Goal: Task Accomplishment & Management: Use online tool/utility

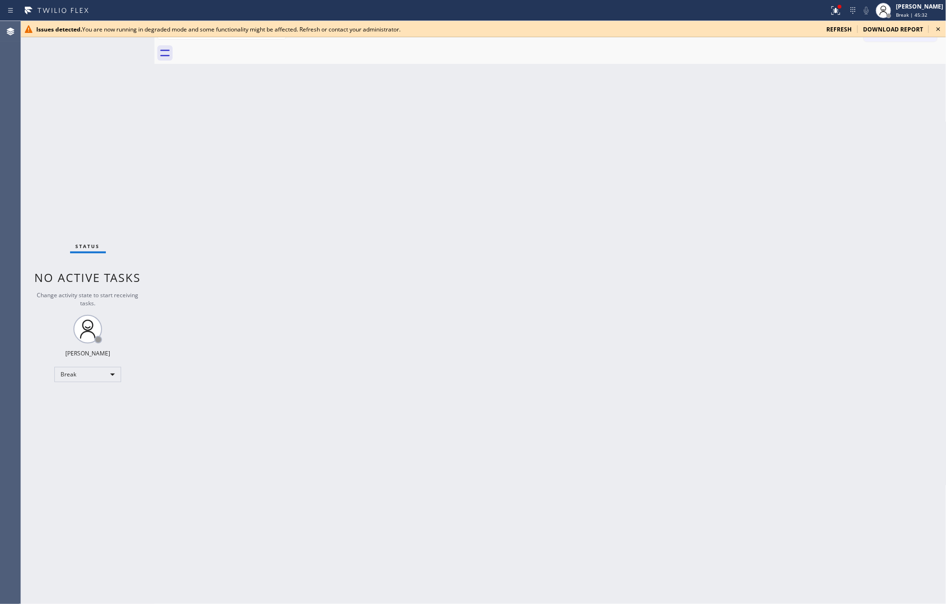
click at [420, 195] on div "Back to Dashboard Change Sender ID Customers Technicians Select a contact Outbo…" at bounding box center [551, 312] width 792 height 583
click at [845, 29] on span "refresh" at bounding box center [839, 29] width 25 height 8
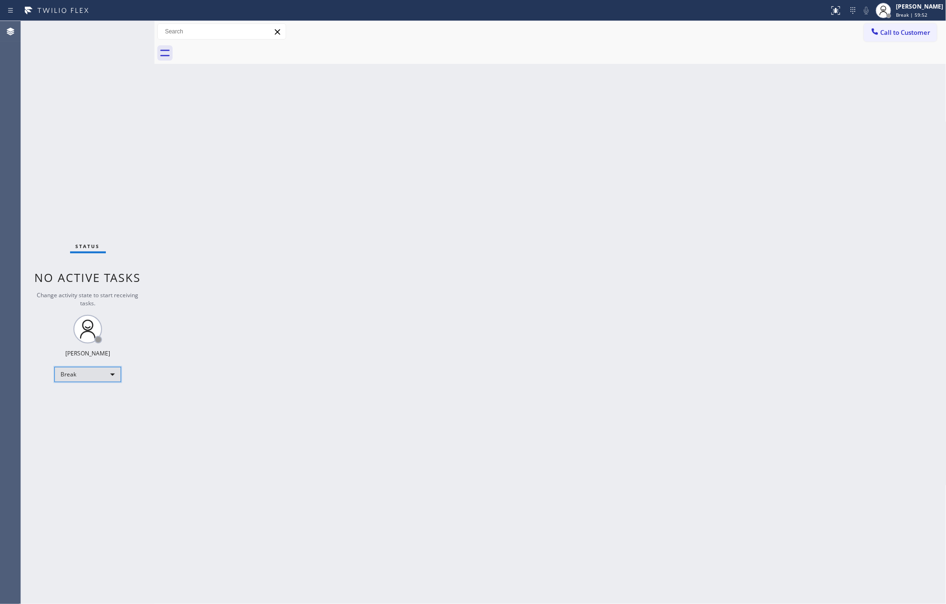
click at [103, 371] on div "Break" at bounding box center [87, 374] width 67 height 15
click at [98, 401] on li "Available" at bounding box center [87, 399] width 64 height 11
click at [551, 373] on div "Back to Dashboard Change Sender ID Customers Technicians Select a contact Outbo…" at bounding box center [551, 312] width 792 height 583
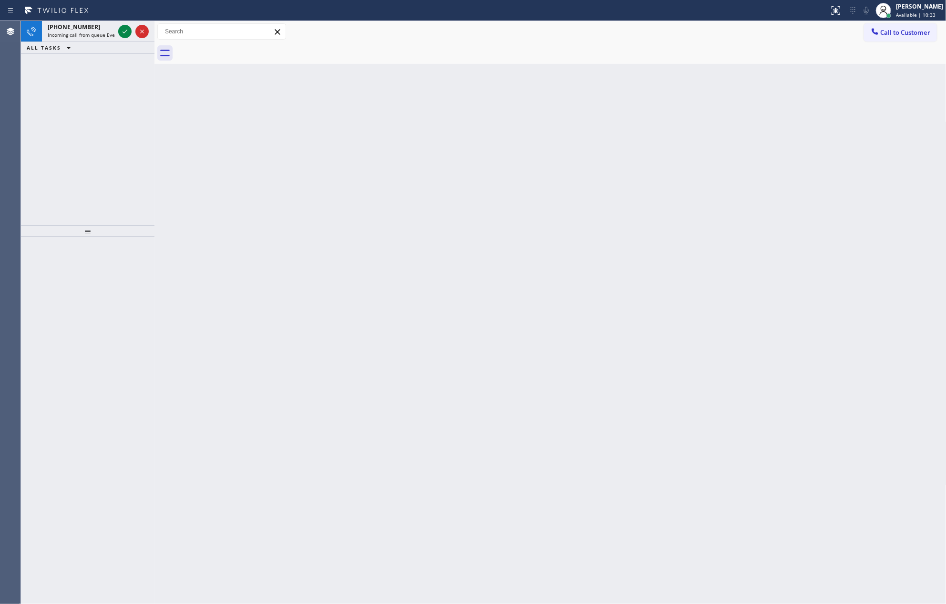
click at [117, 115] on div "[PHONE_NUMBER] Incoming call from queue Everybody ALL TASKS ALL TASKS ACTIVE TA…" at bounding box center [88, 123] width 134 height 204
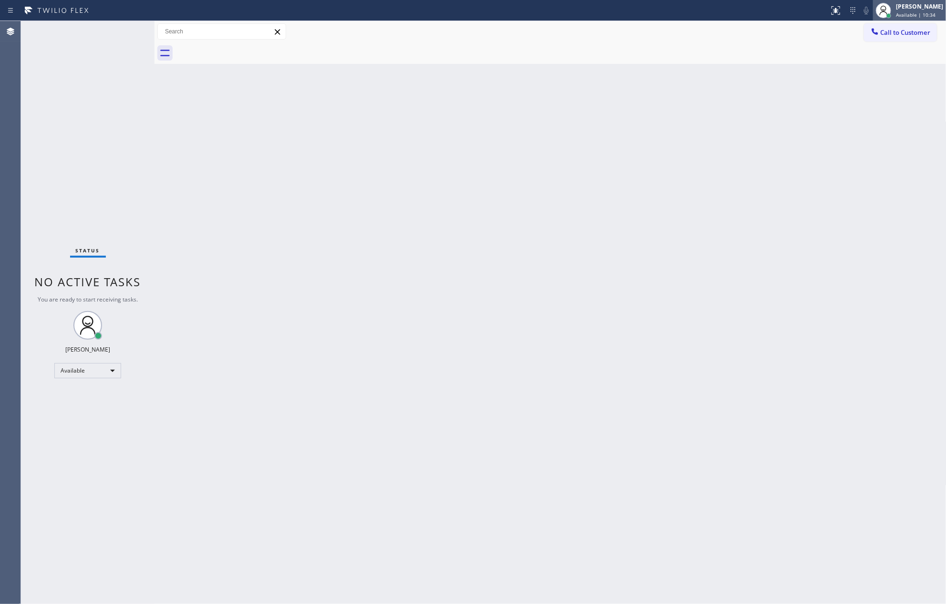
click at [890, 12] on icon at bounding box center [883, 10] width 11 height 11
click at [873, 59] on button "Unavailable" at bounding box center [898, 63] width 95 height 12
click at [580, 328] on div "Back to Dashboard Change Sender ID Customers Technicians Select a contact Outbo…" at bounding box center [551, 312] width 792 height 583
drag, startPoint x: 481, startPoint y: 213, endPoint x: 507, endPoint y: 156, distance: 62.5
click at [501, 188] on div "Back to Dashboard Change Sender ID Customers Technicians Select a contact Outbo…" at bounding box center [551, 312] width 792 height 583
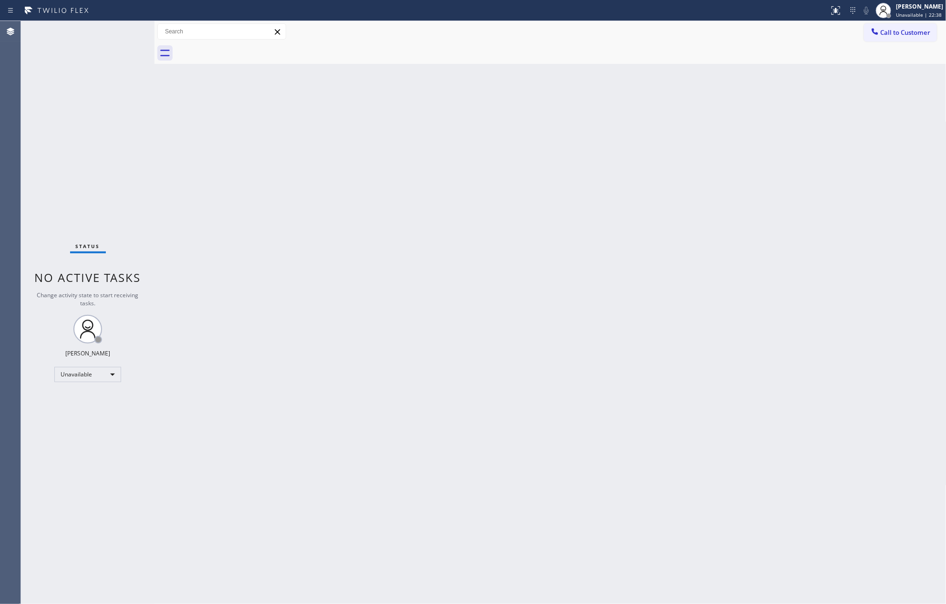
click at [720, 256] on div "Back to Dashboard Change Sender ID Customers Technicians Select a contact Outbo…" at bounding box center [551, 312] width 792 height 583
drag, startPoint x: 180, startPoint y: 319, endPoint x: 99, endPoint y: 362, distance: 92.2
click at [175, 332] on div "Back to Dashboard Change Sender ID Customers Technicians Select a contact Outbo…" at bounding box center [551, 312] width 792 height 583
click at [88, 371] on div "Unavailable" at bounding box center [87, 374] width 67 height 15
drag, startPoint x: 82, startPoint y: 400, endPoint x: 488, endPoint y: 323, distance: 413.5
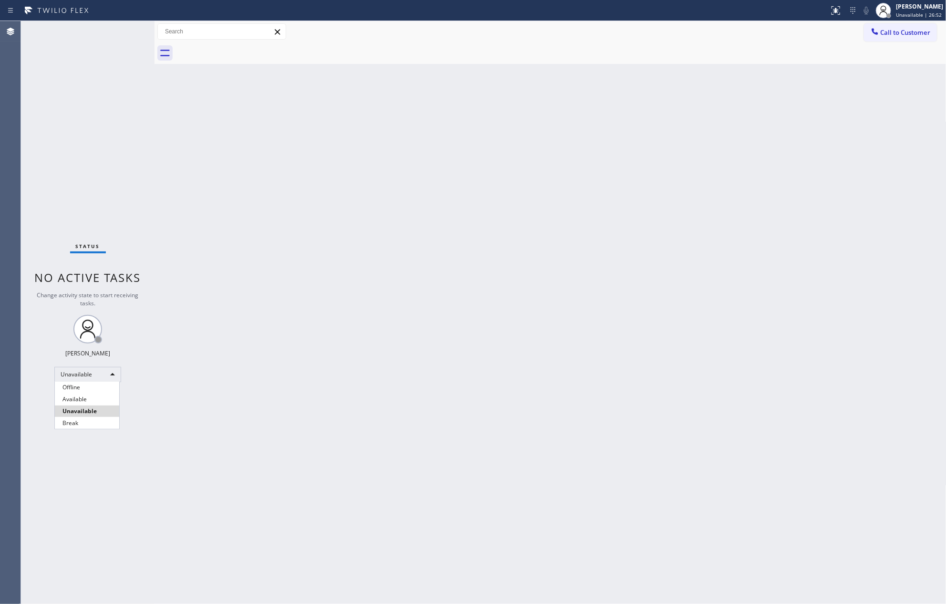
click at [93, 395] on li "Available" at bounding box center [87, 399] width 64 height 11
drag, startPoint x: 489, startPoint y: 322, endPoint x: 489, endPoint y: 328, distance: 5.2
click at [490, 325] on div "Back to Dashboard Change Sender ID Customers Technicians Select a contact Outbo…" at bounding box center [551, 312] width 792 height 583
drag, startPoint x: 414, startPoint y: 478, endPoint x: 418, endPoint y: 493, distance: 15.5
click at [418, 489] on div "Back to Dashboard Change Sender ID Customers Technicians Select a contact Outbo…" at bounding box center [551, 312] width 792 height 583
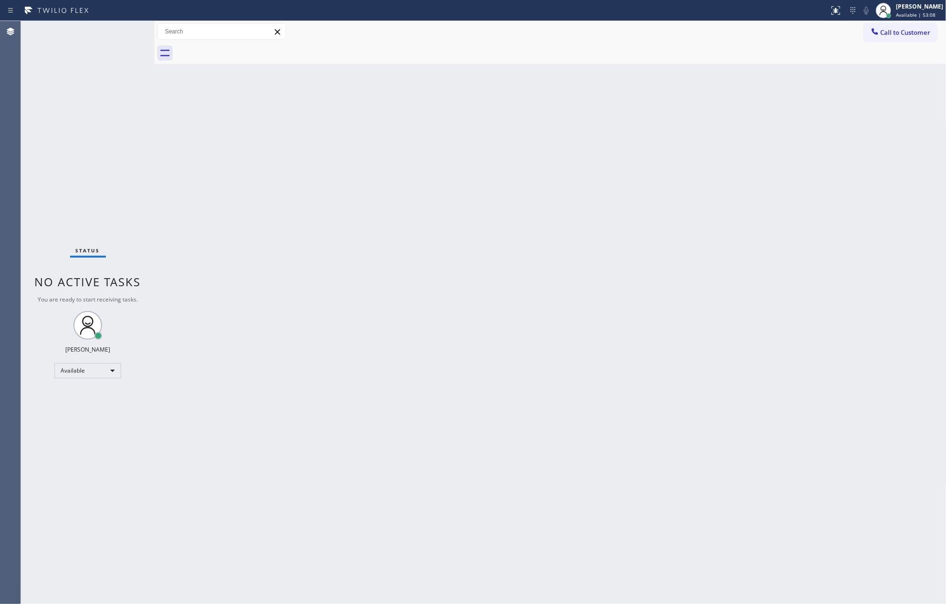
drag, startPoint x: 395, startPoint y: 498, endPoint x: 404, endPoint y: 504, distance: 10.3
click at [395, 502] on div "Back to Dashboard Change Sender ID Customers Technicians Select a contact Outbo…" at bounding box center [551, 312] width 792 height 583
click at [714, 222] on div "Back to Dashboard Change Sender ID Customers Technicians Select a contact Outbo…" at bounding box center [551, 312] width 792 height 583
click at [473, 262] on div "Back to Dashboard Change Sender ID Customers Technicians Select a contact Outbo…" at bounding box center [551, 312] width 792 height 583
drag, startPoint x: 478, startPoint y: 258, endPoint x: 502, endPoint y: 283, distance: 35.1
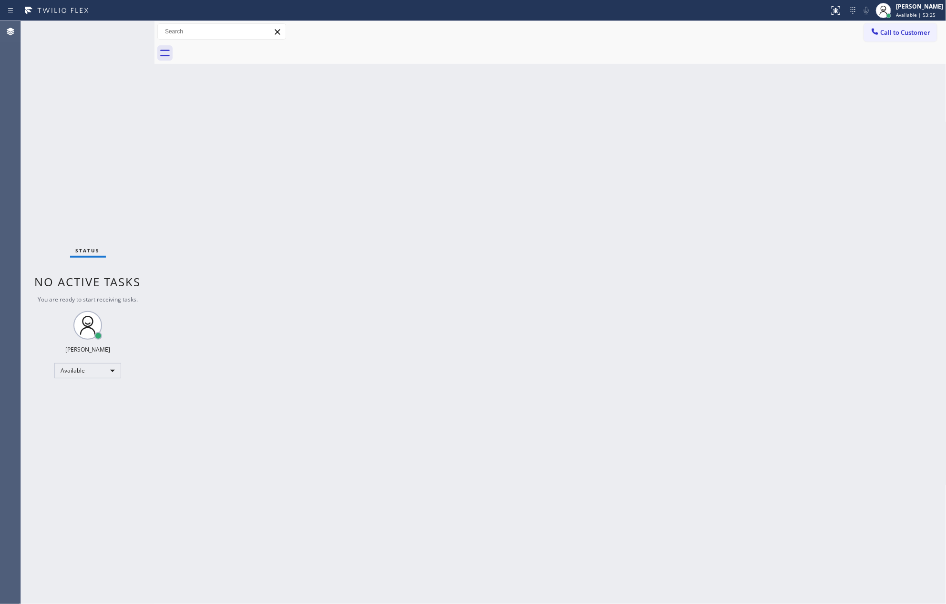
click at [481, 262] on div "Back to Dashboard Change Sender ID Customers Technicians Select a contact Outbo…" at bounding box center [551, 312] width 792 height 583
drag, startPoint x: 46, startPoint y: 156, endPoint x: 600, endPoint y: 140, distance: 554.0
click at [69, 164] on div "+12135509009 Incoming call from queue Membership ALL TASKS ALL TASKS ACTIVE TAS…" at bounding box center [88, 123] width 134 height 204
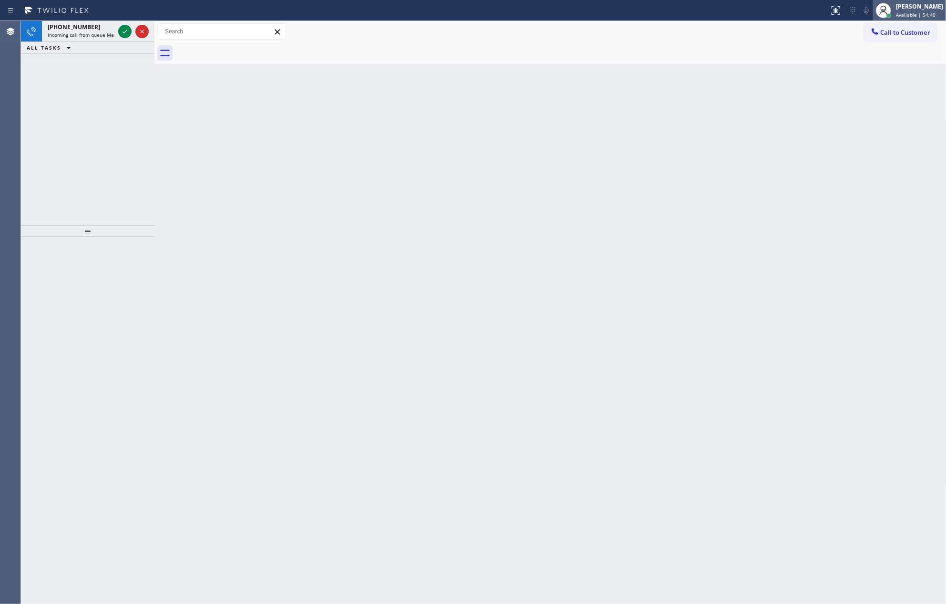
click at [927, 12] on span "Available | 54:40" at bounding box center [916, 14] width 40 height 7
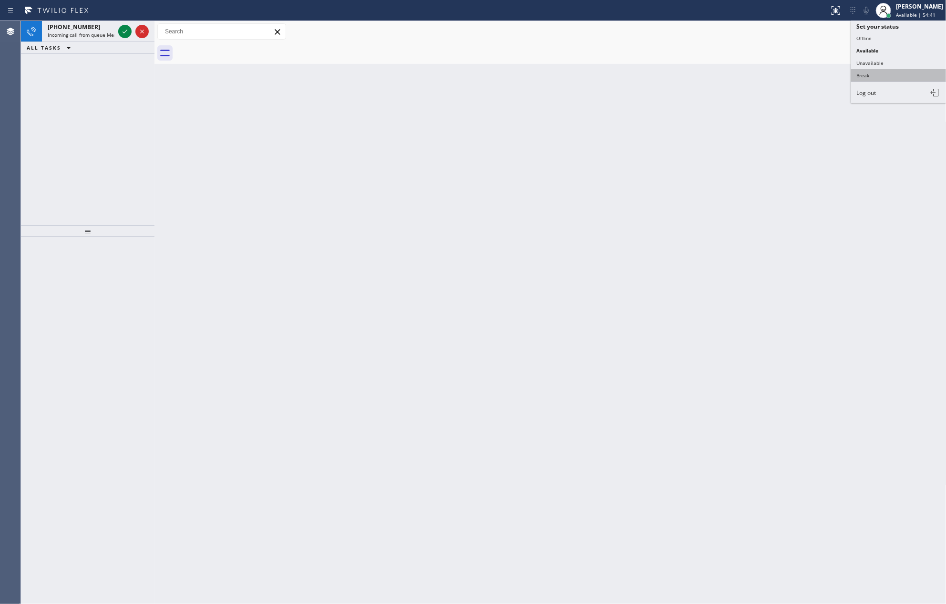
click at [889, 74] on button "Break" at bounding box center [898, 75] width 95 height 12
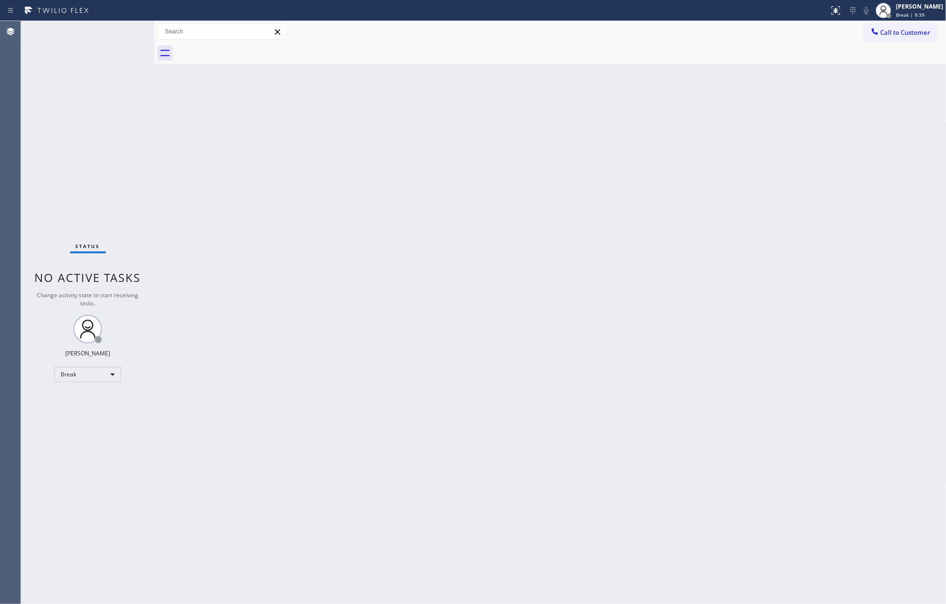
drag, startPoint x: 466, startPoint y: 324, endPoint x: 460, endPoint y: 332, distance: 9.9
click at [465, 325] on div "Back to Dashboard Change Sender ID Customers Technicians Select a contact Outbo…" at bounding box center [551, 312] width 792 height 583
click at [567, 207] on div "Back to Dashboard Change Sender ID Customers Technicians Select a contact Outbo…" at bounding box center [551, 312] width 792 height 583
drag, startPoint x: 697, startPoint y: 167, endPoint x: 703, endPoint y: 202, distance: 34.7
click at [698, 176] on div "Back to Dashboard Change Sender ID Customers Technicians Select a contact Outbo…" at bounding box center [551, 312] width 792 height 583
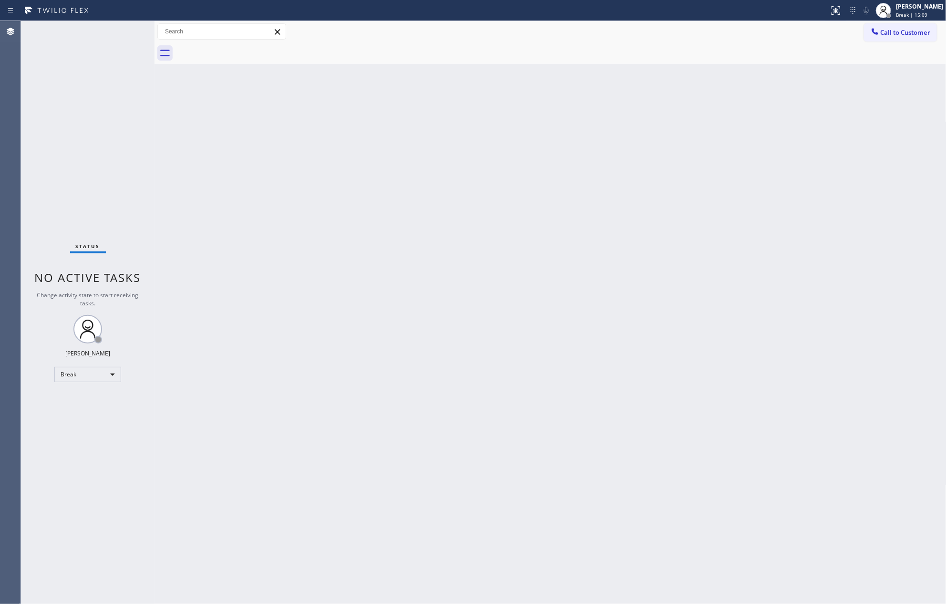
click at [335, 197] on div "Back to Dashboard Change Sender ID Customers Technicians Select a contact Outbo…" at bounding box center [551, 312] width 792 height 583
click at [482, 316] on div "Back to Dashboard Change Sender ID Customers Technicians Select a contact Outbo…" at bounding box center [551, 312] width 792 height 583
click at [82, 375] on div "Break" at bounding box center [87, 374] width 67 height 15
click at [90, 401] on li "Available" at bounding box center [87, 399] width 64 height 11
click at [660, 345] on div "Back to Dashboard Change Sender ID Customers Technicians Select a contact Outbo…" at bounding box center [551, 312] width 792 height 583
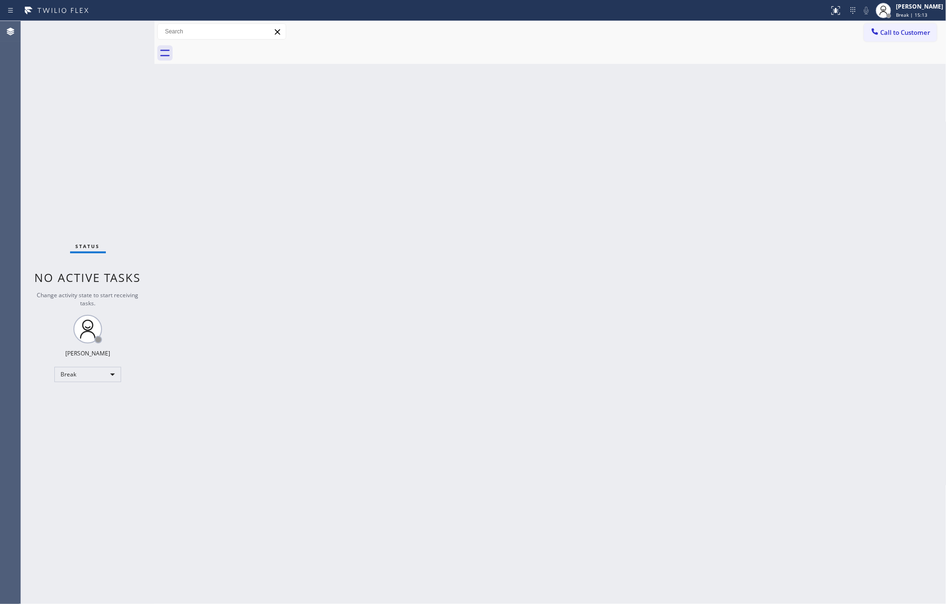
click at [660, 345] on div "Back to Dashboard Change Sender ID Customers Technicians Select a contact Outbo…" at bounding box center [551, 312] width 792 height 583
click at [545, 176] on div "Back to Dashboard Change Sender ID Customers Technicians Select a contact Outbo…" at bounding box center [551, 312] width 792 height 583
drag, startPoint x: 630, startPoint y: 209, endPoint x: 701, endPoint y: 6, distance: 215.9
click at [634, 203] on div "Back to Dashboard Change Sender ID Customers Technicians Select a contact Outbo…" at bounding box center [551, 312] width 792 height 583
click at [561, 427] on div "Back to Dashboard Change Sender ID Customers Technicians Select a contact Outbo…" at bounding box center [551, 312] width 792 height 583
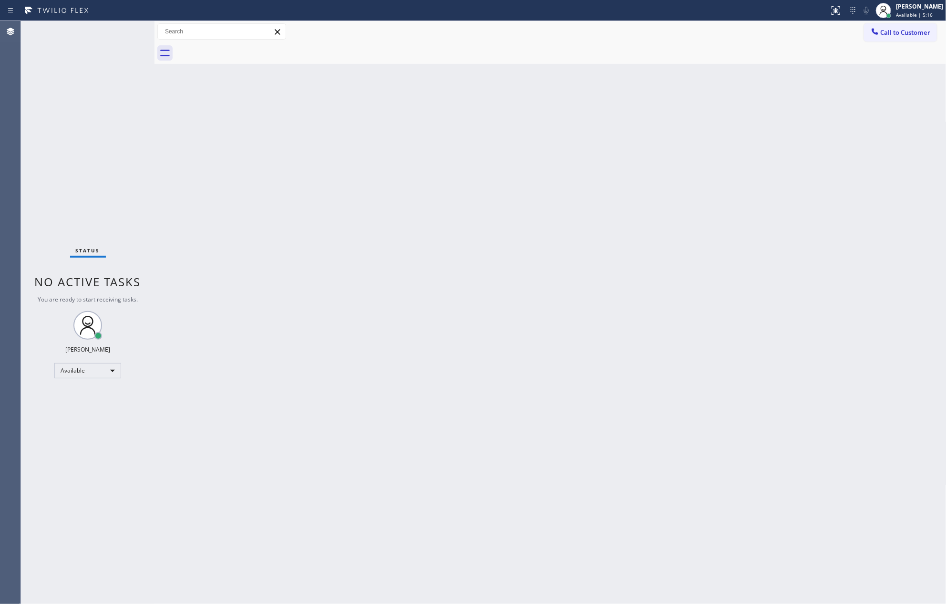
click at [564, 423] on div "Back to Dashboard Change Sender ID Customers Technicians Select a contact Outbo…" at bounding box center [551, 312] width 792 height 583
click at [564, 421] on div "Back to Dashboard Change Sender ID Customers Technicians Select a contact Outbo…" at bounding box center [551, 312] width 792 height 583
drag, startPoint x: 152, startPoint y: 152, endPoint x: 216, endPoint y: 156, distance: 64.0
click at [218, 156] on div at bounding box center [218, 312] width 0 height 583
drag, startPoint x: 136, startPoint y: 149, endPoint x: 441, endPoint y: 324, distance: 351.5
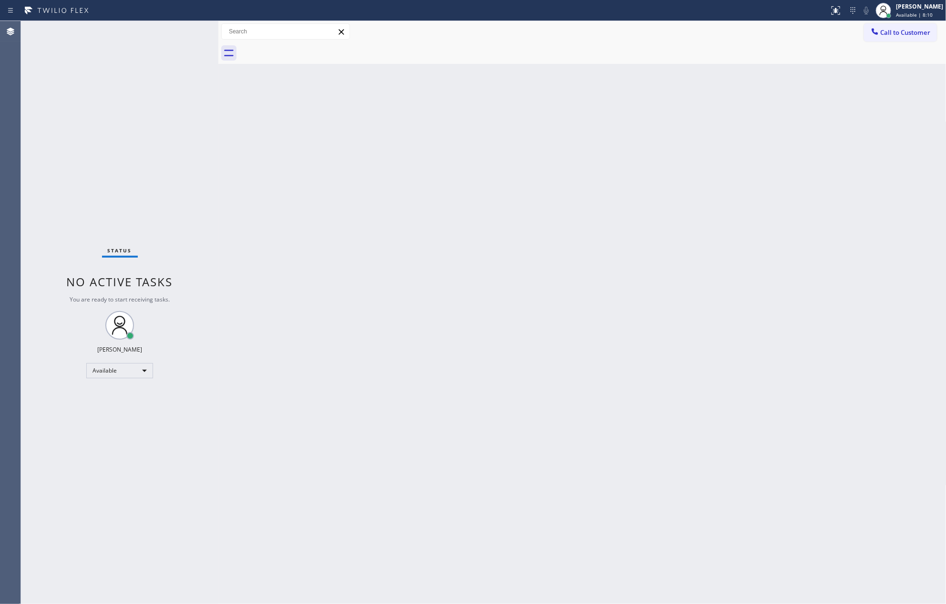
click at [205, 182] on div "Status No active tasks You are ready to start receiving tasks. [PERSON_NAME] Av…" at bounding box center [119, 312] width 197 height 583
click at [478, 326] on div "Back to Dashboard Change Sender ID Customers Technicians Select a contact Outbo…" at bounding box center [582, 312] width 728 height 583
drag, startPoint x: 620, startPoint y: 210, endPoint x: 803, endPoint y: 48, distance: 244.6
click at [632, 202] on div "Back to Dashboard Change Sender ID Customers Technicians Select a contact Outbo…" at bounding box center [582, 312] width 728 height 583
click at [912, 25] on button "Call to Customer" at bounding box center [900, 32] width 73 height 18
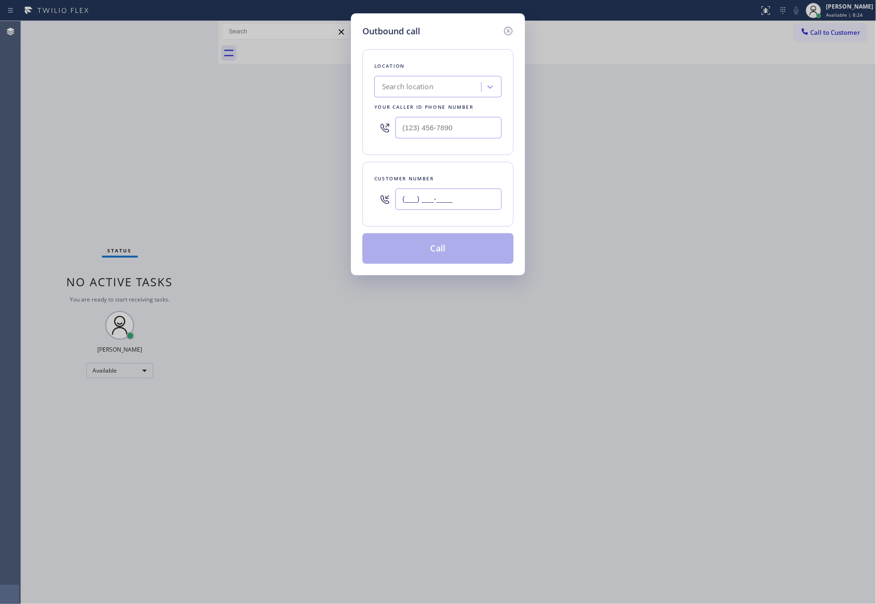
click at [445, 197] on input "(___) ___-____" at bounding box center [448, 198] width 106 height 21
paste input "206) 432-6518"
type input "(206) 432-6518"
click at [429, 89] on div "Search location" at bounding box center [408, 87] width 52 height 11
type input "home alliance mem"
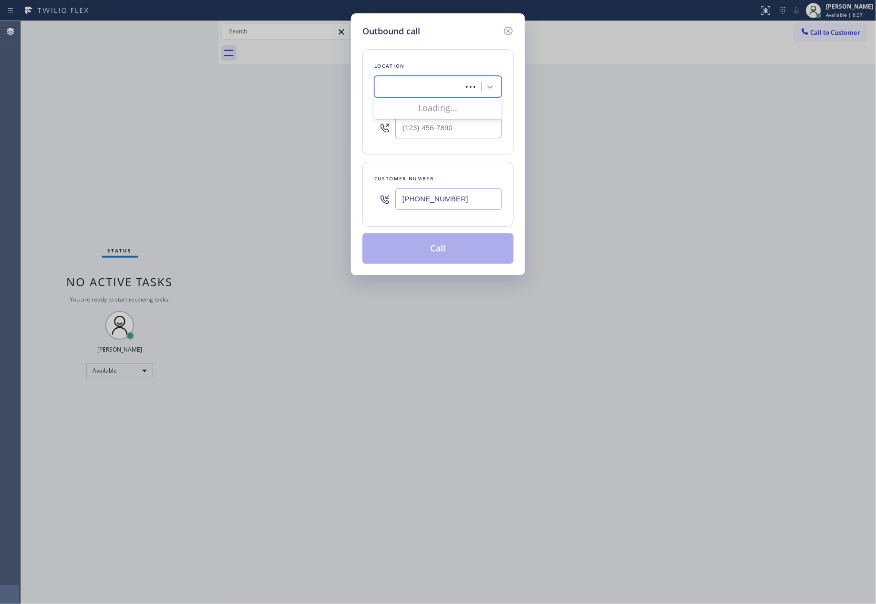
click at [615, 260] on div "Outbound call Location 0 results available for search term home alliance mem. U…" at bounding box center [438, 302] width 876 height 604
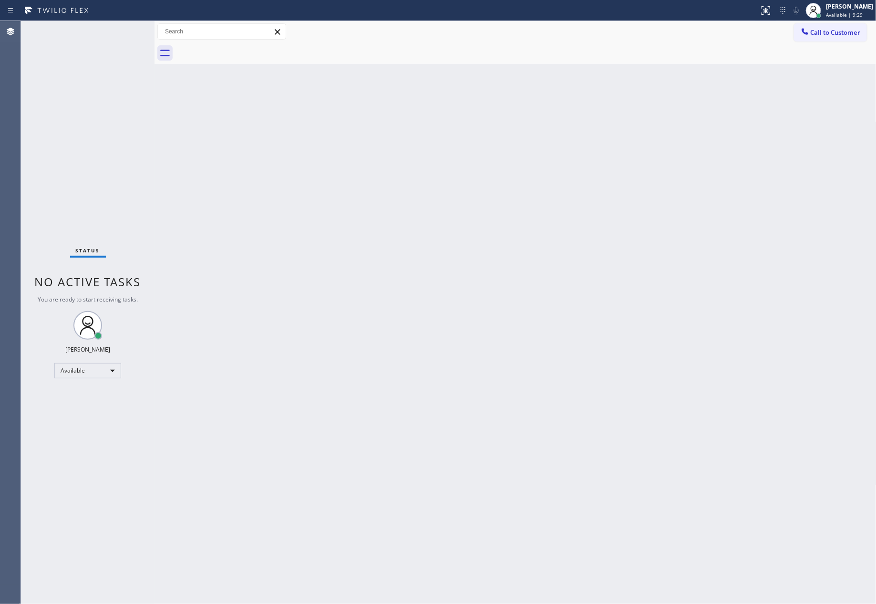
drag, startPoint x: 431, startPoint y: 194, endPoint x: 655, endPoint y: 179, distance: 224.7
click at [628, 187] on div "Back to Dashboard Change Sender ID Customers Technicians Select a contact Outbo…" at bounding box center [516, 312] width 722 height 583
click at [822, 33] on span "Call to Customer" at bounding box center [836, 32] width 50 height 9
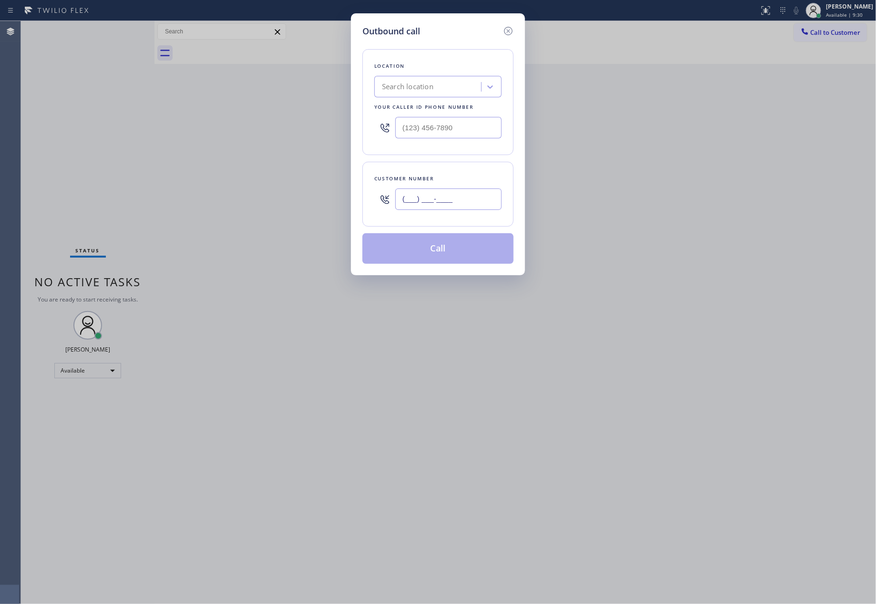
click at [467, 201] on input "(___) ___-____" at bounding box center [448, 198] width 106 height 21
paste input "206) 432-6518"
type input "[PHONE_NUMBER]"
click at [451, 90] on div "Search location" at bounding box center [429, 87] width 104 height 17
type input "w"
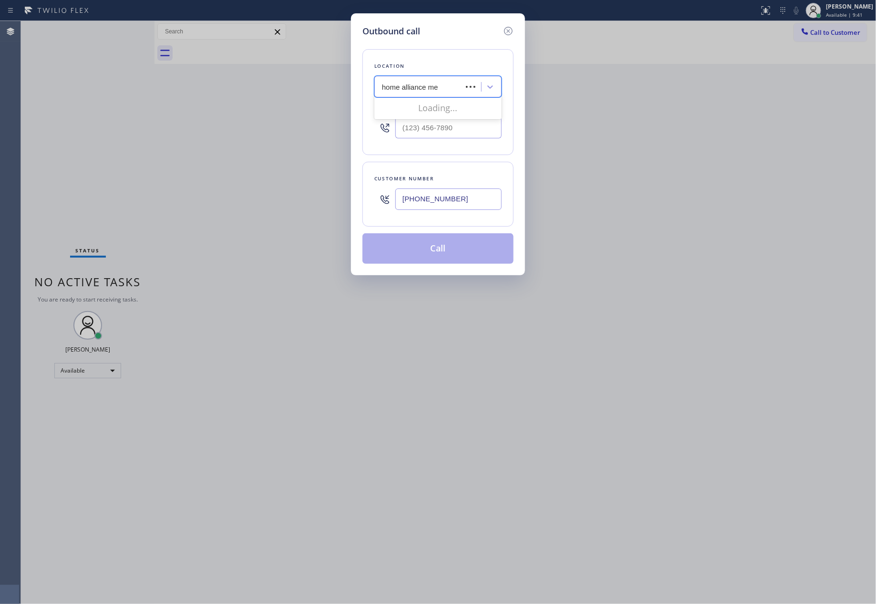
type input "home alliance mem"
click at [462, 110] on div "Home Alliance Membership" at bounding box center [437, 106] width 127 height 17
click at [459, 195] on input "(206) 432-6518" at bounding box center [448, 198] width 106 height 21
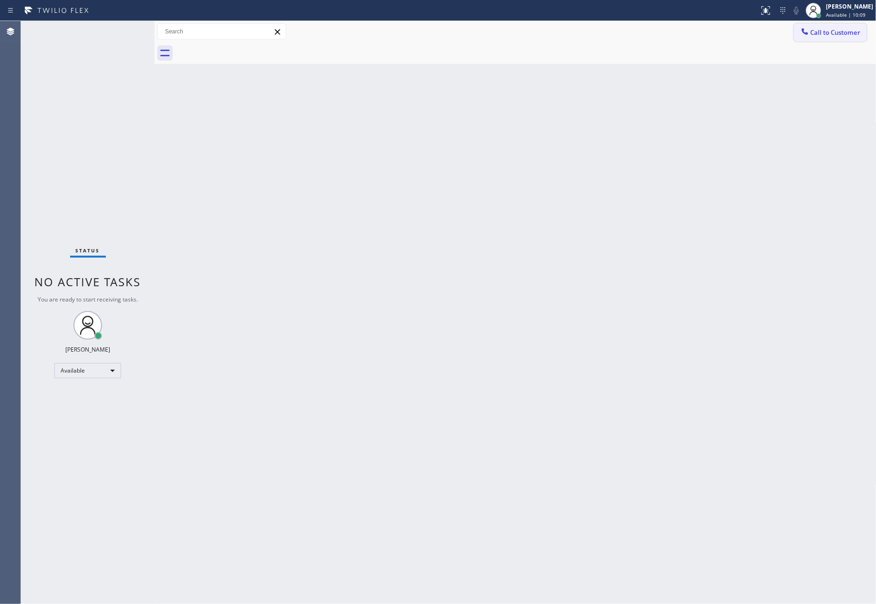
drag, startPoint x: 839, startPoint y: 26, endPoint x: 822, endPoint y: 28, distance: 16.8
click at [838, 26] on button "Call to Customer" at bounding box center [830, 32] width 73 height 18
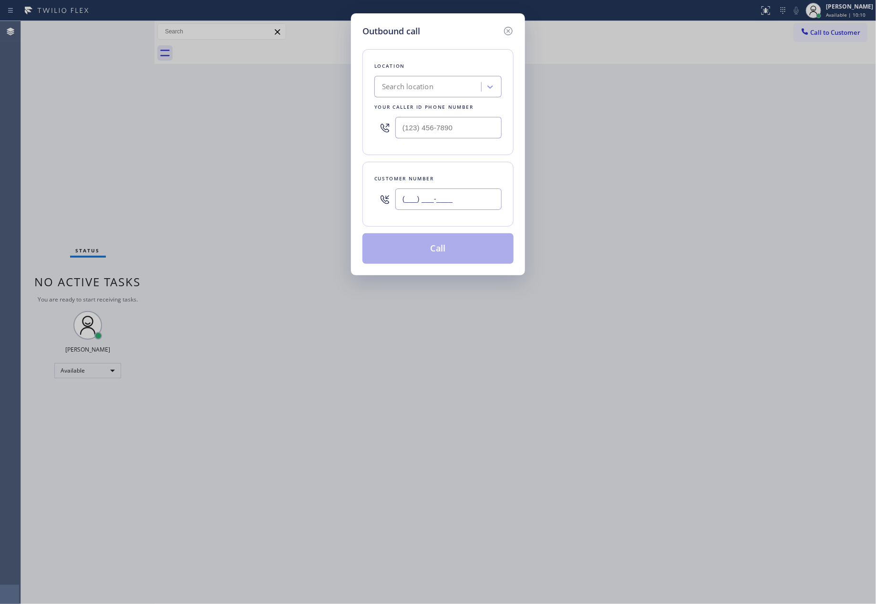
click at [461, 191] on input "(___) ___-____" at bounding box center [448, 198] width 106 height 21
paste input "206) 432-6518"
type input "(206) 432-6518"
click at [467, 83] on div "Search location" at bounding box center [429, 87] width 104 height 17
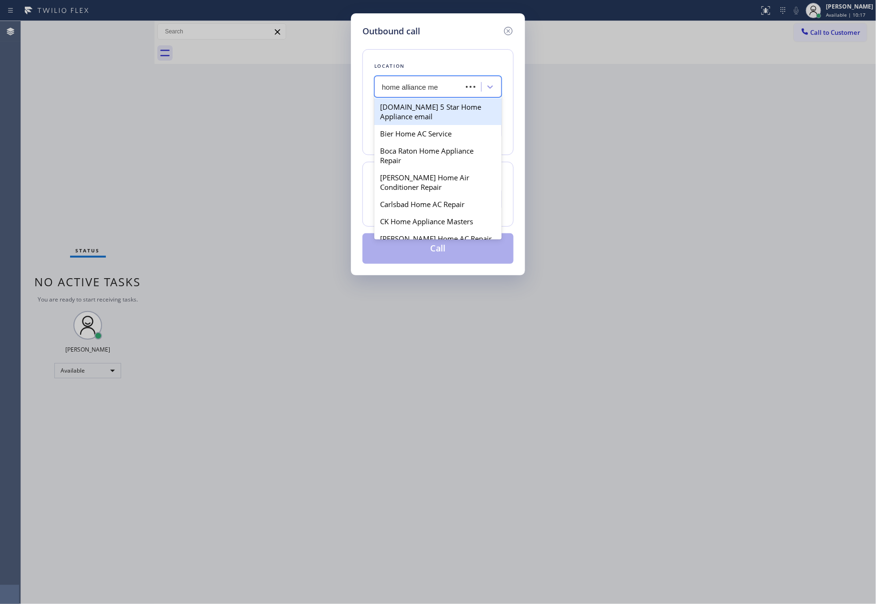
type input "home alliance mem"
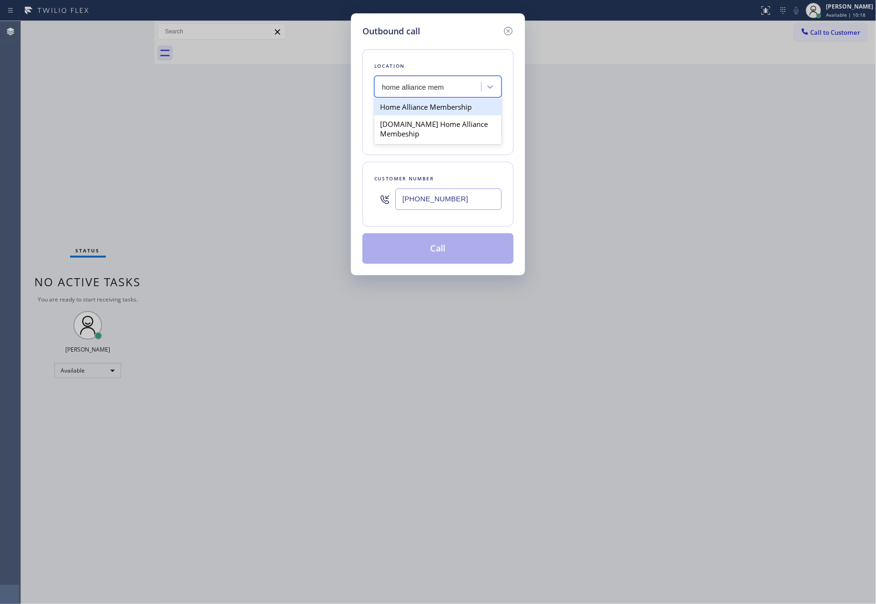
click at [455, 106] on div "Home Alliance Membership" at bounding box center [437, 106] width 127 height 17
type input "[PHONE_NUMBER]"
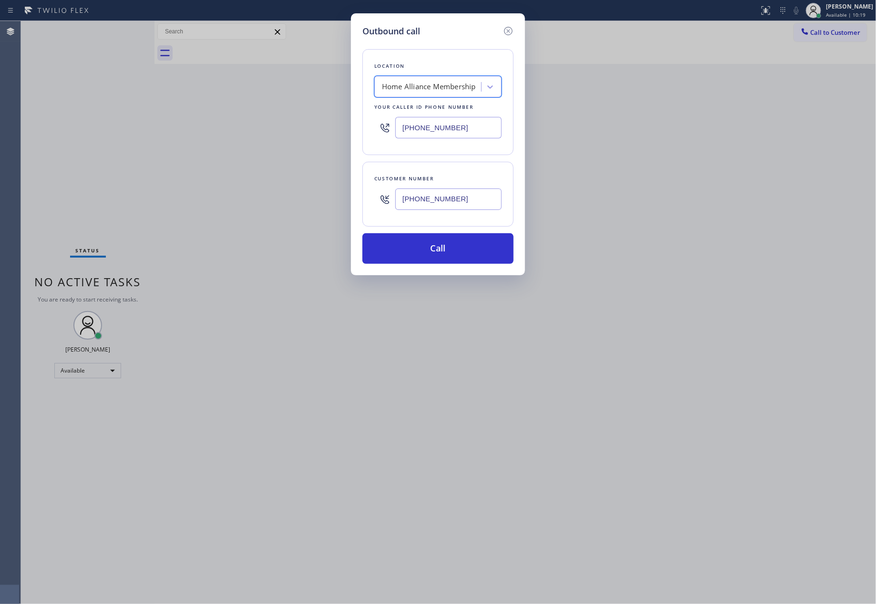
click at [473, 234] on div "Location option Home Alliance Membership, selected. 2 results available. Select…" at bounding box center [438, 151] width 151 height 226
click at [462, 245] on button "Call" at bounding box center [438, 248] width 151 height 31
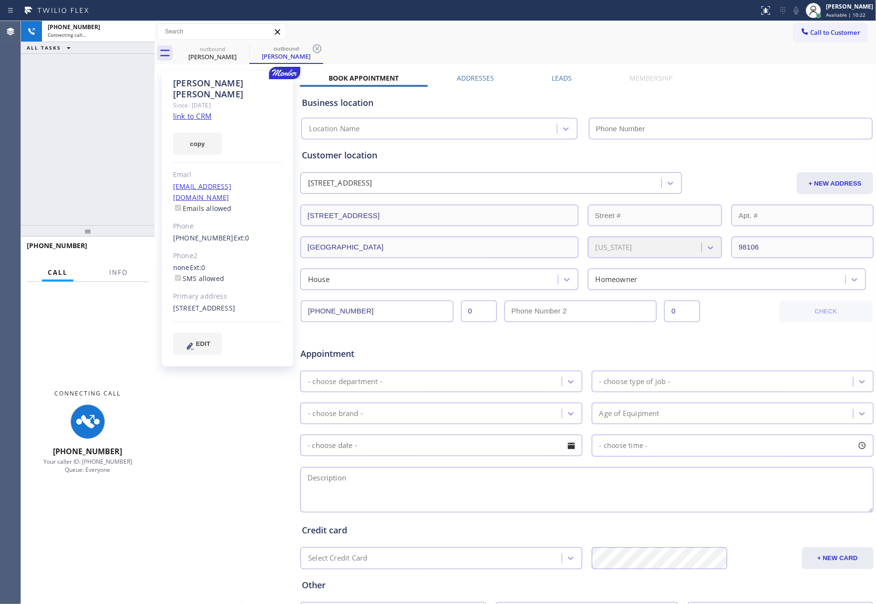
click at [134, 142] on div "+12064326518 Connecting call… ALL TASKS ALL TASKS ACTIVE TASKS TASKS IN WRAP UP" at bounding box center [88, 123] width 134 height 204
click at [569, 76] on div "Leads" at bounding box center [562, 79] width 78 height 13
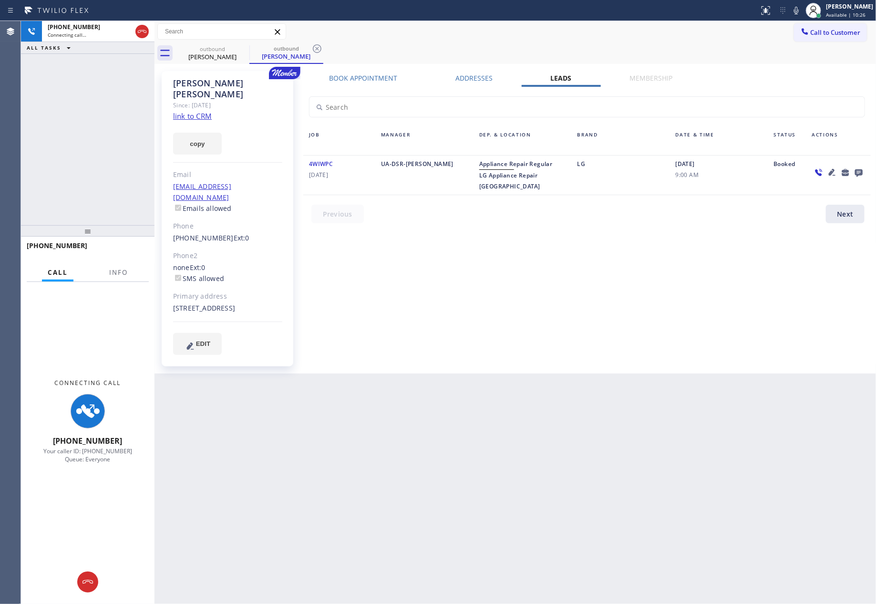
click at [708, 328] on div "Book Appointment Addresses Leads Membership Business location Home Alliance Mem…" at bounding box center [587, 222] width 574 height 298
click at [860, 175] on icon at bounding box center [858, 172] width 11 height 12
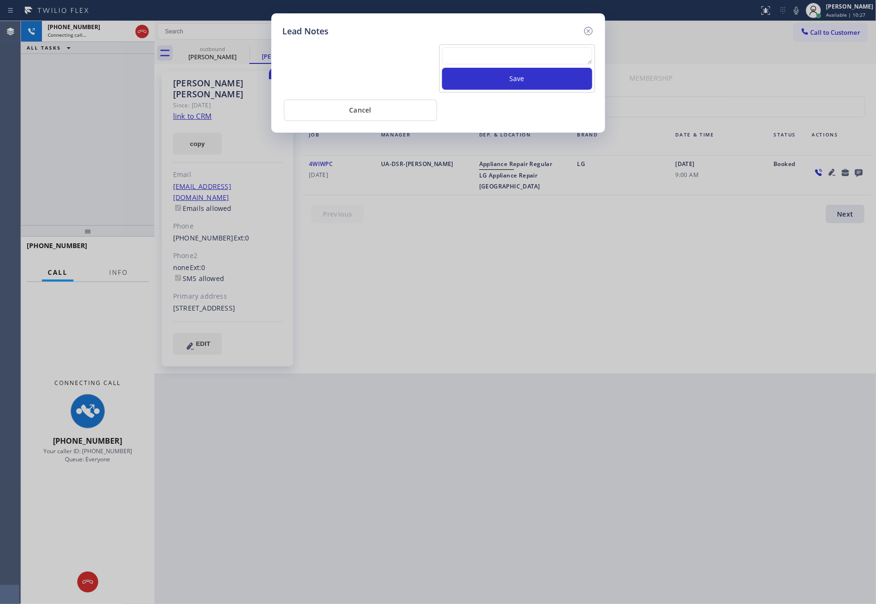
click at [560, 52] on textarea at bounding box center [517, 55] width 150 height 17
paste textarea "For the welcome call, please transfer the customer if they call back.""
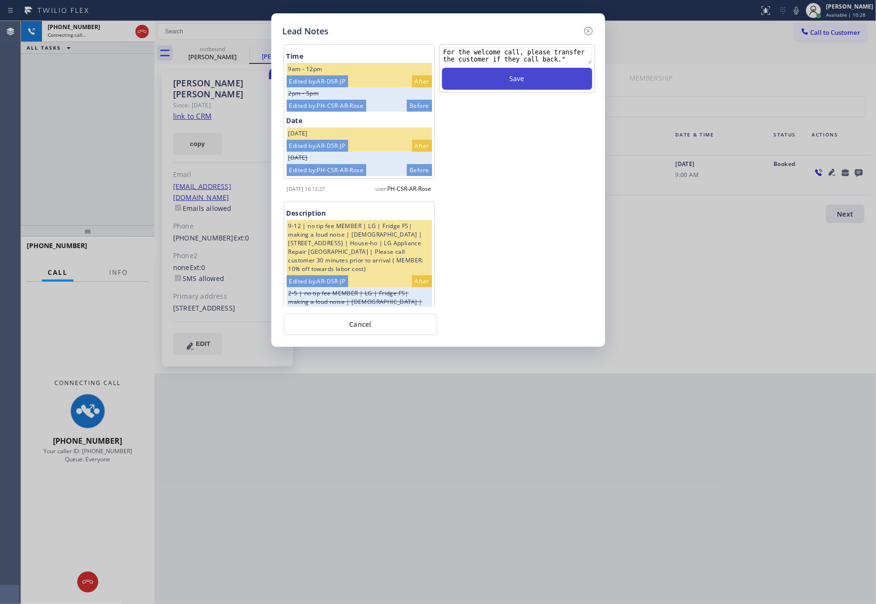
type textarea "For the welcome call, please transfer the customer if they call back.""
click at [551, 77] on button "Save" at bounding box center [517, 79] width 150 height 22
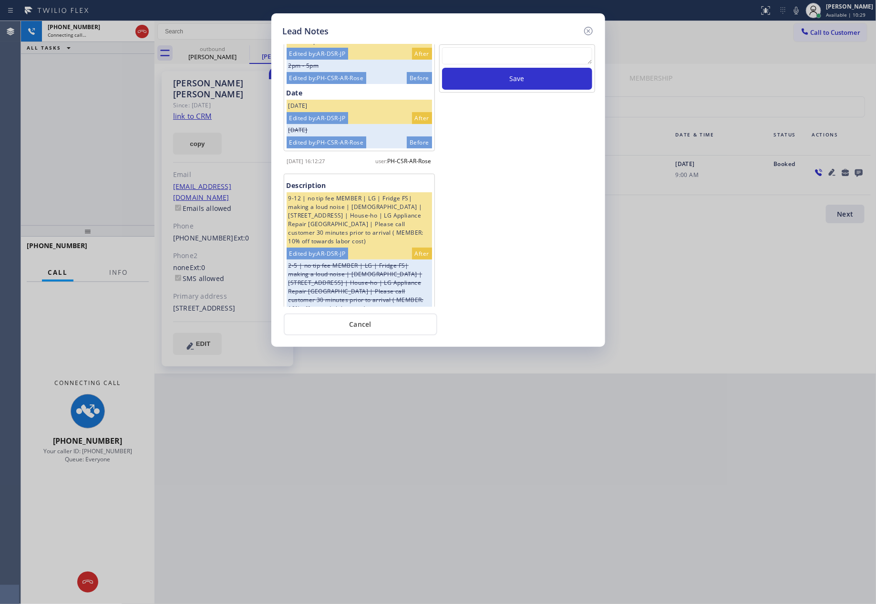
scroll to position [72, 0]
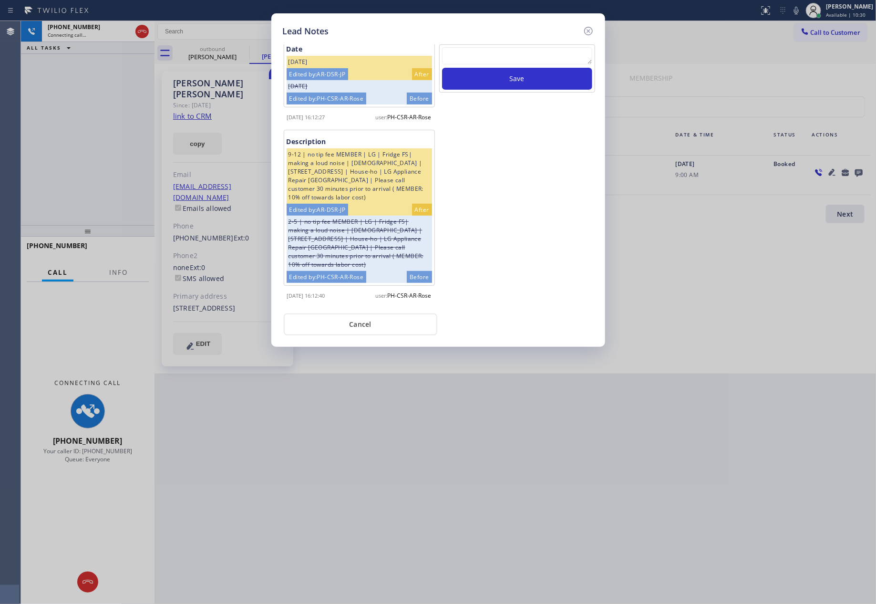
drag, startPoint x: 546, startPoint y: 248, endPoint x: 464, endPoint y: 316, distance: 106.3
click at [539, 264] on div "Save" at bounding box center [517, 175] width 158 height 262
click at [392, 325] on button "Cancel" at bounding box center [361, 324] width 154 height 22
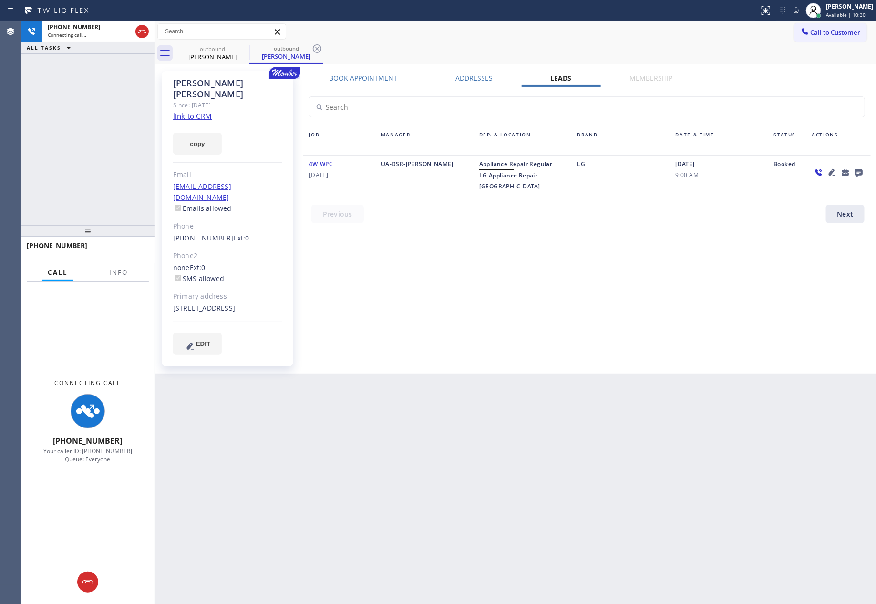
click at [773, 365] on div "Back to Dashboard Change Sender ID Customers Technicians Select a contact Outbo…" at bounding box center [516, 312] width 722 height 583
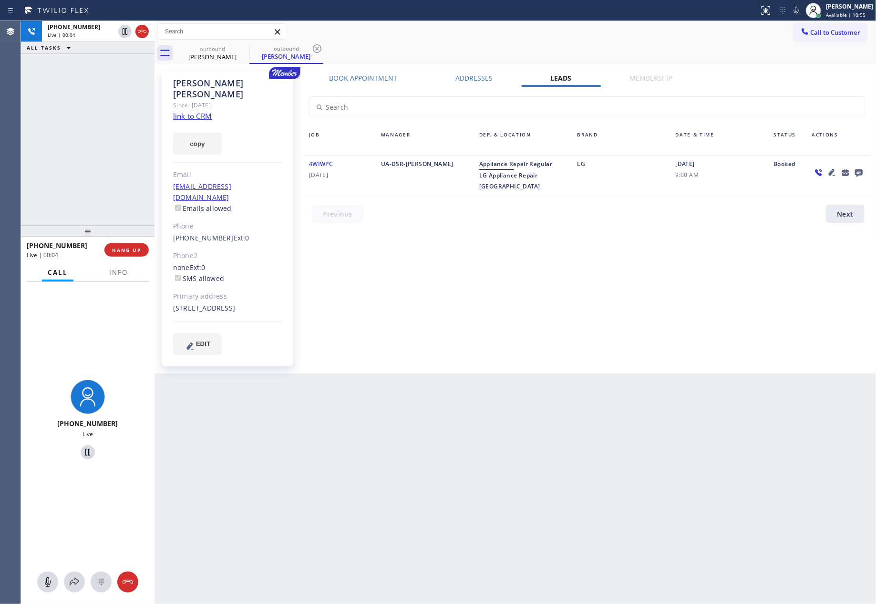
drag, startPoint x: 90, startPoint y: 152, endPoint x: 113, endPoint y: 192, distance: 46.1
click at [113, 192] on div "+12064326518 Live | 00:04 ALL TASKS ALL TASKS ACTIVE TASKS TASKS IN WRAP UP" at bounding box center [88, 123] width 134 height 204
click at [130, 249] on span "HANG UP" at bounding box center [126, 250] width 29 height 7
click at [68, 125] on div "+12064326518 Live | 00:05 ALL TASKS ALL TASKS ACTIVE TASKS TASKS IN WRAP UP" at bounding box center [88, 123] width 134 height 204
drag, startPoint x: 69, startPoint y: 125, endPoint x: 433, endPoint y: 259, distance: 387.9
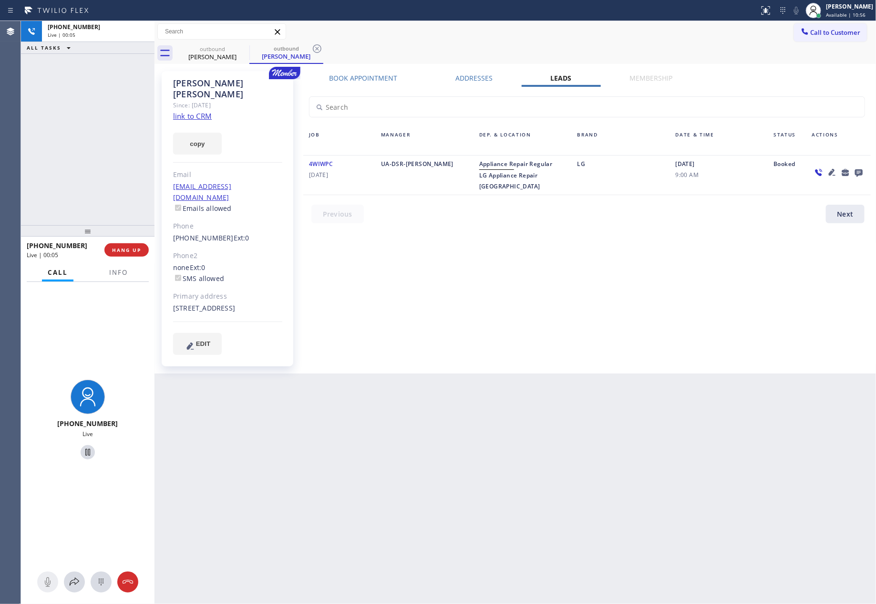
click at [82, 128] on div "+12064326518 Live | 00:05 ALL TASKS ALL TASKS ACTIVE TASKS TASKS IN WRAP UP" at bounding box center [88, 123] width 134 height 204
drag, startPoint x: 689, startPoint y: 297, endPoint x: 650, endPoint y: 297, distance: 39.1
click at [690, 297] on div "Book Appointment Addresses Leads Membership Business location Home Alliance Mem…" at bounding box center [587, 222] width 574 height 298
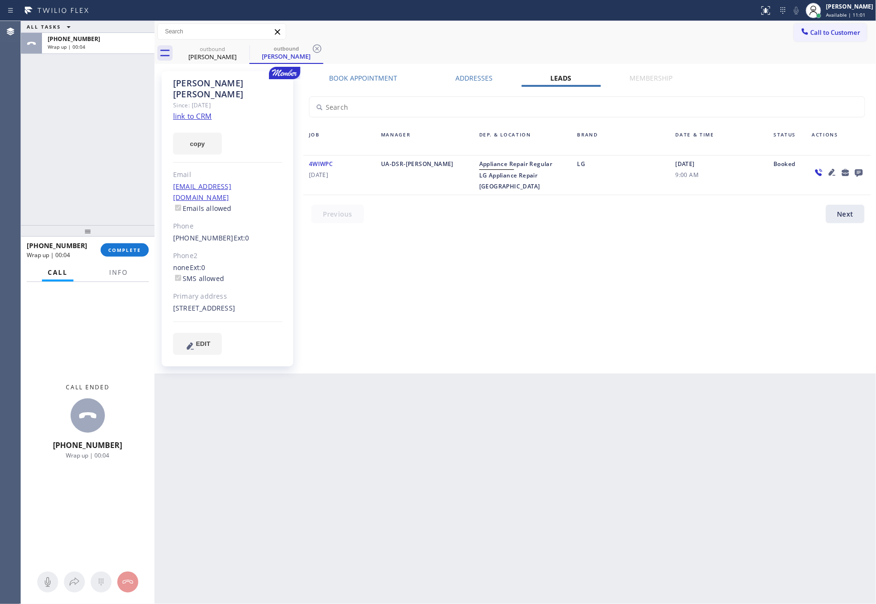
click at [676, 336] on div "Book Appointment Addresses Leads Membership Business location Home Alliance Mem…" at bounding box center [587, 222] width 574 height 298
click at [850, 35] on span "Call to Customer" at bounding box center [836, 32] width 50 height 9
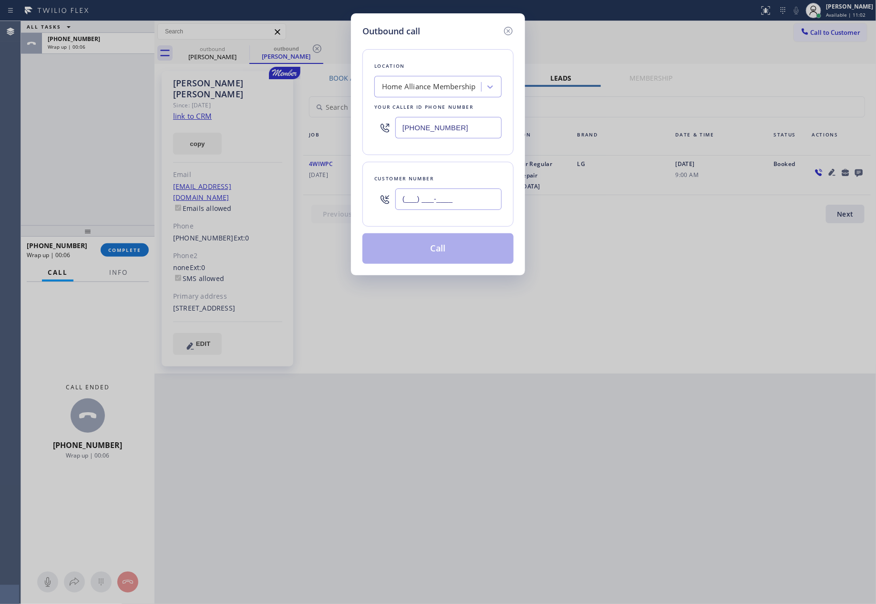
click at [468, 199] on input "(___) ___-____" at bounding box center [448, 198] width 106 height 21
paste input "516) 603-6452"
type input "(516) 603-6452"
click at [451, 257] on button "Call" at bounding box center [438, 248] width 151 height 31
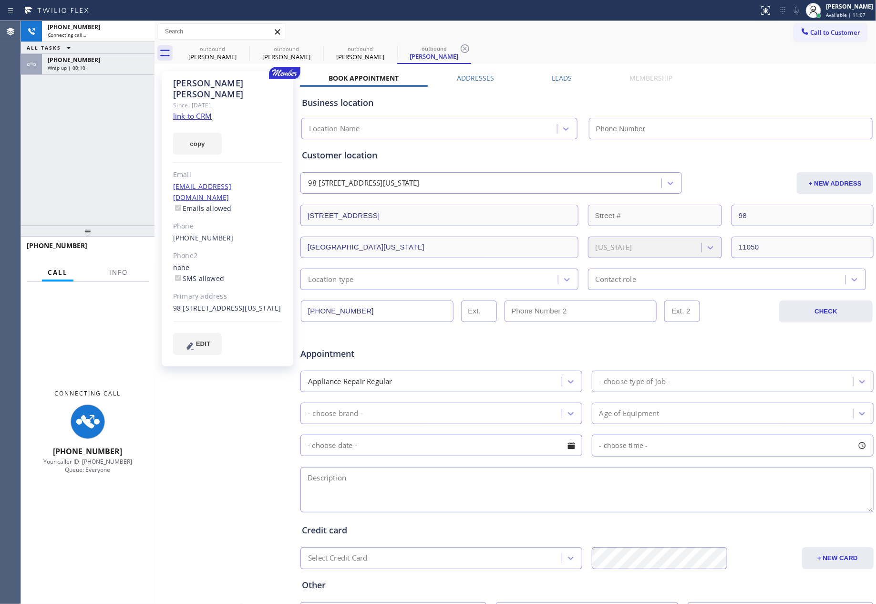
type input "[PHONE_NUMBER]"
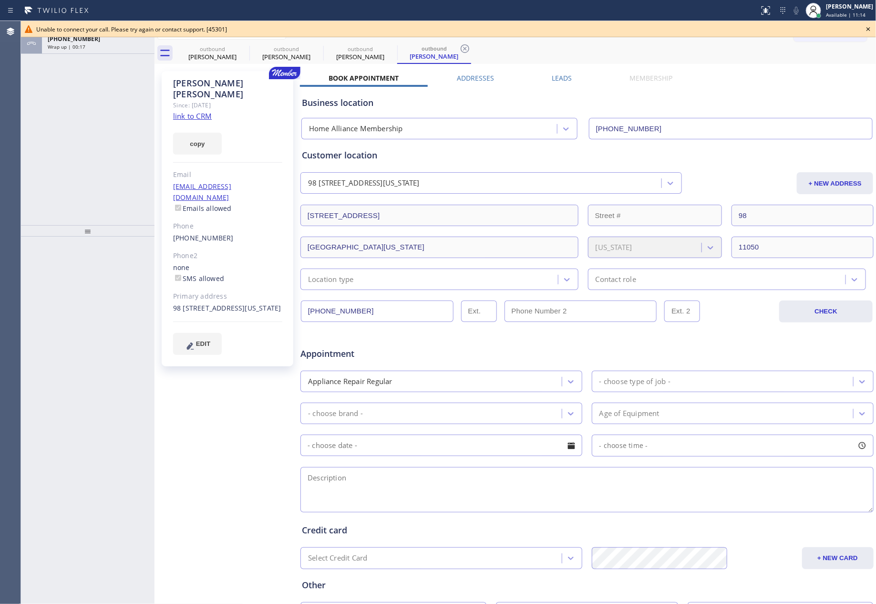
drag, startPoint x: 12, startPoint y: 176, endPoint x: 46, endPoint y: 184, distance: 35.1
click at [27, 177] on div "Agent Desktop Unable to connect your call. Please try again or contact support.…" at bounding box center [438, 312] width 876 height 583
drag, startPoint x: 726, startPoint y: 59, endPoint x: 846, endPoint y: 39, distance: 121.9
click at [736, 59] on div "outbound Karen Sweeney outbound Karen Sweeney outbound Henry Magel outbound Hen…" at bounding box center [526, 52] width 701 height 21
click at [869, 28] on icon at bounding box center [868, 28] width 11 height 11
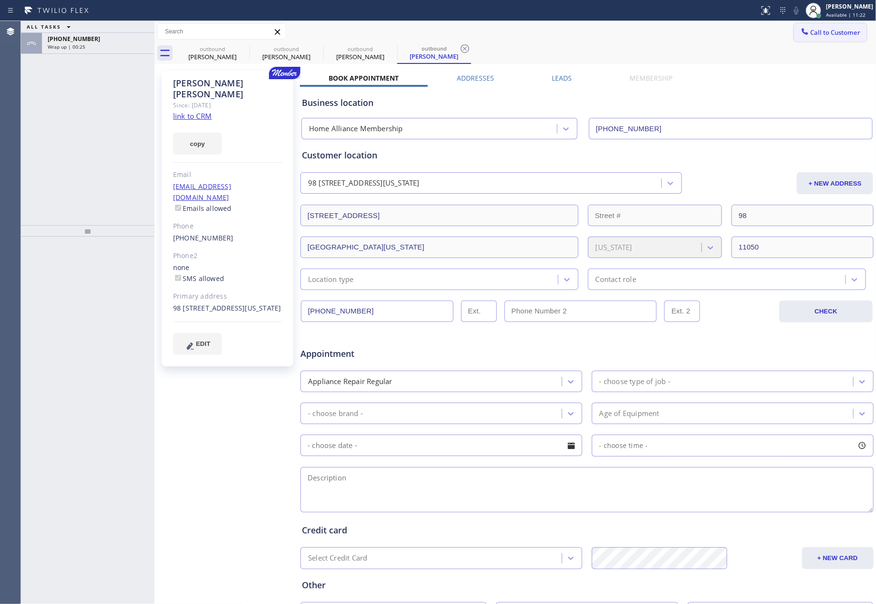
click at [845, 29] on span "Call to Customer" at bounding box center [836, 32] width 50 height 9
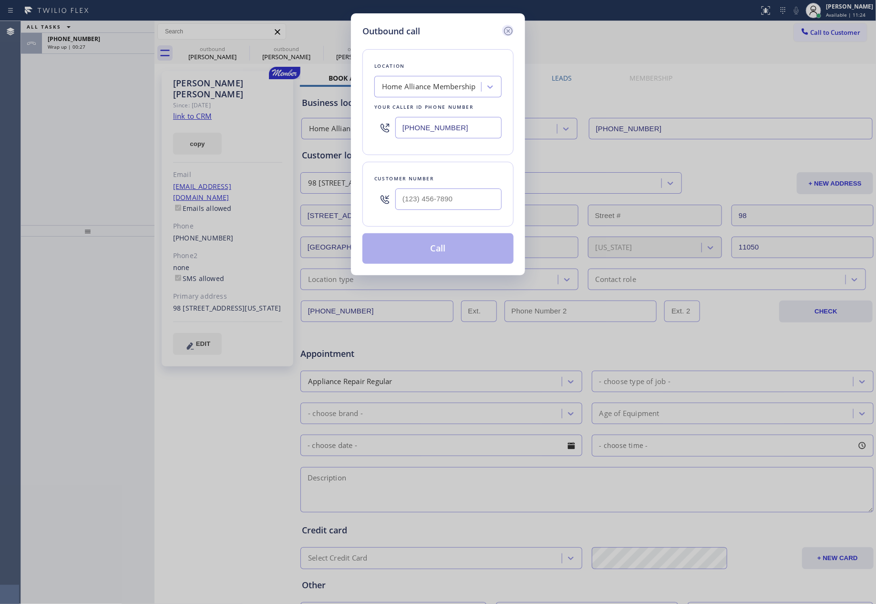
drag, startPoint x: 510, startPoint y: 26, endPoint x: 564, endPoint y: 59, distance: 63.2
click at [512, 29] on icon at bounding box center [508, 30] width 11 height 11
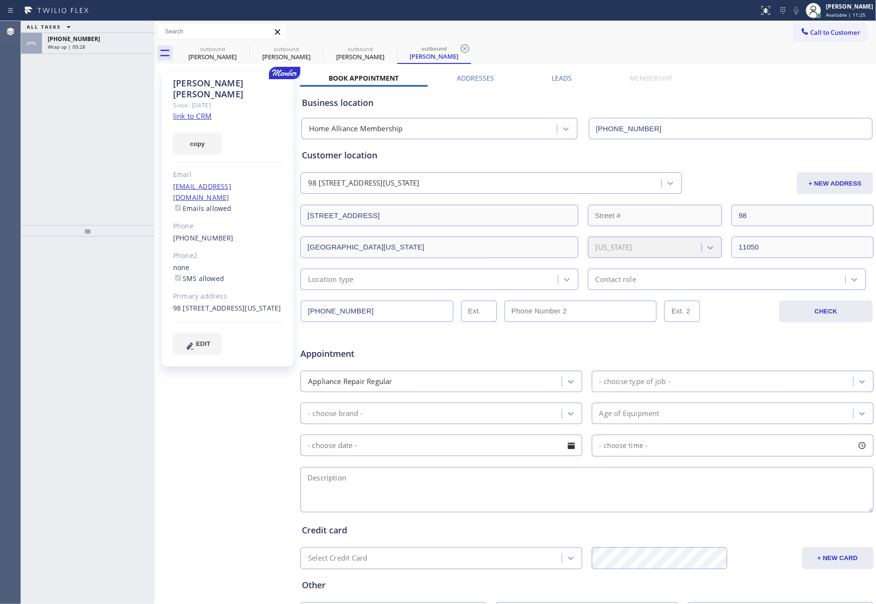
drag, startPoint x: 564, startPoint y: 79, endPoint x: 587, endPoint y: 118, distance: 45.1
click at [564, 78] on label "Leads" at bounding box center [562, 77] width 20 height 9
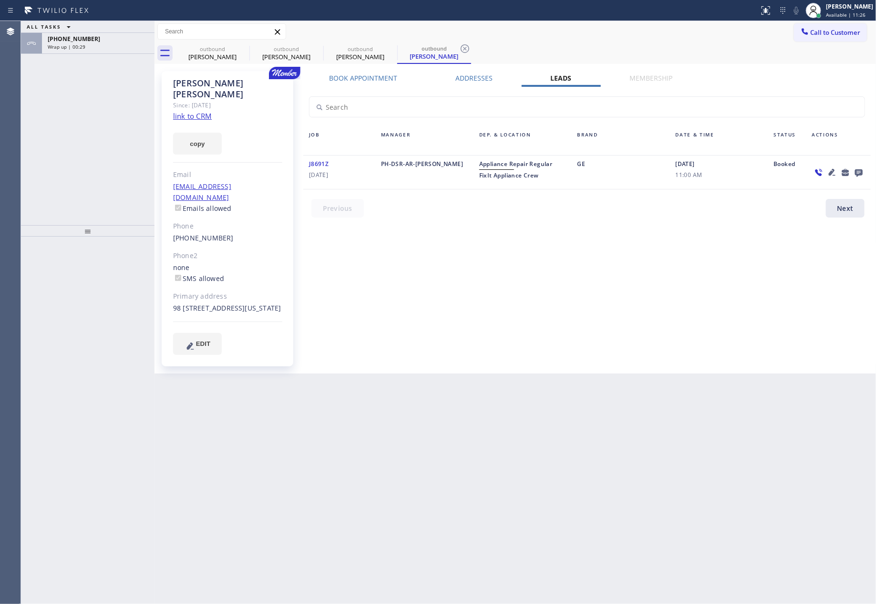
click at [857, 174] on icon at bounding box center [859, 173] width 8 height 8
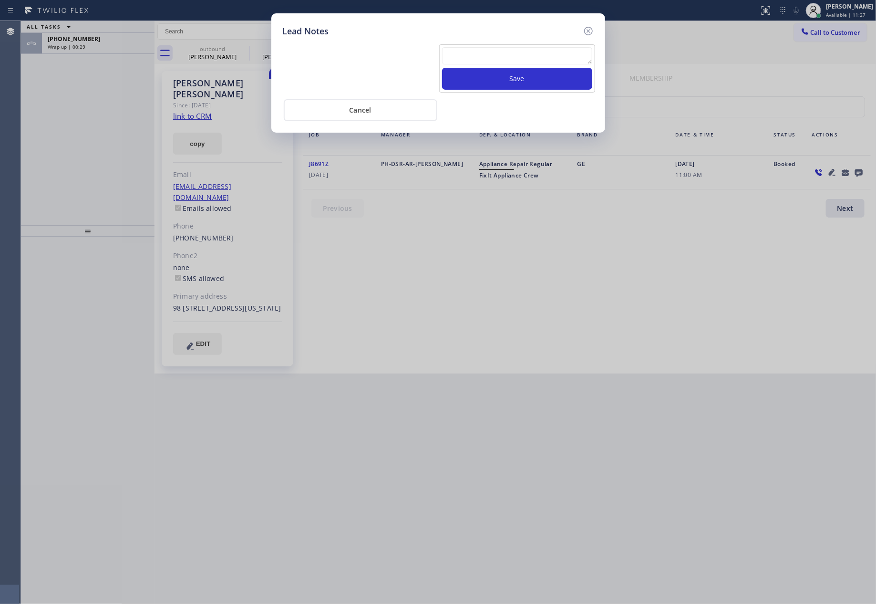
click at [562, 55] on textarea at bounding box center [517, 55] width 150 height 17
paste textarea "For the welcome call, please transfer the customer if they call back.""
type textarea "For the welcome call, please transfer the customer if they call back.""
click at [524, 69] on button "Save" at bounding box center [517, 79] width 150 height 22
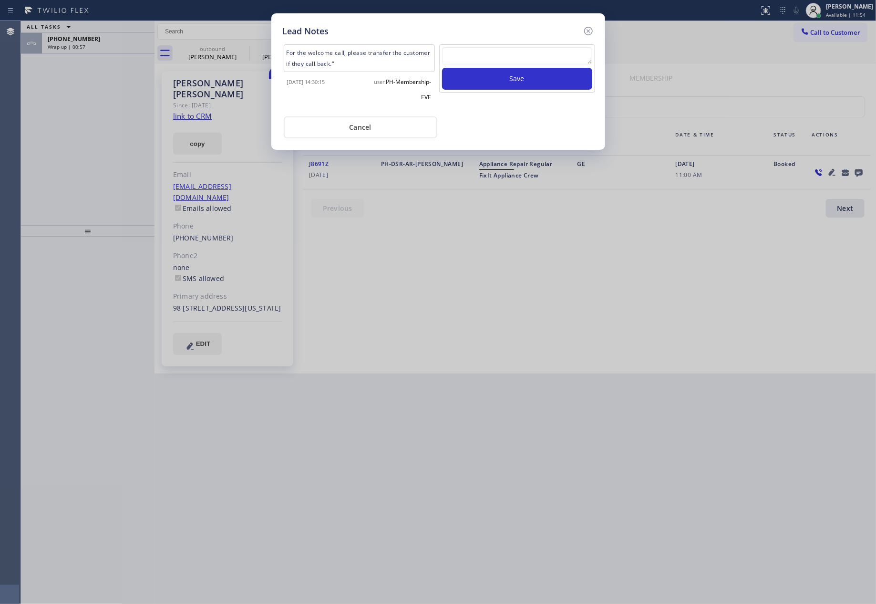
drag, startPoint x: 501, startPoint y: 111, endPoint x: 373, endPoint y: 137, distance: 130.6
click at [494, 116] on div "For the welcome call, please transfer the customer if they call back." 2025-08-…" at bounding box center [438, 88] width 311 height 101
click at [374, 122] on button "Cancel" at bounding box center [361, 127] width 154 height 22
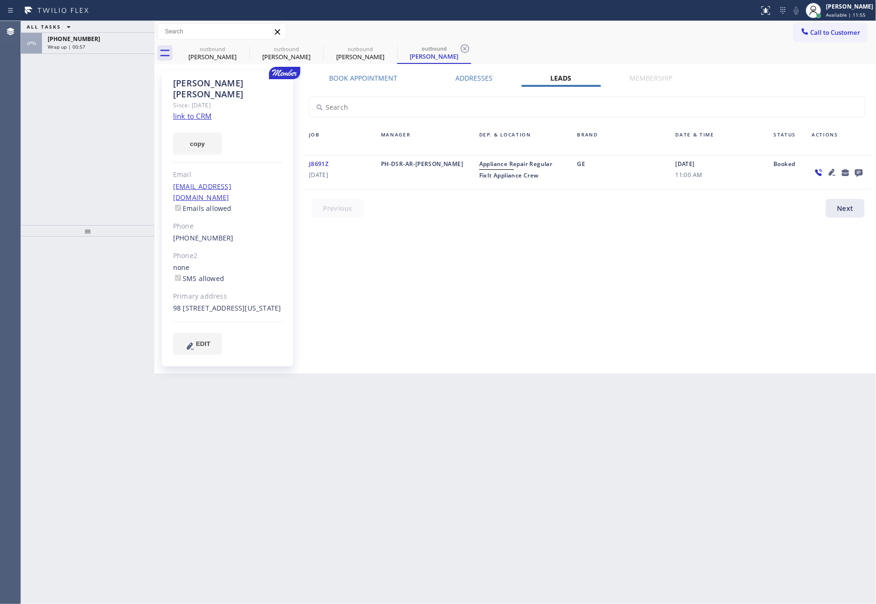
drag, startPoint x: 819, startPoint y: 93, endPoint x: 843, endPoint y: 76, distance: 29.9
click at [839, 82] on div "Book Appointment Addresses Leads Membership Business location Home Alliance Mem…" at bounding box center [587, 222] width 574 height 298
click at [856, 29] on span "Call to Customer" at bounding box center [836, 32] width 50 height 9
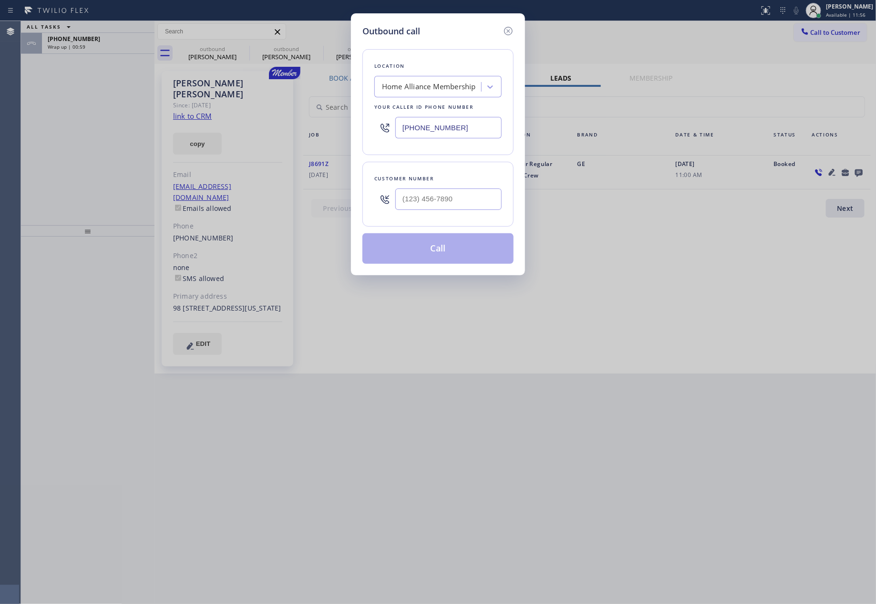
click at [450, 192] on div at bounding box center [448, 199] width 106 height 31
click at [451, 199] on input "(___) ___-____" at bounding box center [448, 198] width 106 height 21
paste input "510) 566-7300"
type input "(510) 566-7300"
click at [456, 258] on button "Call" at bounding box center [438, 248] width 151 height 31
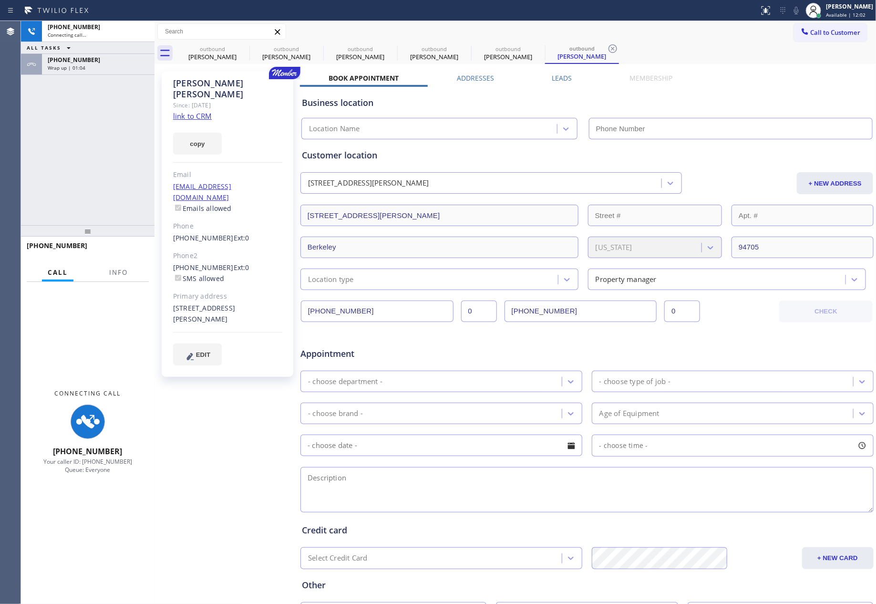
type input "[PHONE_NUMBER]"
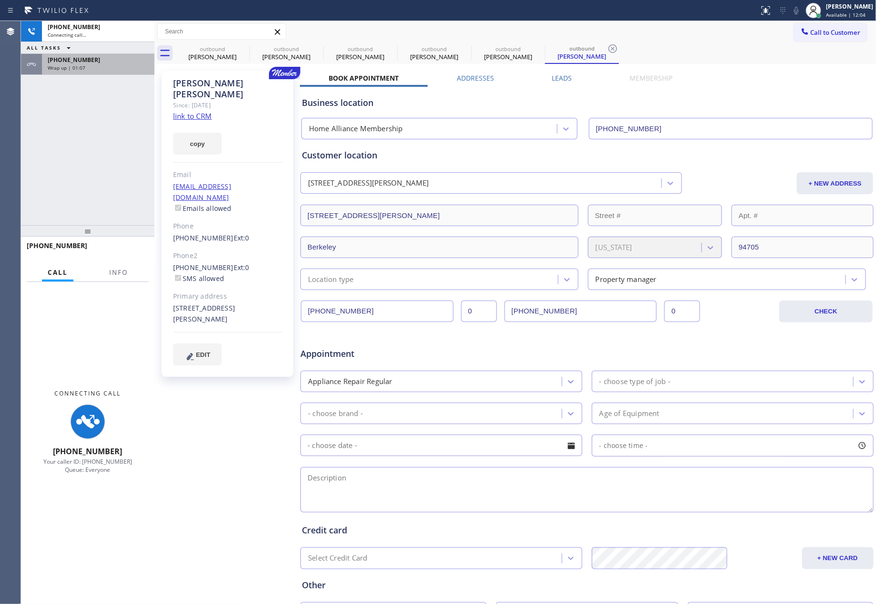
click at [109, 61] on div "+12064326518" at bounding box center [98, 60] width 101 height 8
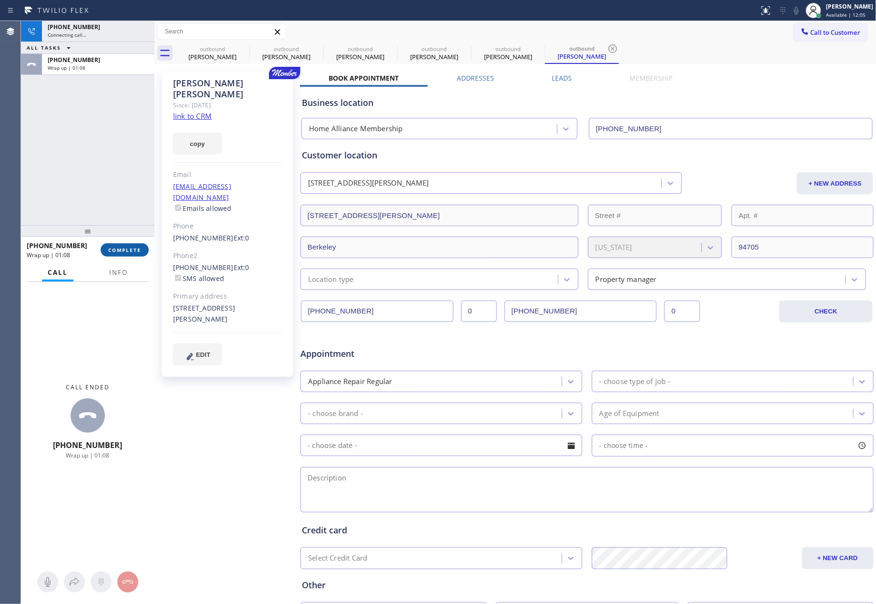
click at [126, 250] on span "COMPLETE" at bounding box center [124, 250] width 33 height 7
click at [125, 165] on div "+15105667300 Connecting call… ALL TASKS ALL TASKS ACTIVE TASKS TASKS IN WRAP UP…" at bounding box center [88, 123] width 134 height 204
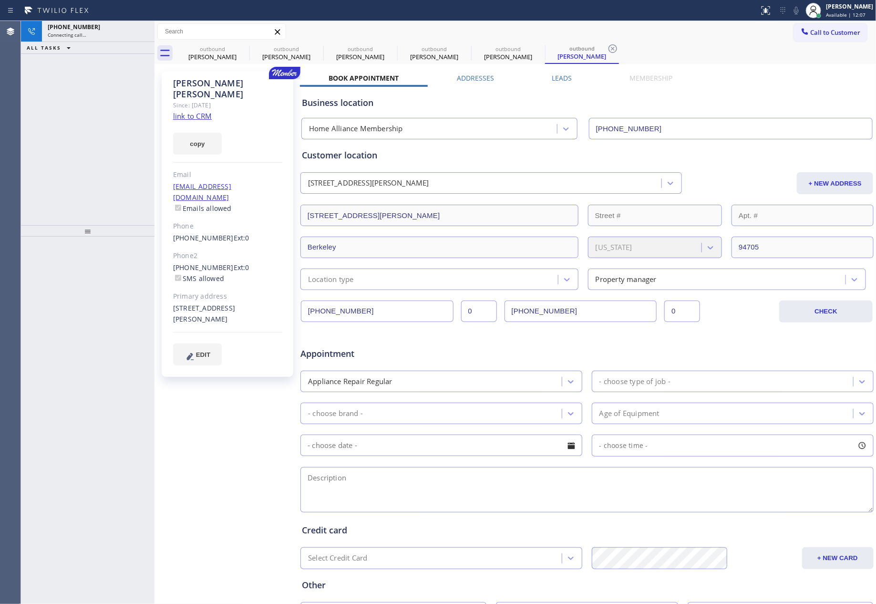
drag, startPoint x: 49, startPoint y: 154, endPoint x: 185, endPoint y: 85, distance: 152.3
click at [79, 154] on div "+15105667300 Connecting call… ALL TASKS ALL TASKS ACTIVE TASKS TASKS IN WRAP UP" at bounding box center [88, 123] width 134 height 204
click at [211, 49] on div "outbound" at bounding box center [212, 48] width 72 height 7
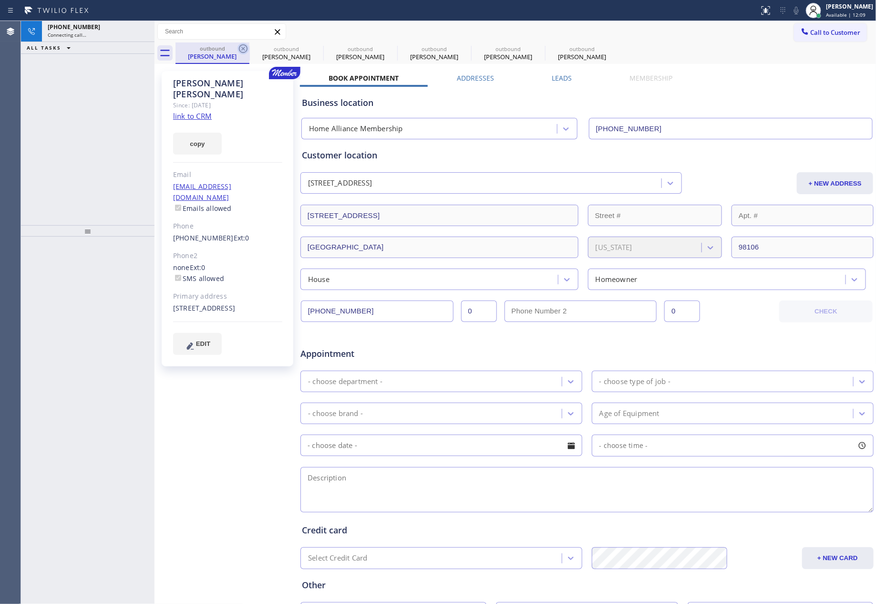
click at [242, 49] on icon at bounding box center [243, 48] width 11 height 11
click at [0, 0] on icon at bounding box center [0, 0] width 0 height 0
click at [242, 49] on icon at bounding box center [243, 48] width 11 height 11
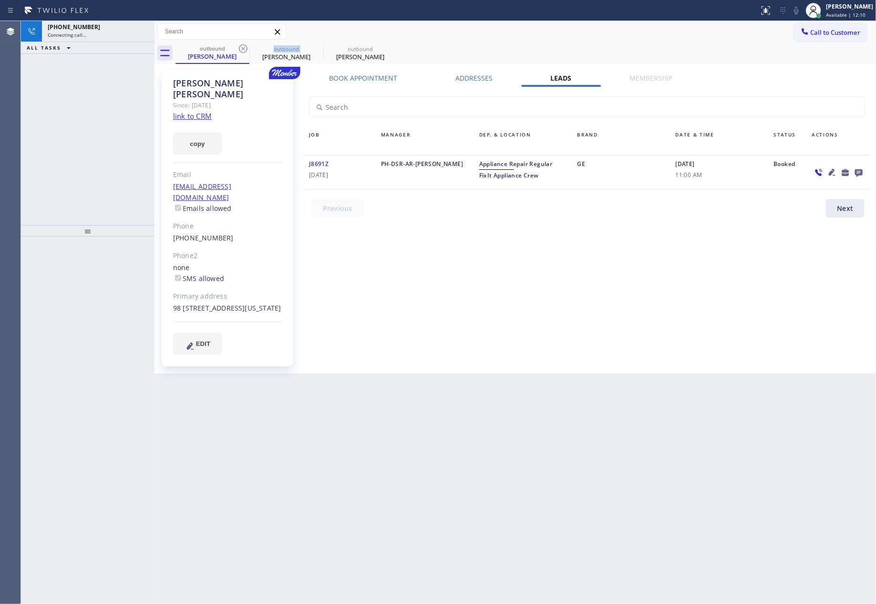
click at [242, 49] on icon at bounding box center [243, 48] width 11 height 11
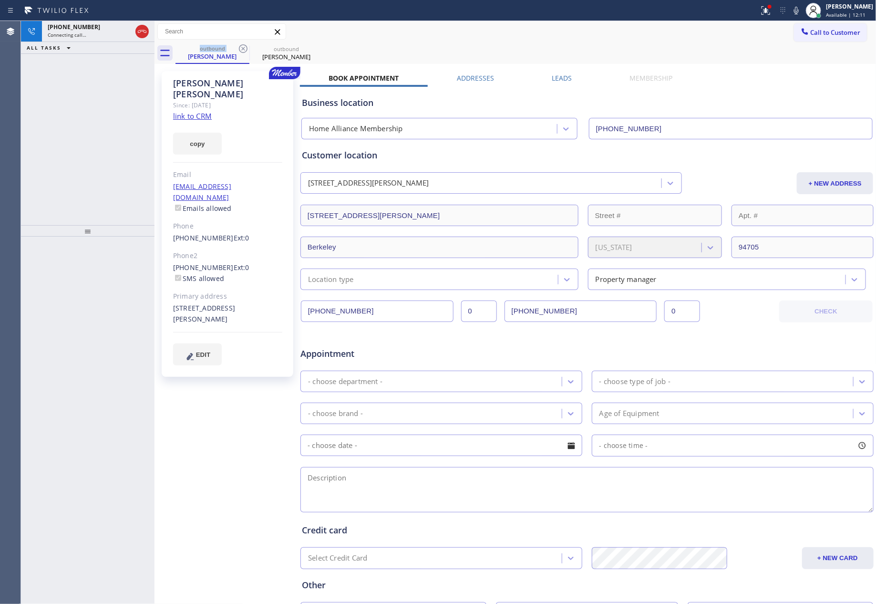
click at [182, 127] on div "+15105667300 Connecting call… ALL TASKS ALL TASKS ACTIVE TASKS TASKS IN WRAP UP…" at bounding box center [448, 312] width 855 height 583
click at [560, 83] on div "Business location Home Alliance Membership (855) 946-3605" at bounding box center [587, 111] width 574 height 56
drag, startPoint x: 561, startPoint y: 80, endPoint x: 577, endPoint y: 91, distance: 19.3
click at [561, 80] on label "Leads" at bounding box center [562, 77] width 20 height 9
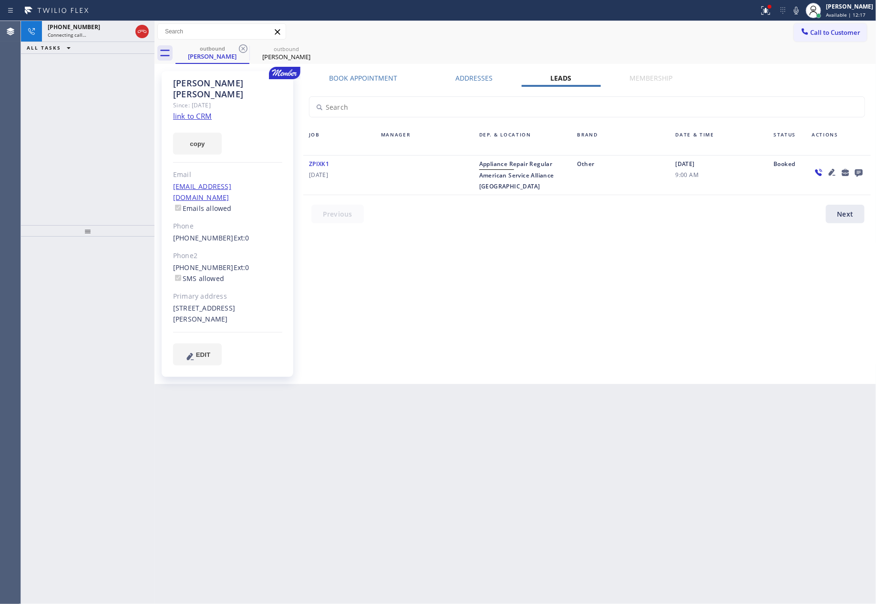
click at [859, 173] on icon at bounding box center [858, 172] width 11 height 12
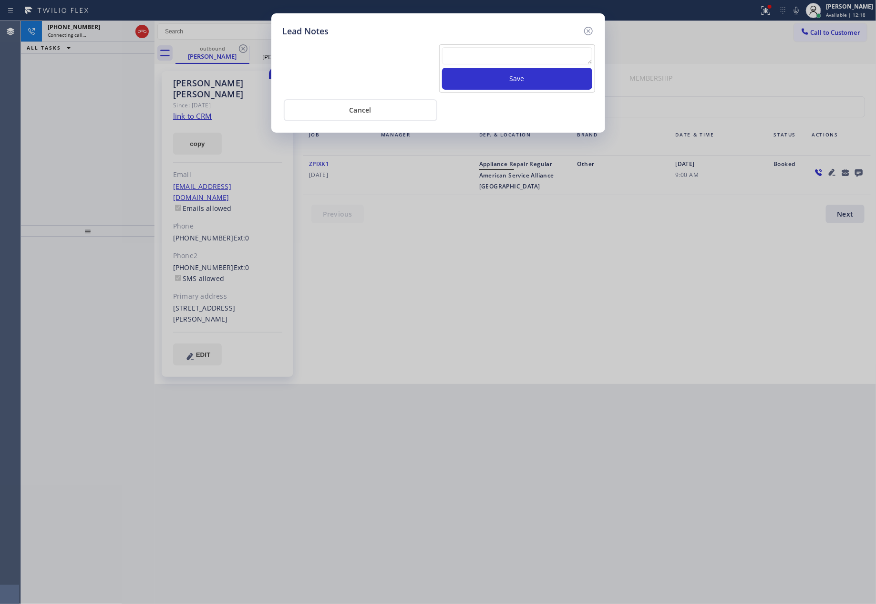
click at [555, 52] on textarea at bounding box center [517, 55] width 150 height 17
paste textarea "For the welcome call, please transfer the customer if they call back.""
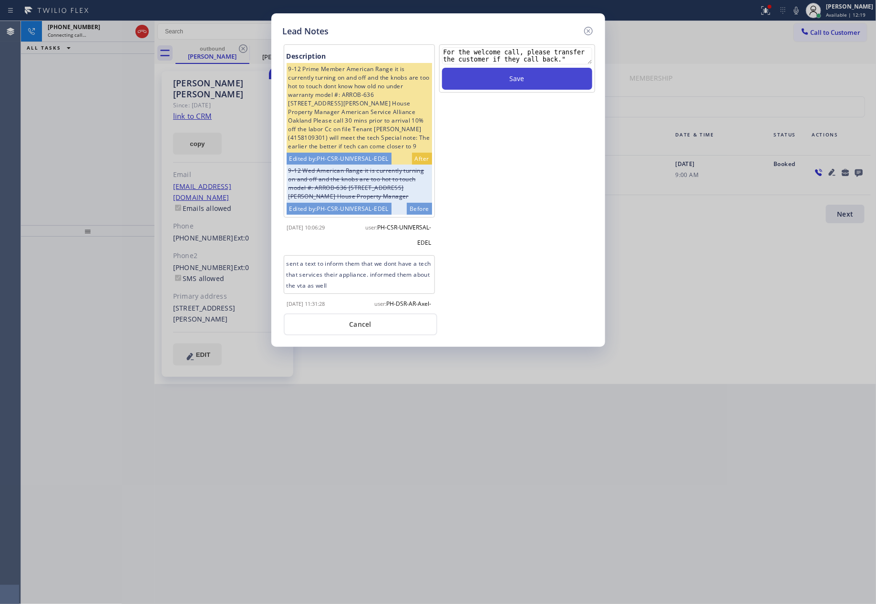
type textarea "For the welcome call, please transfer the customer if they call back.""
click at [549, 79] on button "Save" at bounding box center [517, 79] width 150 height 22
click at [572, 281] on div "For the welcome call, please transfer the customer if they call back." Save" at bounding box center [517, 175] width 158 height 262
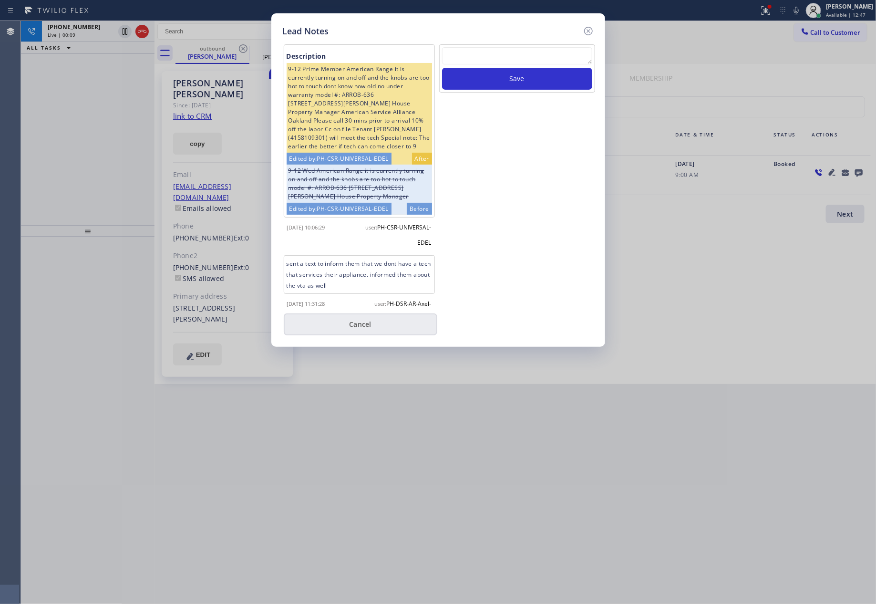
click at [376, 325] on button "Cancel" at bounding box center [361, 324] width 154 height 22
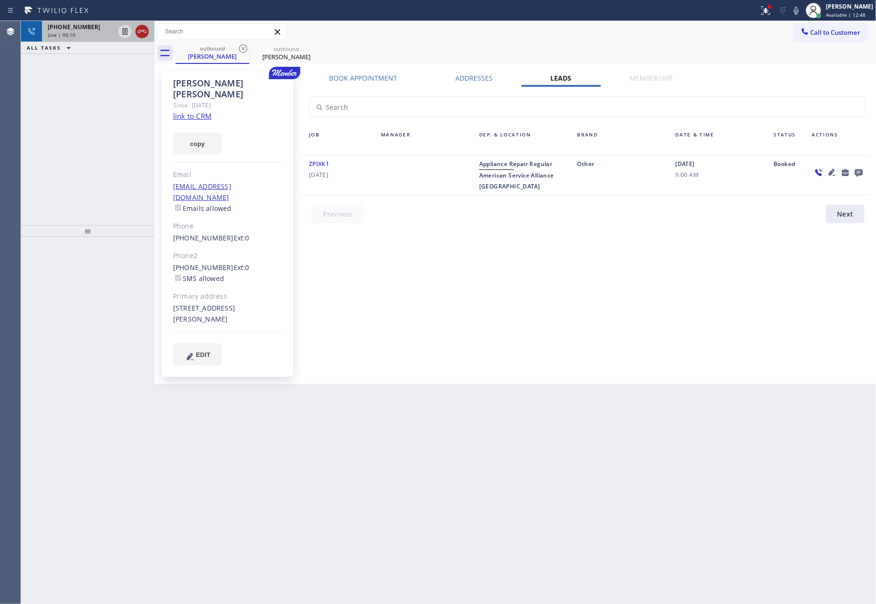
click at [142, 36] on icon at bounding box center [141, 31] width 11 height 11
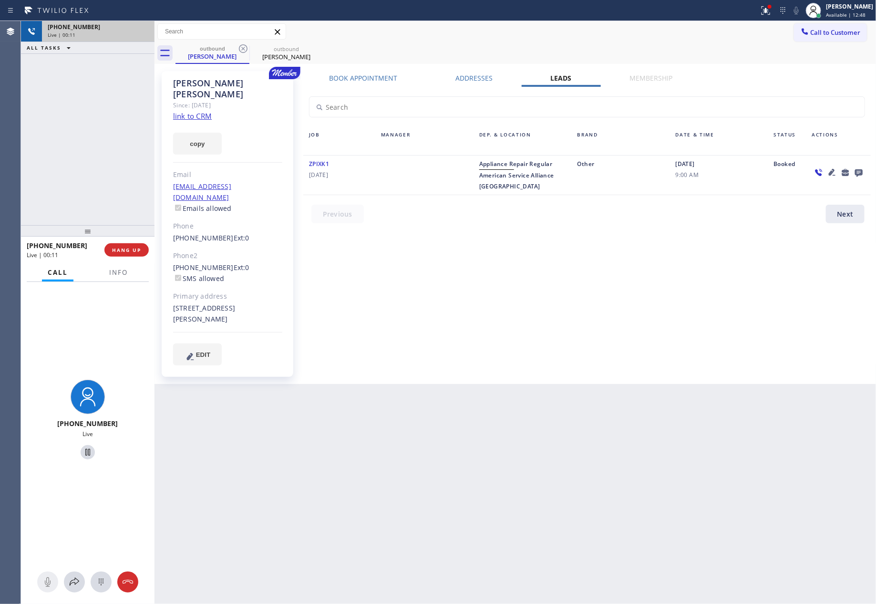
click at [122, 93] on div "+15105667300 Live | 00:11 ALL TASKS ALL TASKS ACTIVE TASKS TASKS IN WRAP UP" at bounding box center [88, 123] width 134 height 204
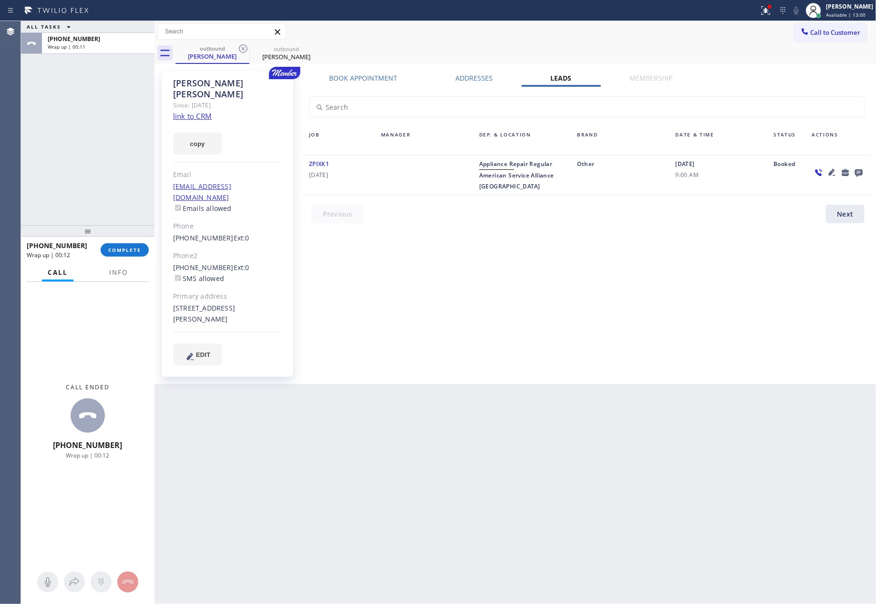
click at [781, 287] on div "Book Appointment Addresses Leads Membership Business location Home Alliance Mem…" at bounding box center [587, 227] width 574 height 308
click at [859, 170] on icon at bounding box center [859, 173] width 8 height 8
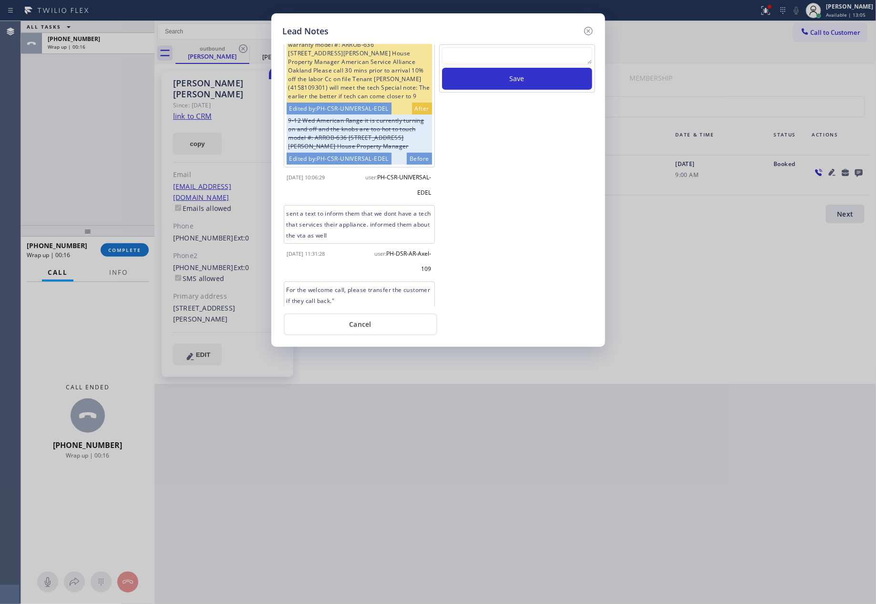
scroll to position [103, 0]
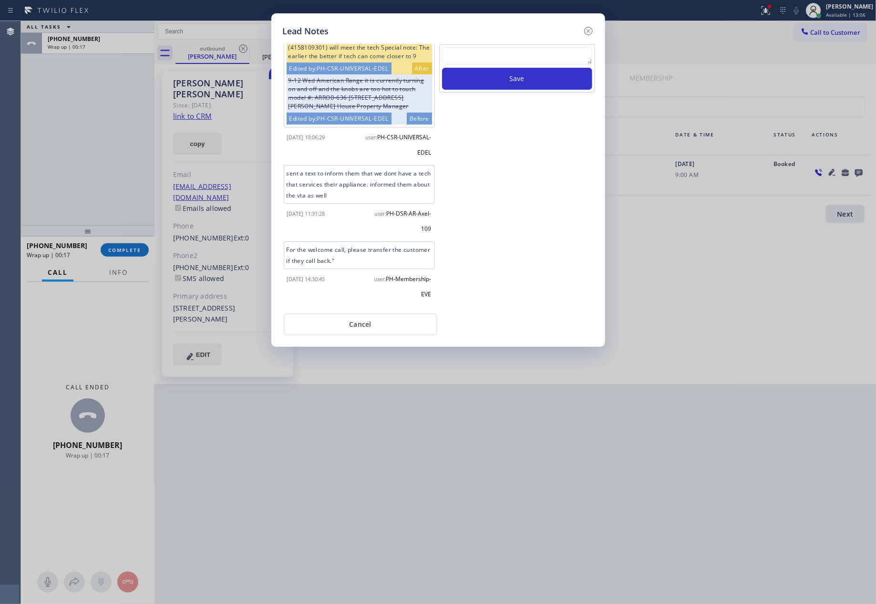
click at [523, 239] on div "Save" at bounding box center [517, 175] width 158 height 262
click at [391, 324] on button "Cancel" at bounding box center [361, 324] width 154 height 22
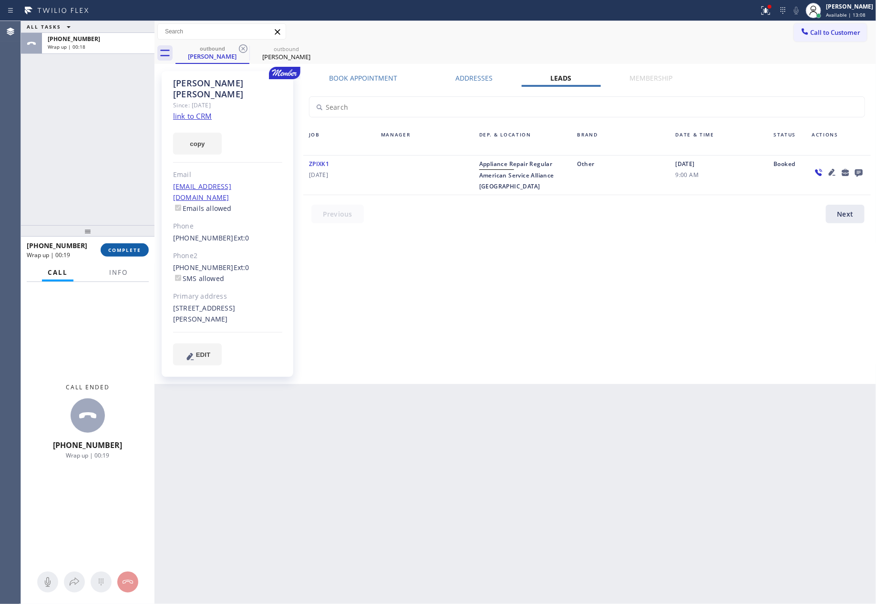
drag, startPoint x: 124, startPoint y: 125, endPoint x: 133, endPoint y: 242, distance: 117.7
click at [124, 137] on div "ALL TASKS ALL TASKS ACTIVE TASKS TASKS IN WRAP UP +15105667300 Wrap up | 00:18" at bounding box center [88, 123] width 134 height 204
click at [135, 248] on button "COMPLETE" at bounding box center [125, 249] width 48 height 13
click at [124, 159] on div "ALL TASKS ALL TASKS ACTIVE TASKS TASKS IN WRAP UP +15105667300 Wrap up | 00:19" at bounding box center [88, 123] width 134 height 204
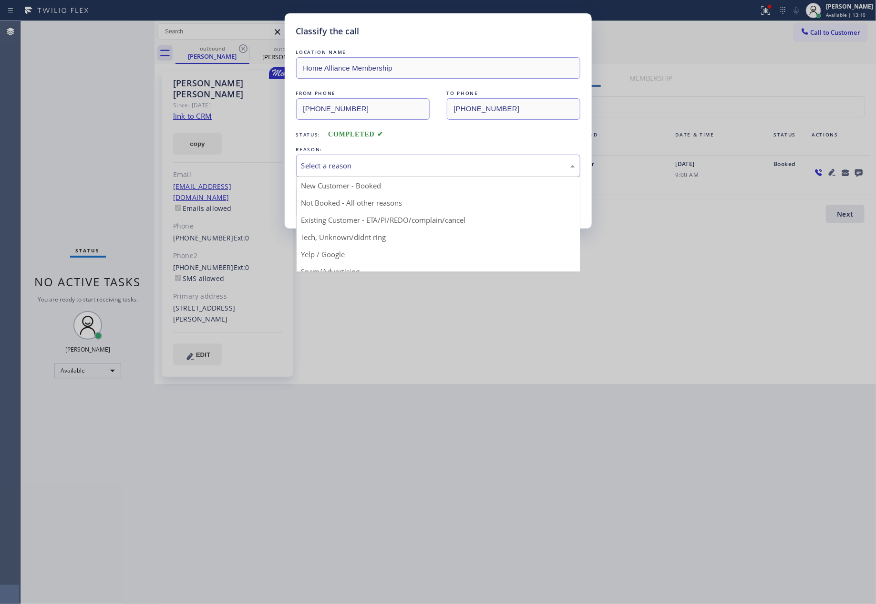
click at [383, 162] on div "Select a reason" at bounding box center [438, 165] width 274 height 11
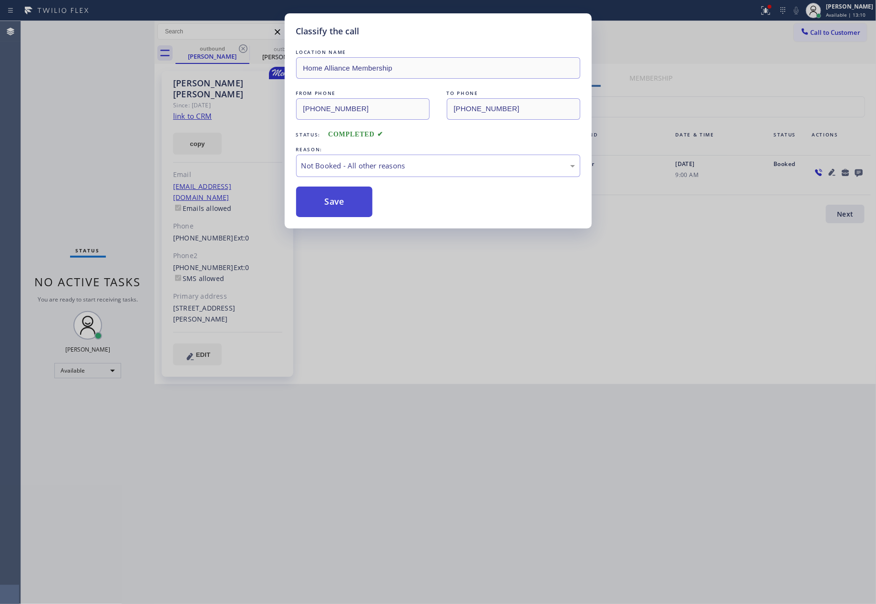
click at [319, 202] on button "Save" at bounding box center [334, 202] width 77 height 31
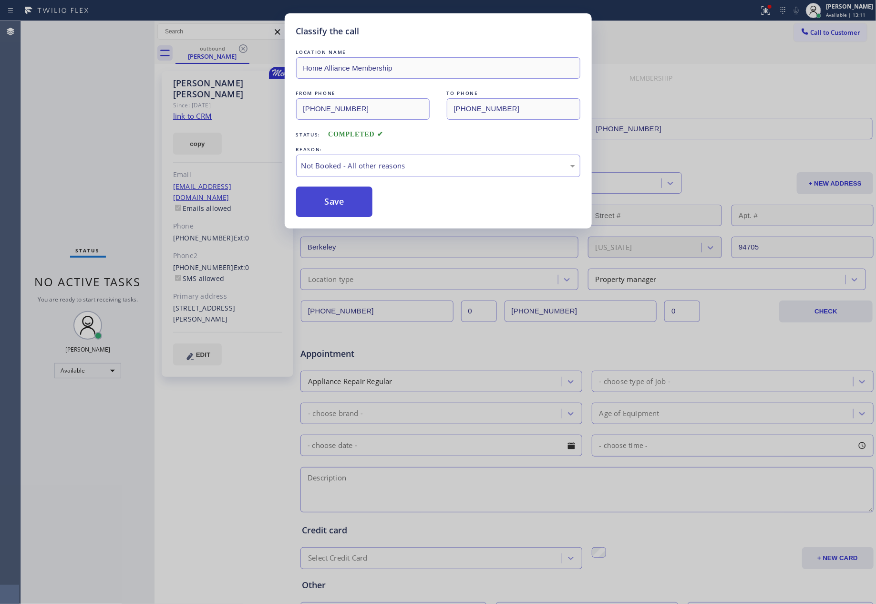
click at [319, 202] on button "Save" at bounding box center [334, 202] width 77 height 31
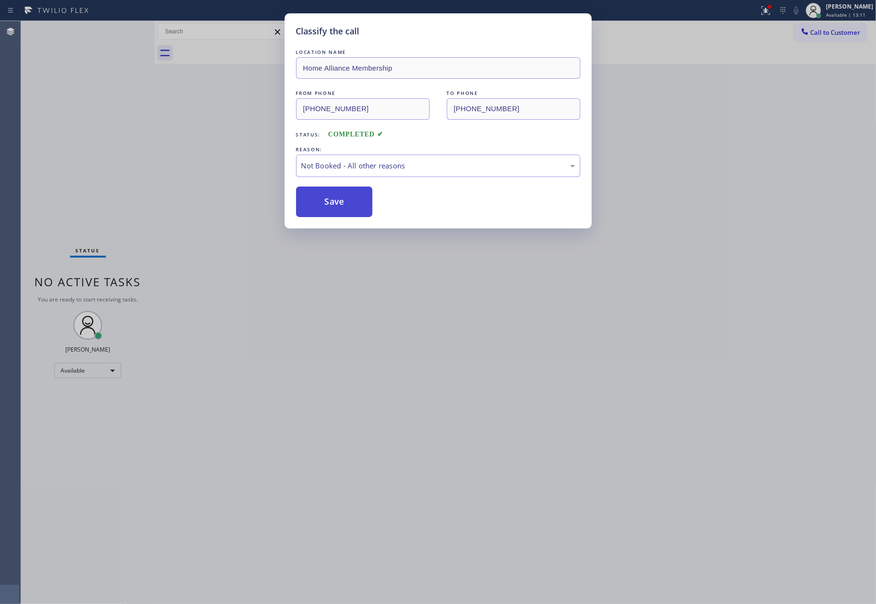
click at [319, 202] on button "Save" at bounding box center [334, 202] width 77 height 31
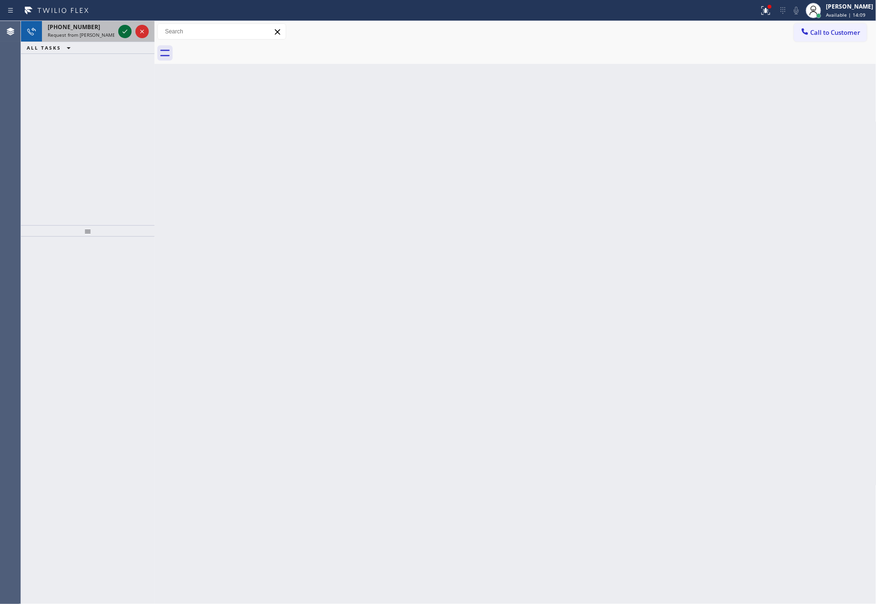
click at [122, 29] on icon at bounding box center [124, 31] width 11 height 11
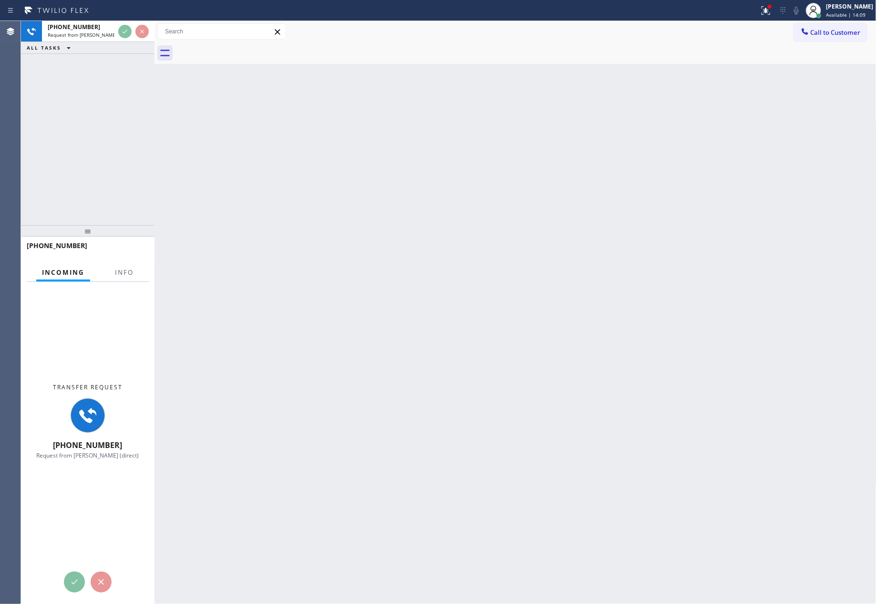
click at [116, 130] on div "+15105667300 Request from Lyka Montero (direct) ALL TASKS ALL TASKS ACTIVE TASK…" at bounding box center [88, 123] width 134 height 204
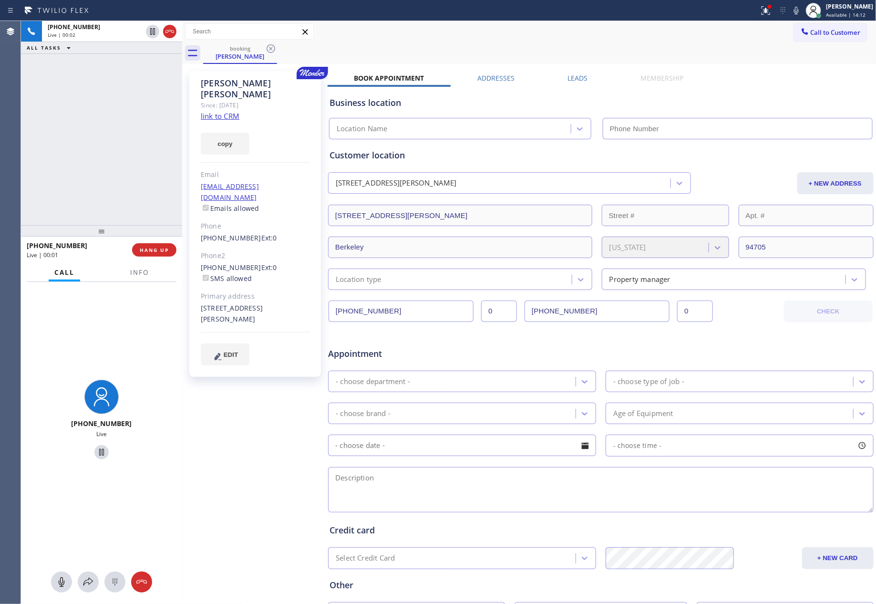
drag, startPoint x: 155, startPoint y: 133, endPoint x: 182, endPoint y: 132, distance: 27.7
click at [182, 132] on div at bounding box center [182, 312] width 0 height 583
type input "[PHONE_NUMBER]"
click at [104, 139] on div "+15105667300 Live | 00:02 ALL TASKS ALL TASKS ACTIVE TASKS TASKS IN WRAP UP" at bounding box center [101, 123] width 161 height 204
click at [235, 111] on link "link to CRM" at bounding box center [220, 116] width 39 height 10
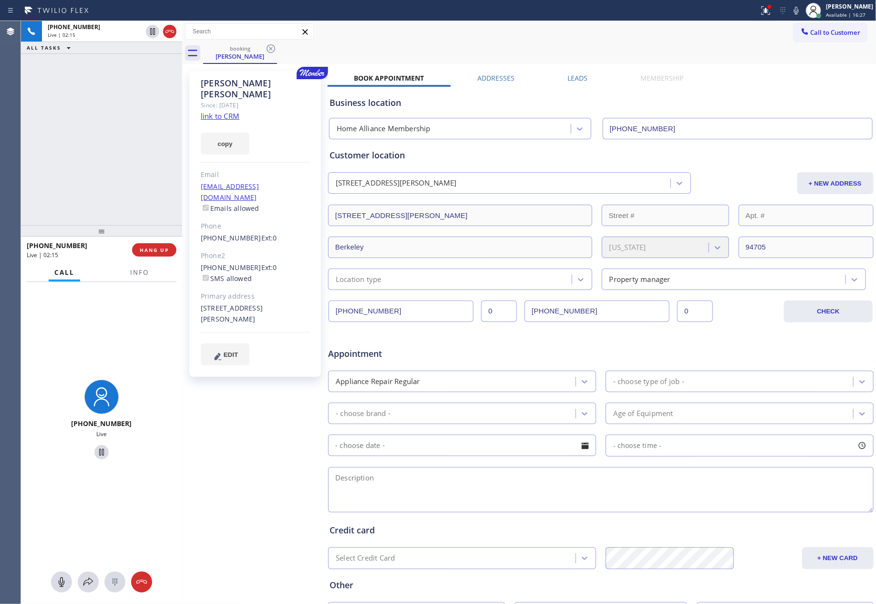
click at [103, 160] on div "+15105667300 Live | 02:15 ALL TASKS ALL TASKS ACTIVE TASKS TASKS IN WRAP UP" at bounding box center [101, 123] width 161 height 204
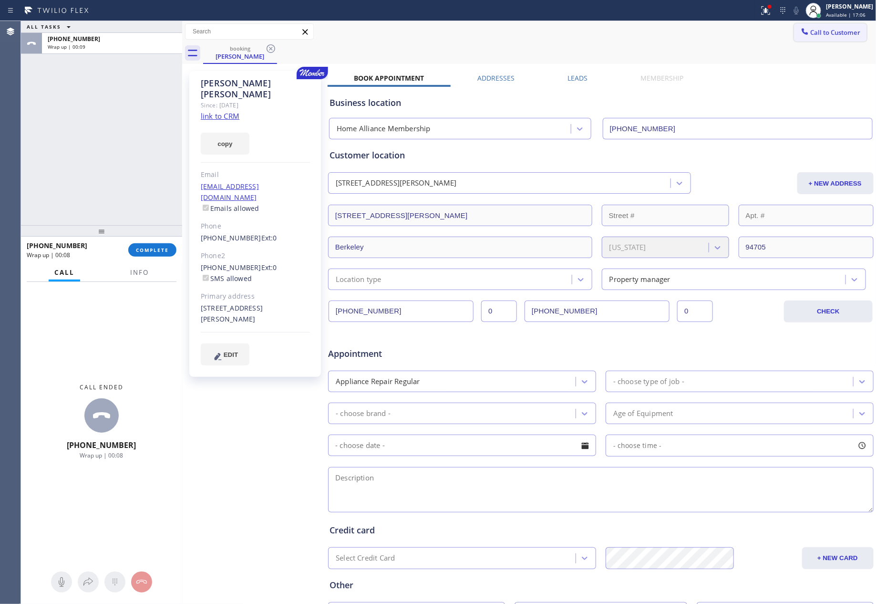
click at [820, 26] on button "Call to Customer" at bounding box center [830, 32] width 73 height 18
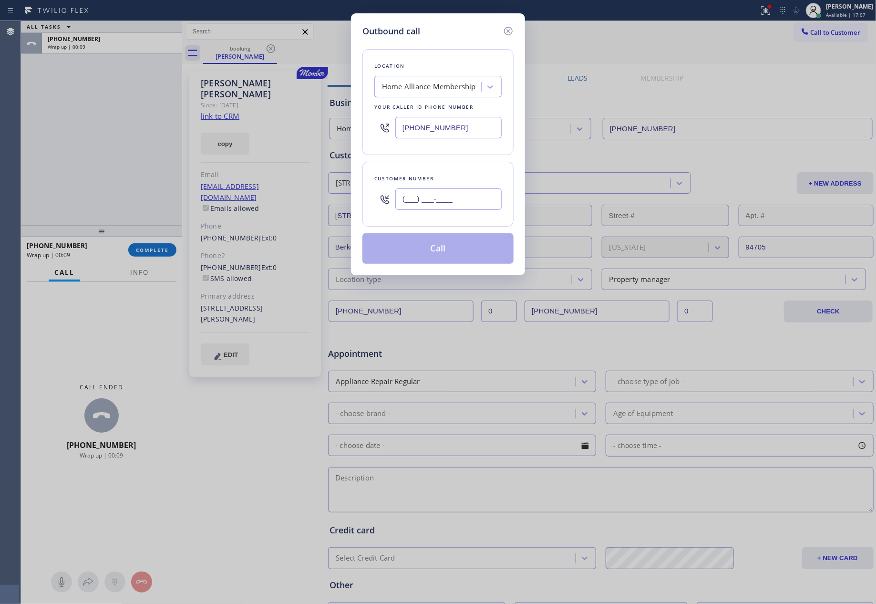
click at [455, 204] on input "(___) ___-____" at bounding box center [448, 198] width 106 height 21
paste input "708) 404-1261"
type input "(708) 404-1261"
click at [454, 249] on button "Call" at bounding box center [438, 248] width 151 height 31
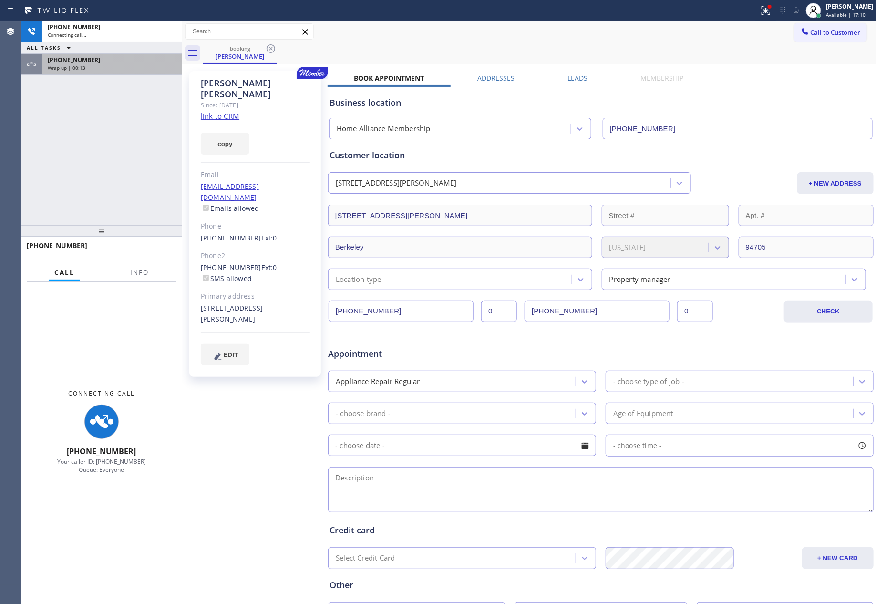
click at [112, 106] on div "+17084041261 Connecting call… ALL TASKS ALL TASKS ACTIVE TASKS TASKS IN WRAP UP…" at bounding box center [101, 123] width 161 height 204
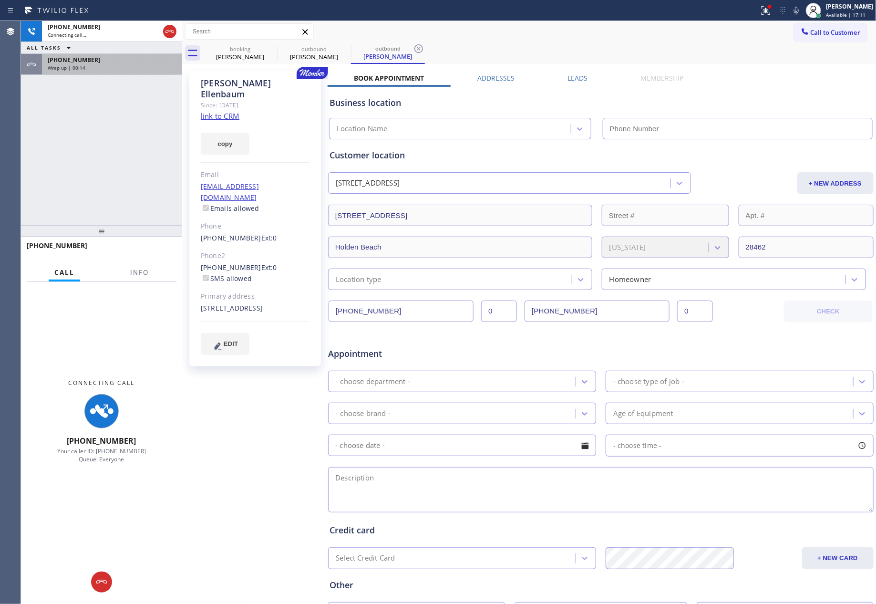
click at [116, 64] on div "Wrap up | 00:14" at bounding box center [112, 67] width 129 height 7
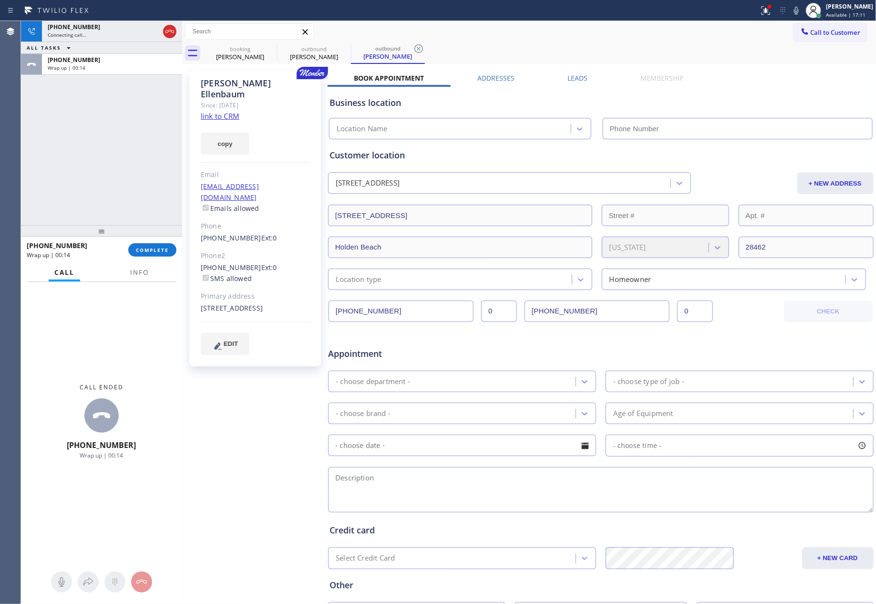
click at [159, 242] on div "+15105667300 Wrap up | 00:14 COMPLETE" at bounding box center [102, 250] width 150 height 25
click at [136, 165] on div "+17084041261 Connecting call… ALL TASKS ALL TASKS ACTIVE TASKS TASKS IN WRAP UP…" at bounding box center [101, 123] width 161 height 204
type input "[PHONE_NUMBER]"
drag, startPoint x: 136, startPoint y: 185, endPoint x: 139, endPoint y: 231, distance: 45.9
click at [139, 210] on div "+17084041261 Connecting call… ALL TASKS ALL TASKS ACTIVE TASKS TASKS IN WRAP UP…" at bounding box center [101, 123] width 161 height 204
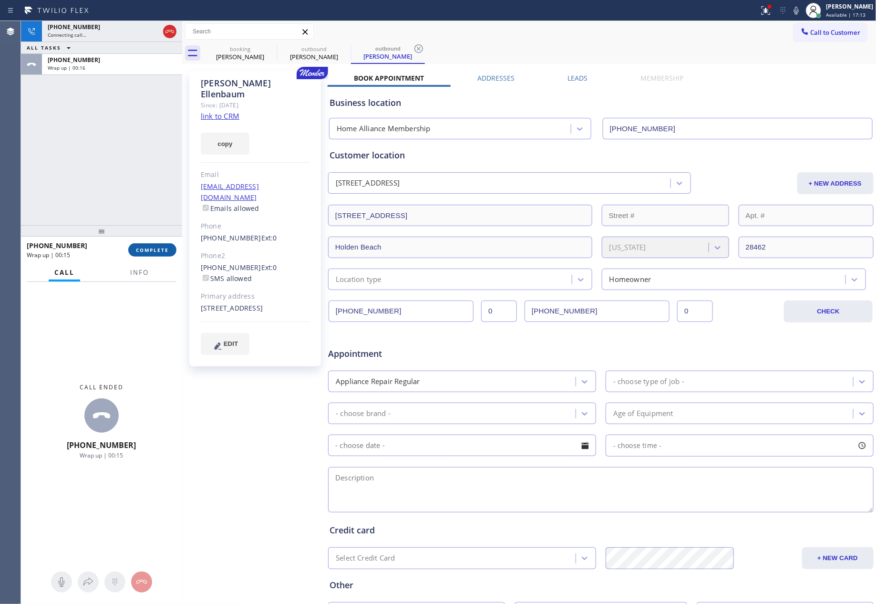
drag, startPoint x: 149, startPoint y: 243, endPoint x: 155, endPoint y: 197, distance: 47.1
click at [150, 242] on div "+15105667300 Wrap up | 00:15 COMPLETE" at bounding box center [102, 250] width 150 height 25
click at [155, 179] on div "+17084041261 Connecting call… ALL TASKS ALL TASKS ACTIVE TASKS TASKS IN WRAP UP…" at bounding box center [101, 123] width 161 height 204
click at [164, 248] on span "COMPLETE" at bounding box center [152, 250] width 33 height 7
click at [157, 197] on div "+17084041261 Connecting call… ALL TASKS ALL TASKS ACTIVE TASKS TASKS IN WRAP UP…" at bounding box center [101, 123] width 161 height 204
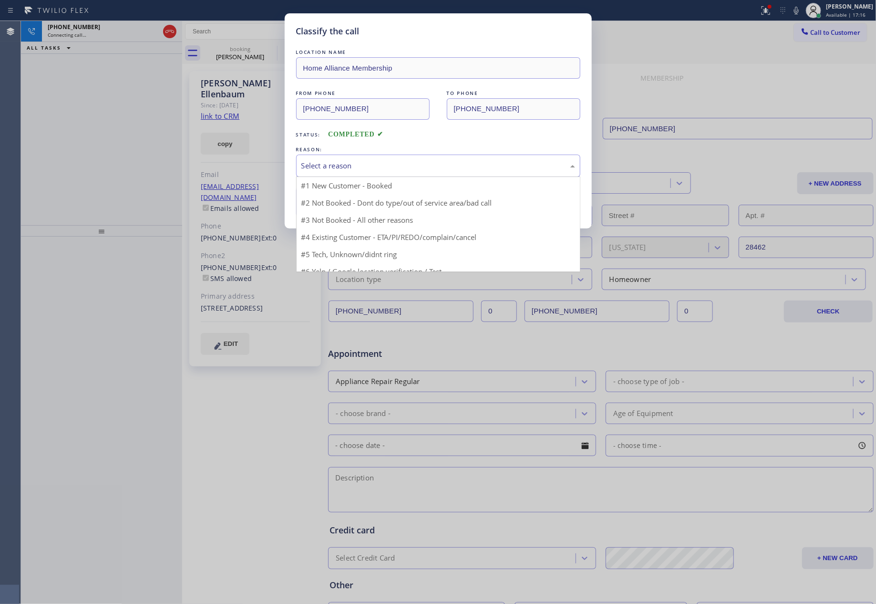
click at [325, 164] on div "Select a reason" at bounding box center [438, 165] width 274 height 11
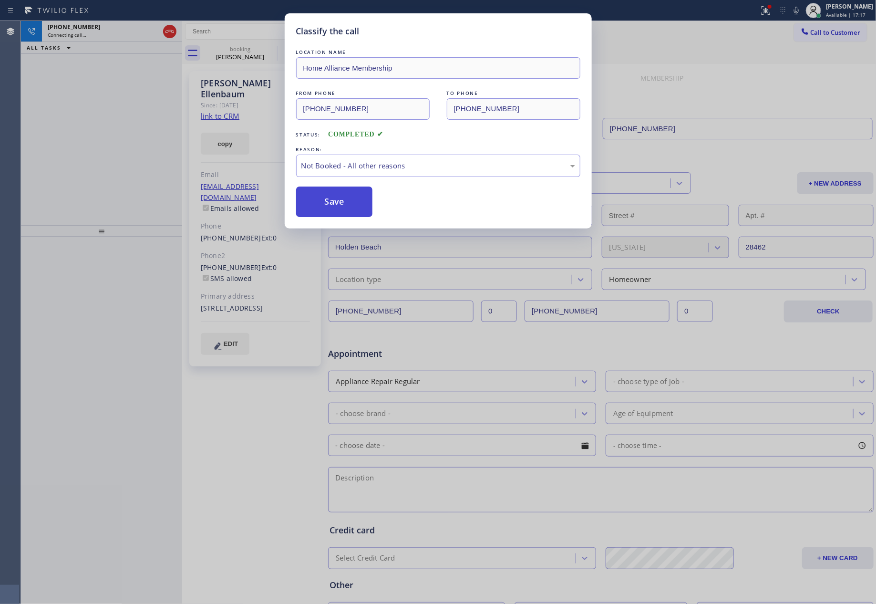
click at [325, 202] on button "Save" at bounding box center [334, 202] width 77 height 31
click at [325, 201] on button "Save" at bounding box center [334, 202] width 77 height 31
click at [54, 132] on div "+17084041261 Connecting call… ALL TASKS ALL TASKS ACTIVE TASKS TASKS IN WRAP UP" at bounding box center [101, 123] width 161 height 204
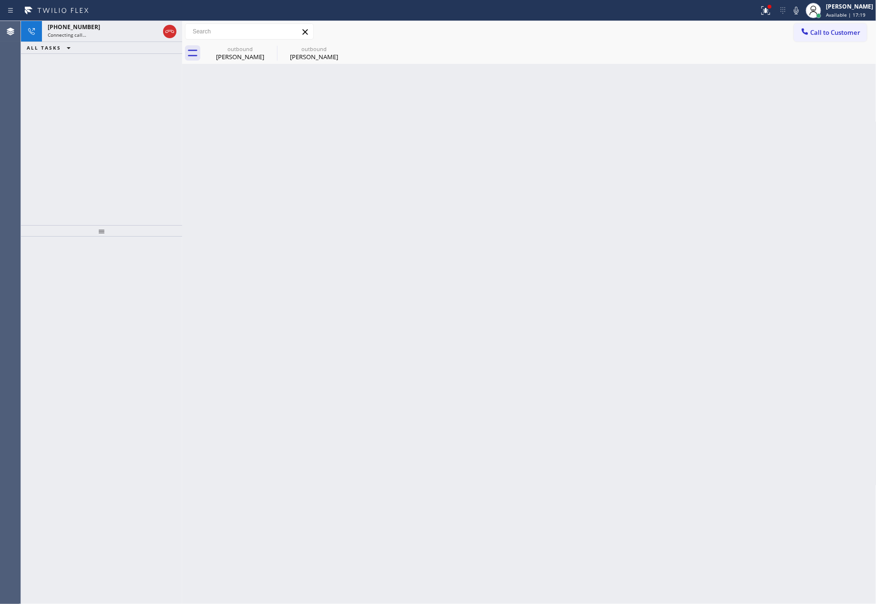
click at [230, 30] on input "text" at bounding box center [250, 31] width 128 height 15
drag, startPoint x: 228, startPoint y: 49, endPoint x: 109, endPoint y: 148, distance: 154.4
click at [223, 53] on div "outbound Gail Ellenbaum" at bounding box center [240, 52] width 72 height 21
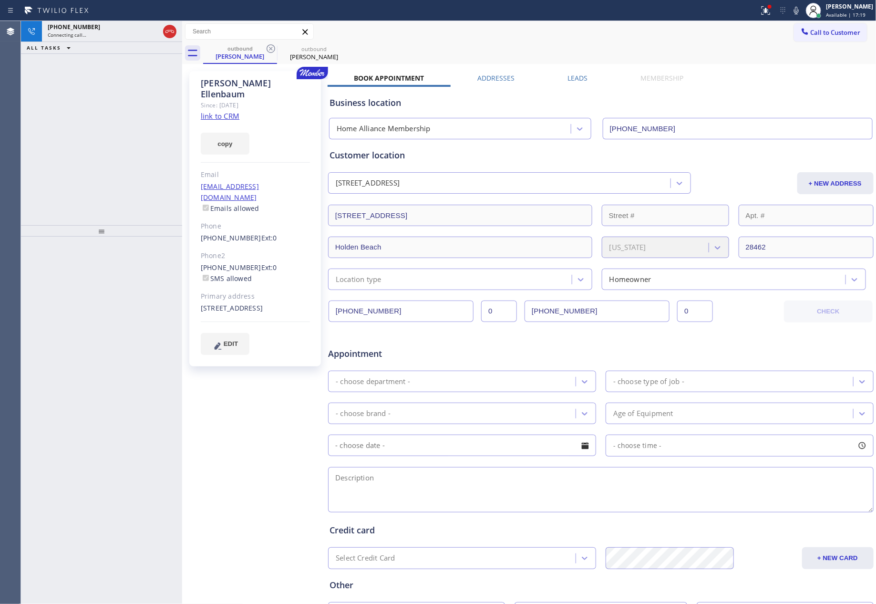
click at [101, 153] on div "+17084041261 Connecting call… ALL TASKS ALL TASKS ACTIVE TASKS TASKS IN WRAP UP" at bounding box center [101, 123] width 161 height 204
click at [582, 79] on label "Leads" at bounding box center [578, 77] width 20 height 9
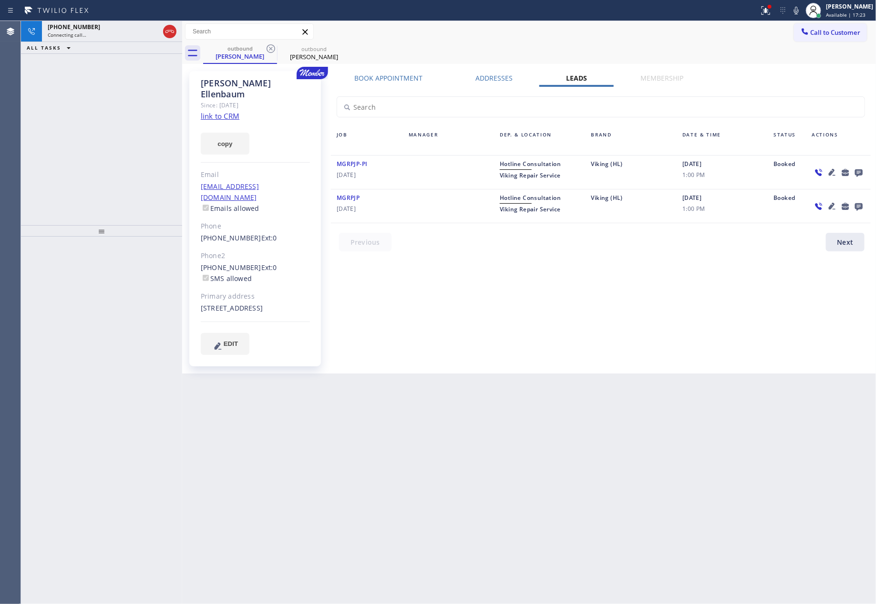
click at [795, 354] on div "Book Appointment Addresses Leads Membership Business location Home Alliance Mem…" at bounding box center [601, 222] width 547 height 298
click at [577, 343] on div "Book Appointment Addresses Leads Membership Business location Home Alliance Mem…" at bounding box center [601, 222] width 547 height 298
drag, startPoint x: 39, startPoint y: 82, endPoint x: 69, endPoint y: 109, distance: 40.8
click at [46, 86] on div "+17084041261 Live | 00:00 ALL TASKS ALL TASKS ACTIVE TASKS TASKS IN WRAP UP" at bounding box center [101, 123] width 161 height 204
click at [71, 111] on div "+17084041261 Live | 00:01 ALL TASKS ALL TASKS ACTIVE TASKS TASKS IN WRAP UP" at bounding box center [101, 123] width 161 height 204
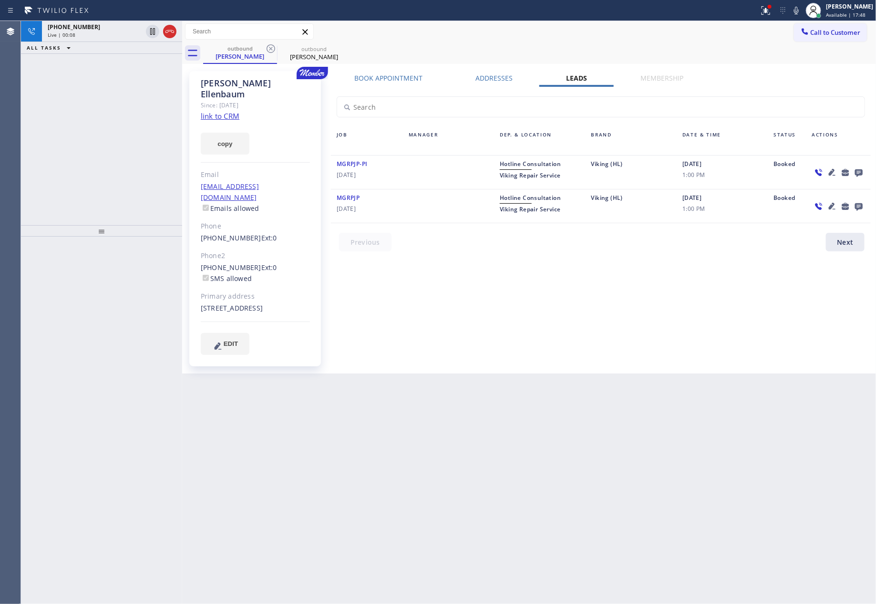
click at [651, 332] on div "Book Appointment Addresses Leads Membership Business location Home Alliance Mem…" at bounding box center [601, 222] width 547 height 298
click at [692, 302] on div "Book Appointment Addresses Leads Membership Business location Home Alliance Mem…" at bounding box center [601, 222] width 547 height 298
click at [654, 307] on div "Book Appointment Addresses Leads Membership Business location Home Alliance Mem…" at bounding box center [601, 222] width 547 height 298
click at [655, 303] on div "Book Appointment Addresses Leads Membership Business location Home Alliance Mem…" at bounding box center [601, 222] width 547 height 298
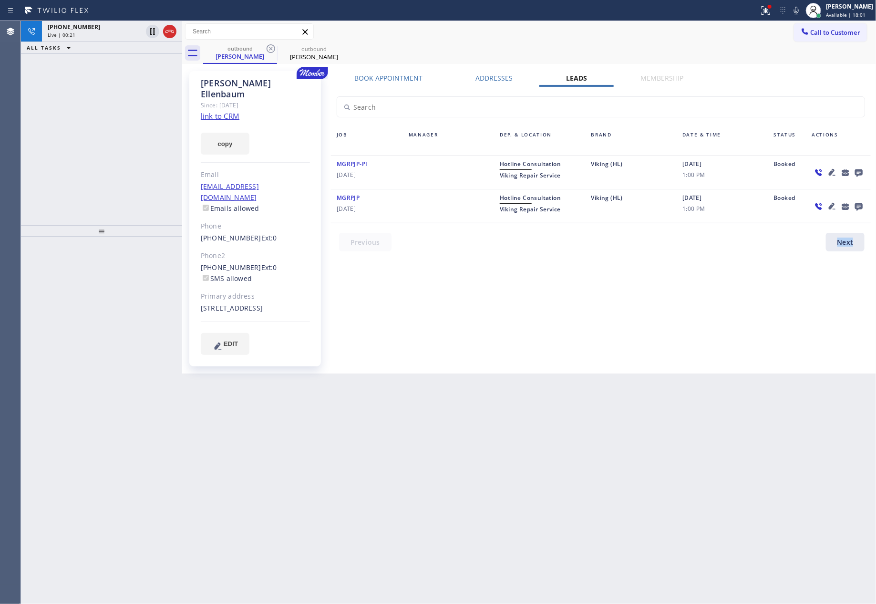
click at [656, 302] on div "Book Appointment Addresses Leads Membership Business location Home Alliance Mem…" at bounding box center [601, 222] width 547 height 298
click at [219, 111] on link "link to CRM" at bounding box center [220, 116] width 39 height 10
click at [480, 291] on div "Book Appointment Addresses Leads Membership Business location Home Alliance Mem…" at bounding box center [601, 222] width 547 height 298
click at [306, 55] on div "Gail Ellenbaum" at bounding box center [314, 56] width 72 height 9
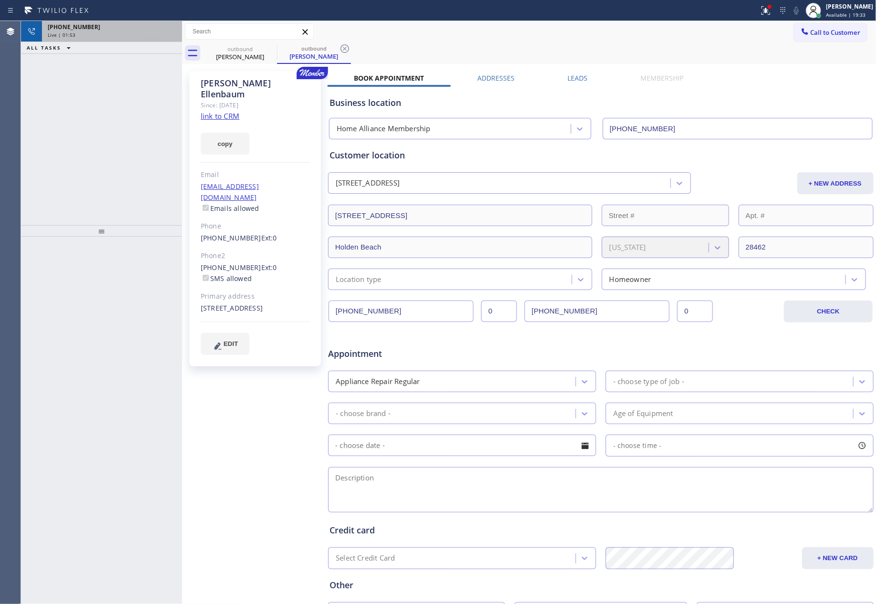
click at [166, 29] on div "+17084041261" at bounding box center [112, 27] width 129 height 8
click at [146, 100] on div "+17084041261 Live | 01:53 ALL TASKS ALL TASKS ACTIVE TASKS TASKS IN WRAP UP" at bounding box center [101, 123] width 161 height 204
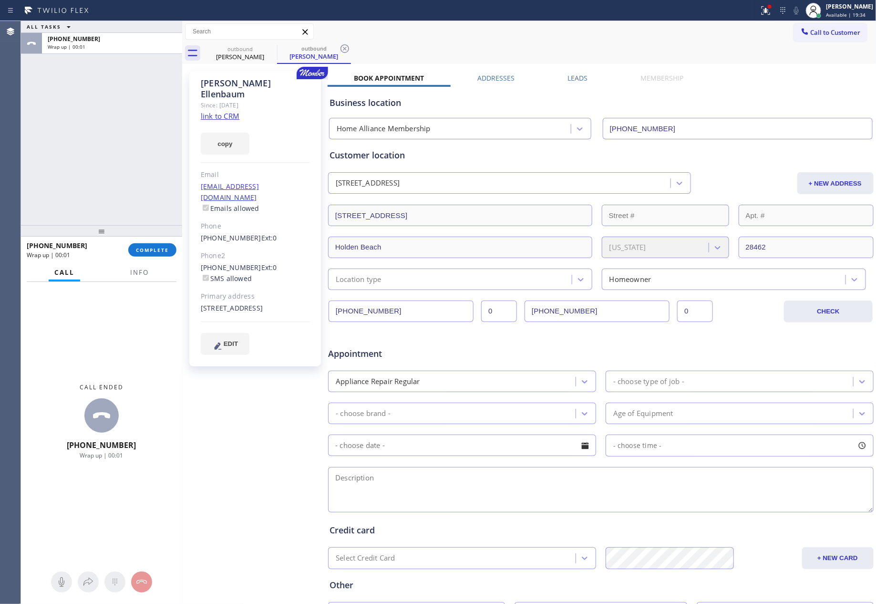
click at [154, 126] on div "ALL TASKS ALL TASKS ACTIVE TASKS TASKS IN WRAP UP +17084041261 Wrap up | 00:01" at bounding box center [101, 123] width 161 height 204
click at [149, 249] on span "COMPLETE" at bounding box center [152, 250] width 33 height 7
click at [131, 149] on div "ALL TASKS ALL TASKS ACTIVE TASKS TASKS IN WRAP UP +17084041261 Wrap up | 00:03" at bounding box center [101, 123] width 161 height 204
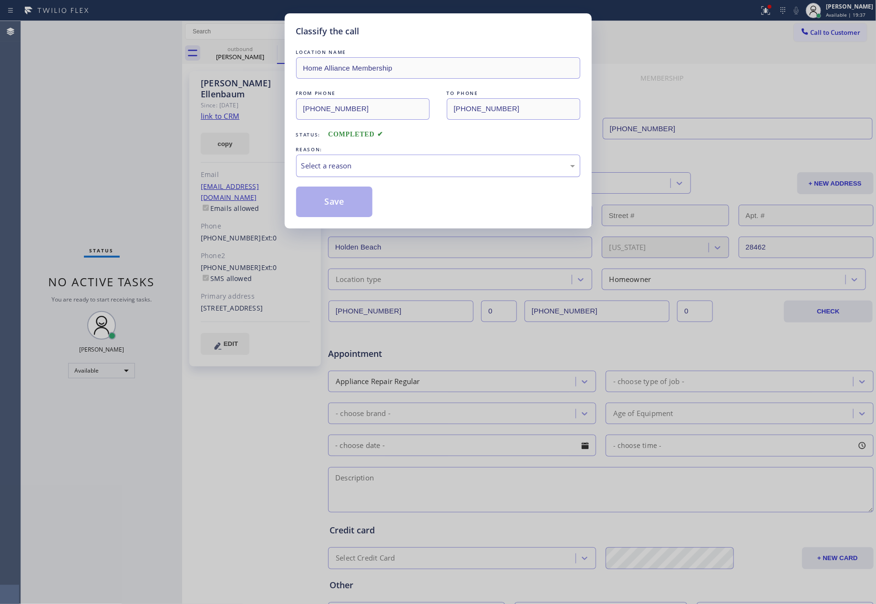
drag, startPoint x: 407, startPoint y: 162, endPoint x: 403, endPoint y: 175, distance: 13.1
click at [406, 162] on div "Select a reason" at bounding box center [438, 165] width 274 height 11
click at [353, 203] on button "Save" at bounding box center [334, 202] width 77 height 31
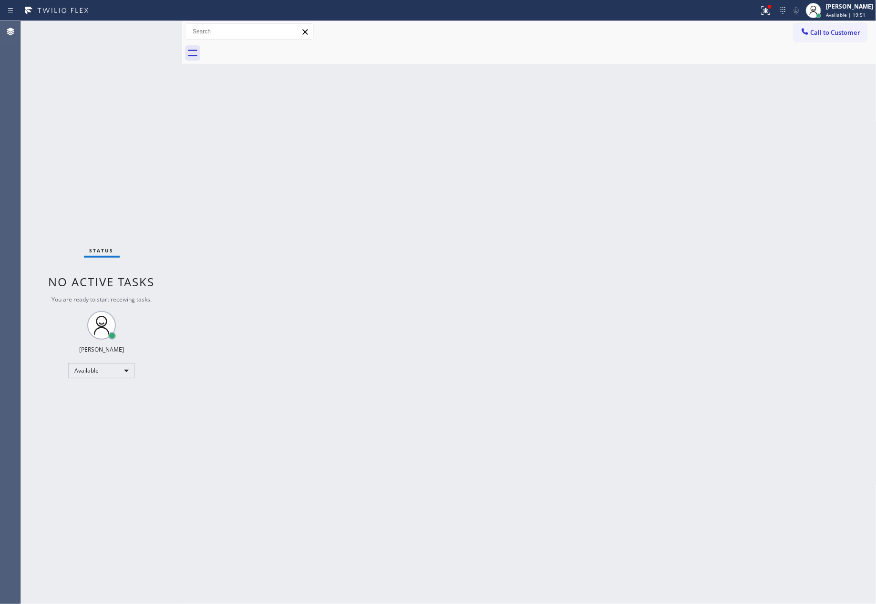
click at [303, 255] on div "Back to Dashboard Change Sender ID Customers Technicians Select a contact Outbo…" at bounding box center [529, 312] width 695 height 583
click at [107, 372] on div "Available" at bounding box center [101, 370] width 67 height 15
click at [104, 408] on li "Unavailable" at bounding box center [101, 407] width 64 height 11
click at [408, 396] on div "Back to Dashboard Change Sender ID Customers Technicians Select a contact Outbo…" at bounding box center [529, 312] width 695 height 583
click at [453, 523] on div "Back to Dashboard Change Sender ID Customers Technicians Select a contact Outbo…" at bounding box center [529, 312] width 695 height 583
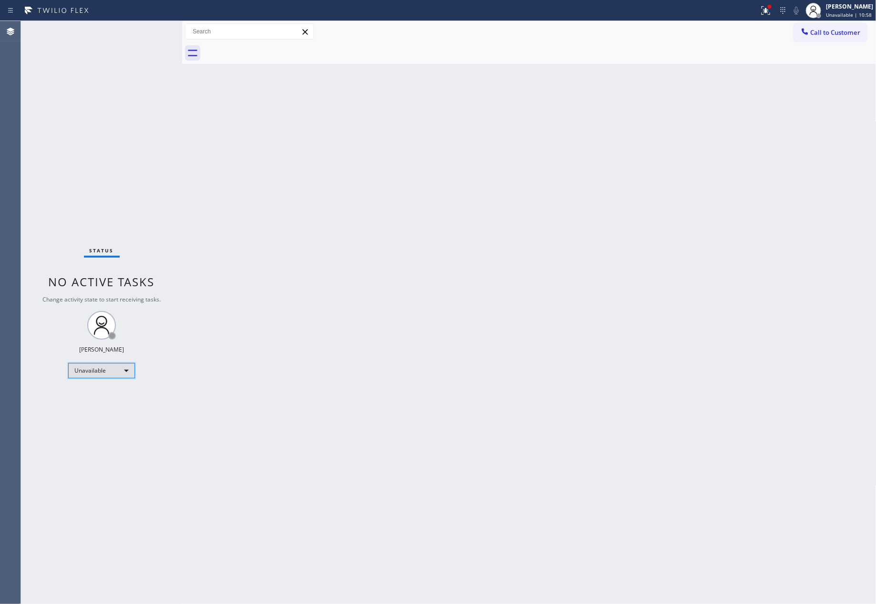
click at [104, 371] on div "Unavailable" at bounding box center [101, 370] width 67 height 15
click at [117, 397] on li "Available" at bounding box center [101, 395] width 64 height 11
drag, startPoint x: 621, startPoint y: 242, endPoint x: 813, endPoint y: 118, distance: 228.6
click at [656, 221] on div "Back to Dashboard Change Sender ID Customers Technicians Select a contact Outbo…" at bounding box center [529, 312] width 695 height 583
click at [847, 39] on button "Call to Customer" at bounding box center [830, 32] width 73 height 18
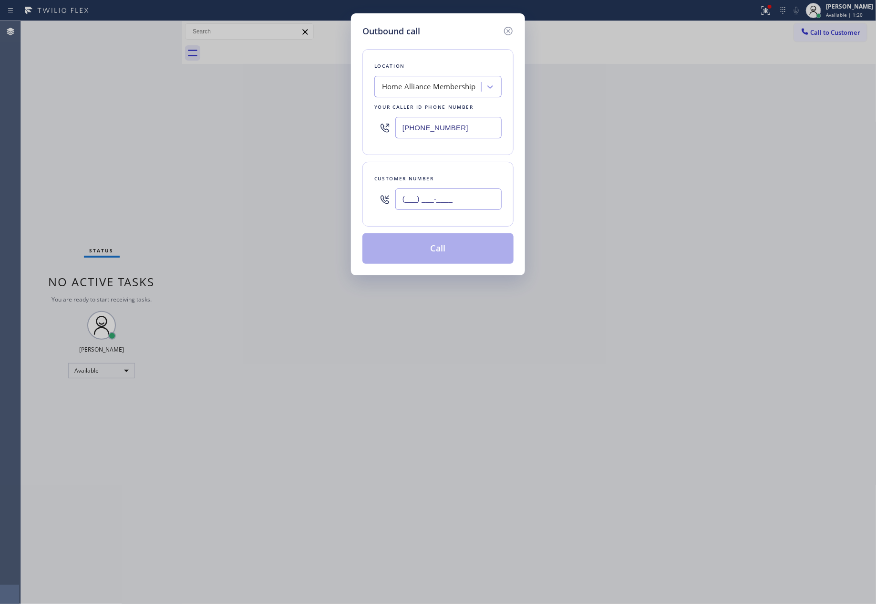
click at [441, 195] on input "(___) ___-____" at bounding box center [448, 198] width 106 height 21
paste input "408) 421-7364"
type input "(408) 421-7364"
click at [451, 252] on button "Call" at bounding box center [438, 248] width 151 height 31
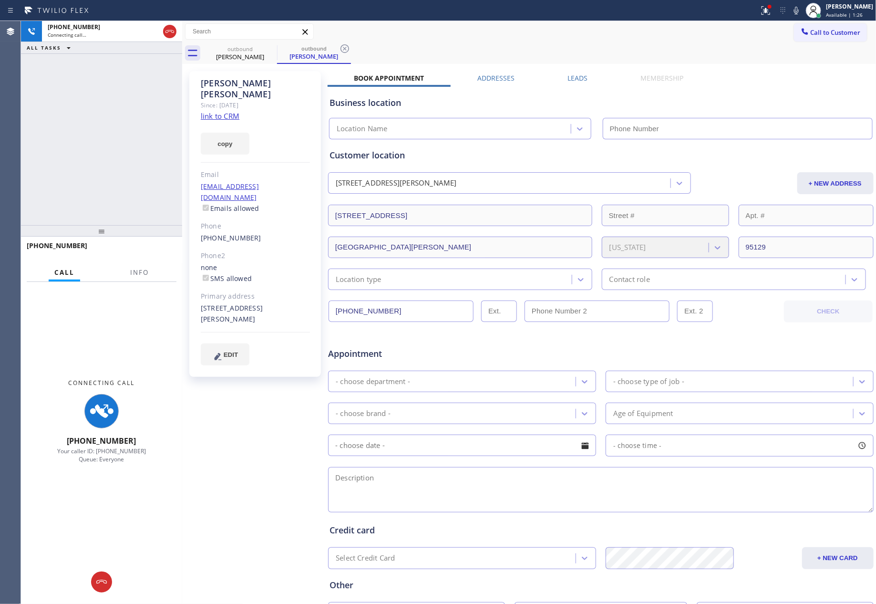
type input "[PHONE_NUMBER]"
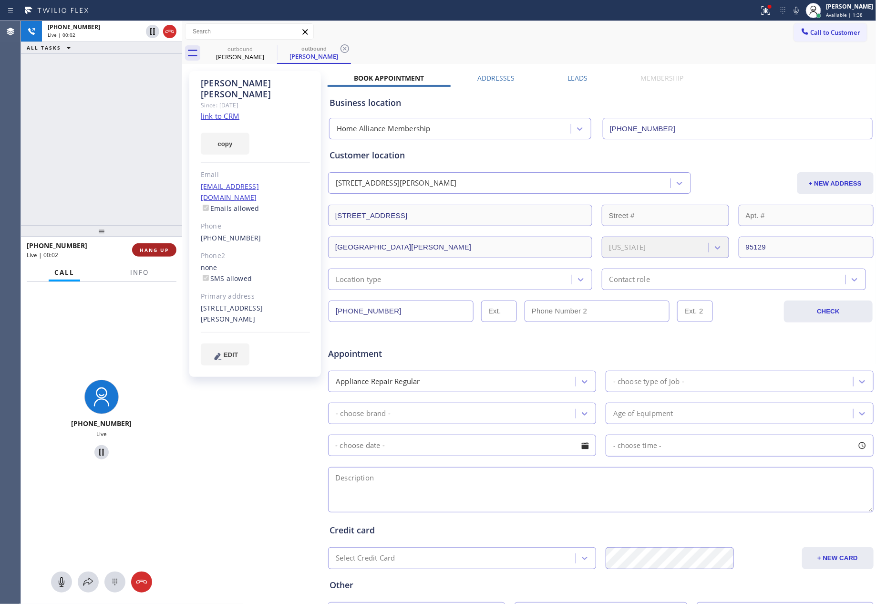
click at [161, 252] on span "HANG UP" at bounding box center [154, 250] width 29 height 7
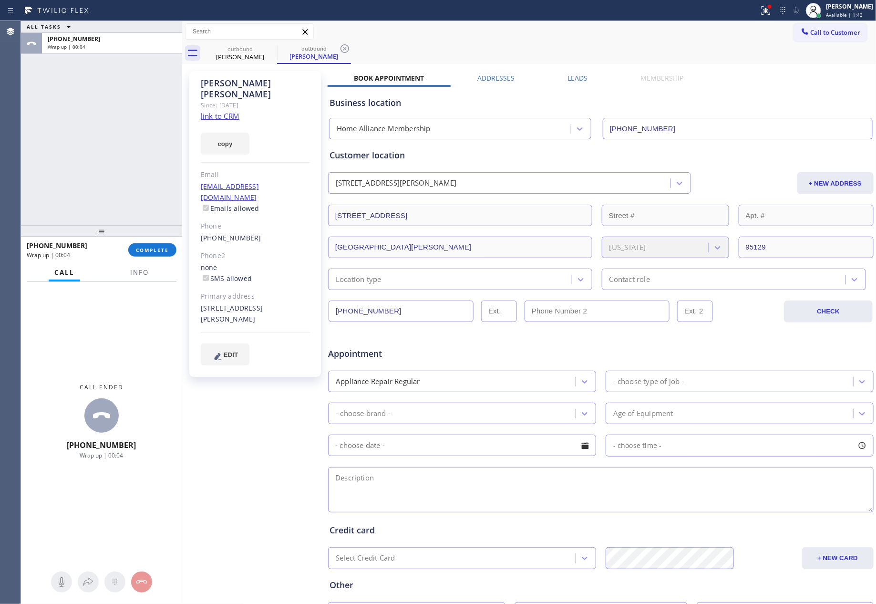
click at [797, 94] on div "Business location Home Alliance Membership (855) 946-3605" at bounding box center [601, 113] width 547 height 52
click at [725, 89] on div "Business location Home Alliance Membership (855) 946-3605" at bounding box center [601, 113] width 547 height 52
click at [811, 29] on span "Call to Customer" at bounding box center [836, 32] width 50 height 9
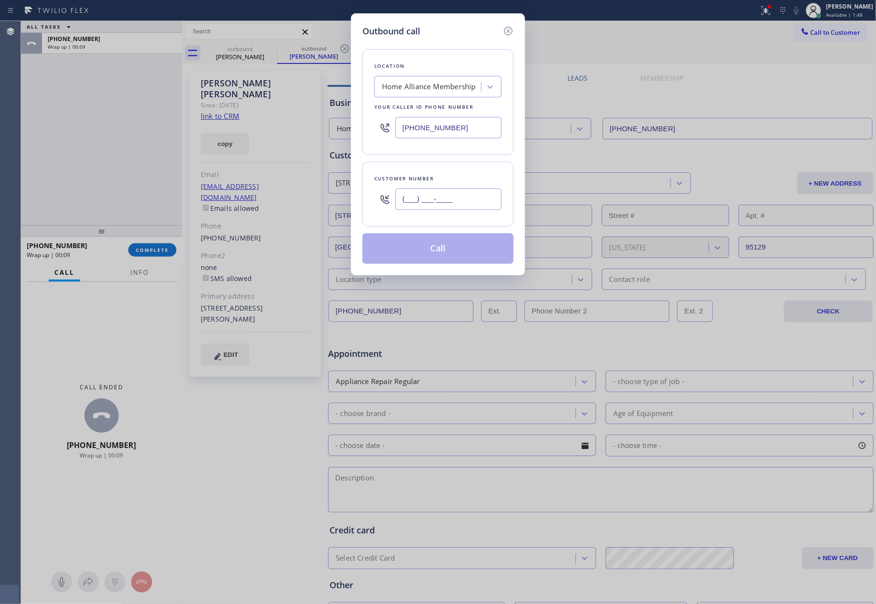
click at [461, 204] on input "(___) ___-____" at bounding box center [448, 198] width 106 height 21
paste input "718) 757-5906"
type input "(718) 757-5906"
click at [452, 248] on button "Call" at bounding box center [438, 248] width 151 height 31
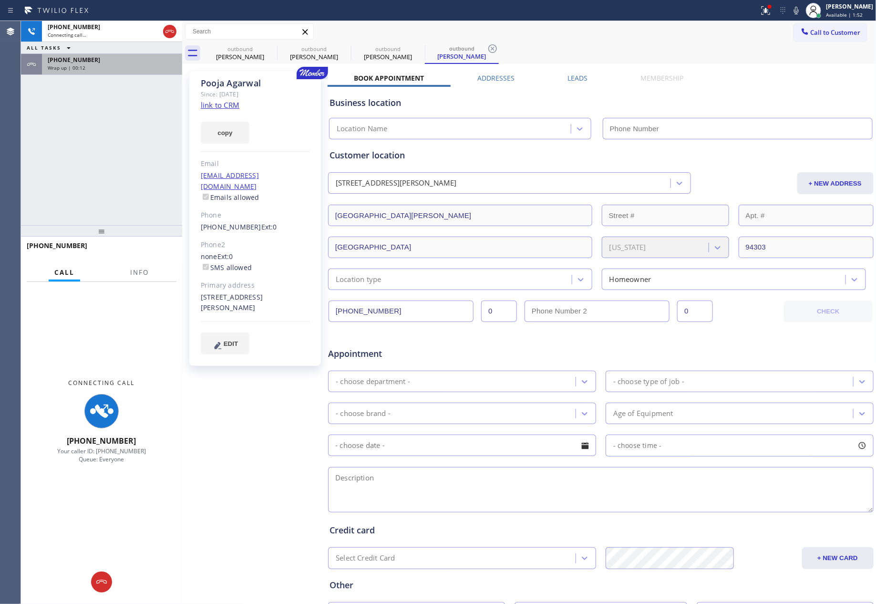
drag, startPoint x: 131, startPoint y: 162, endPoint x: 153, endPoint y: 67, distance: 97.5
click at [132, 162] on div "+17187575906 Connecting call… ALL TASKS ALL TASKS ACTIVE TASKS TASKS IN WRAP UP…" at bounding box center [101, 123] width 161 height 204
click at [155, 59] on div "+14084217364" at bounding box center [112, 60] width 129 height 8
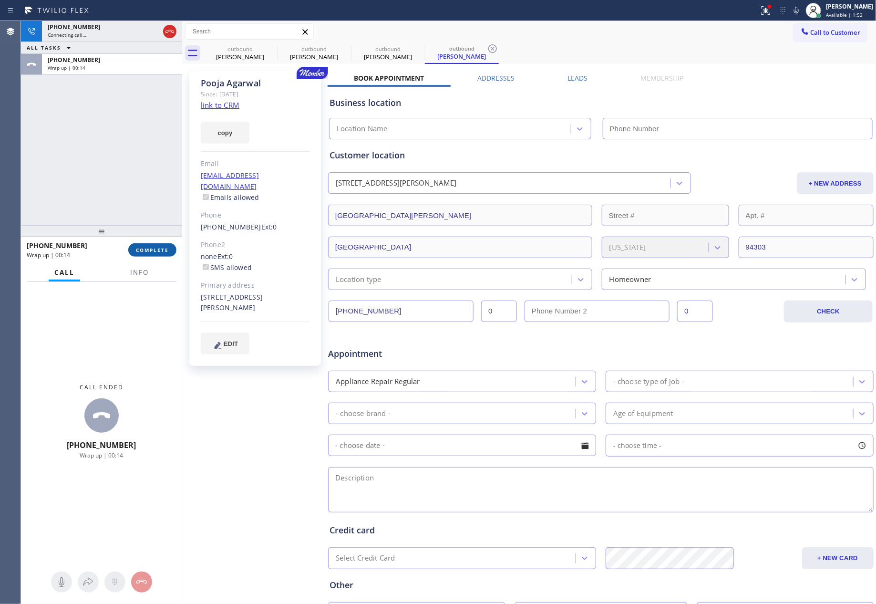
type input "[PHONE_NUMBER]"
click at [156, 245] on button "COMPLETE" at bounding box center [152, 249] width 48 height 13
drag, startPoint x: 141, startPoint y: 69, endPoint x: 142, endPoint y: 99, distance: 30.1
click at [139, 73] on div "+14084217364 Wrap up | 00:14" at bounding box center [110, 64] width 136 height 21
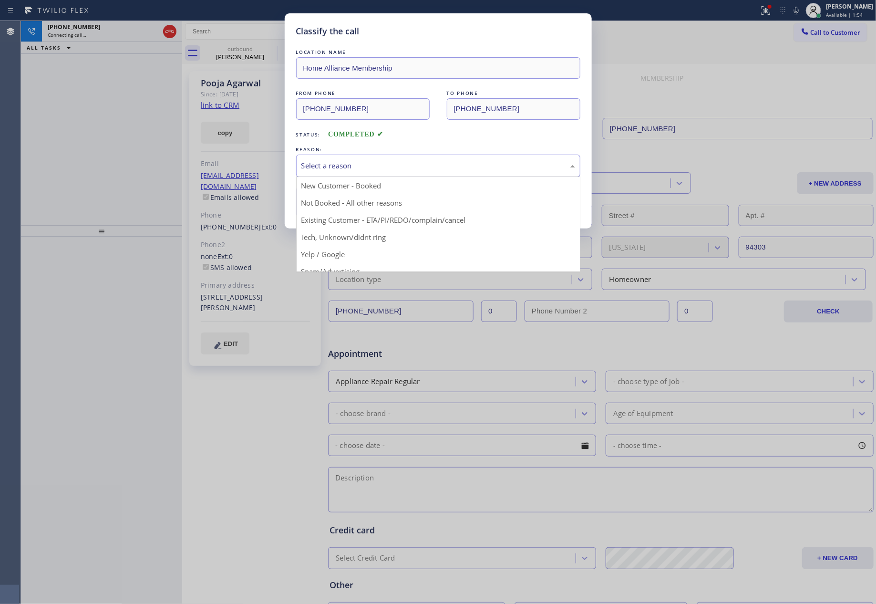
click at [358, 158] on div "Select a reason" at bounding box center [438, 166] width 284 height 22
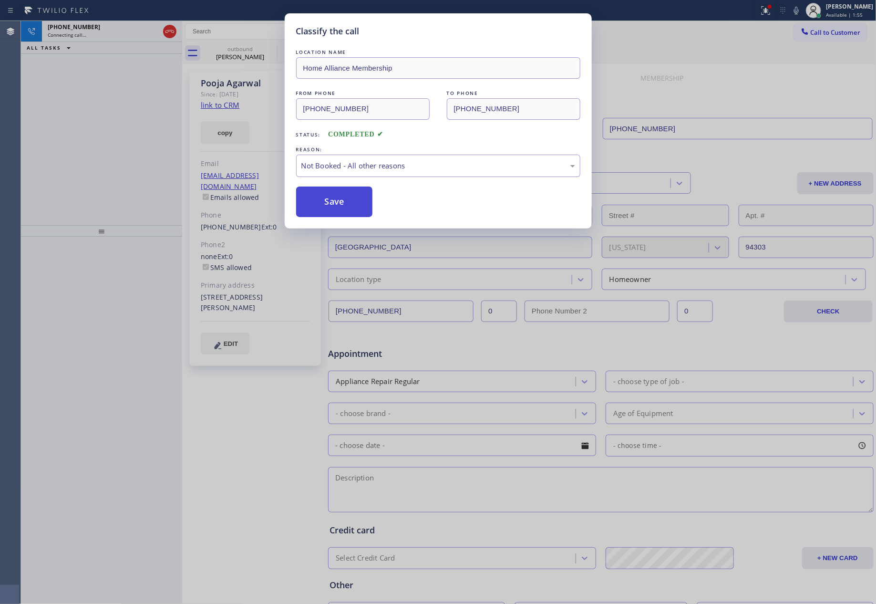
click at [331, 205] on button "Save" at bounding box center [334, 202] width 77 height 31
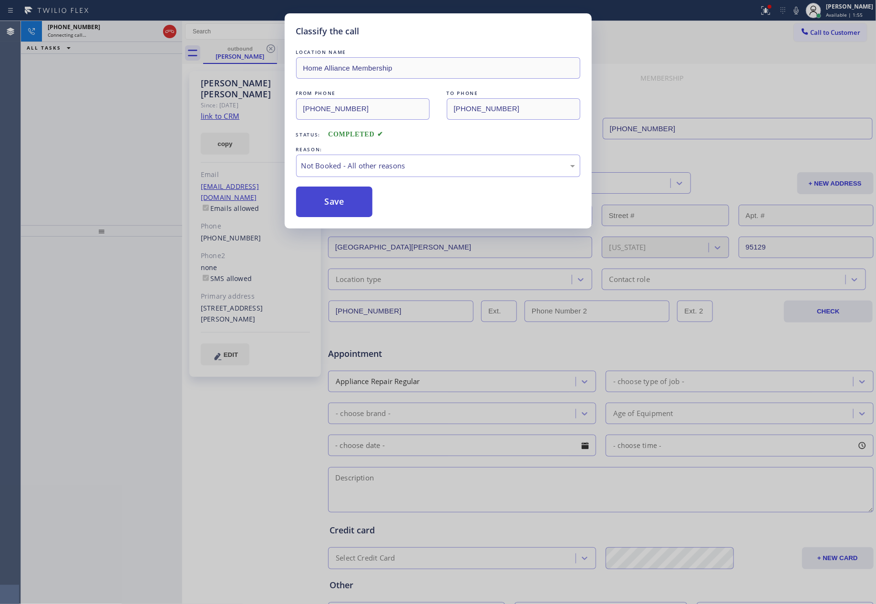
click at [331, 205] on button "Save" at bounding box center [334, 202] width 77 height 31
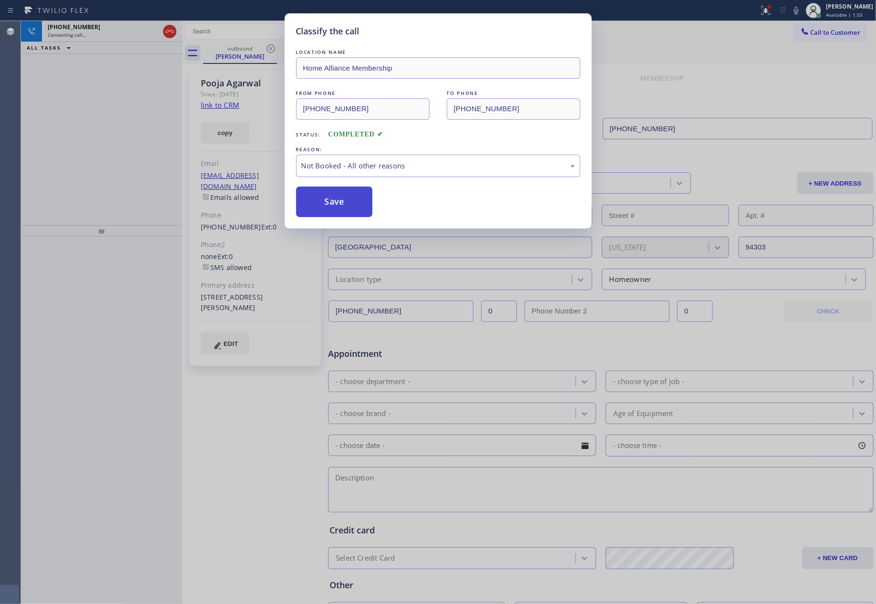
click at [331, 203] on button "Save" at bounding box center [334, 202] width 77 height 31
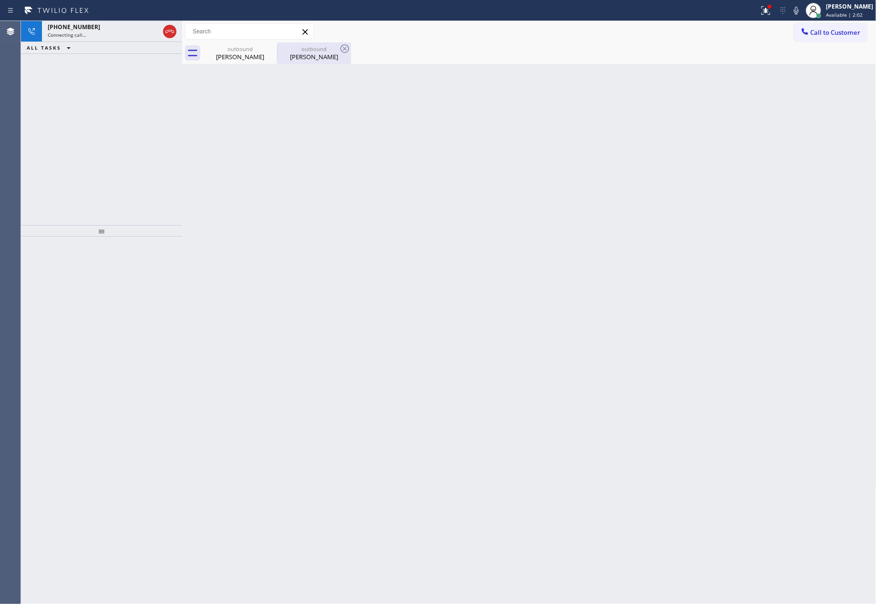
click at [314, 57] on div "Pooja Agarwal" at bounding box center [314, 56] width 72 height 9
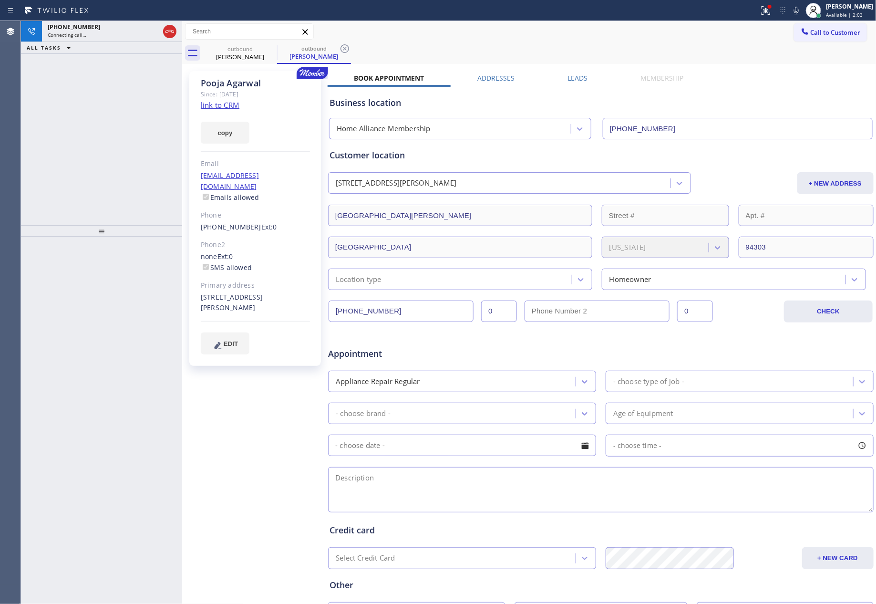
click at [233, 106] on link "link to CRM" at bounding box center [220, 105] width 39 height 10
drag, startPoint x: 72, startPoint y: 125, endPoint x: 116, endPoint y: 36, distance: 99.6
click at [94, 109] on div "ALL TASKS ALL TASKS ACTIVE TASKS TASKS IN WRAP UP +17187575906 Wrap up | 00:09" at bounding box center [101, 123] width 161 height 204
drag, startPoint x: 118, startPoint y: 31, endPoint x: 124, endPoint y: 46, distance: 16.3
click at [118, 34] on div "ALL TASKS ALL TASKS ACTIVE TASKS TASKS IN WRAP UP +17187575906 Wrap up | 00:09" at bounding box center [101, 37] width 161 height 33
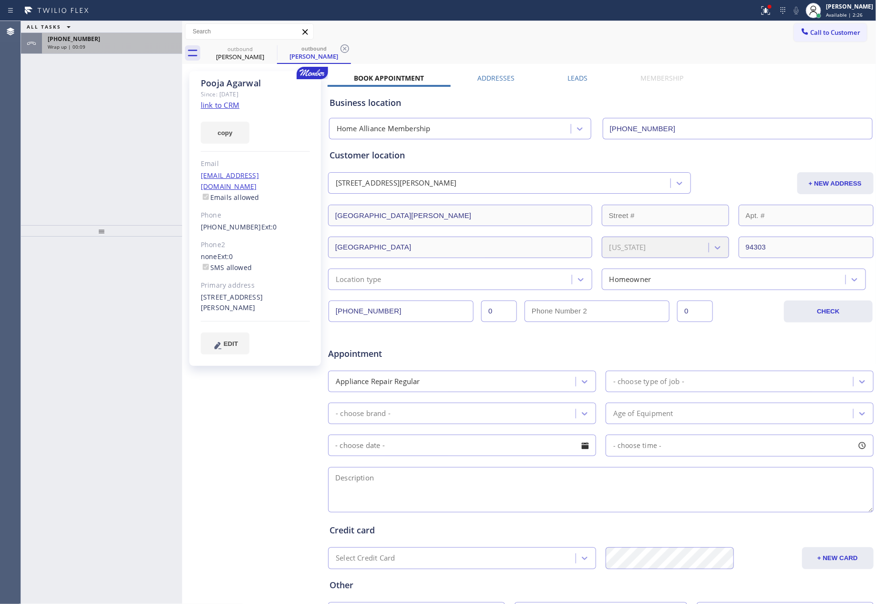
click at [124, 46] on div "Wrap up | 00:09" at bounding box center [112, 46] width 129 height 7
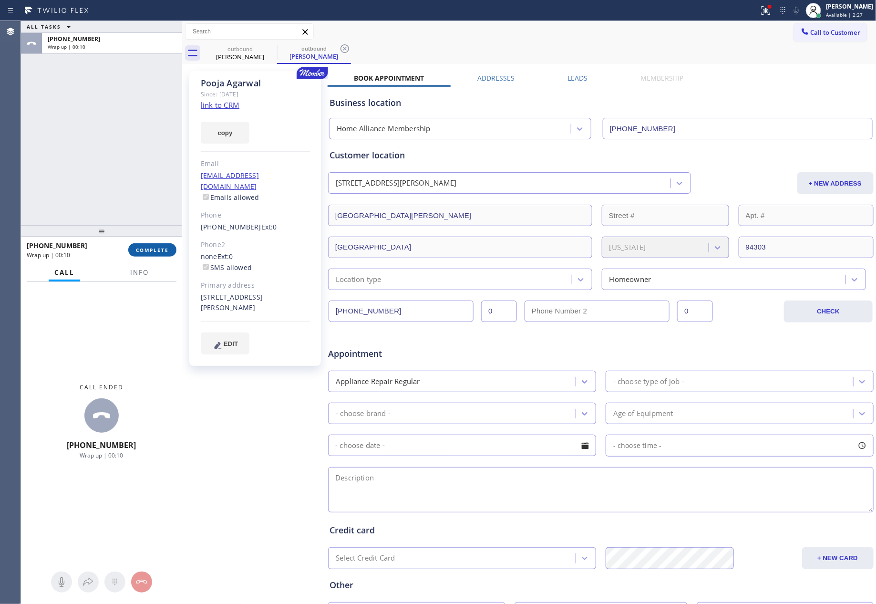
click at [152, 249] on span "COMPLETE" at bounding box center [152, 250] width 33 height 7
drag, startPoint x: 133, startPoint y: 119, endPoint x: 141, endPoint y: 131, distance: 13.8
click at [134, 124] on div "ALL TASKS ALL TASKS ACTIVE TASKS TASKS IN WRAP UP +17187575906 Wrap up | 00:10" at bounding box center [101, 123] width 161 height 204
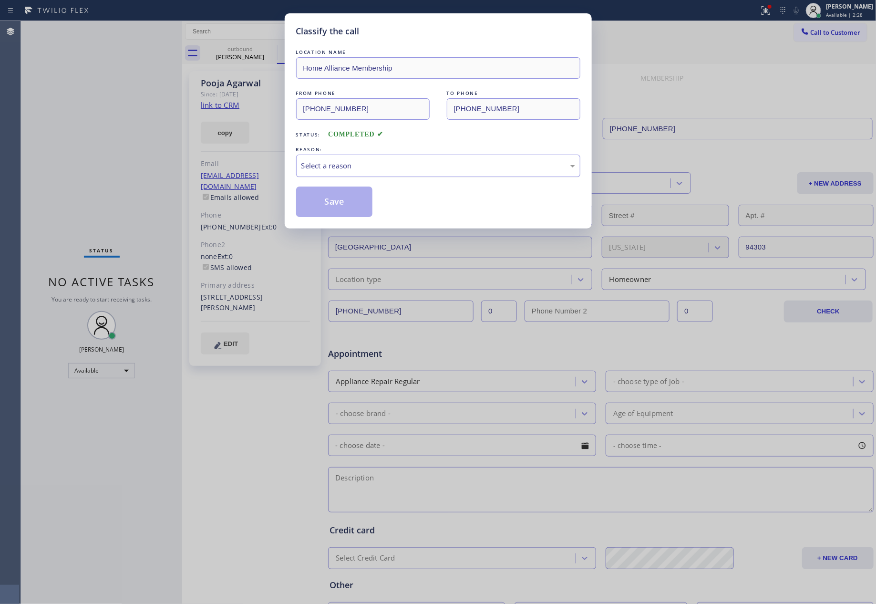
click at [331, 169] on div "Select a reason" at bounding box center [438, 165] width 274 height 11
click at [330, 205] on button "Save" at bounding box center [334, 202] width 77 height 31
click at [331, 202] on button "Save" at bounding box center [334, 202] width 77 height 31
click at [331, 201] on button "Save" at bounding box center [334, 202] width 77 height 31
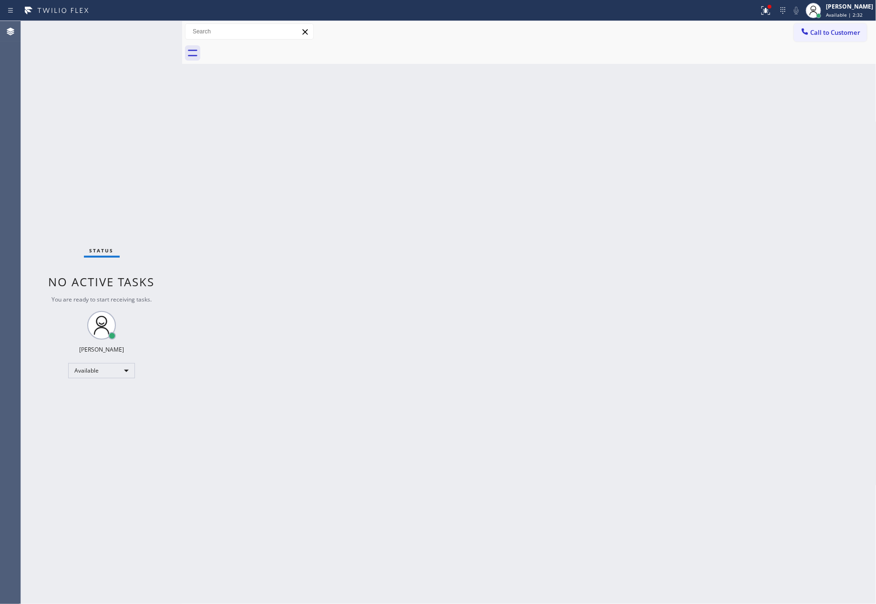
click at [524, 280] on div "Back to Dashboard Change Sender ID Customers Technicians Select a contact Outbo…" at bounding box center [529, 312] width 695 height 583
click at [799, 34] on div at bounding box center [804, 32] width 11 height 11
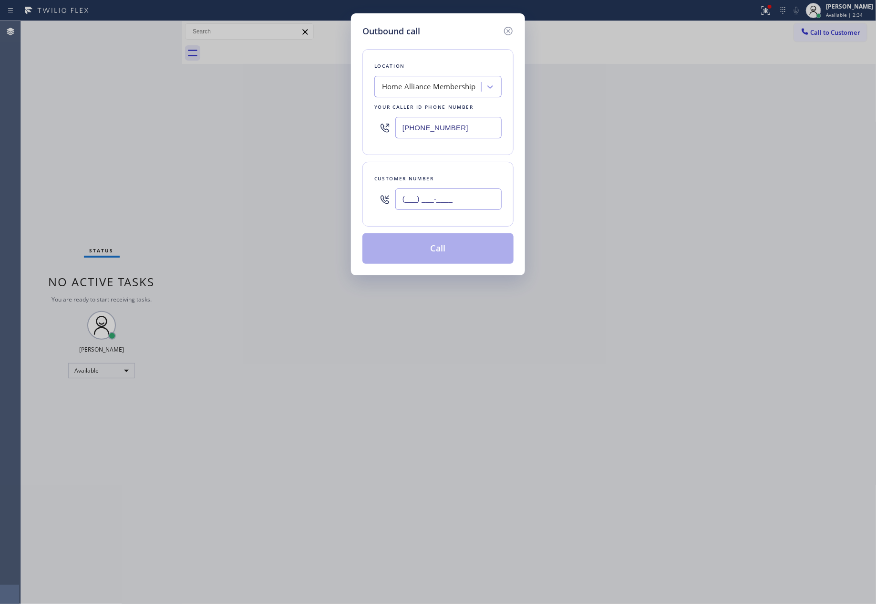
click at [476, 197] on input "(___) ___-____" at bounding box center [448, 198] width 106 height 21
paste input "718) 757-5906"
type input "(718) 757-5906"
click at [441, 247] on button "Call" at bounding box center [438, 248] width 151 height 31
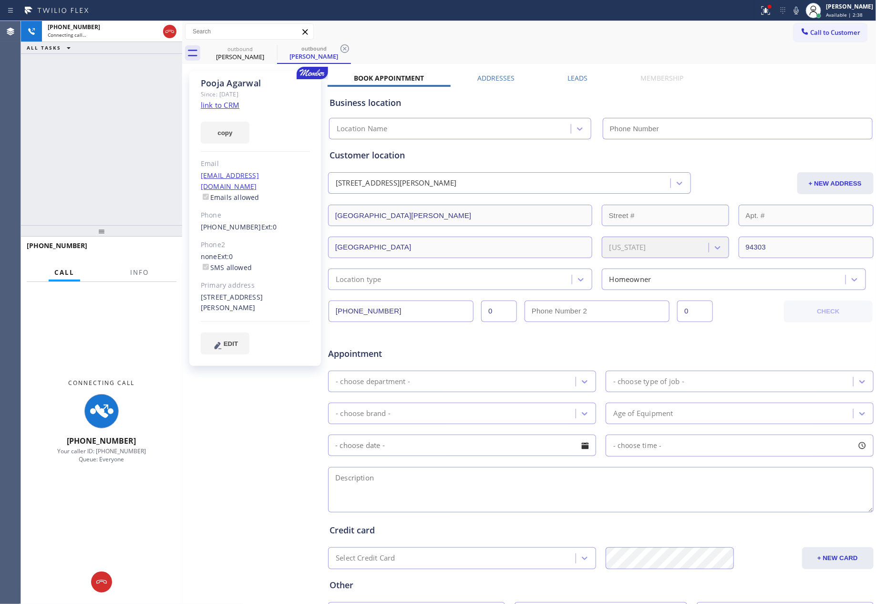
drag, startPoint x: 167, startPoint y: 32, endPoint x: 212, endPoint y: 83, distance: 68.3
click at [168, 31] on icon at bounding box center [169, 31] width 11 height 11
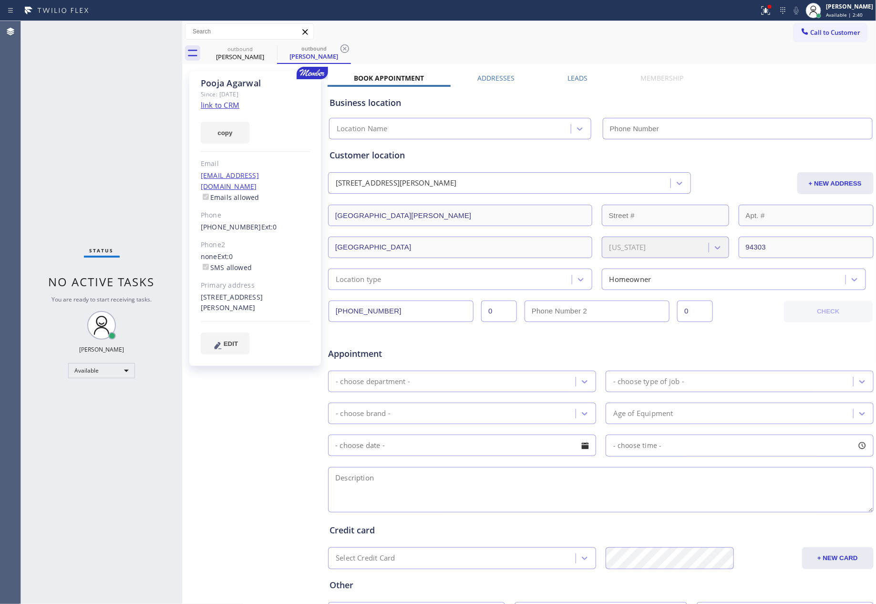
type input "[PHONE_NUMBER]"
drag, startPoint x: 754, startPoint y: 76, endPoint x: 777, endPoint y: 71, distance: 23.6
click at [771, 72] on div "Pooja Agarwal Since: 20 may 2020 link to CRM copy Email pabagarwal@gmail.com Em…" at bounding box center [530, 375] width 690 height 618
click at [824, 33] on span "Call to Customer" at bounding box center [836, 32] width 50 height 9
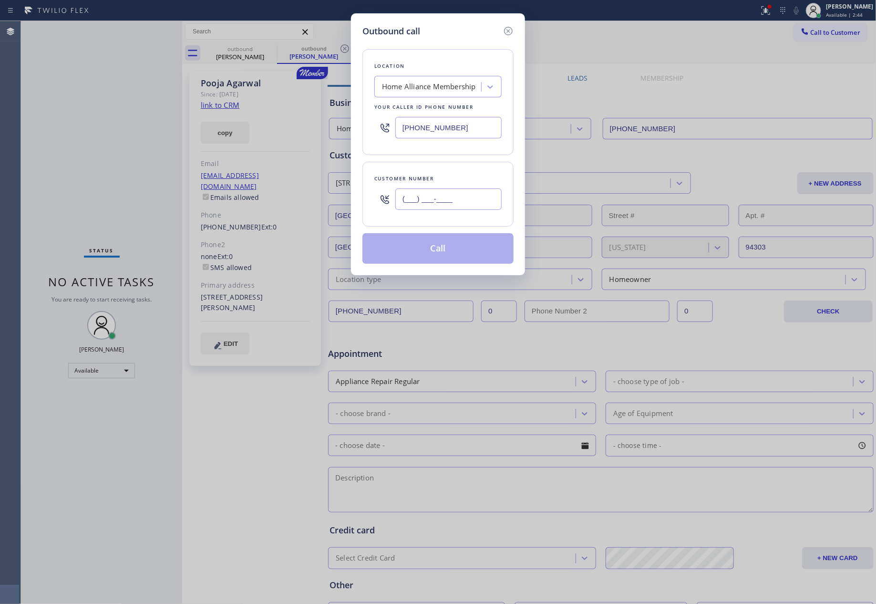
click at [476, 207] on input "(___) ___-____" at bounding box center [448, 198] width 106 height 21
paste input "310) 435-3395"
type input "(310) 435-3395"
drag, startPoint x: 464, startPoint y: 255, endPoint x: 464, endPoint y: 261, distance: 6.2
click at [464, 255] on button "Call" at bounding box center [438, 248] width 151 height 31
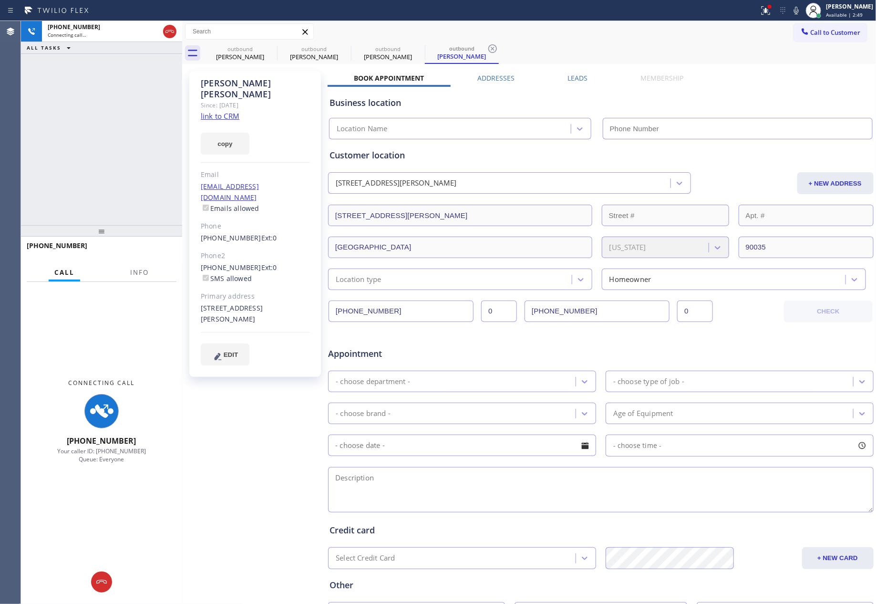
type input "[PHONE_NUMBER]"
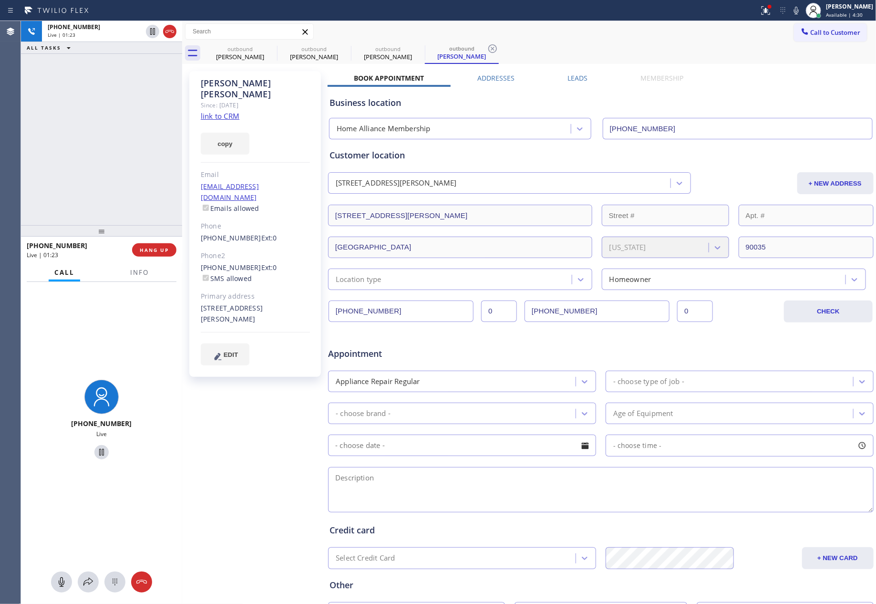
click at [145, 165] on div "+13104353395 Live | 01:23 ALL TASKS ALL TASKS ACTIVE TASKS TASKS IN WRAP UP" at bounding box center [101, 123] width 161 height 204
drag, startPoint x: 151, startPoint y: 253, endPoint x: 142, endPoint y: 165, distance: 89.1
click at [152, 252] on button "HANG UP" at bounding box center [154, 249] width 44 height 13
click at [139, 124] on div "+13104353395 Live | 01:24 ALL TASKS ALL TASKS ACTIVE TASKS TASKS IN WRAP UP" at bounding box center [101, 123] width 161 height 204
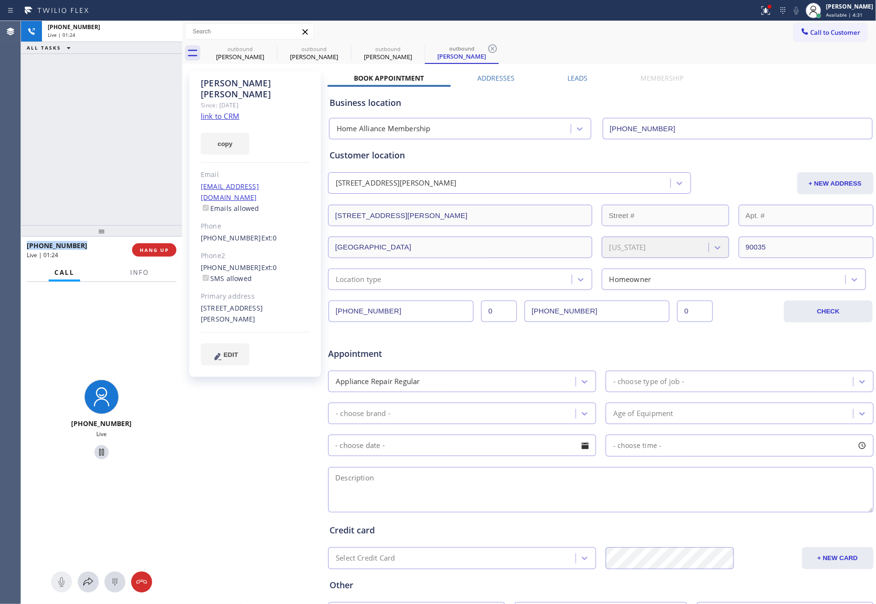
click at [139, 124] on div "+13104353395 Live | 01:24 ALL TASKS ALL TASKS ACTIVE TASKS TASKS IN WRAP UP" at bounding box center [101, 123] width 161 height 204
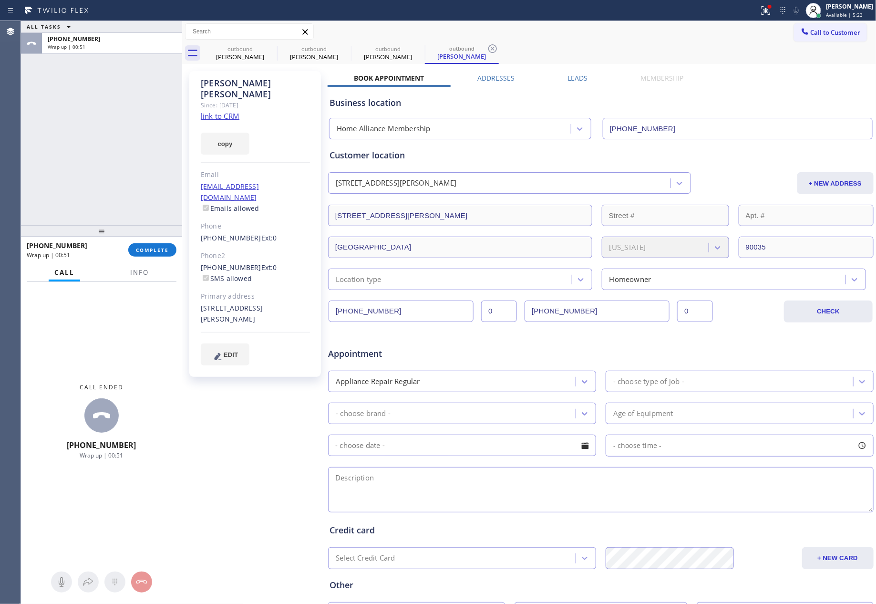
click at [56, 159] on div "ALL TASKS ALL TASKS ACTIVE TASKS TASKS IN WRAP UP +13104353395 Wrap up | 00:51" at bounding box center [101, 123] width 161 height 204
click at [157, 248] on span "COMPLETE" at bounding box center [152, 250] width 33 height 7
click at [126, 127] on div "ALL TASKS ALL TASKS ACTIVE TASKS TASKS IN WRAP UP +13104353395 Wrap up | 00:51" at bounding box center [101, 123] width 161 height 204
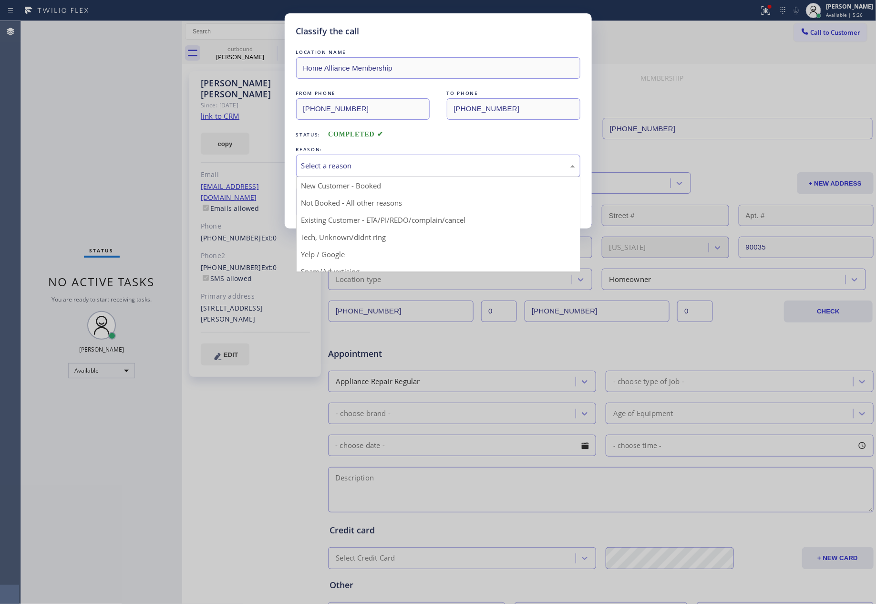
click at [355, 158] on div "Select a reason" at bounding box center [438, 166] width 284 height 22
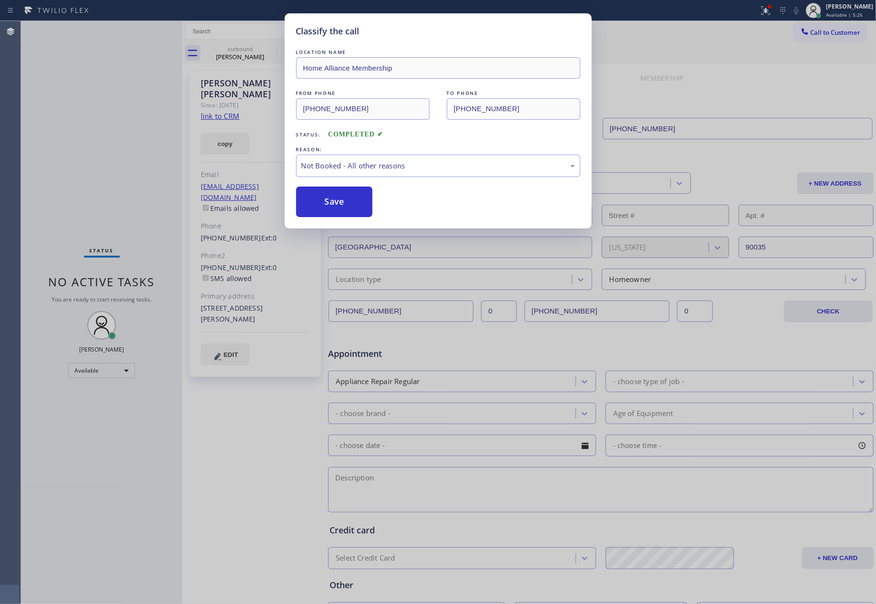
click at [357, 204] on button "Save" at bounding box center [334, 202] width 77 height 31
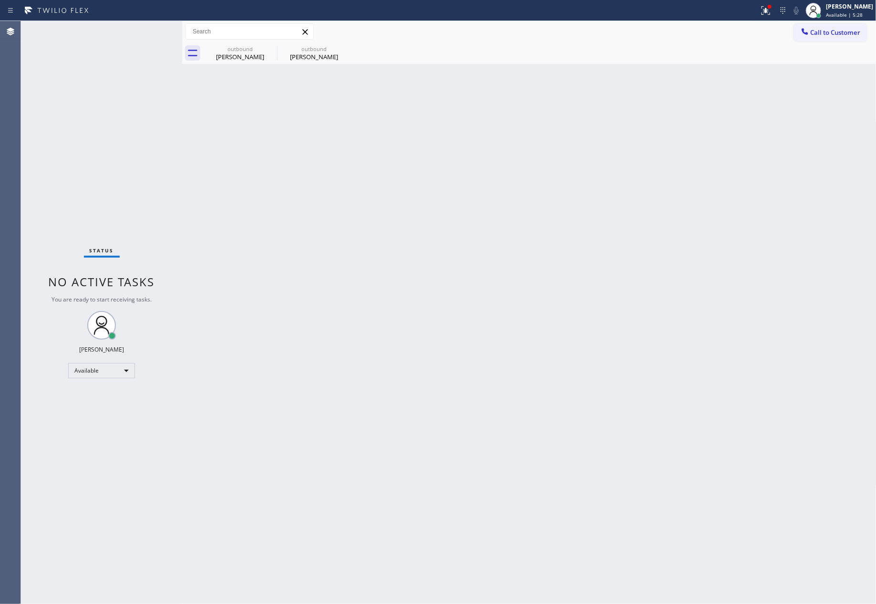
drag, startPoint x: 602, startPoint y: 328, endPoint x: 861, endPoint y: 102, distance: 343.1
click at [666, 282] on div "Back to Dashboard Change Sender ID Customers Technicians Select a contact Outbo…" at bounding box center [529, 312] width 695 height 583
click at [848, 30] on span "Call to Customer" at bounding box center [836, 32] width 50 height 9
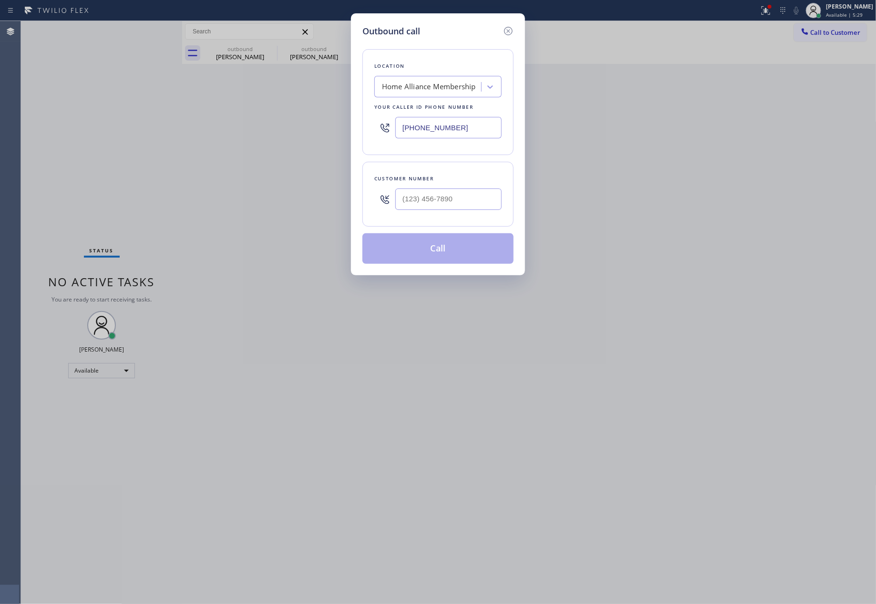
click at [427, 214] on div at bounding box center [448, 199] width 106 height 31
click at [442, 194] on input "(___) ___-____" at bounding box center [448, 198] width 106 height 21
paste input "310) 871-1033"
type input "(310) 871-1033"
click at [432, 255] on button "Call" at bounding box center [438, 248] width 151 height 31
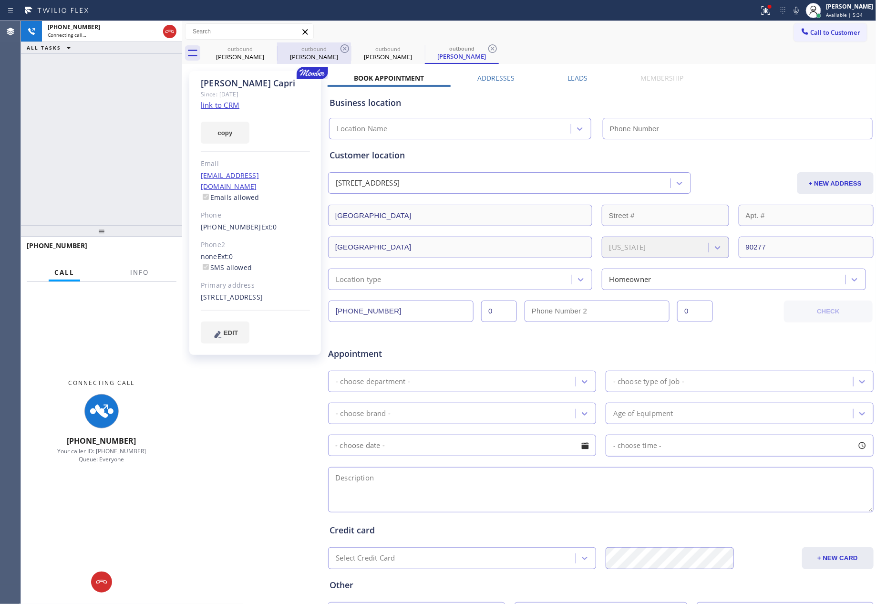
drag, startPoint x: 104, startPoint y: 148, endPoint x: 308, endPoint y: 50, distance: 225.5
click at [109, 148] on div "+13108711033 Connecting call… ALL TASKS ALL TASKS ACTIVE TASKS TASKS IN WRAP UP" at bounding box center [101, 123] width 161 height 204
type input "[PHONE_NUMBER]"
click at [254, 52] on div "outbound" at bounding box center [240, 48] width 72 height 7
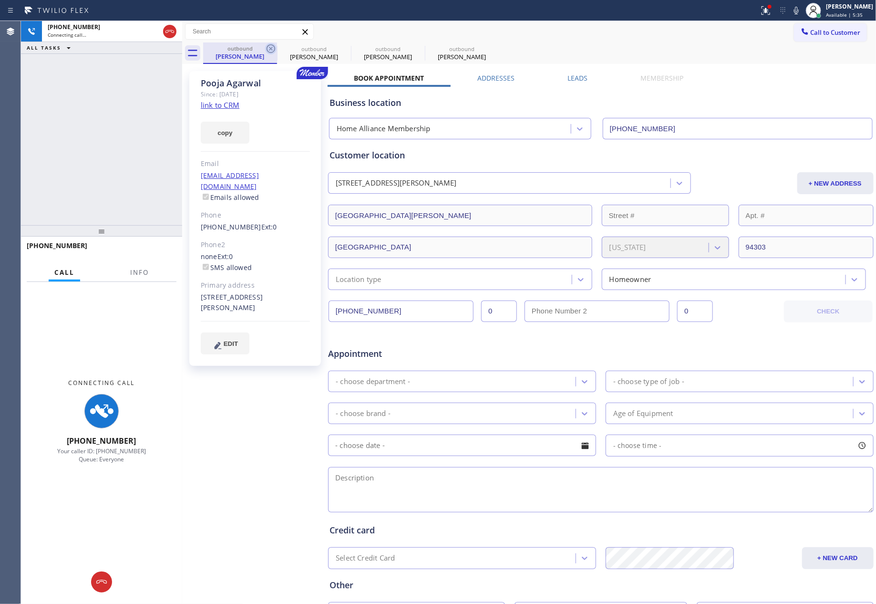
click at [269, 49] on icon at bounding box center [270, 48] width 11 height 11
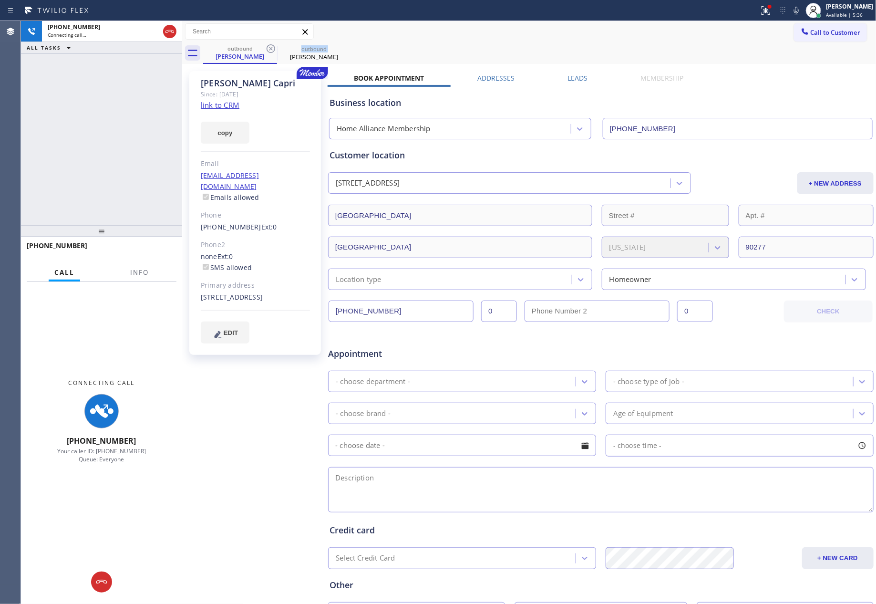
click at [269, 49] on icon at bounding box center [270, 48] width 11 height 11
drag, startPoint x: 124, startPoint y: 129, endPoint x: 139, endPoint y: 136, distance: 17.3
click at [139, 136] on div "+13108711033 Connecting call… ALL TASKS ALL TASKS ACTIVE TASKS TASKS IN WRAP UP" at bounding box center [101, 123] width 161 height 204
click at [578, 74] on label "Leads" at bounding box center [578, 77] width 20 height 9
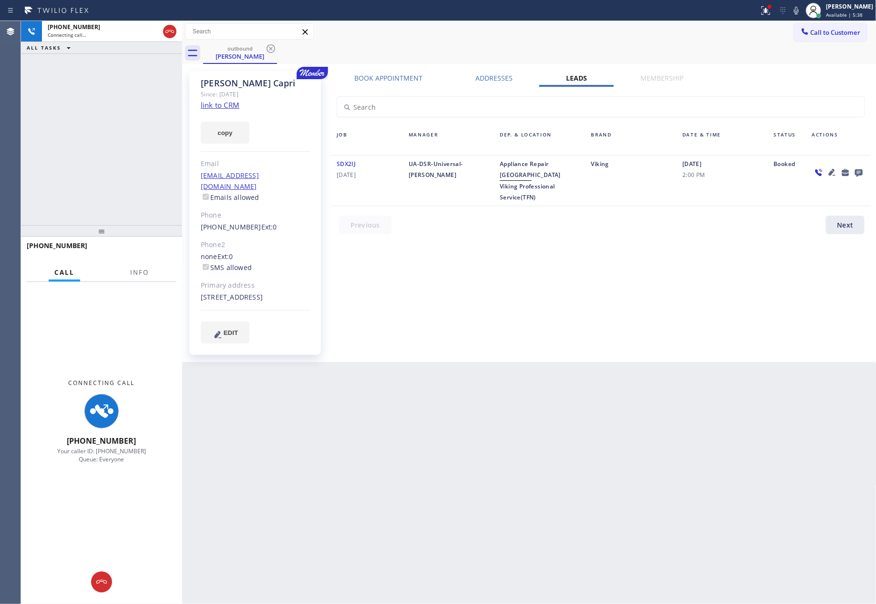
drag, startPoint x: 704, startPoint y: 333, endPoint x: 713, endPoint y: 334, distance: 8.6
click at [705, 333] on div "Book Appointment Addresses Leads Membership Business location Home Alliance Mem…" at bounding box center [601, 216] width 547 height 286
click at [734, 317] on div "Book Appointment Addresses Leads Membership Business location Home Alliance Mem…" at bounding box center [601, 216] width 547 height 286
click at [722, 303] on div "Book Appointment Addresses Leads Membership Business location Home Alliance Mem…" at bounding box center [601, 216] width 547 height 286
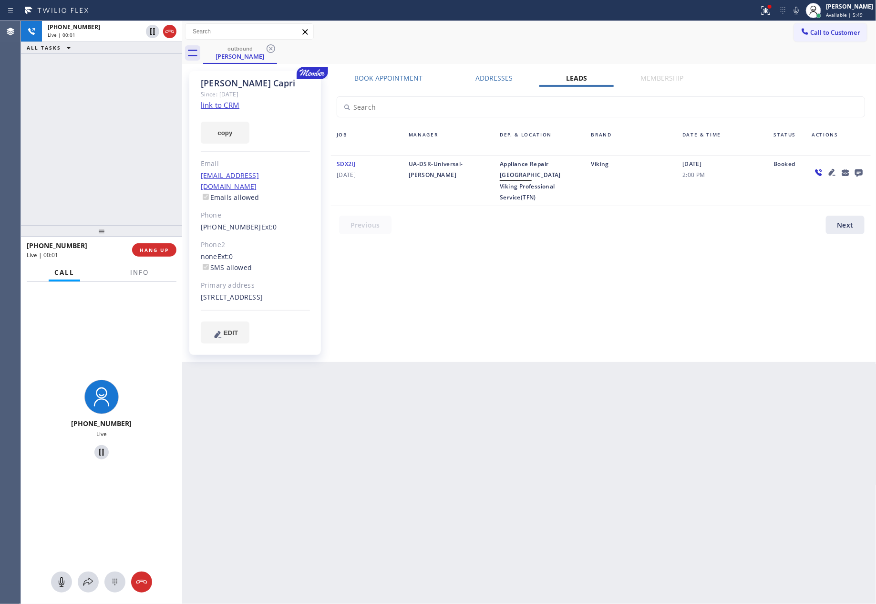
click at [113, 127] on div "+13108711033 Live | 00:01 ALL TASKS ALL TASKS ACTIVE TASKS TASKS IN WRAP UP" at bounding box center [101, 123] width 161 height 204
click at [144, 207] on div "+13108711033 Live | 00:02 ALL TASKS ALL TASKS ACTIVE TASKS TASKS IN WRAP UP" at bounding box center [101, 123] width 161 height 204
click at [364, 75] on label "Book Appointment" at bounding box center [388, 77] width 68 height 9
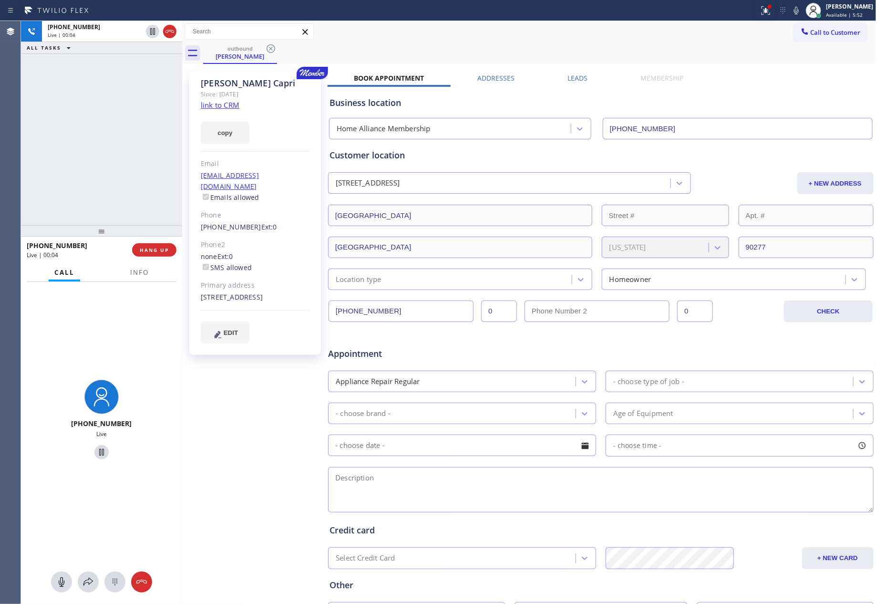
click at [93, 139] on div "+13108711033 Live | 00:04 ALL TASKS ALL TASKS ACTIVE TASKS TASKS IN WRAP UP" at bounding box center [101, 123] width 161 height 204
click at [93, 139] on div "+13108711033 Live | 00:13 ALL TASKS ALL TASKS ACTIVE TASKS TASKS IN WRAP UP" at bounding box center [101, 123] width 161 height 204
click at [93, 139] on div "+13108711033 Live | 00:17 ALL TASKS ALL TASKS ACTIVE TASKS TASKS IN WRAP UP" at bounding box center [101, 123] width 161 height 204
click at [212, 109] on link "link to CRM" at bounding box center [220, 105] width 39 height 10
click at [142, 155] on div "+13108711033 Live | 02:00 ALL TASKS ALL TASKS ACTIVE TASKS TASKS IN WRAP UP" at bounding box center [101, 123] width 161 height 204
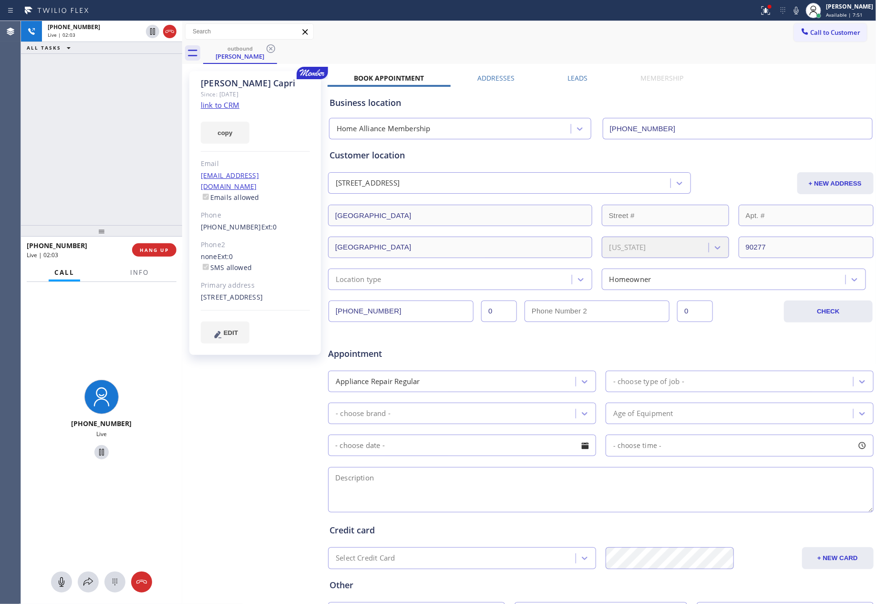
click at [143, 147] on div "+13108711033 Live | 02:03 ALL TASKS ALL TASKS ACTIVE TASKS TASKS IN WRAP UP" at bounding box center [101, 123] width 161 height 204
click at [144, 145] on div "+13108711033 Live | 02:07 ALL TASKS ALL TASKS ACTIVE TASKS TASKS IN WRAP UP" at bounding box center [101, 123] width 161 height 204
click at [144, 145] on div "+13108711033 Live | 02:08 ALL TASKS ALL TASKS ACTIVE TASKS TASKS IN WRAP UP" at bounding box center [101, 123] width 161 height 204
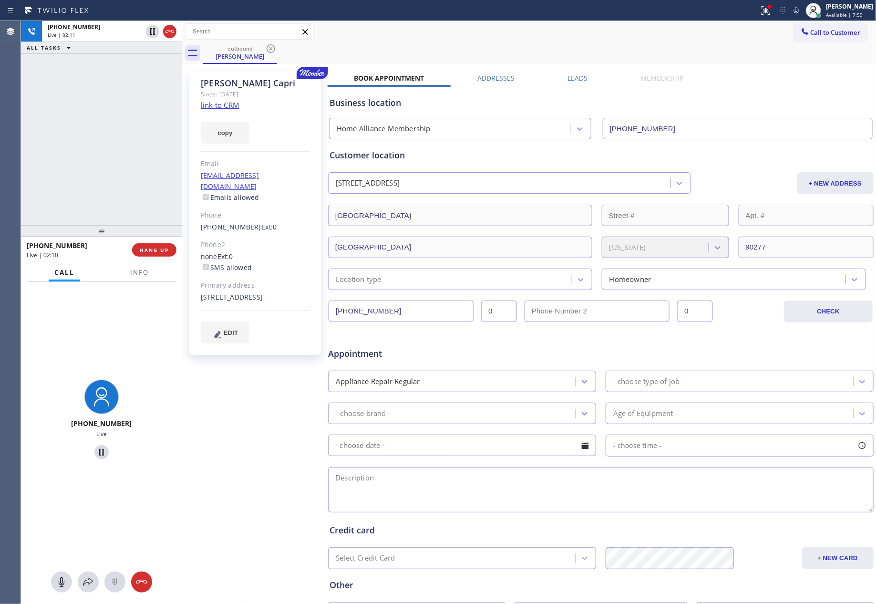
click at [154, 104] on div "+13108711033 Live | 02:11 ALL TASKS ALL TASKS ACTIVE TASKS TASKS IN WRAP UP" at bounding box center [101, 123] width 161 height 204
click at [145, 169] on div "+13108711033 Live | 02:11 ALL TASKS ALL TASKS ACTIVE TASKS TASKS IN WRAP UP" at bounding box center [101, 123] width 161 height 204
drag, startPoint x: 108, startPoint y: 140, endPoint x: 207, endPoint y: 153, distance: 99.6
click at [109, 140] on div "+13108711033 Live | 03:46 ALL TASKS ALL TASKS ACTIVE TASKS TASKS IN WRAP UP" at bounding box center [101, 123] width 161 height 204
click at [235, 106] on link "link to CRM" at bounding box center [220, 105] width 39 height 10
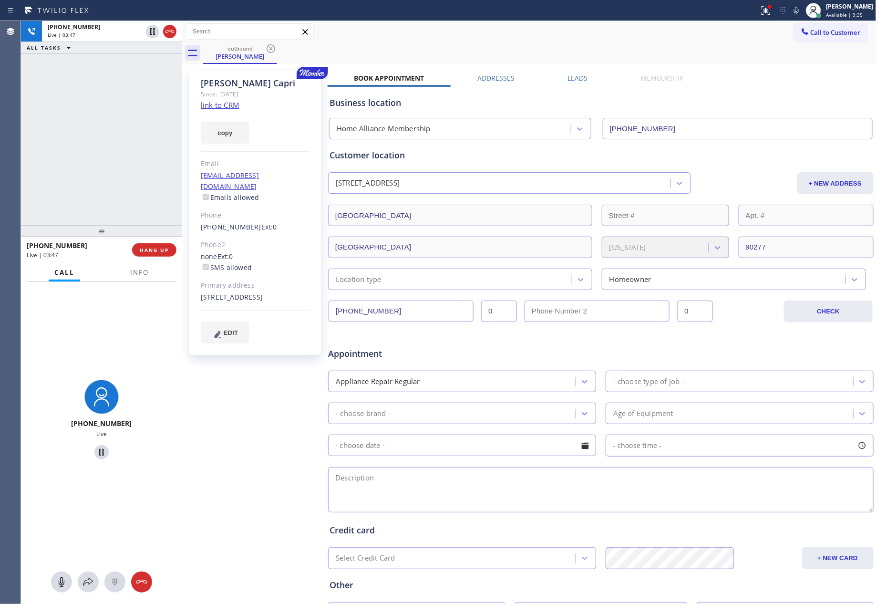
click at [83, 148] on div "+13108711033 Live | 03:47 ALL TASKS ALL TASKS ACTIVE TASKS TASKS IN WRAP UP" at bounding box center [101, 123] width 161 height 204
click at [570, 53] on div "outbound Matthew Capri" at bounding box center [540, 52] width 674 height 21
click at [152, 249] on span "HANG UP" at bounding box center [154, 250] width 29 height 7
click at [154, 162] on div "+13108711033 Live | 07:44 ALL TASKS ALL TASKS ACTIVE TASKS TASKS IN WRAP UP" at bounding box center [101, 123] width 161 height 204
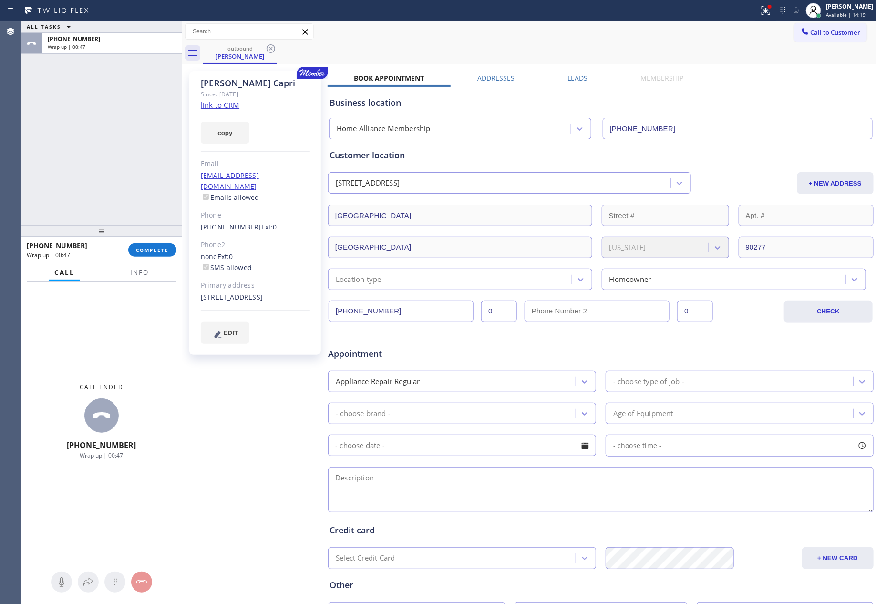
click at [97, 193] on div "ALL TASKS ALL TASKS ACTIVE TASKS TASKS IN WRAP UP +13108711033 Wrap up | 00:47" at bounding box center [101, 123] width 161 height 204
drag, startPoint x: 777, startPoint y: 44, endPoint x: 774, endPoint y: 76, distance: 31.6
click at [777, 52] on div "outbound Matthew Capri" at bounding box center [540, 52] width 674 height 21
click at [774, 76] on div "Book Appointment Addresses Leads Membership Business location Home Alliance Mem…" at bounding box center [601, 378] width 547 height 611
click at [71, 132] on div "ALL TASKS ALL TASKS ACTIVE TASKS TASKS IN WRAP UP +13108711033 Wrap up | 03:11" at bounding box center [101, 123] width 161 height 204
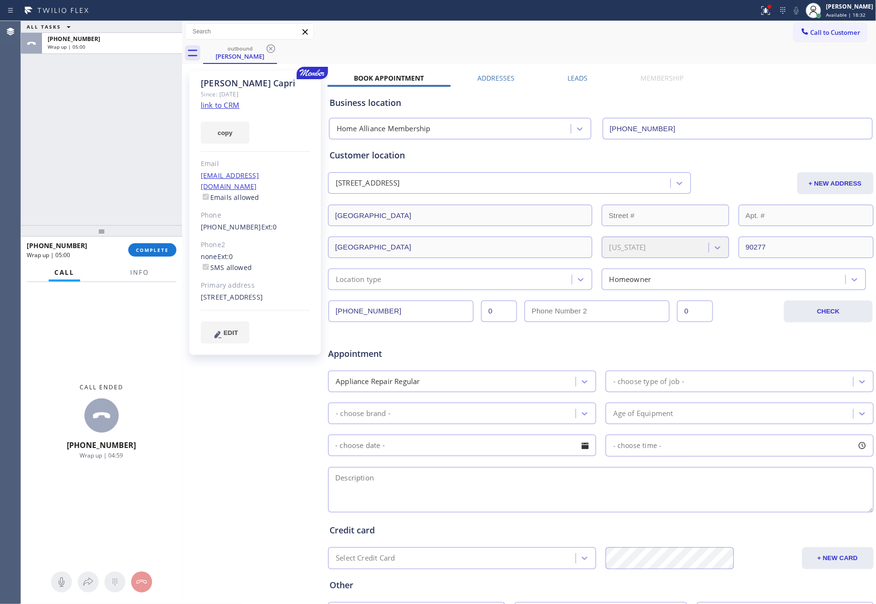
drag, startPoint x: 37, startPoint y: 139, endPoint x: 99, endPoint y: 232, distance: 111.9
click at [53, 163] on div "ALL TASKS ALL TASKS ACTIVE TASKS TASKS IN WRAP UP +13108711033 Wrap up | 05:00" at bounding box center [101, 123] width 161 height 204
drag, startPoint x: 162, startPoint y: 248, endPoint x: 137, endPoint y: 146, distance: 104.5
click at [161, 248] on span "COMPLETE" at bounding box center [152, 250] width 33 height 7
click at [137, 146] on div "ALL TASKS ALL TASKS ACTIVE TASKS TASKS IN WRAP UP +13108711033 Wrap up | 05:00" at bounding box center [101, 123] width 161 height 204
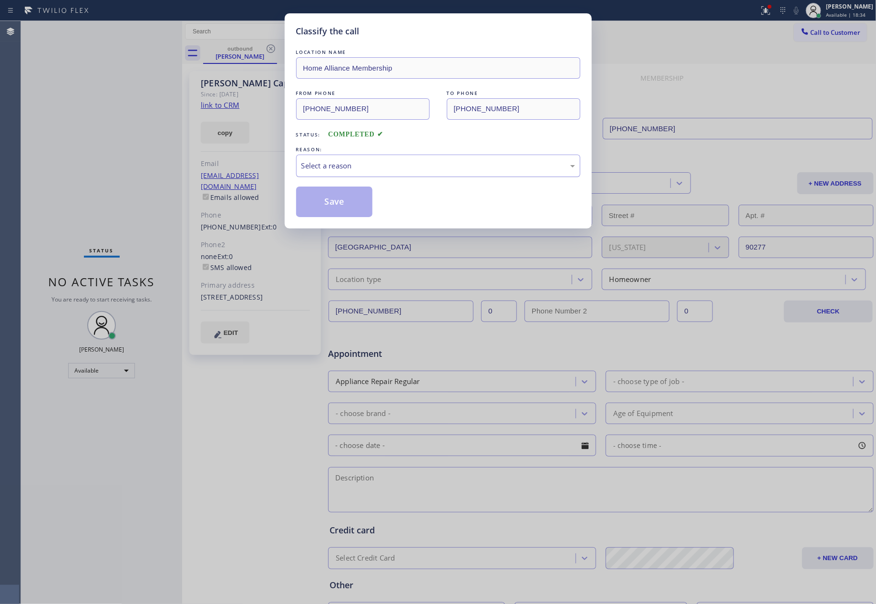
drag, startPoint x: 419, startPoint y: 164, endPoint x: 417, endPoint y: 168, distance: 4.9
click at [417, 168] on div "Select a reason" at bounding box center [438, 165] width 274 height 11
click at [348, 199] on button "Save" at bounding box center [334, 202] width 77 height 31
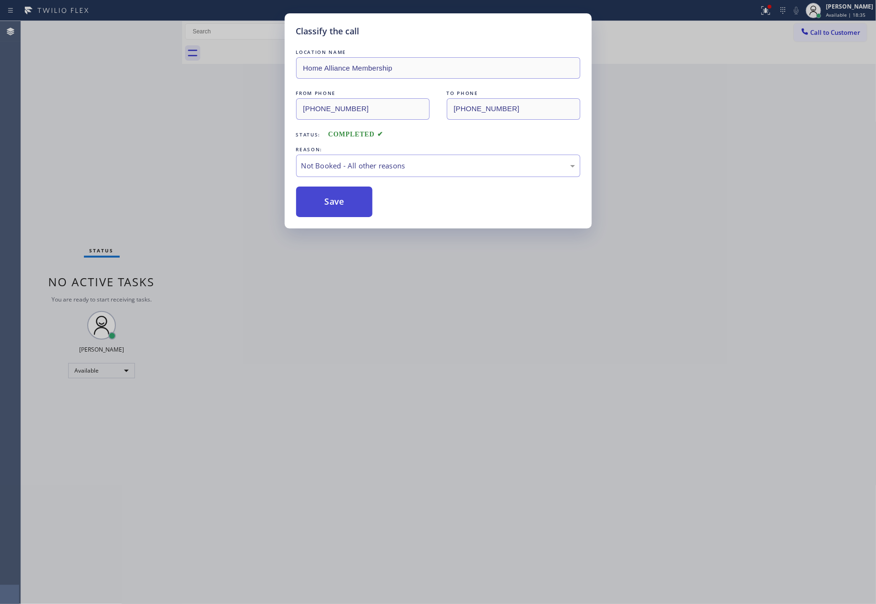
click at [348, 199] on button "Save" at bounding box center [334, 202] width 77 height 31
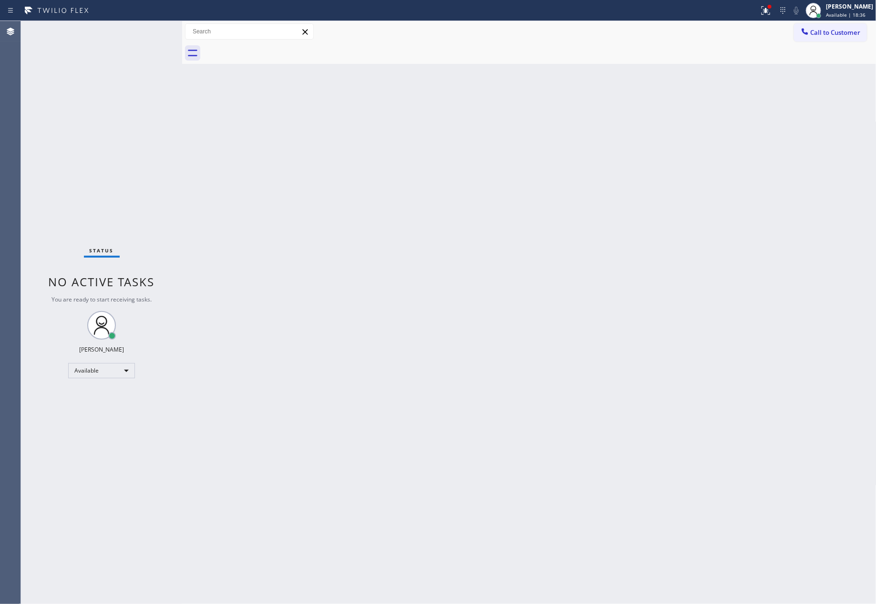
click at [711, 119] on div "Back to Dashboard Change Sender ID Customers Technicians Select a contact Outbo…" at bounding box center [529, 312] width 695 height 583
click at [250, 370] on div "Back to Dashboard Change Sender ID Customers Technicians Select a contact Outbo…" at bounding box center [529, 312] width 695 height 583
drag, startPoint x: 444, startPoint y: 241, endPoint x: 809, endPoint y: 52, distance: 411.1
click at [546, 206] on div "Back to Dashboard Change Sender ID Customers Technicians Select a contact Outbo…" at bounding box center [529, 312] width 695 height 583
click at [836, 34] on span "Call to Customer" at bounding box center [836, 32] width 50 height 9
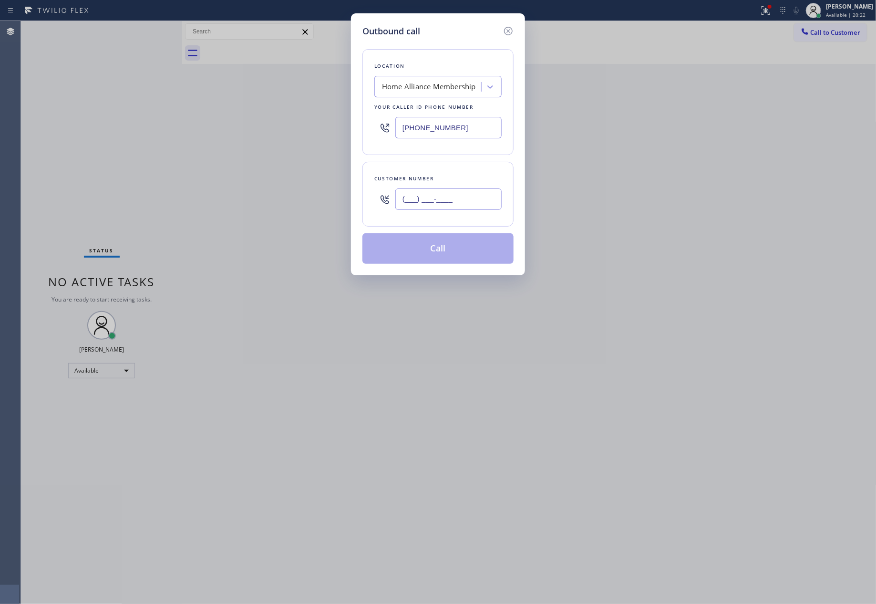
click at [446, 190] on input "(___) ___-____" at bounding box center [448, 198] width 106 height 21
paste input "585) 489-3866"
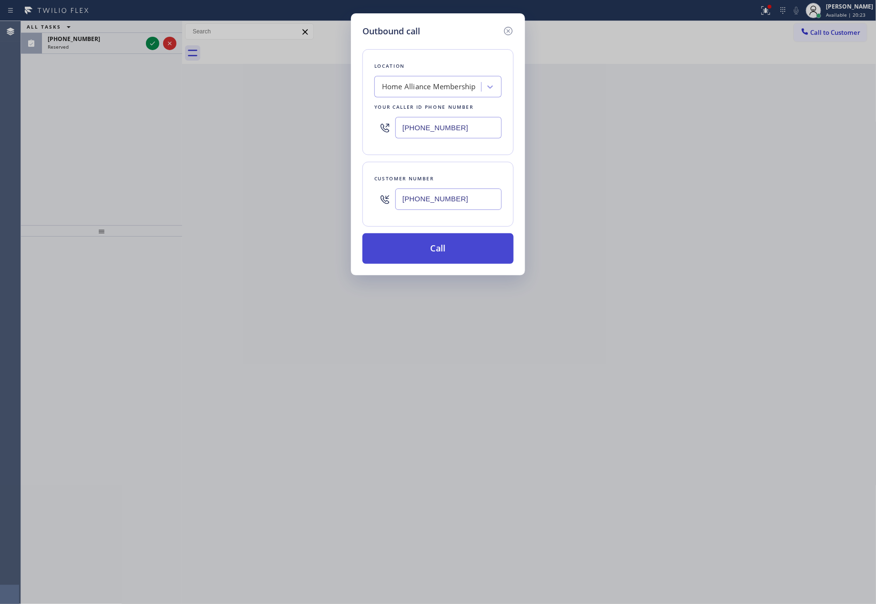
type input "(585) 489-3866"
click at [455, 252] on button "Call" at bounding box center [438, 248] width 151 height 31
click at [60, 99] on div "Outbound call Location Home Alliance Membership Your caller id phone number (85…" at bounding box center [438, 302] width 876 height 604
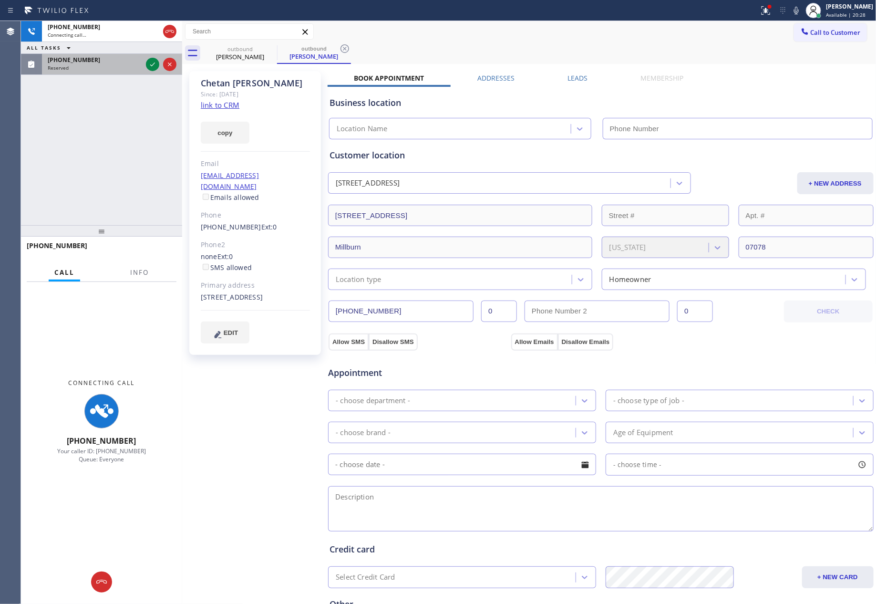
type input "[PHONE_NUMBER]"
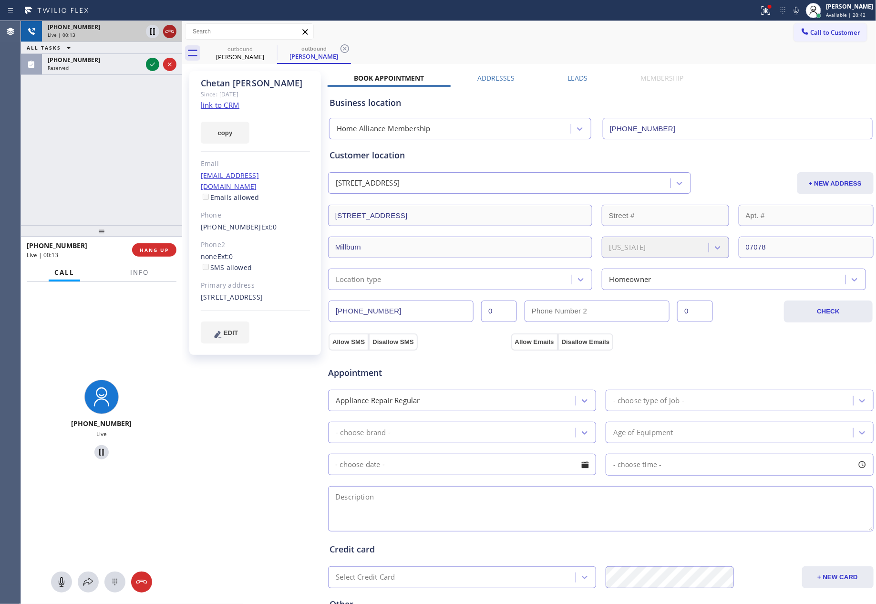
click at [172, 34] on icon at bounding box center [169, 31] width 11 height 11
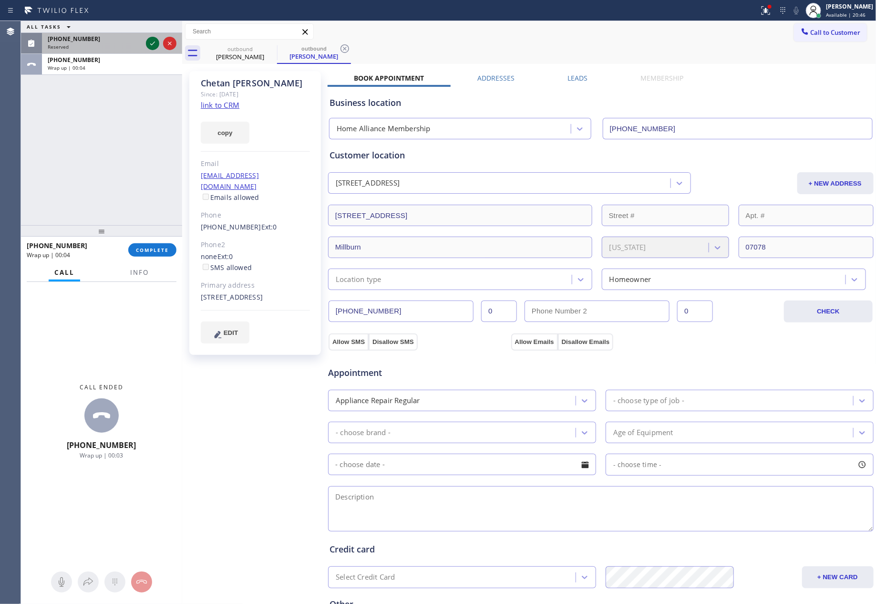
click at [148, 40] on icon at bounding box center [152, 43] width 11 height 11
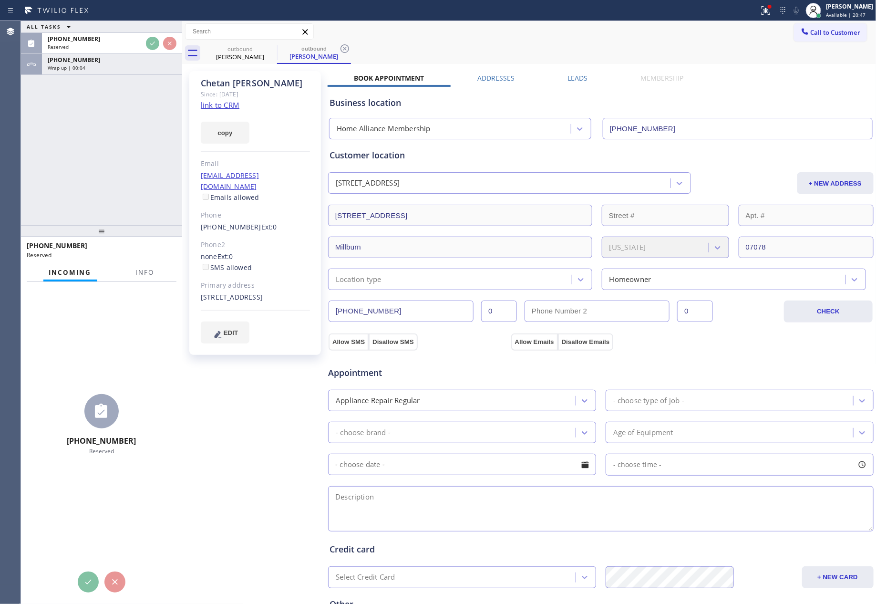
click at [150, 149] on div "ALL TASKS ALL TASKS ACTIVE TASKS TASKS IN WRAP UP (417) 679-9996 Reserved +1585…" at bounding box center [101, 123] width 161 height 204
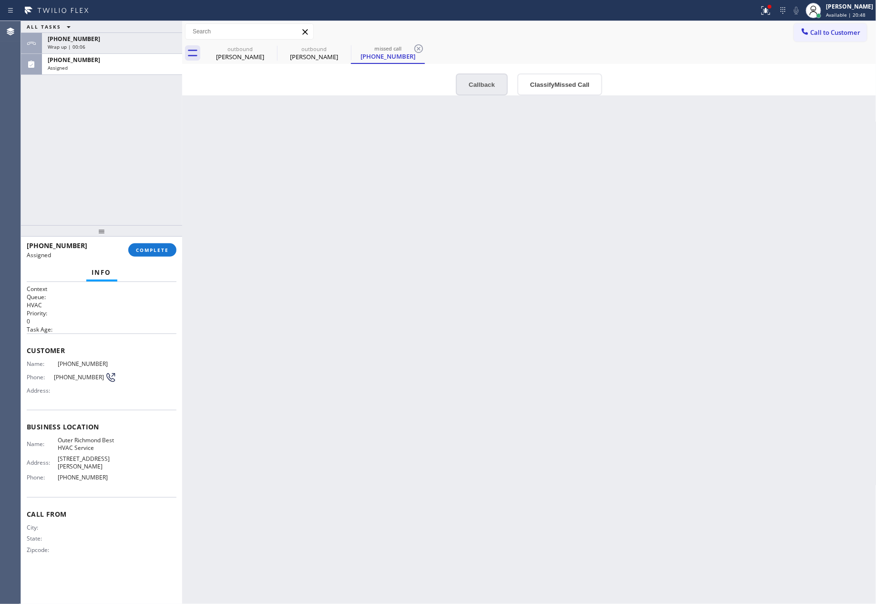
click at [474, 85] on button "Callback" at bounding box center [482, 84] width 52 height 22
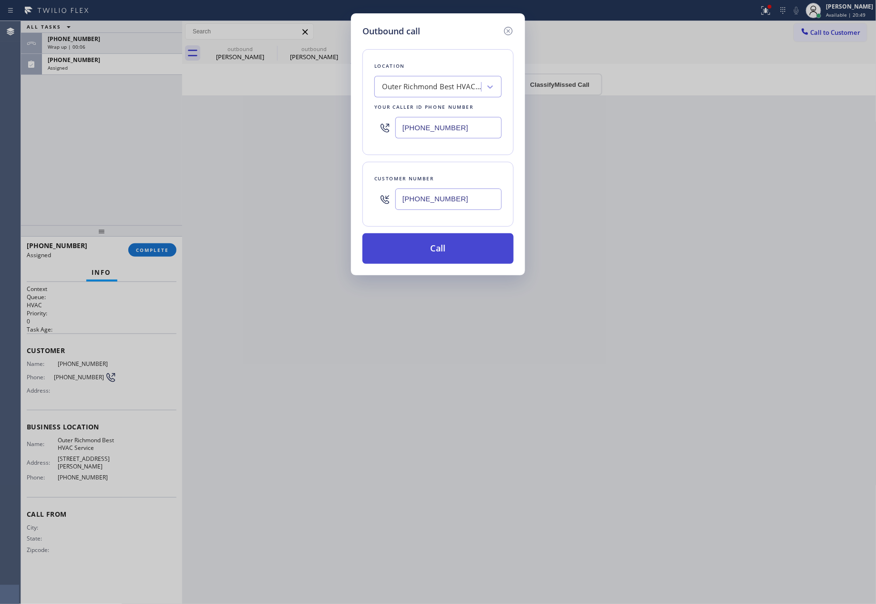
click at [461, 245] on button "Call" at bounding box center [438, 248] width 151 height 31
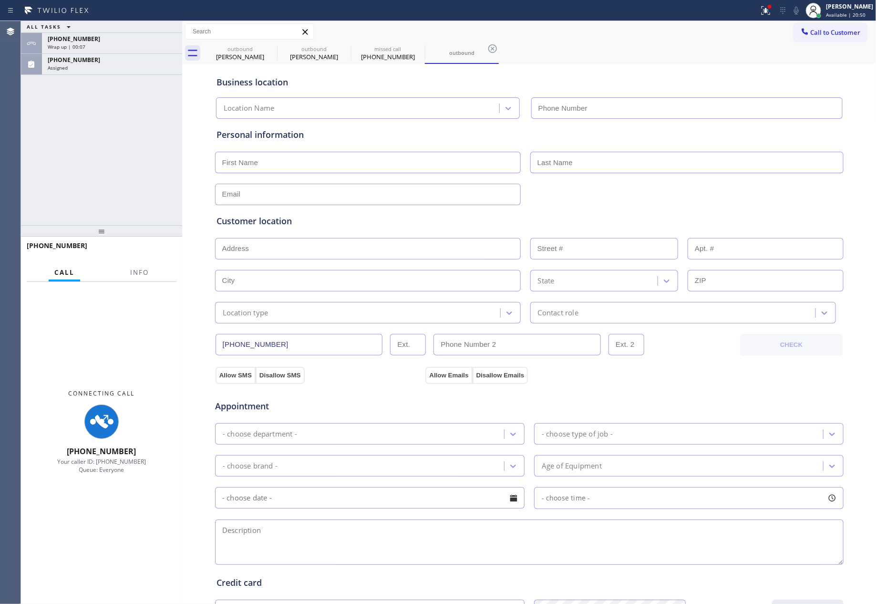
type input "(628) 888-6067"
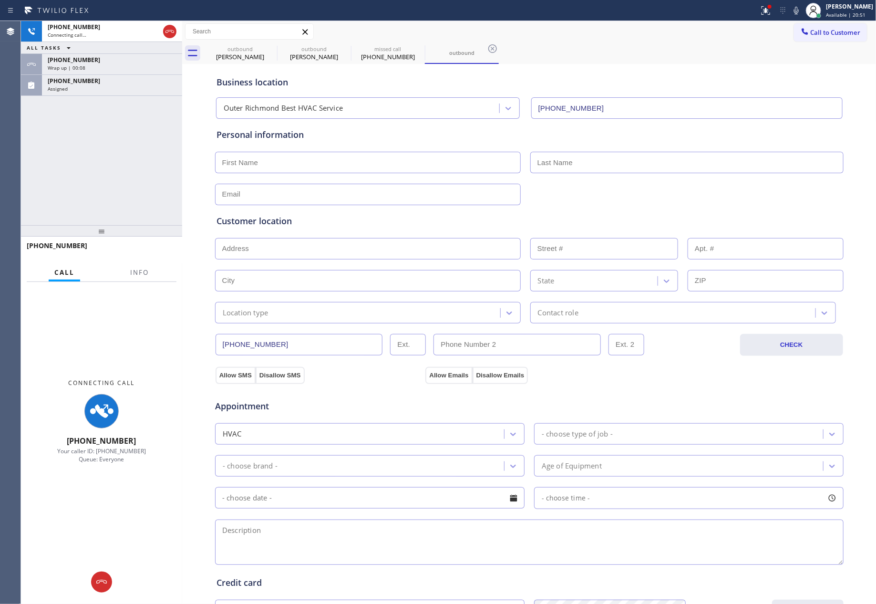
click at [91, 154] on div "+14176799996 Connecting call… ALL TASKS ALL TASKS ACTIVE TASKS TASKS IN WRAP UP…" at bounding box center [101, 123] width 161 height 204
click at [119, 92] on div "Assigned" at bounding box center [112, 88] width 129 height 7
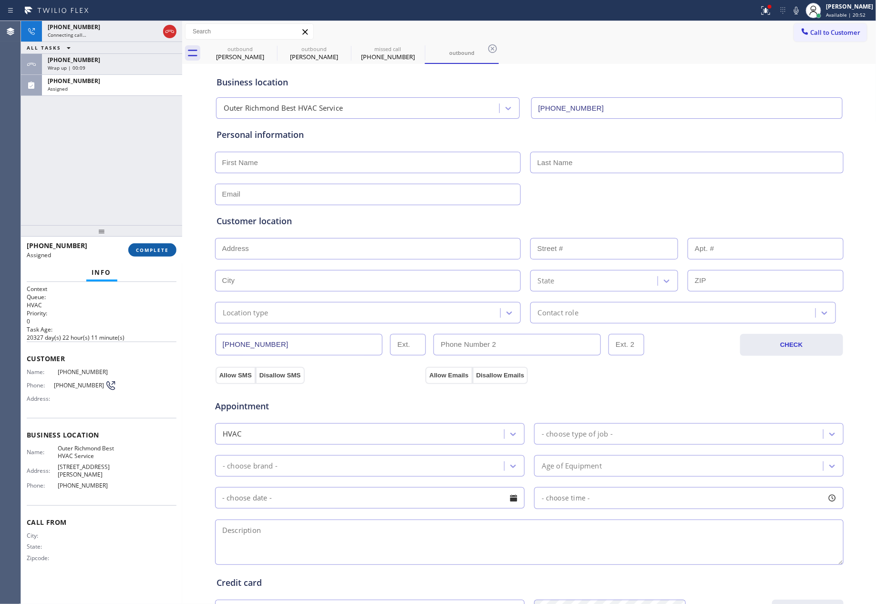
click at [153, 253] on button "COMPLETE" at bounding box center [152, 249] width 48 height 13
click at [144, 122] on div "+14176799996 Connecting call… ALL TASKS ALL TASKS ACTIVE TASKS TASKS IN WRAP UP…" at bounding box center [101, 123] width 161 height 204
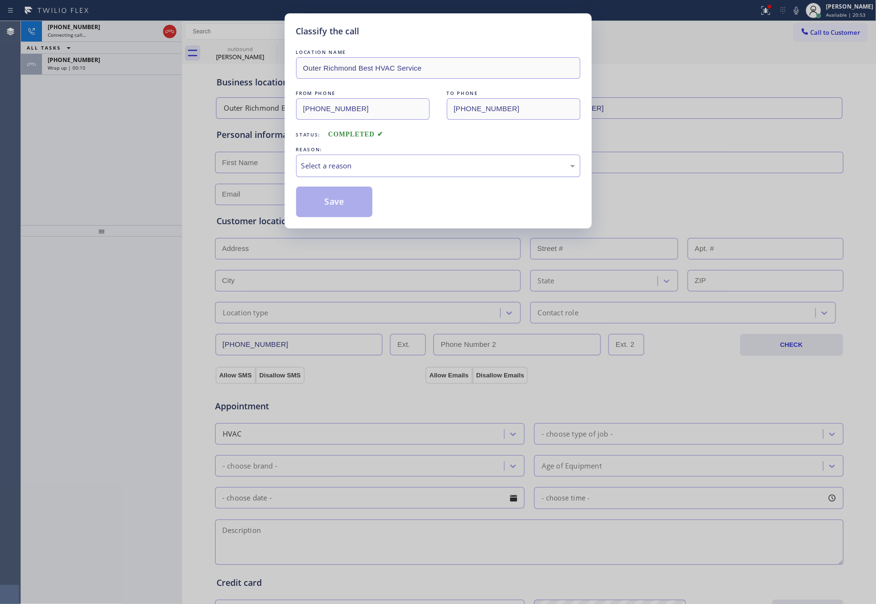
click at [346, 166] on div "Select a reason" at bounding box center [438, 165] width 274 height 11
click at [330, 200] on button "Save" at bounding box center [334, 202] width 77 height 31
click at [331, 198] on button "Save" at bounding box center [334, 202] width 77 height 31
click at [331, 197] on button "Save" at bounding box center [334, 202] width 77 height 31
click at [101, 142] on div "Classify the call LOCATION NAME Outer Richmond Best HVAC Service FROM PHONE (41…" at bounding box center [438, 302] width 876 height 604
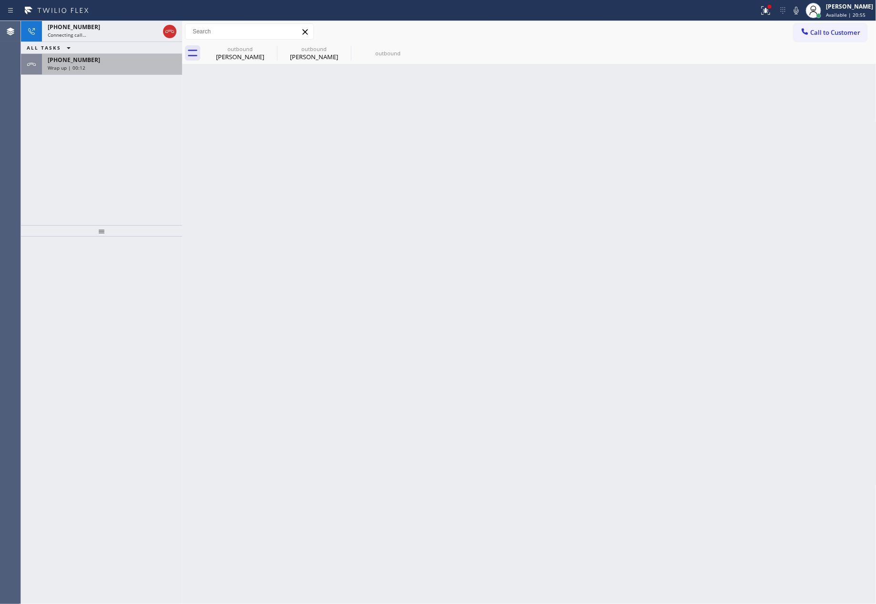
click at [126, 56] on div "+15854893866" at bounding box center [112, 60] width 129 height 8
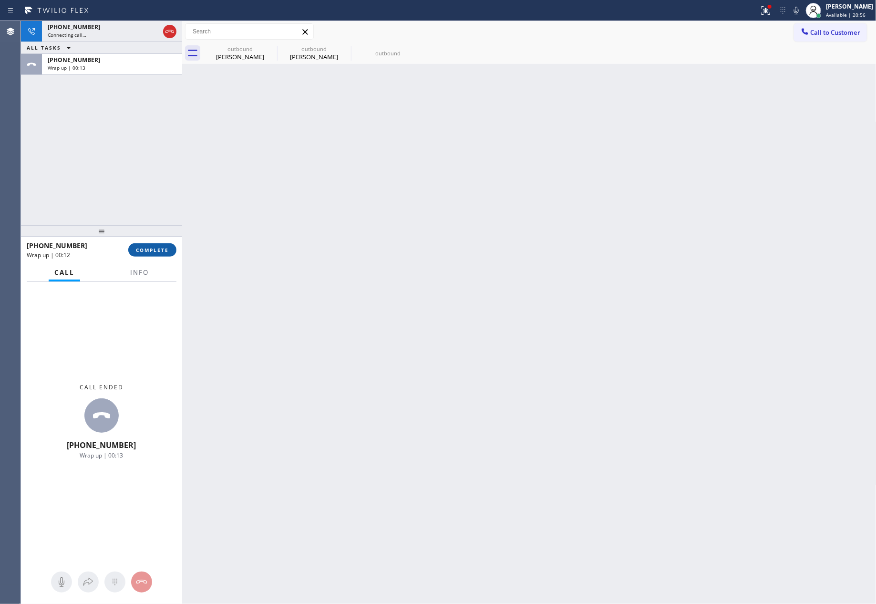
drag, startPoint x: 154, startPoint y: 249, endPoint x: 129, endPoint y: 78, distance: 173.4
click at [154, 245] on button "COMPLETE" at bounding box center [152, 249] width 48 height 13
drag, startPoint x: 127, startPoint y: 69, endPoint x: 136, endPoint y: 92, distance: 24.2
click at [128, 80] on div "+14176799996 Connecting call… ALL TASKS ALL TASKS ACTIVE TASKS TASKS IN WRAP UP…" at bounding box center [101, 123] width 161 height 204
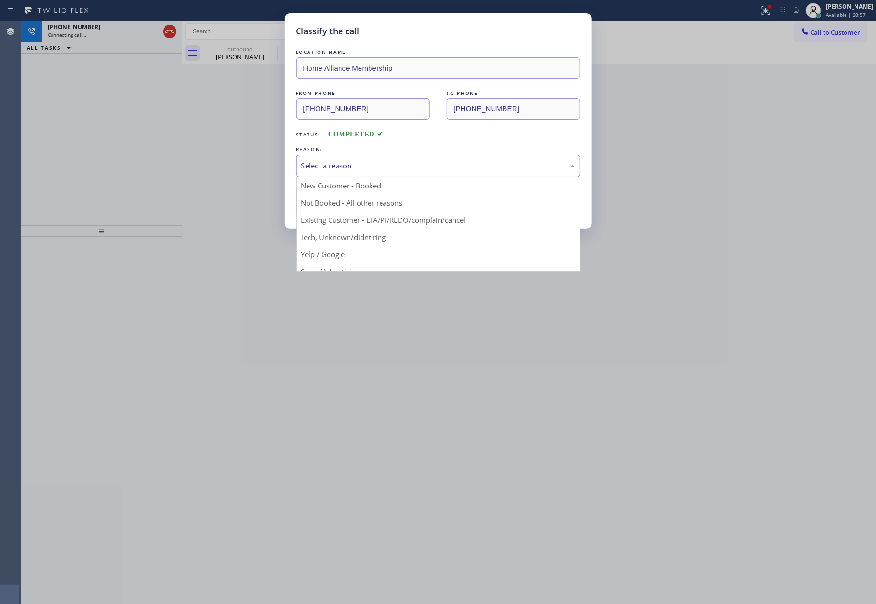
drag, startPoint x: 326, startPoint y: 156, endPoint x: 323, endPoint y: 177, distance: 21.7
click at [326, 161] on div "Select a reason" at bounding box center [438, 166] width 284 height 22
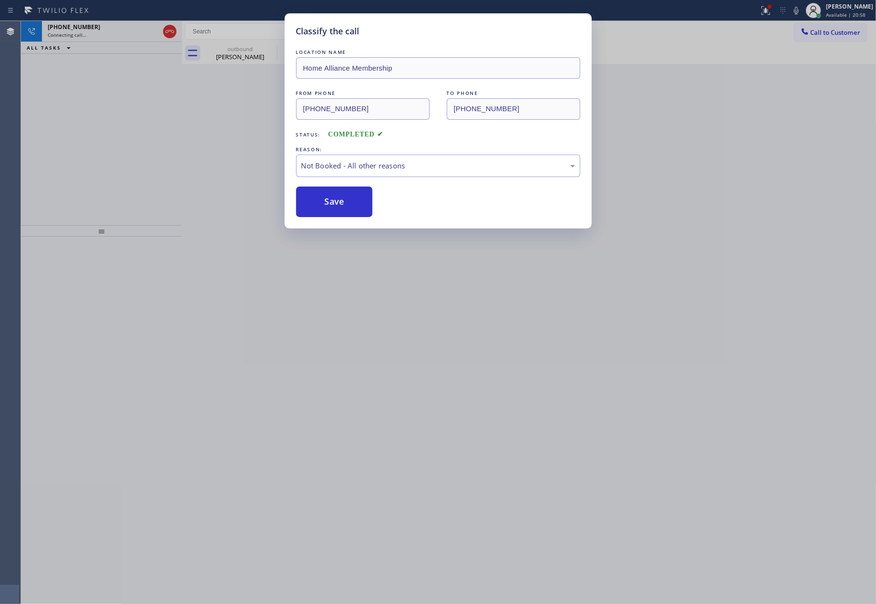
click at [324, 204] on button "Save" at bounding box center [334, 202] width 77 height 31
type input "[PHONE_NUMBER]"
click at [324, 204] on button "Save" at bounding box center [334, 202] width 77 height 31
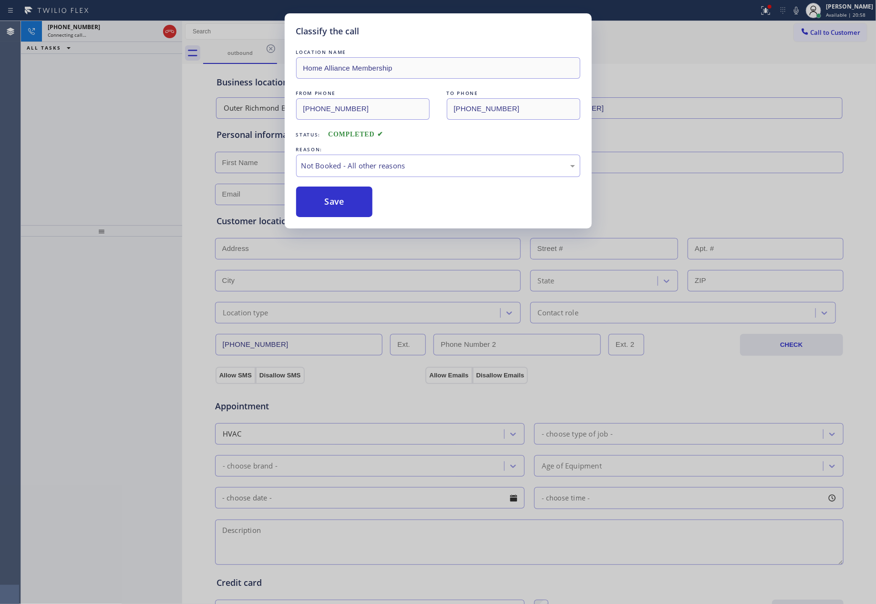
click at [324, 204] on button "Save" at bounding box center [334, 202] width 77 height 31
click at [103, 142] on div "Classify the call LOCATION NAME Home Alliance Membership FROM PHONE (855) 946-3…" at bounding box center [448, 312] width 855 height 583
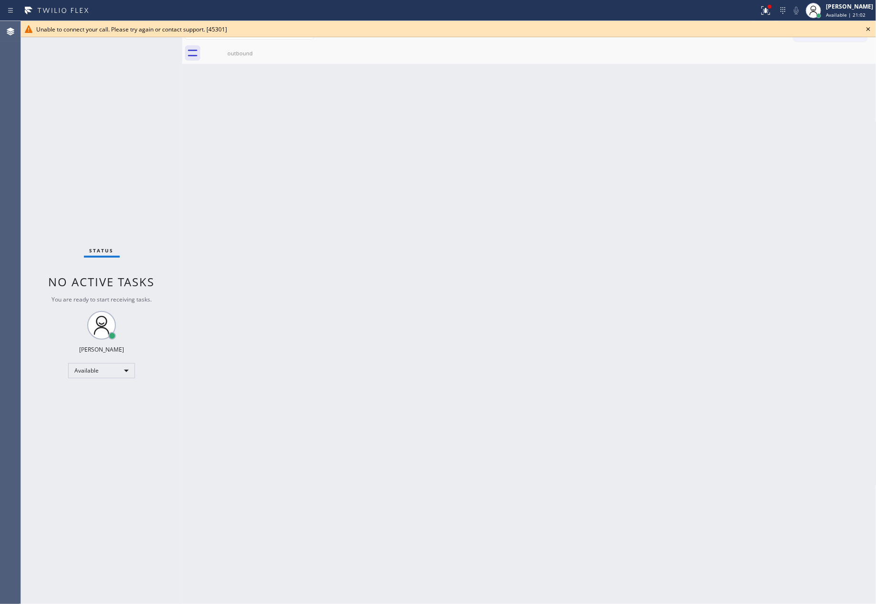
click at [111, 122] on div "Status No active tasks You are ready to start receiving tasks. [PERSON_NAME] Av…" at bounding box center [101, 312] width 161 height 583
drag, startPoint x: 869, startPoint y: 26, endPoint x: 864, endPoint y: 28, distance: 5.1
click at [864, 28] on icon at bounding box center [868, 28] width 11 height 11
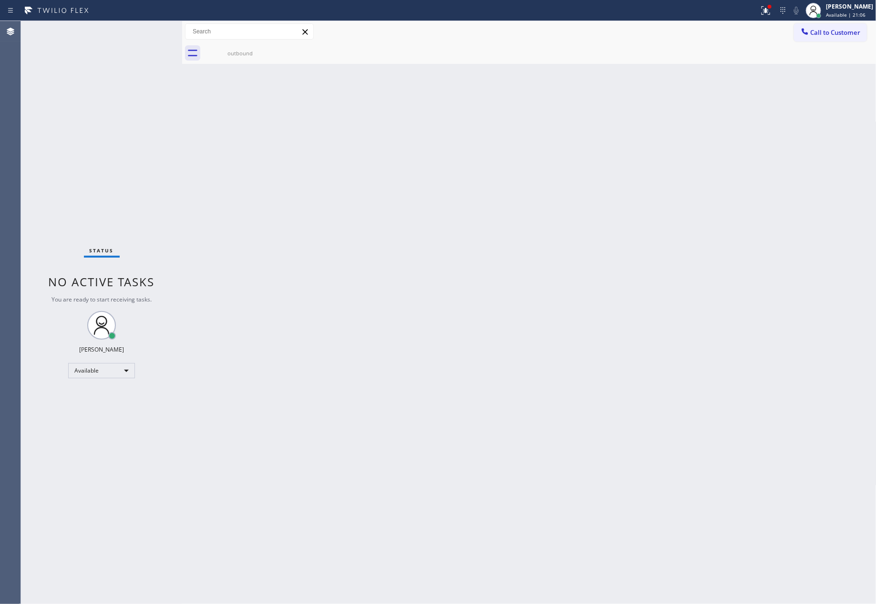
drag, startPoint x: 479, startPoint y: 191, endPoint x: 624, endPoint y: 146, distance: 151.2
click at [523, 187] on div "Back to Dashboard Change Sender ID Customers Technicians Select a contact Outbo…" at bounding box center [529, 312] width 695 height 583
click at [828, 28] on span "Call to Customer" at bounding box center [836, 32] width 50 height 9
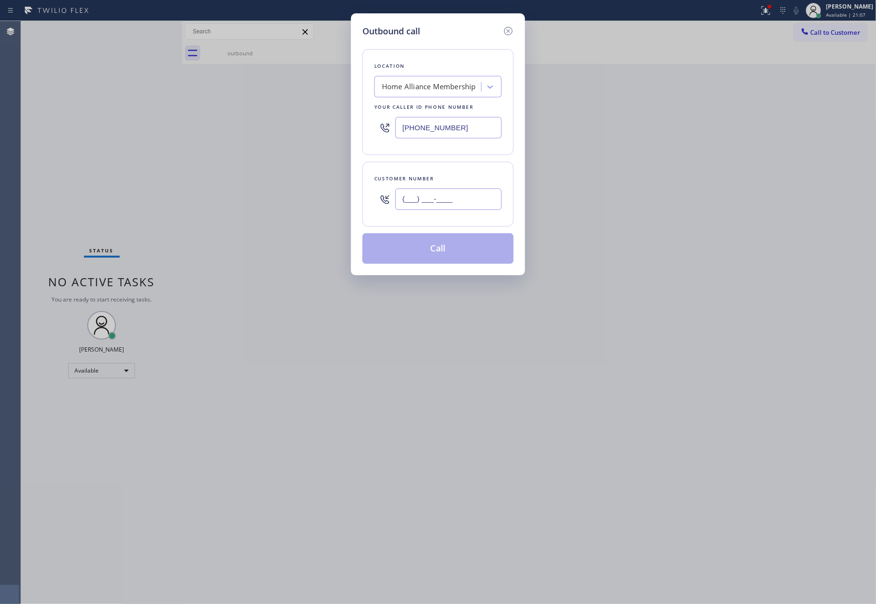
click at [449, 202] on input "(___) ___-____" at bounding box center [448, 198] width 106 height 21
paste input "631) 252-3673"
type input "(631) 252-3673"
click at [448, 249] on button "Call" at bounding box center [438, 248] width 151 height 31
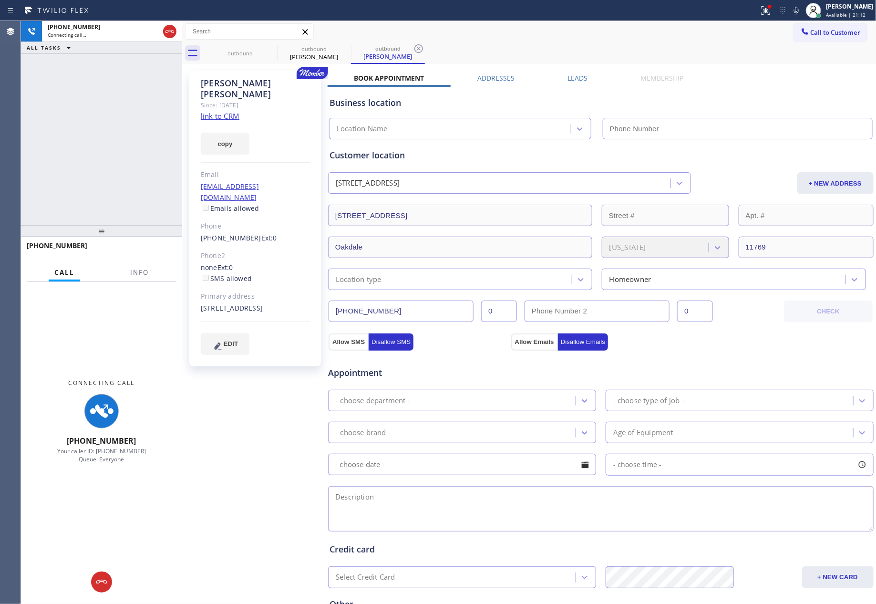
type input "[PHONE_NUMBER]"
click at [85, 144] on div "+16312523673 Connecting call… ALL TASKS ALL TASKS ACTIVE TASKS TASKS IN WRAP UP" at bounding box center [101, 123] width 161 height 204
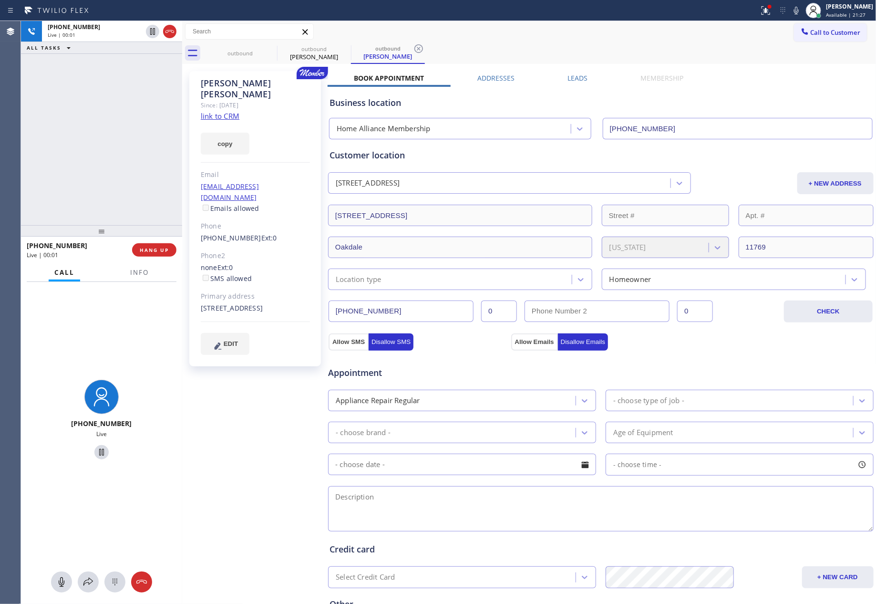
click at [79, 138] on div "+16312523673 Live | 00:01 ALL TASKS ALL TASKS ACTIVE TASKS TASKS IN WRAP UP" at bounding box center [101, 123] width 161 height 204
click at [574, 81] on label "Leads" at bounding box center [578, 77] width 20 height 9
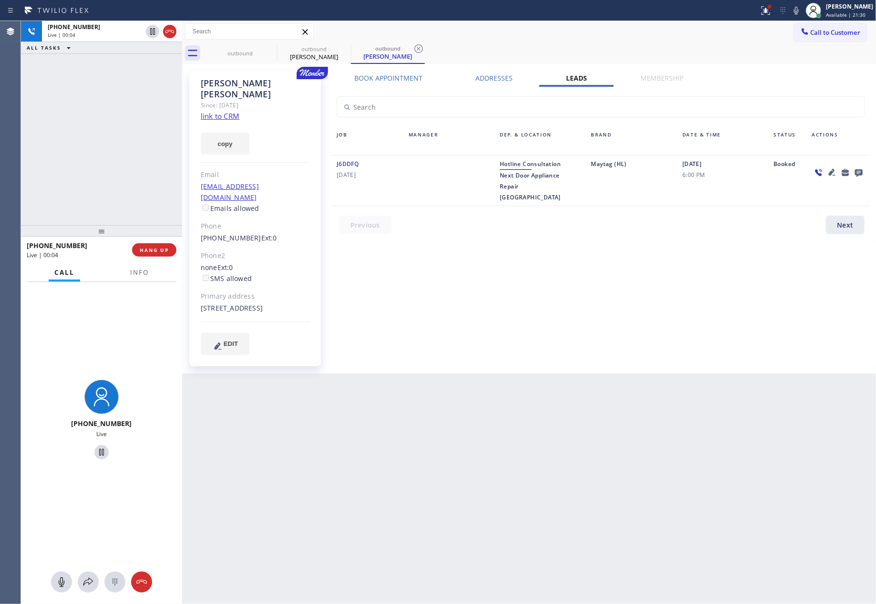
click at [695, 296] on div "Book Appointment Addresses Leads Membership Business location Home Alliance Mem…" at bounding box center [601, 222] width 547 height 298
click at [690, 280] on div "Book Appointment Addresses Leads Membership Business location Home Alliance Mem…" at bounding box center [601, 222] width 547 height 298
drag, startPoint x: 143, startPoint y: 134, endPoint x: 189, endPoint y: 122, distance: 47.7
click at [159, 131] on div "+16312523673 Live | 00:17 ALL TASKS ALL TASKS ACTIVE TASKS TASKS IN WRAP UP" at bounding box center [101, 123] width 161 height 204
click at [207, 111] on link "link to CRM" at bounding box center [220, 116] width 39 height 10
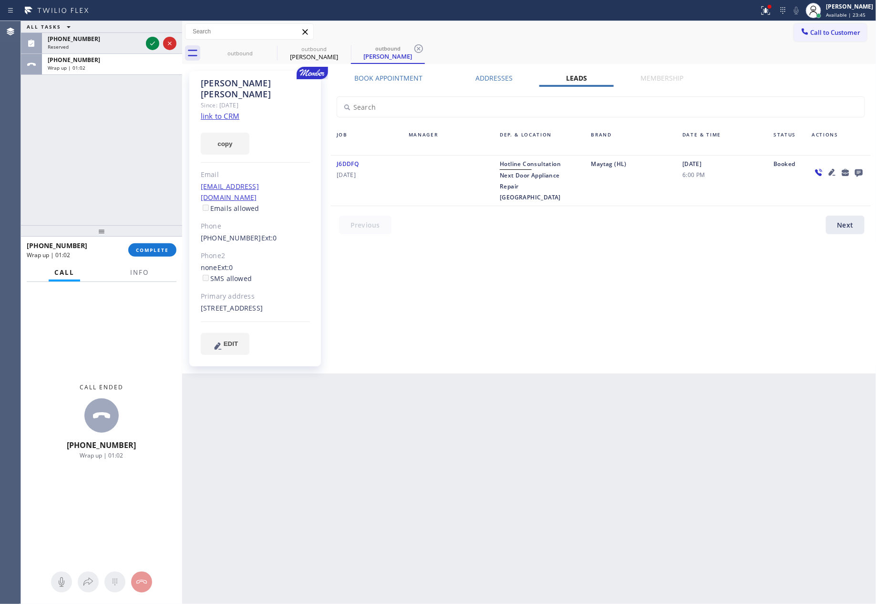
click at [511, 363] on div "Back to Dashboard Change Sender ID Customers Technicians Select a contact Outbo…" at bounding box center [529, 312] width 695 height 583
drag, startPoint x: 89, startPoint y: 182, endPoint x: 109, endPoint y: 219, distance: 42.3
click at [99, 197] on div "ALL TASKS ALL TASKS ACTIVE TASKS TASKS IN WRAP UP (310) 245-8572 Reserved +1631…" at bounding box center [101, 123] width 161 height 204
click at [156, 253] on button "COMPLETE" at bounding box center [152, 249] width 48 height 13
click at [126, 165] on div "ALL TASKS ALL TASKS ACTIVE TASKS TASKS IN WRAP UP (310) 245-8572 Reserved +1631…" at bounding box center [101, 123] width 161 height 204
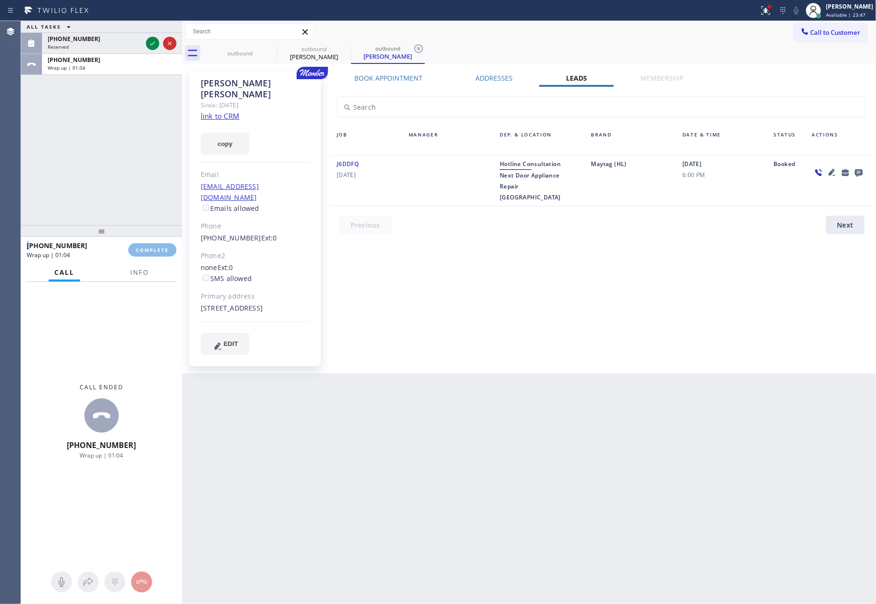
click at [126, 165] on div "ALL TASKS ALL TASKS ACTIVE TASKS TASKS IN WRAP UP (310) 245-8572 Reserved +1631…" at bounding box center [101, 123] width 161 height 204
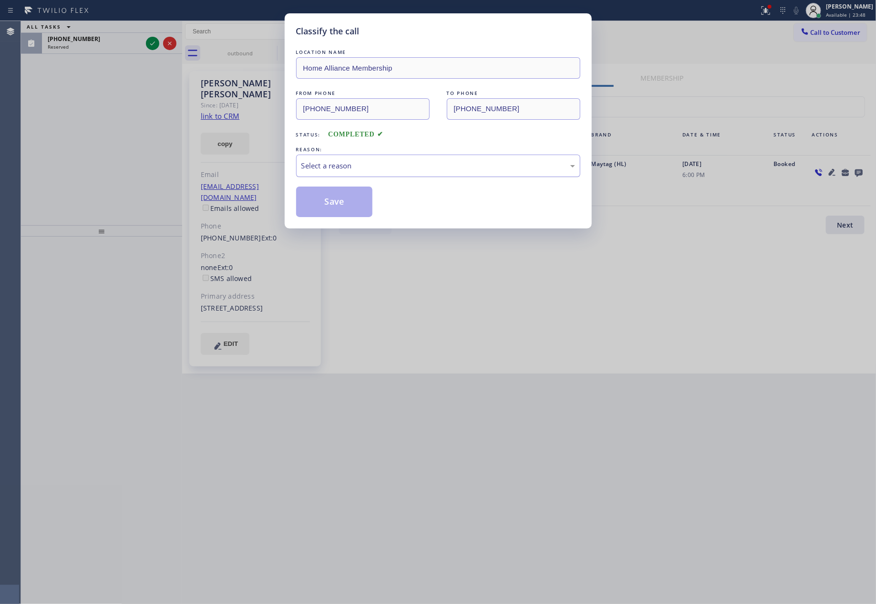
click at [360, 167] on div "Select a reason" at bounding box center [438, 165] width 274 height 11
click at [341, 203] on button "Save" at bounding box center [334, 202] width 77 height 31
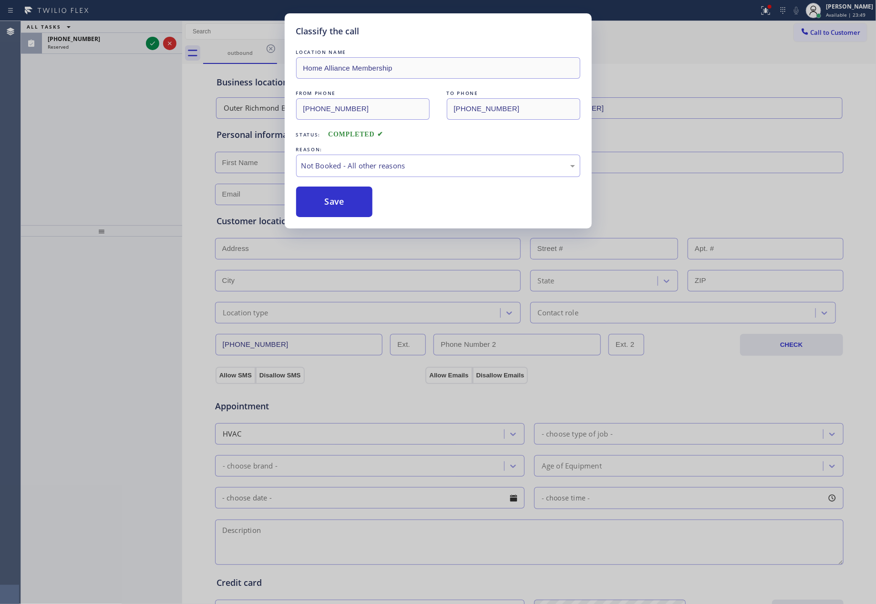
click at [96, 145] on div "Classify the call LOCATION NAME Home Alliance Membership FROM PHONE (855) 946-3…" at bounding box center [438, 302] width 876 height 604
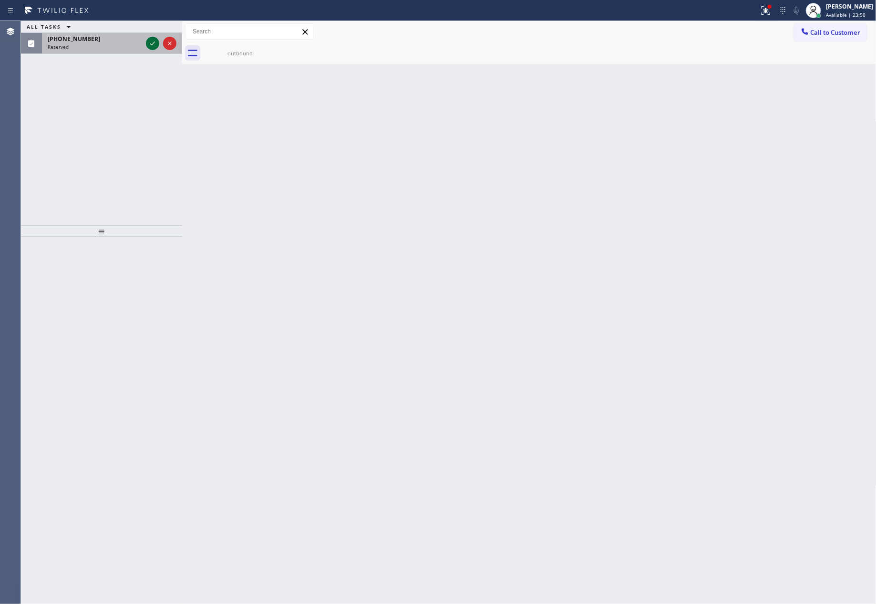
click at [151, 40] on icon at bounding box center [152, 43] width 11 height 11
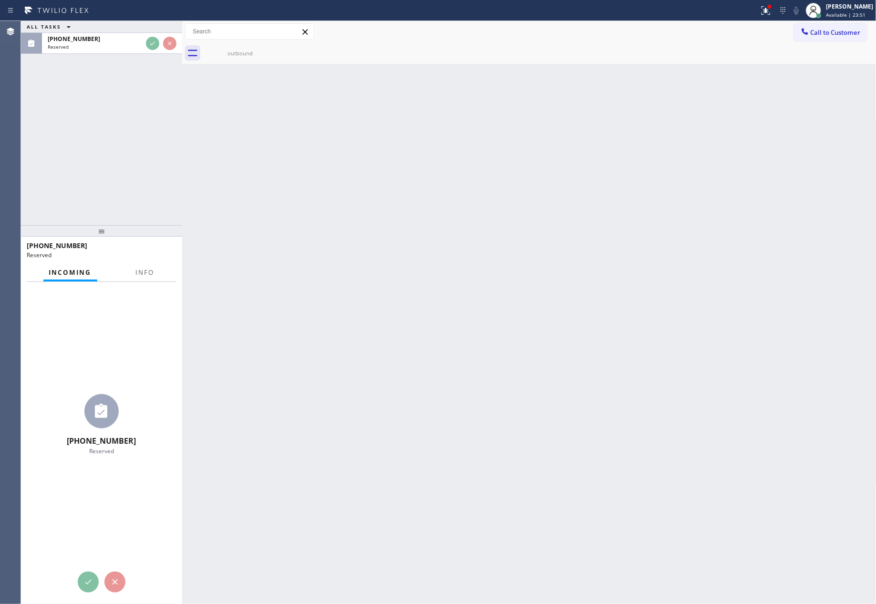
click at [131, 159] on div "ALL TASKS ALL TASKS ACTIVE TASKS TASKS IN WRAP UP (310) 245-8572 Reserved" at bounding box center [101, 123] width 161 height 204
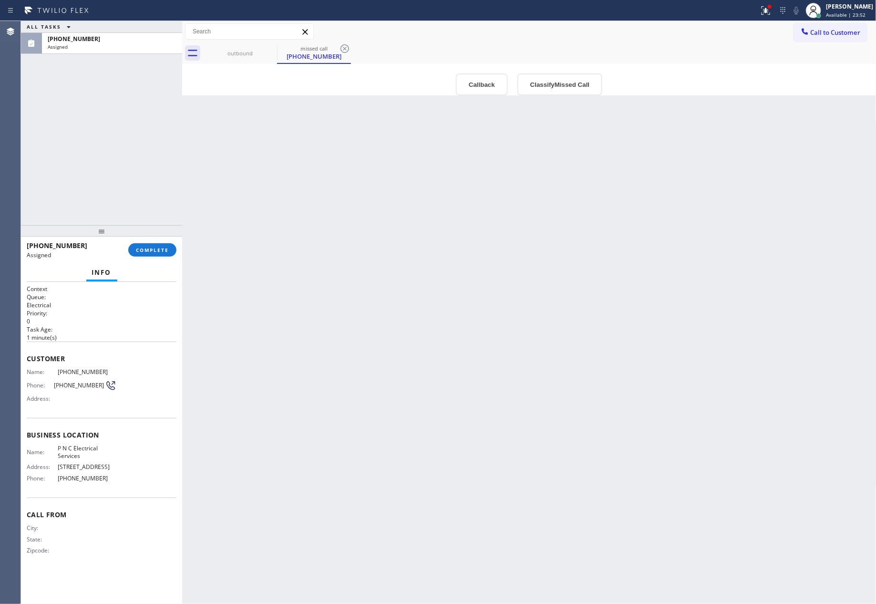
click at [405, 301] on div "Back to Dashboard Change Sender ID Customers Technicians Select a contact Outbo…" at bounding box center [529, 312] width 695 height 583
click at [482, 83] on button "Callback" at bounding box center [482, 84] width 52 height 22
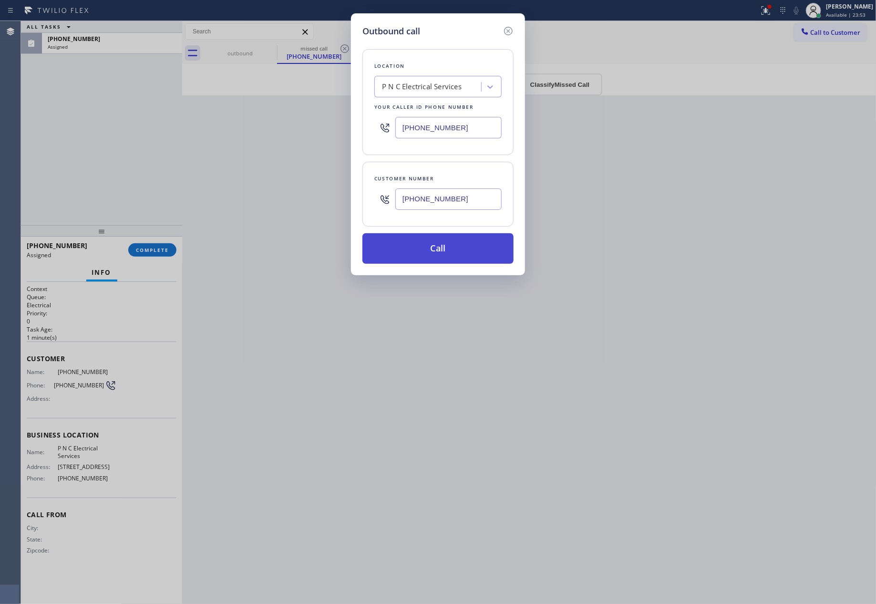
click at [441, 252] on button "Call" at bounding box center [438, 248] width 151 height 31
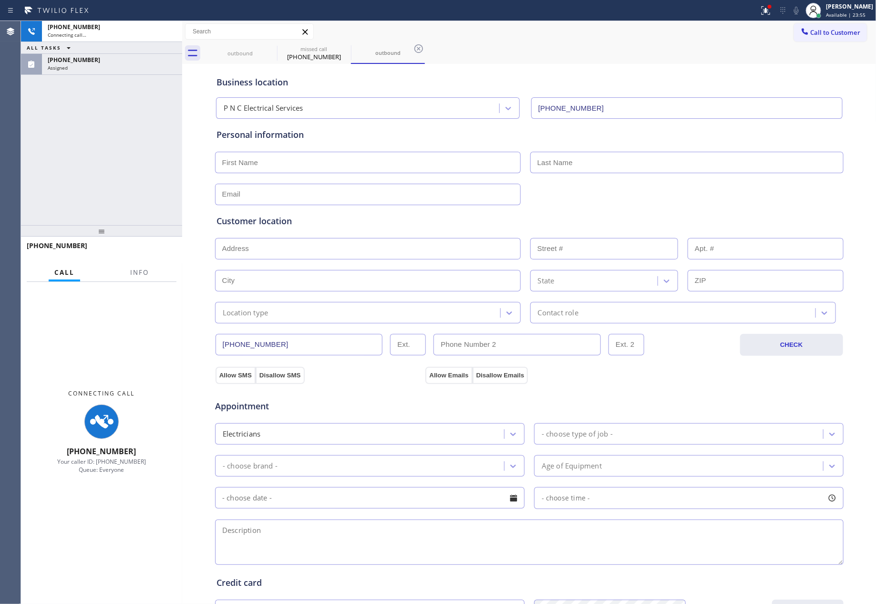
type input "(323) 922-4793"
click at [81, 139] on div "+13102458572 Connecting call… ALL TASKS ALL TASKS ACTIVE TASKS TASKS IN WRAP UP…" at bounding box center [101, 123] width 161 height 204
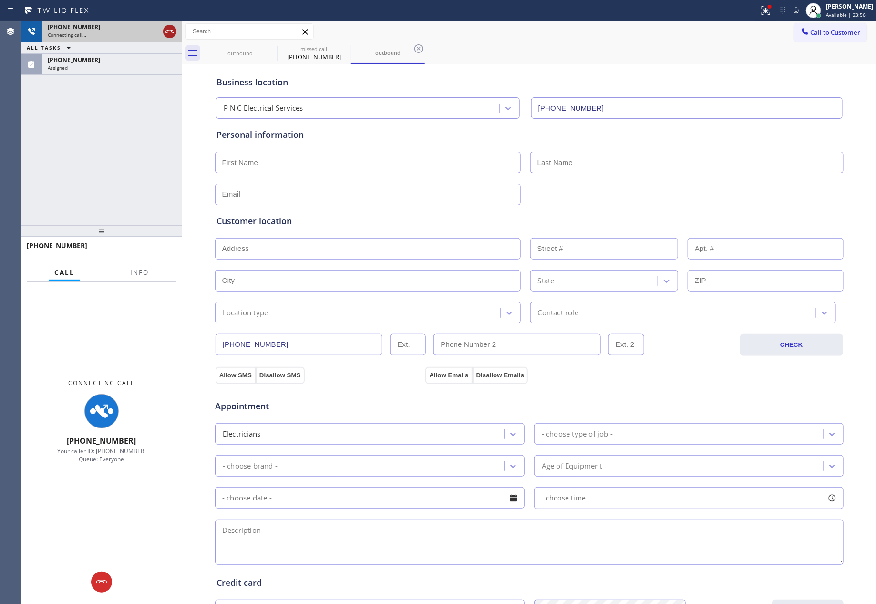
click at [173, 30] on icon at bounding box center [169, 31] width 11 height 11
click at [151, 151] on div "+13102458572 Connecting call… ALL TASKS ALL TASKS ACTIVE TASKS TASKS IN WRAP UP…" at bounding box center [101, 123] width 161 height 204
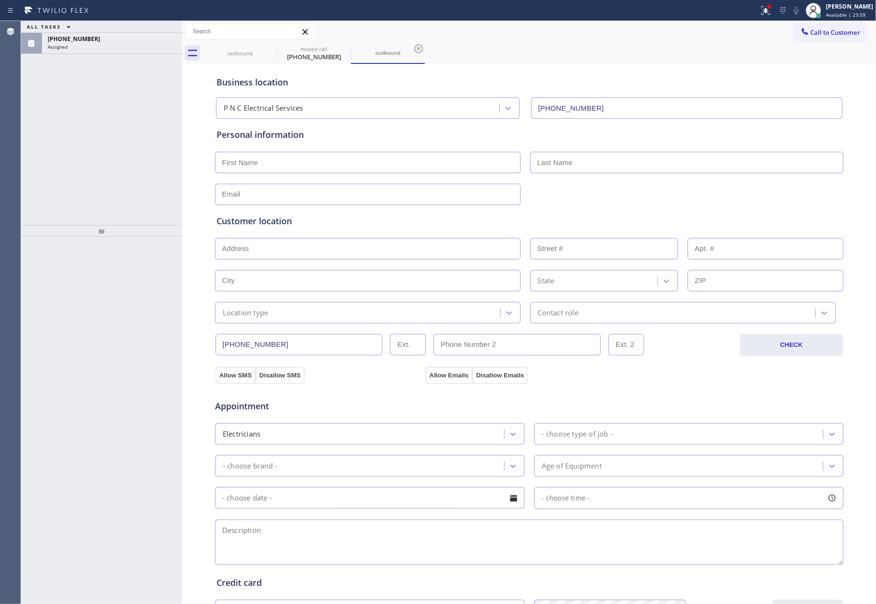
click at [96, 117] on div "ALL TASKS ALL TASKS ACTIVE TASKS TASKS IN WRAP UP (310) 245-8572 Assigned" at bounding box center [101, 123] width 161 height 204
click at [117, 41] on div "(310) 245-8572" at bounding box center [112, 39] width 129 height 8
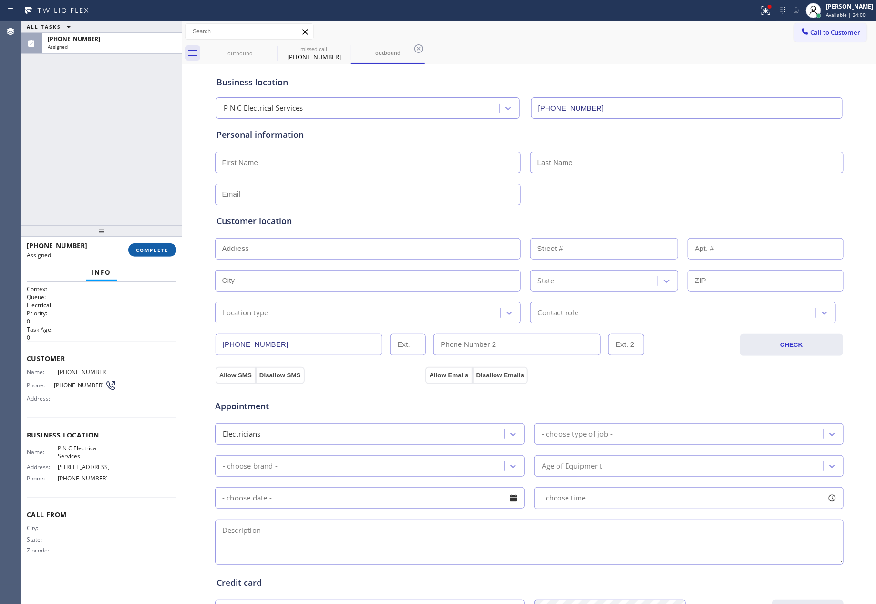
click at [152, 251] on span "COMPLETE" at bounding box center [152, 250] width 33 height 7
click at [124, 114] on div "ALL TASKS ALL TASKS ACTIVE TASKS TASKS IN WRAP UP (310) 245-8572 Assigned" at bounding box center [101, 123] width 161 height 204
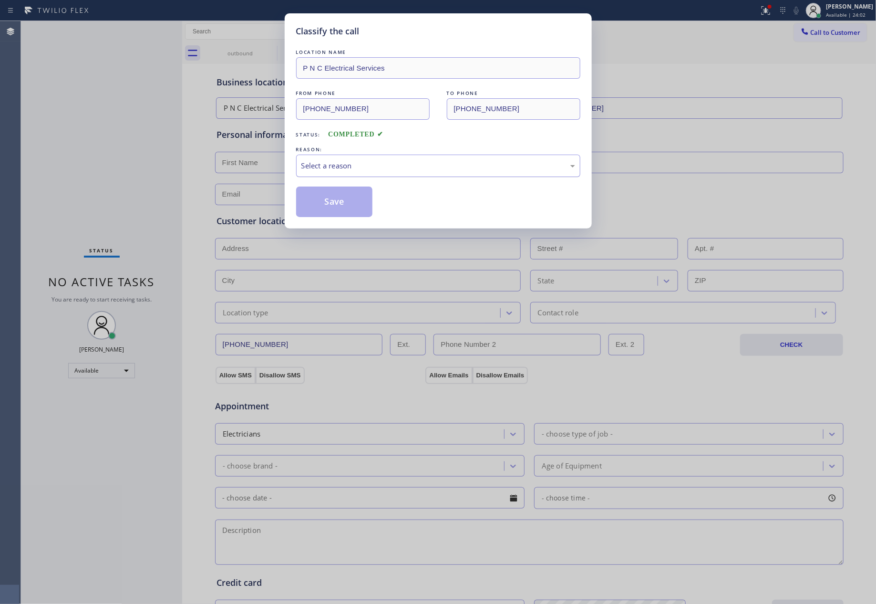
click at [322, 165] on div "Select a reason" at bounding box center [438, 165] width 274 height 11
click at [321, 199] on button "Save" at bounding box center [334, 202] width 77 height 31
click at [90, 108] on div "Classify the call LOCATION NAME P N C Electrical Services FROM PHONE (310) 245-…" at bounding box center [438, 302] width 876 height 604
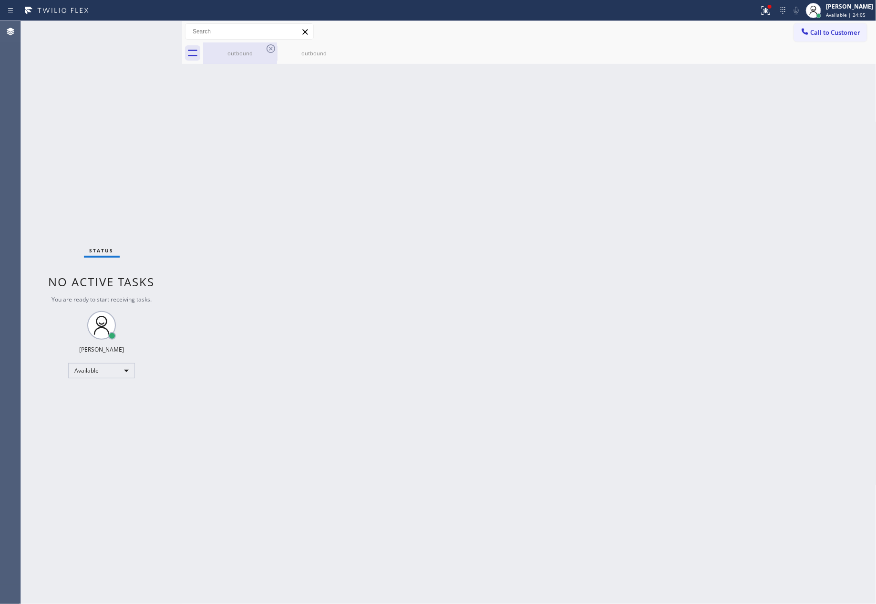
click at [229, 61] on div "outbound" at bounding box center [240, 52] width 72 height 21
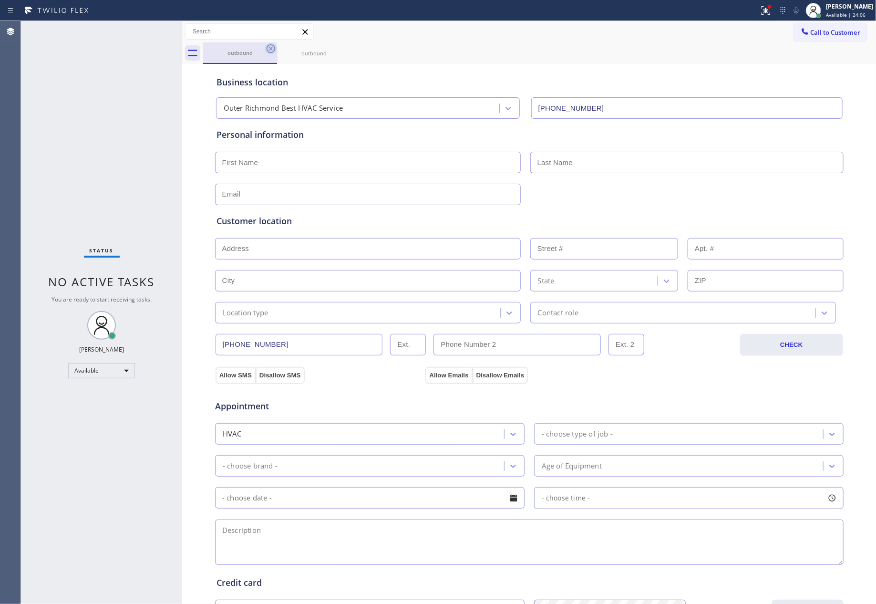
click at [270, 50] on icon at bounding box center [271, 48] width 9 height 9
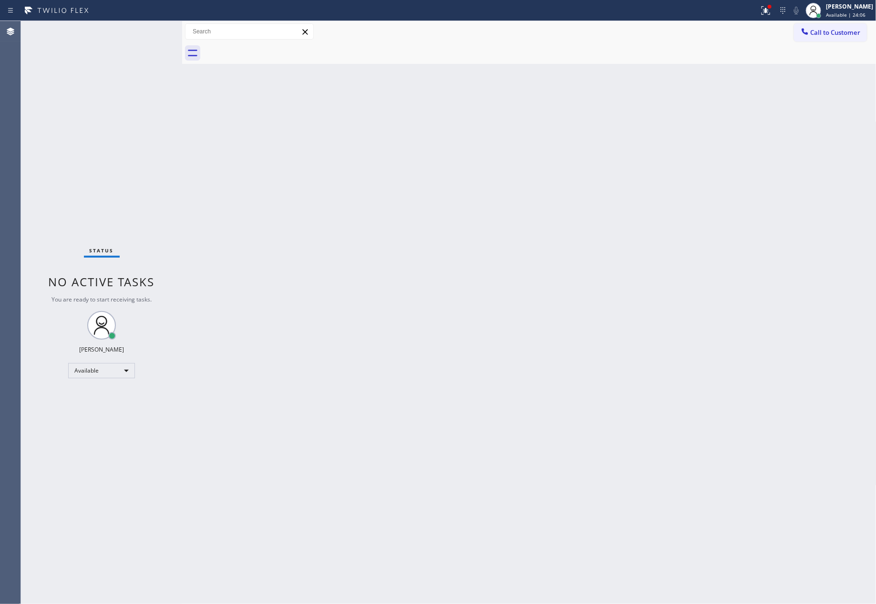
click at [107, 135] on div "Status No active tasks You are ready to start receiving tasks. [PERSON_NAME] Av…" at bounding box center [101, 312] width 161 height 583
click at [524, 254] on div "Back to Dashboard Change Sender ID Customers Technicians Select a contact Outbo…" at bounding box center [529, 312] width 695 height 583
click at [620, 355] on div "Back to Dashboard Change Sender ID Customers Technicians Select a contact Outbo…" at bounding box center [529, 312] width 695 height 583
click at [838, 28] on span "Call to Customer" at bounding box center [836, 32] width 50 height 9
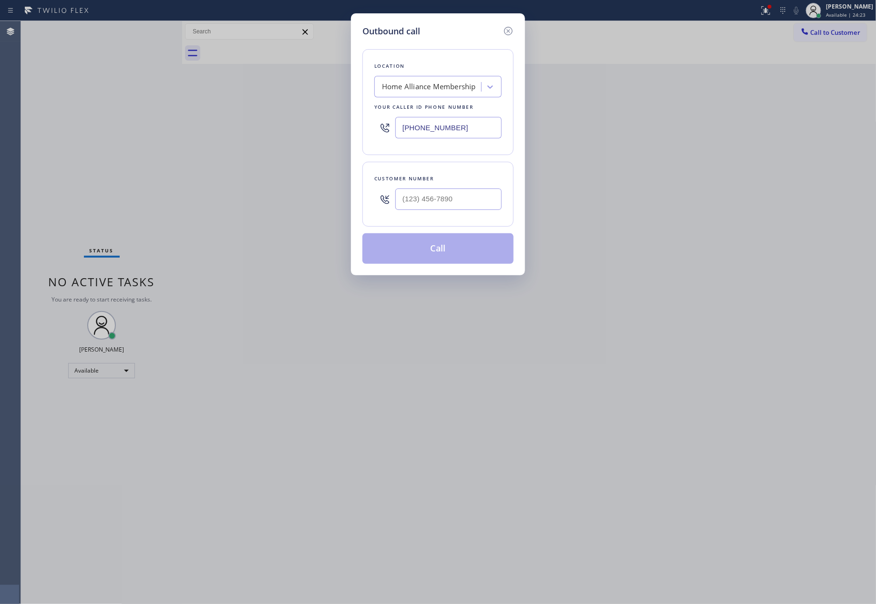
click at [481, 214] on div at bounding box center [448, 199] width 106 height 31
click at [476, 204] on input "(___) ___-____" at bounding box center [448, 198] width 106 height 21
paste input "206) 931-7803"
type input "(206) 931-7803"
click at [453, 252] on button "Call" at bounding box center [438, 248] width 151 height 31
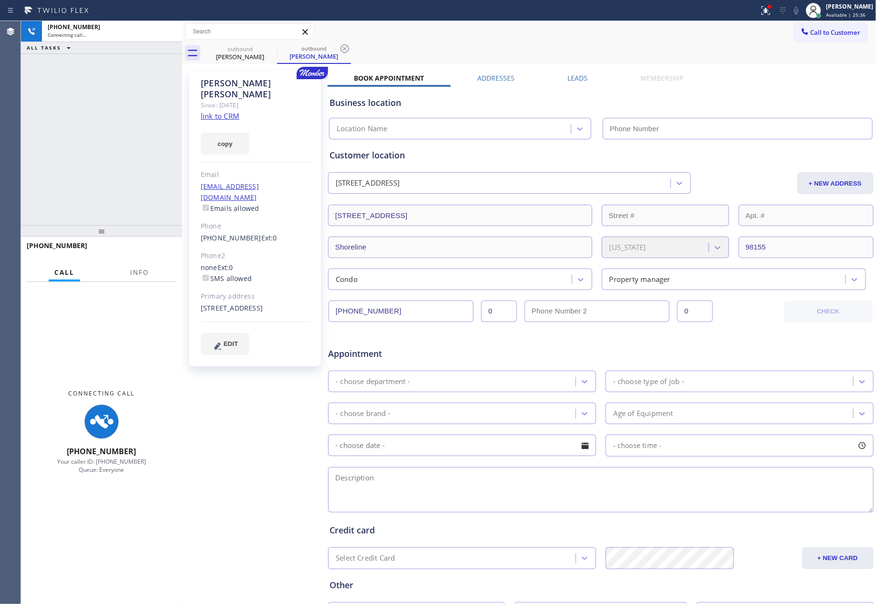
click at [139, 111] on div "+12069317803 Connecting call… ALL TASKS ALL TASKS ACTIVE TASKS TASKS IN WRAP UP" at bounding box center [101, 123] width 161 height 204
type input "[PHONE_NUMBER]"
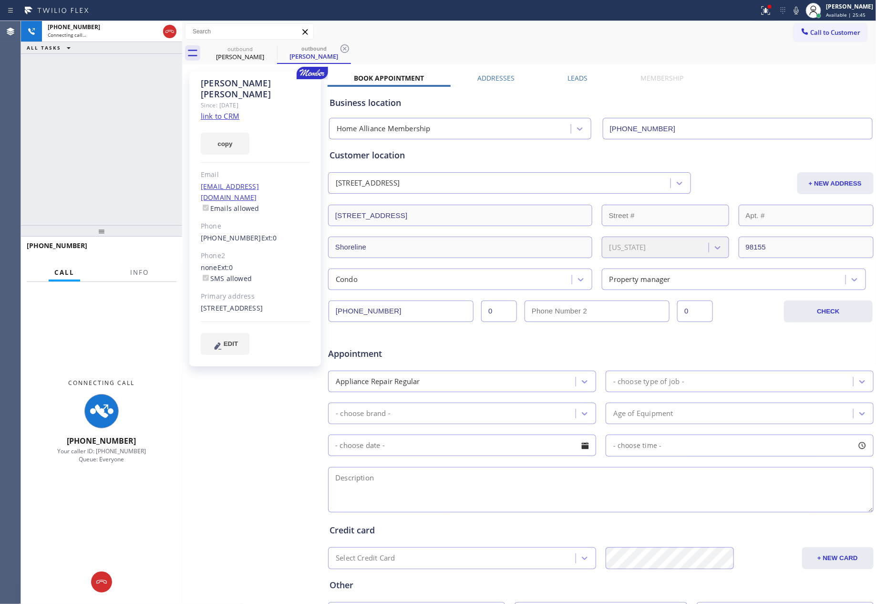
drag, startPoint x: 78, startPoint y: 118, endPoint x: 119, endPoint y: 132, distance: 43.9
click at [101, 125] on div "+12069317803 Connecting call… ALL TASKS ALL TASKS ACTIVE TASKS TASKS IN WRAP UP" at bounding box center [101, 123] width 161 height 204
click at [93, 114] on div "+12069317803 Connecting call… ALL TASKS ALL TASKS ACTIVE TASKS TASKS IN WRAP UP" at bounding box center [101, 123] width 161 height 204
click at [92, 114] on div "+12069317803 Connecting call… ALL TASKS ALL TASKS ACTIVE TASKS TASKS IN WRAP UP" at bounding box center [101, 123] width 161 height 204
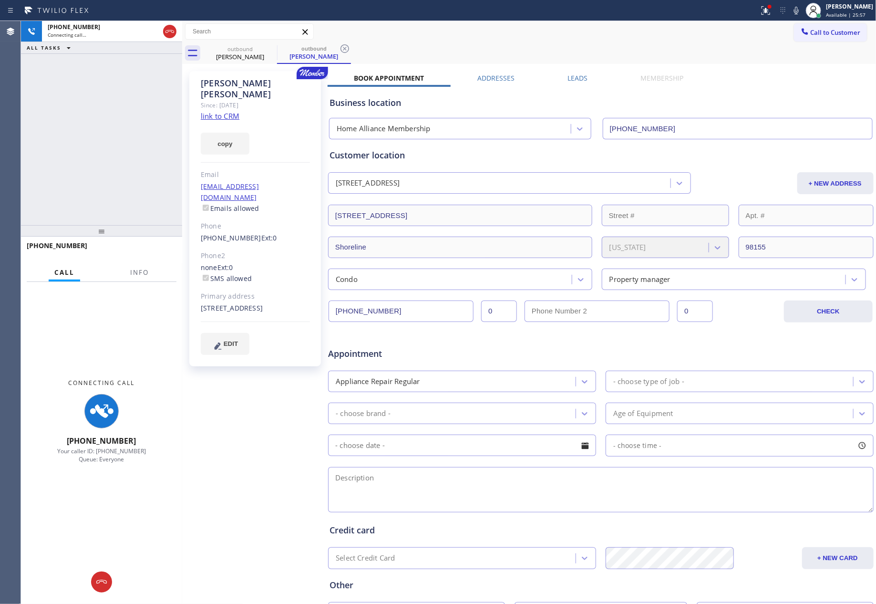
click at [93, 125] on div "+12069317803 Connecting call… ALL TASKS ALL TASKS ACTIVE TASKS TASKS IN WRAP UP" at bounding box center [101, 123] width 161 height 204
click at [92, 124] on div "+12069317803 Connecting call… ALL TASKS ALL TASKS ACTIVE TASKS TASKS IN WRAP UP" at bounding box center [101, 123] width 161 height 204
click at [101, 99] on div "+12069317803 Connecting call… ALL TASKS ALL TASKS ACTIVE TASKS TASKS IN WRAP UP" at bounding box center [101, 123] width 161 height 204
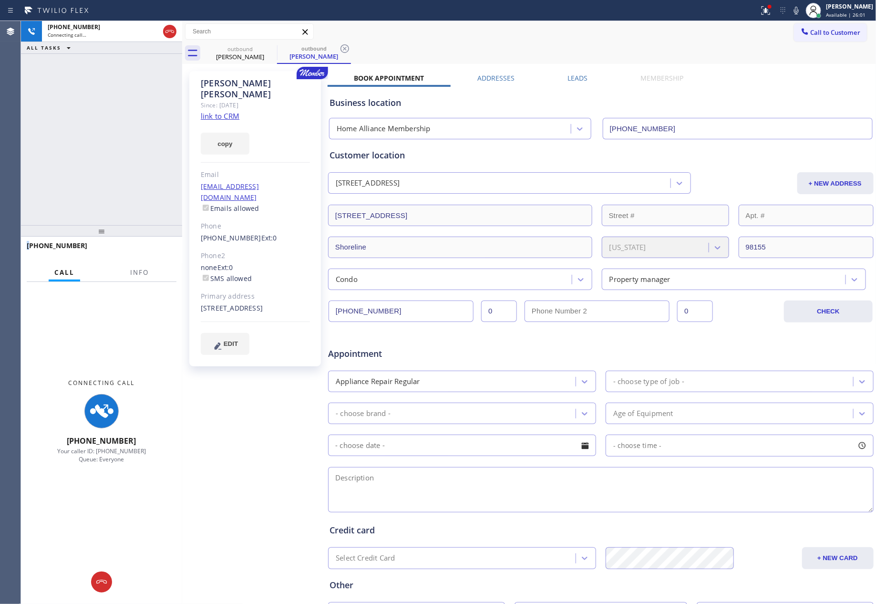
click at [101, 99] on div "+12069317803 Connecting call… ALL TASKS ALL TASKS ACTIVE TASKS TASKS IN WRAP UP" at bounding box center [101, 123] width 161 height 204
click at [105, 102] on div "+12069317803 Connecting call… ALL TASKS ALL TASKS ACTIVE TASKS TASKS IN WRAP UP" at bounding box center [101, 123] width 161 height 204
drag, startPoint x: 105, startPoint y: 102, endPoint x: 687, endPoint y: 98, distance: 582.0
click at [182, 129] on div "+12069317803 Connecting call… ALL TASKS ALL TASKS ACTIVE TASKS TASKS IN WRAP UP…" at bounding box center [448, 312] width 855 height 583
click at [571, 74] on label "Leads" at bounding box center [578, 77] width 20 height 9
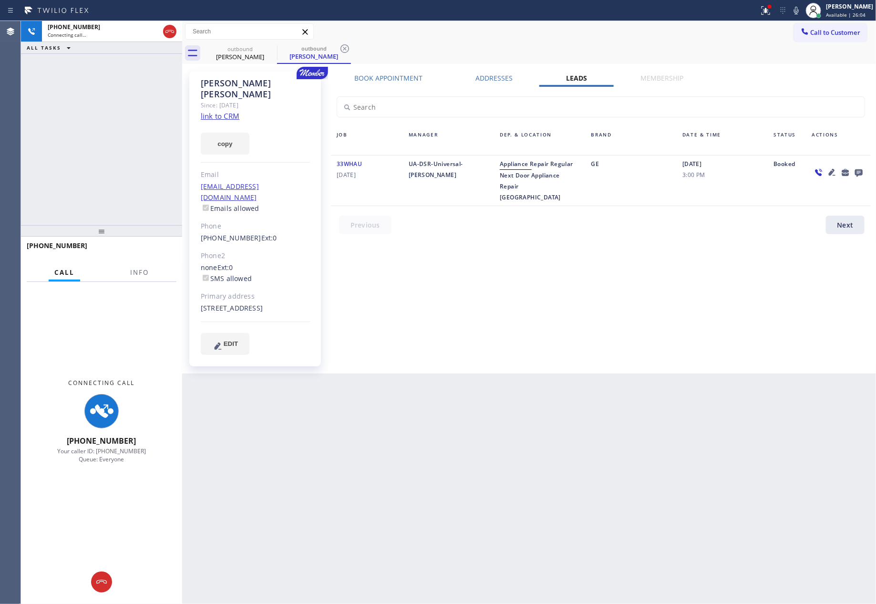
click at [664, 262] on div "Book Appointment Addresses Leads Membership Business location Home Alliance Mem…" at bounding box center [601, 222] width 547 height 298
drag, startPoint x: 655, startPoint y: 266, endPoint x: 654, endPoint y: 290, distance: 23.4
click at [654, 268] on div "Book Appointment Addresses Leads Membership Business location Home Alliance Mem…" at bounding box center [601, 222] width 547 height 298
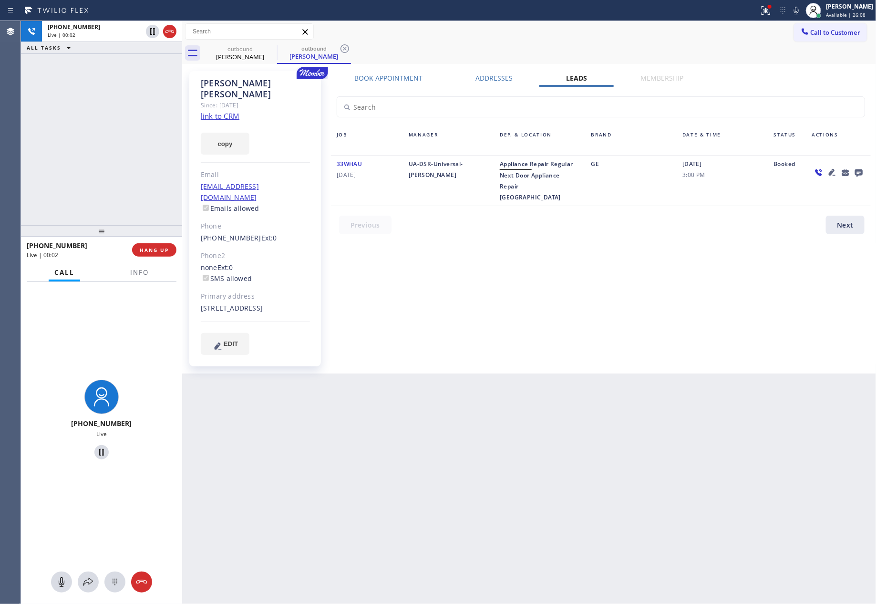
click at [748, 308] on div "Book Appointment Addresses Leads Membership Business location Home Alliance Mem…" at bounding box center [601, 222] width 547 height 298
click at [863, 171] on icon at bounding box center [858, 172] width 11 height 12
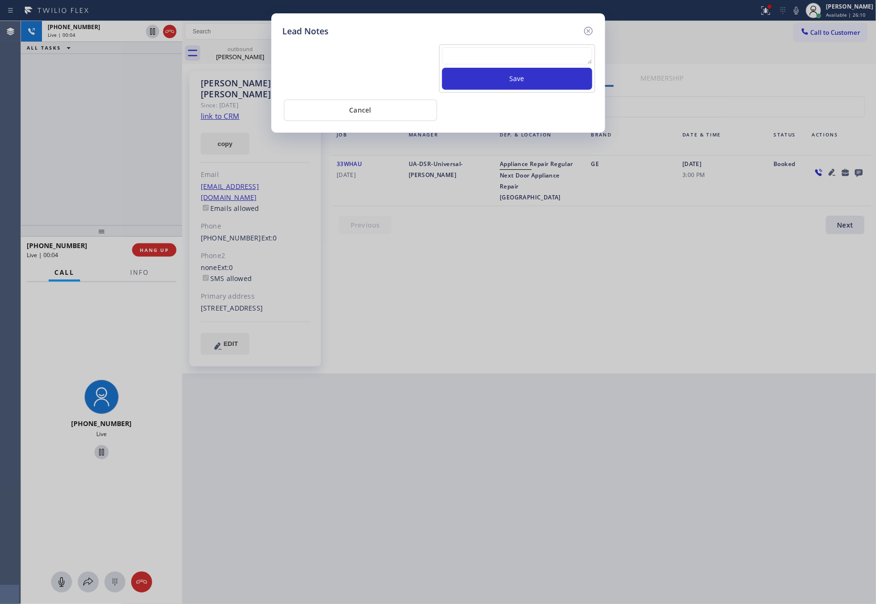
click at [511, 56] on textarea at bounding box center [517, 55] width 150 height 17
paste textarea "For the welcome call, please transfer the customer if they call back.""
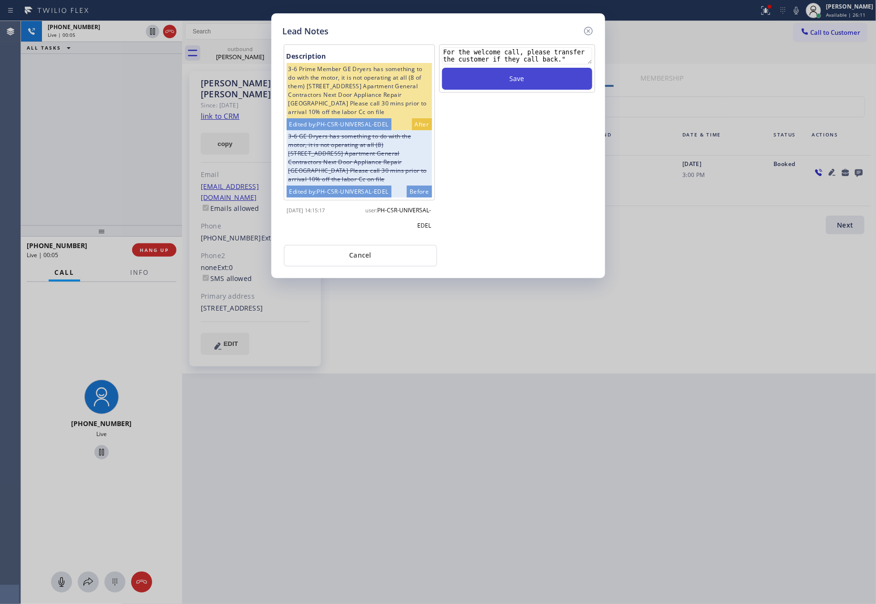
type textarea "For the welcome call, please transfer the customer if they call back.""
click at [518, 80] on button "Save" at bounding box center [517, 79] width 150 height 22
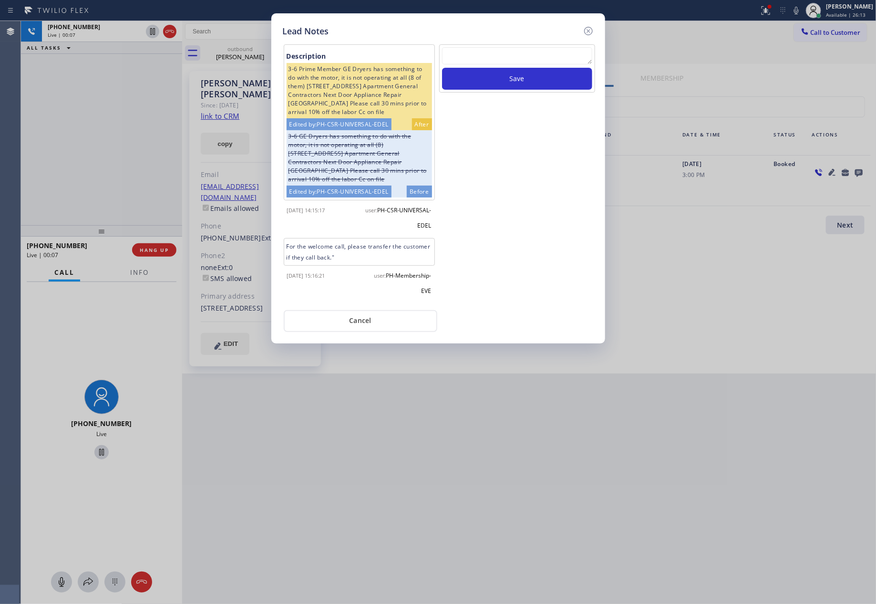
scroll to position [10, 0]
drag, startPoint x: 381, startPoint y: 331, endPoint x: 529, endPoint y: 326, distance: 148.9
click at [381, 331] on button "Cancel" at bounding box center [361, 321] width 154 height 22
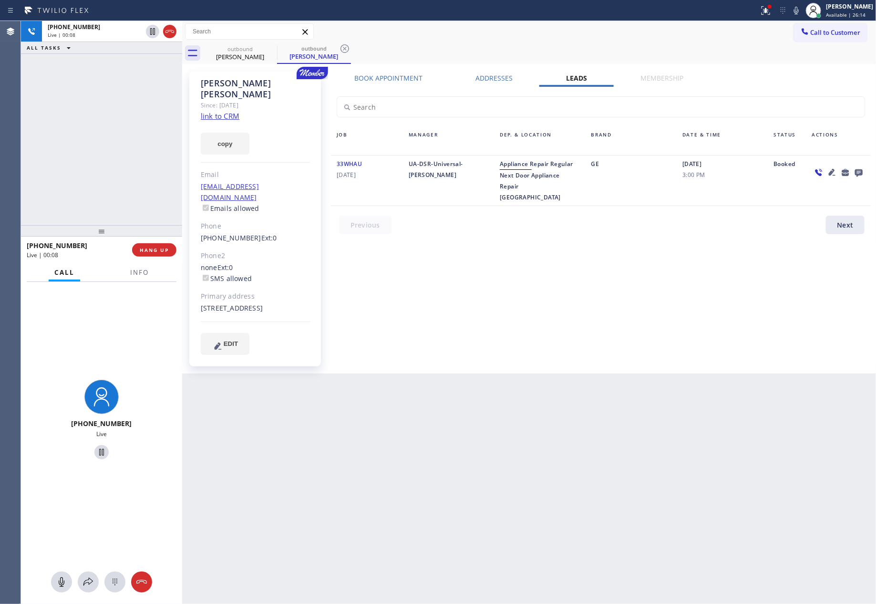
click at [570, 255] on div "Book Appointment Addresses Leads Membership Business location Home Alliance Mem…" at bounding box center [601, 222] width 547 height 298
click at [109, 116] on div "+12069317803 Live | 00:08 ALL TASKS ALL TASKS ACTIVE TASKS TASKS IN WRAP UP" at bounding box center [101, 123] width 161 height 204
click at [136, 255] on button "HANG UP" at bounding box center [154, 249] width 44 height 13
drag, startPoint x: 136, startPoint y: 180, endPoint x: 135, endPoint y: 173, distance: 7.3
click at [137, 175] on div "+12069317803 Live | 00:09 ALL TASKS ALL TASKS ACTIVE TASKS TASKS IN WRAP UP" at bounding box center [101, 123] width 161 height 204
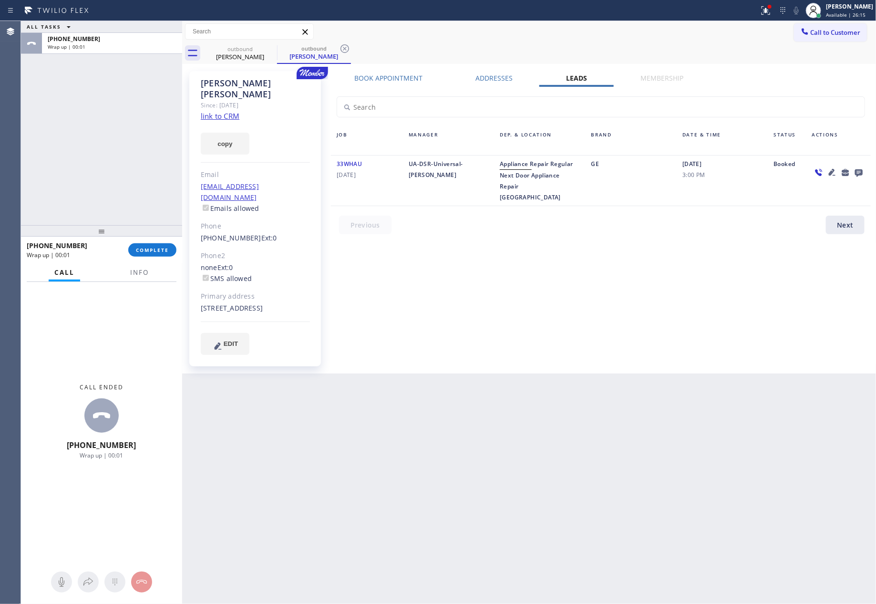
drag, startPoint x: 153, startPoint y: 246, endPoint x: 142, endPoint y: 152, distance: 95.1
click at [153, 241] on div "+12069317803 Wrap up | 00:01 COMPLETE" at bounding box center [102, 250] width 150 height 25
drag, startPoint x: 142, startPoint y: 148, endPoint x: 154, endPoint y: 154, distance: 12.8
click at [143, 149] on div "ALL TASKS ALL TASKS ACTIVE TASKS TASKS IN WRAP UP +12069317803 Wrap up | 00:01" at bounding box center [101, 123] width 161 height 204
click at [165, 250] on span "COMPLETE" at bounding box center [152, 250] width 33 height 7
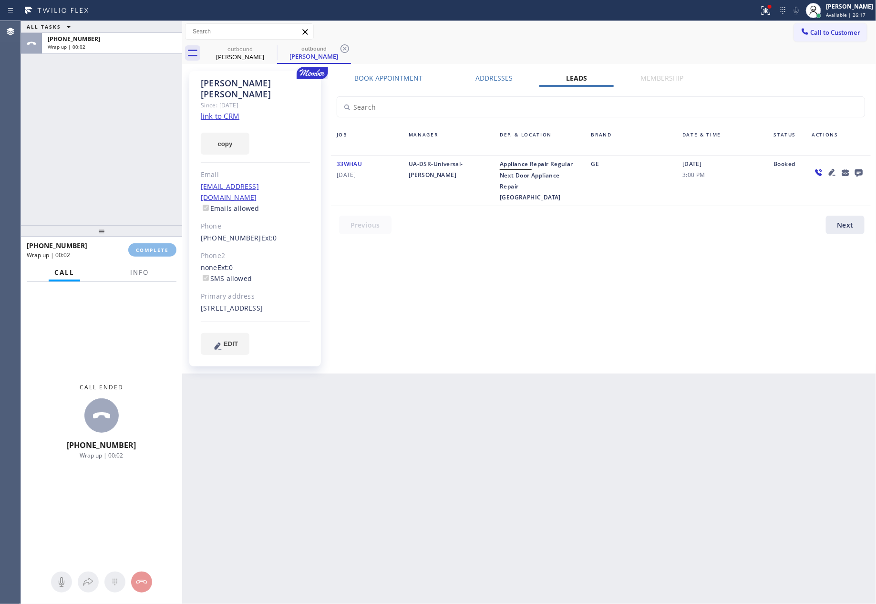
drag, startPoint x: 126, startPoint y: 149, endPoint x: 126, endPoint y: 160, distance: 11.0
click at [126, 149] on div "ALL TASKS ALL TASKS ACTIVE TASKS TASKS IN WRAP UP +12069317803 Wrap up | 00:02" at bounding box center [101, 123] width 161 height 204
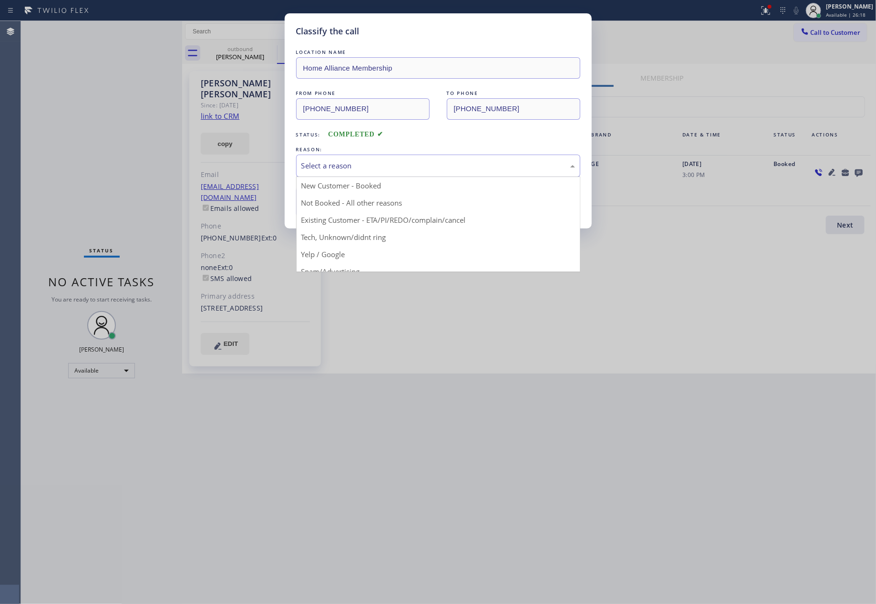
drag, startPoint x: 321, startPoint y: 170, endPoint x: 331, endPoint y: 207, distance: 37.6
click at [321, 170] on div "Select a reason" at bounding box center [438, 165] width 274 height 11
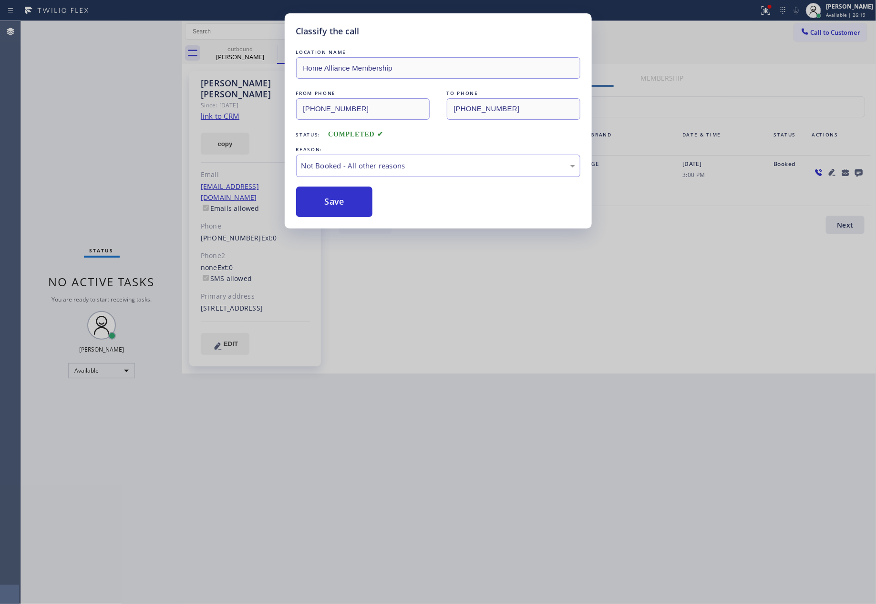
click at [331, 207] on button "Save" at bounding box center [334, 202] width 77 height 31
drag, startPoint x: 331, startPoint y: 207, endPoint x: 448, endPoint y: 184, distance: 119.7
click at [340, 207] on button "Save" at bounding box center [334, 202] width 77 height 31
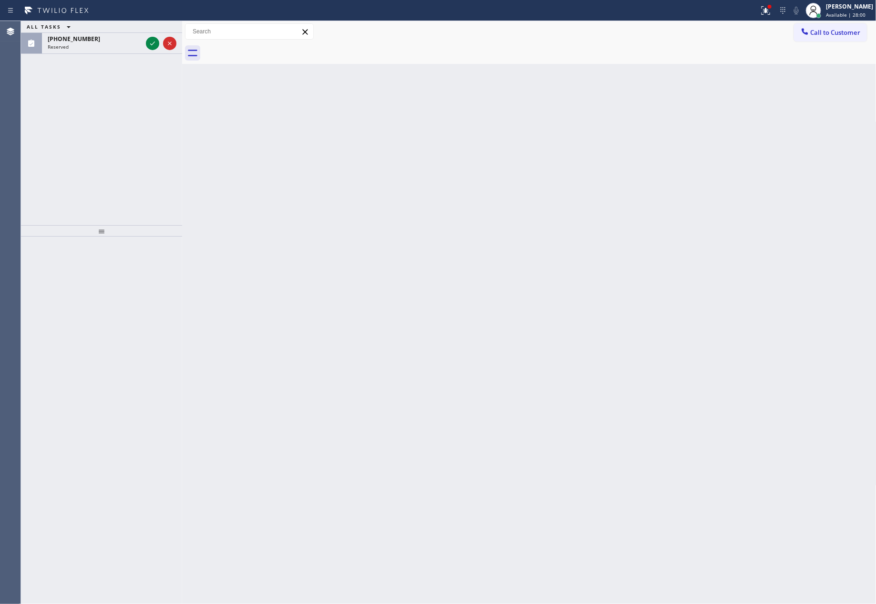
click at [402, 354] on div "Back to Dashboard Change Sender ID Customers Technicians Select a contact Outbo…" at bounding box center [529, 312] width 695 height 583
click at [147, 45] on icon at bounding box center [152, 43] width 11 height 11
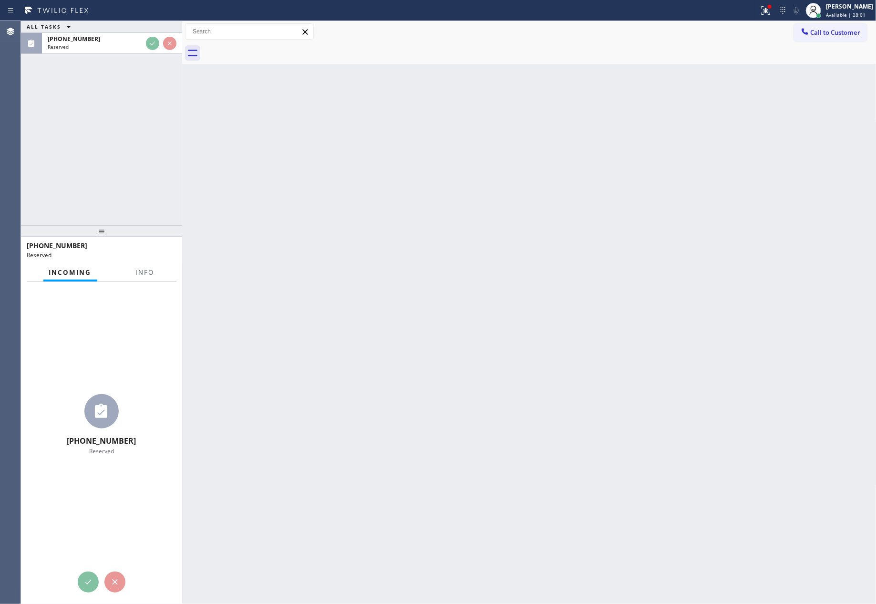
click at [140, 124] on div "ALL TASKS ALL TASKS ACTIVE TASKS TASKS IN WRAP UP (805) 456-9537 Reserved" at bounding box center [101, 123] width 161 height 204
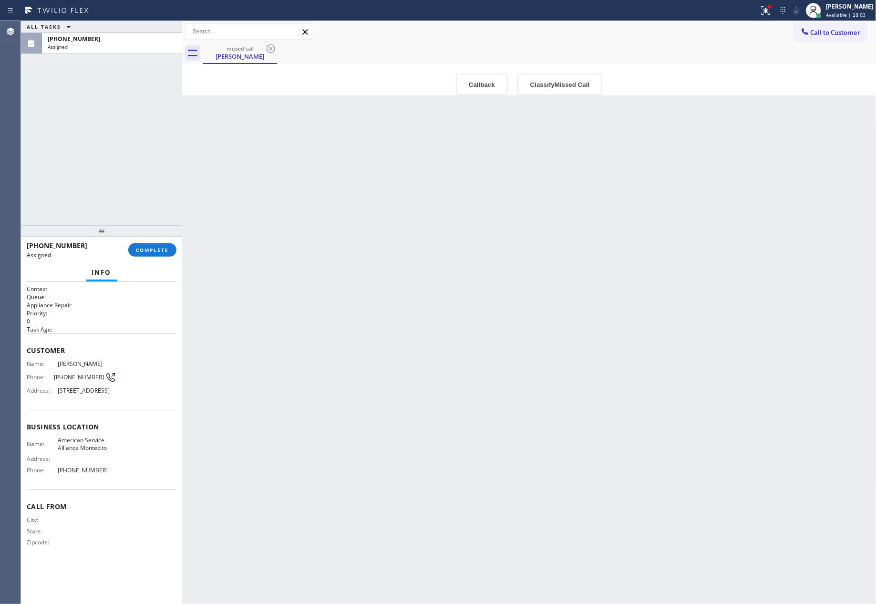
click at [416, 415] on div "Back to Dashboard Change Sender ID Customers Technicians Select a contact Outbo…" at bounding box center [529, 312] width 695 height 583
click at [468, 83] on button "Callback" at bounding box center [482, 84] width 52 height 22
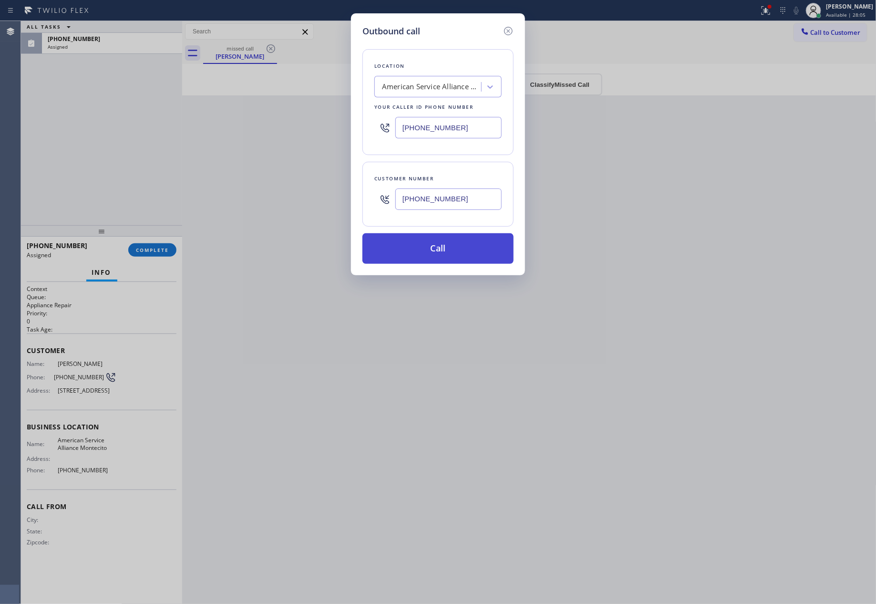
drag, startPoint x: 461, startPoint y: 259, endPoint x: 461, endPoint y: 254, distance: 5.2
click at [461, 255] on button "Call" at bounding box center [438, 248] width 151 height 31
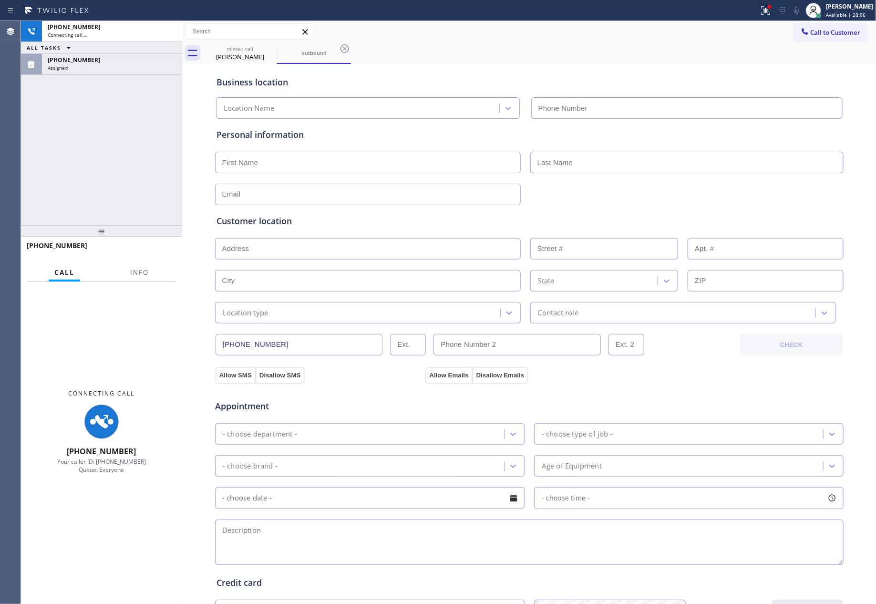
type input "(805) 973-0877"
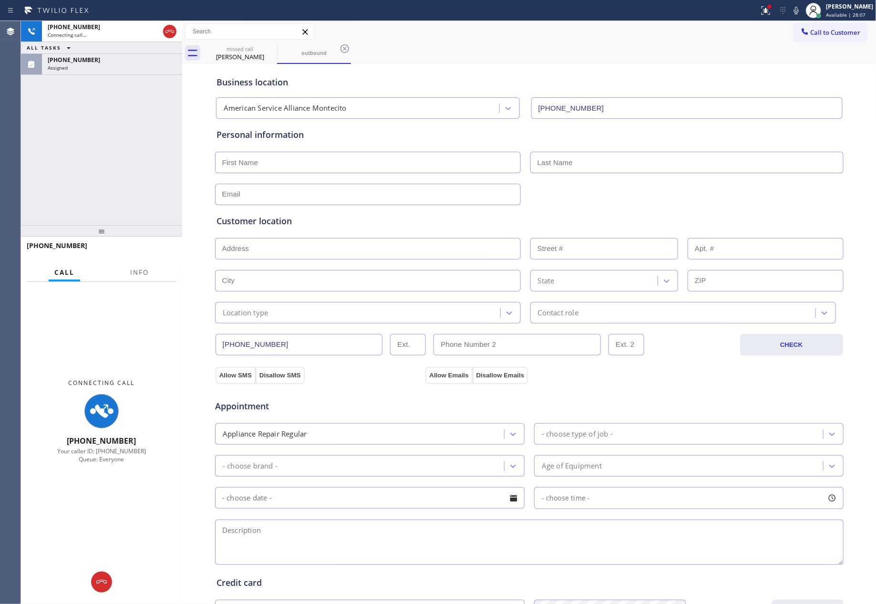
click at [165, 125] on div "+18054569537 Connecting call… ALL TASKS ALL TASKS ACTIVE TASKS TASKS IN WRAP UP…" at bounding box center [101, 123] width 161 height 204
click at [156, 67] on div "Assigned" at bounding box center [112, 67] width 129 height 7
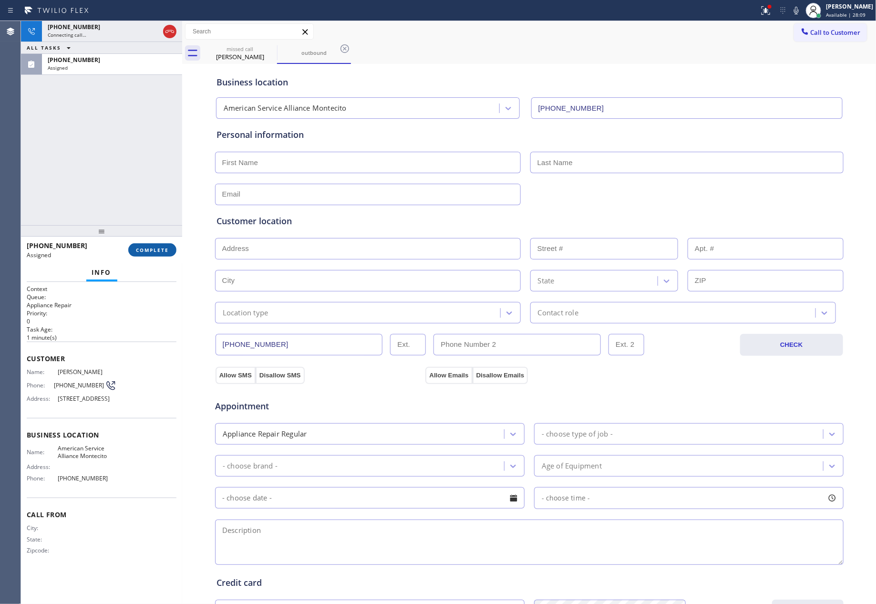
click at [153, 247] on span "COMPLETE" at bounding box center [152, 250] width 33 height 7
click at [146, 136] on div "+18054569537 Connecting call… ALL TASKS ALL TASKS ACTIVE TASKS TASKS IN WRAP UP…" at bounding box center [101, 123] width 161 height 204
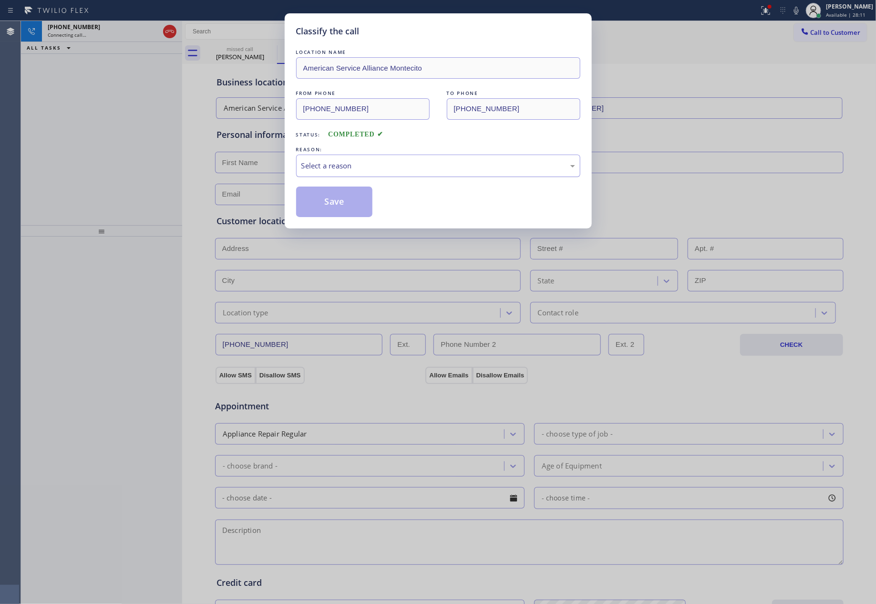
click at [352, 164] on div "Select a reason" at bounding box center [438, 165] width 274 height 11
click at [323, 199] on button "Save" at bounding box center [334, 202] width 77 height 31
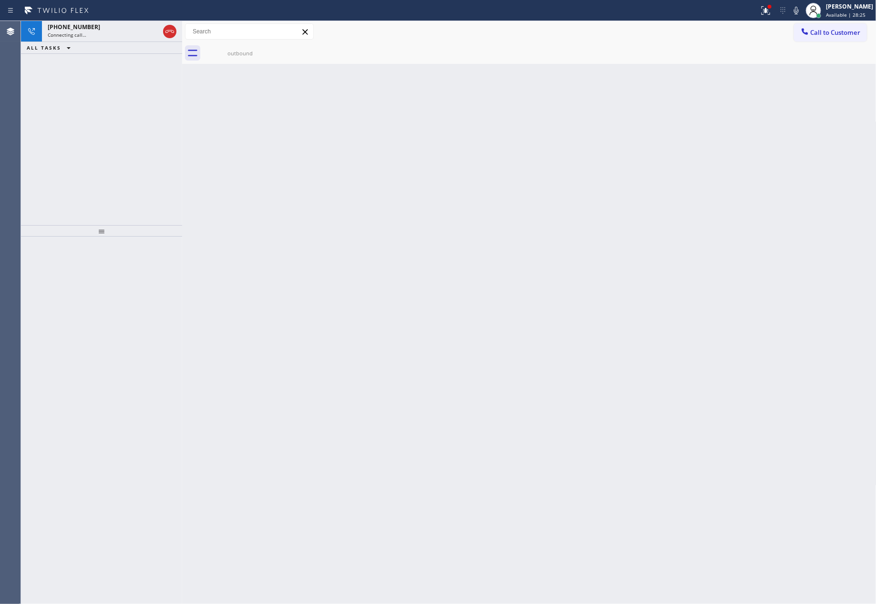
drag, startPoint x: 136, startPoint y: 143, endPoint x: 145, endPoint y: 63, distance: 80.2
click at [145, 108] on div "+18054569537 Connecting call… ALL TASKS ALL TASKS ACTIVE TASKS TASKS IN WRAP UP" at bounding box center [101, 123] width 161 height 204
click at [169, 31] on icon at bounding box center [169, 31] width 11 height 11
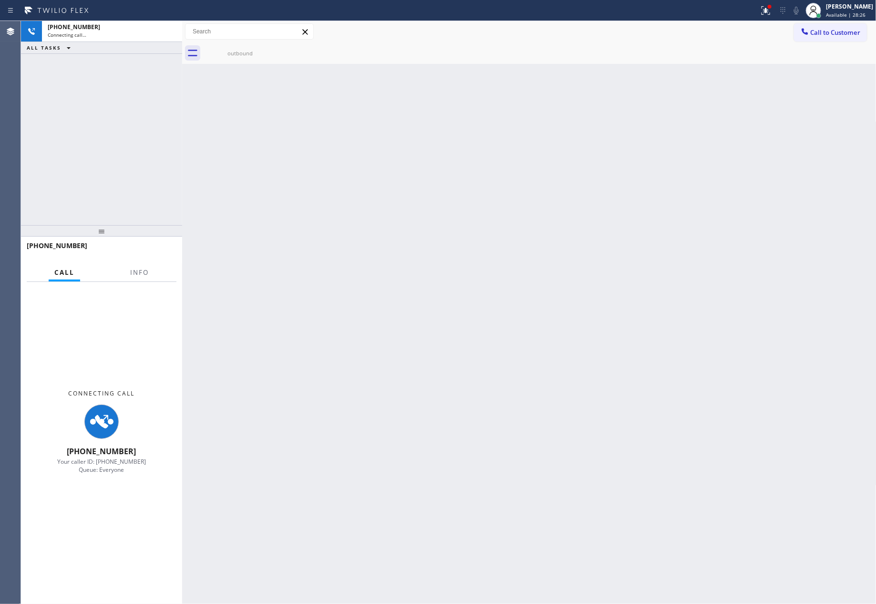
click at [142, 148] on div "+18054569537 Connecting call… ALL TASKS ALL TASKS ACTIVE TASKS TASKS IN WRAP UP" at bounding box center [101, 123] width 161 height 204
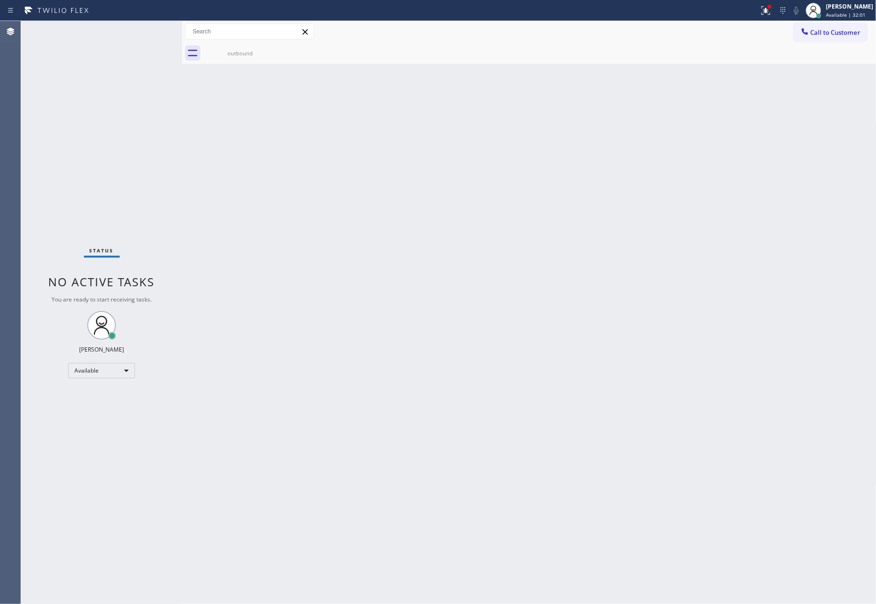
drag, startPoint x: 434, startPoint y: 329, endPoint x: 447, endPoint y: 338, distance: 15.7
click at [438, 326] on div "Back to Dashboard Change Sender ID Customers Technicians Select a contact Outbo…" at bounding box center [529, 312] width 695 height 583
drag, startPoint x: 597, startPoint y: 255, endPoint x: 829, endPoint y: 105, distance: 276.3
click at [620, 233] on div "Back to Dashboard Change Sender ID Customers Technicians Select a contact Outbo…" at bounding box center [529, 312] width 695 height 583
click at [844, 31] on span "Call to Customer" at bounding box center [836, 32] width 50 height 9
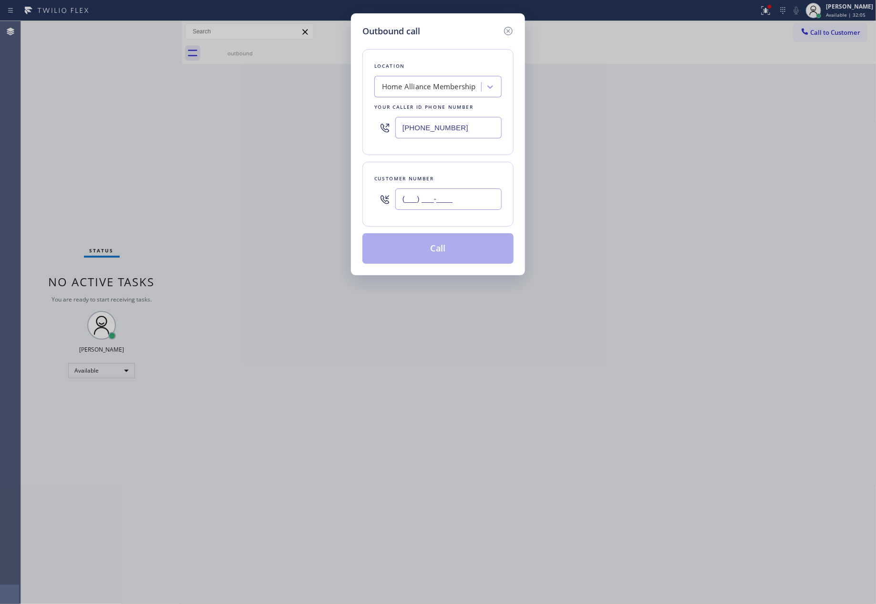
click at [482, 202] on input "(___) ___-____" at bounding box center [448, 198] width 106 height 21
paste input "206) 931-7803"
type input "(206) 931-7803"
click at [454, 250] on button "Call" at bounding box center [438, 248] width 151 height 31
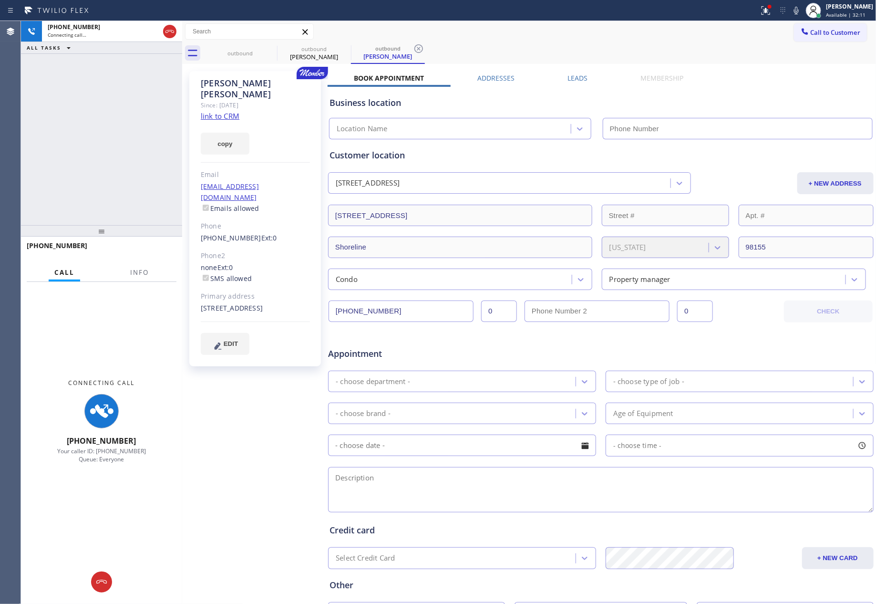
drag, startPoint x: 69, startPoint y: 142, endPoint x: 73, endPoint y: 154, distance: 12.4
click at [69, 142] on div "+12069317803 Connecting call… ALL TASKS ALL TASKS ACTIVE TASKS TASKS IN WRAP UP" at bounding box center [101, 123] width 161 height 204
type input "[PHONE_NUMBER]"
click at [79, 145] on div "+12069317803 Connecting call… ALL TASKS ALL TASKS ACTIVE TASKS TASKS IN WRAP UP" at bounding box center [101, 123] width 161 height 204
click at [570, 76] on label "Leads" at bounding box center [578, 77] width 20 height 9
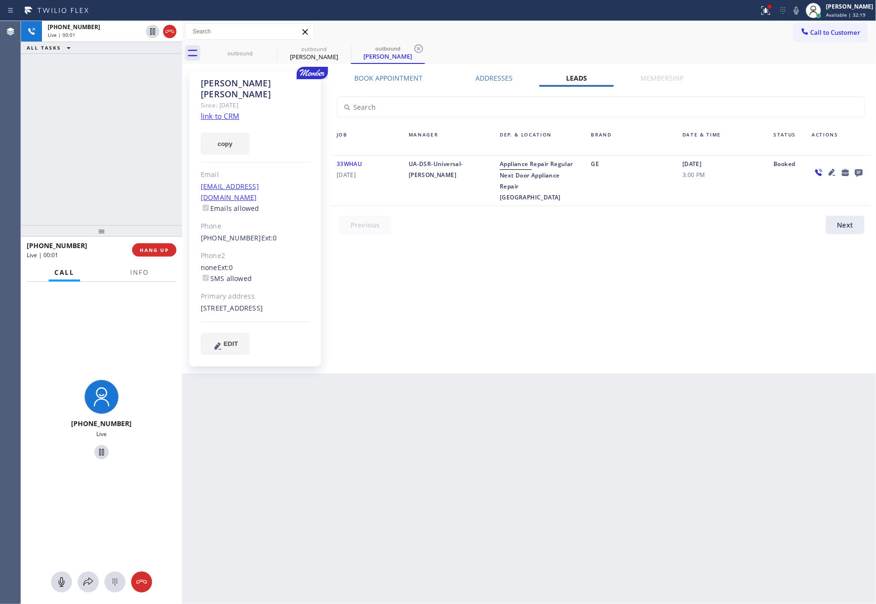
click at [859, 172] on icon at bounding box center [859, 173] width 8 height 8
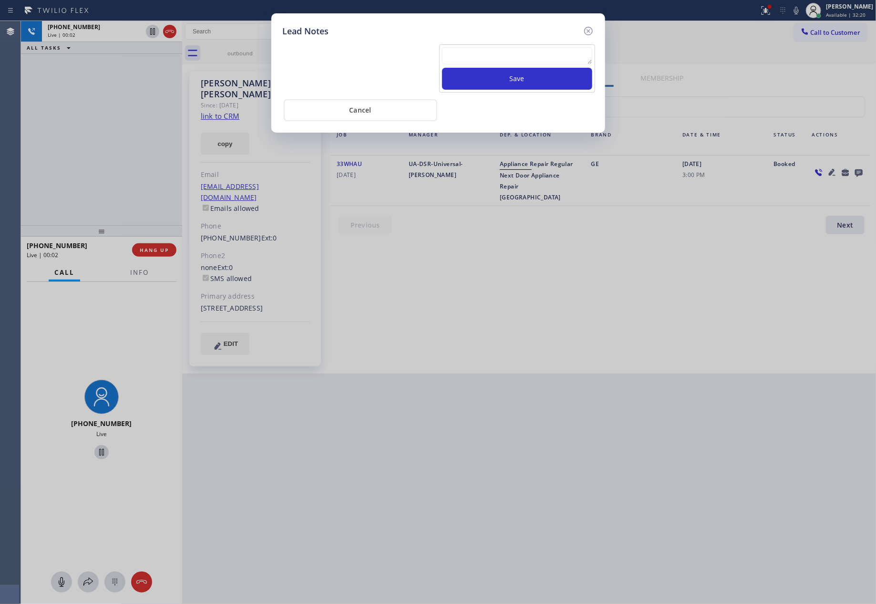
click at [537, 58] on textarea at bounding box center [517, 55] width 150 height 17
paste textarea "For the welcome call, please transfer the customer if they call back.""
type textarea "For the welcome call, please transfer the customer if they call back.""
click at [527, 85] on button "Save" at bounding box center [517, 79] width 150 height 22
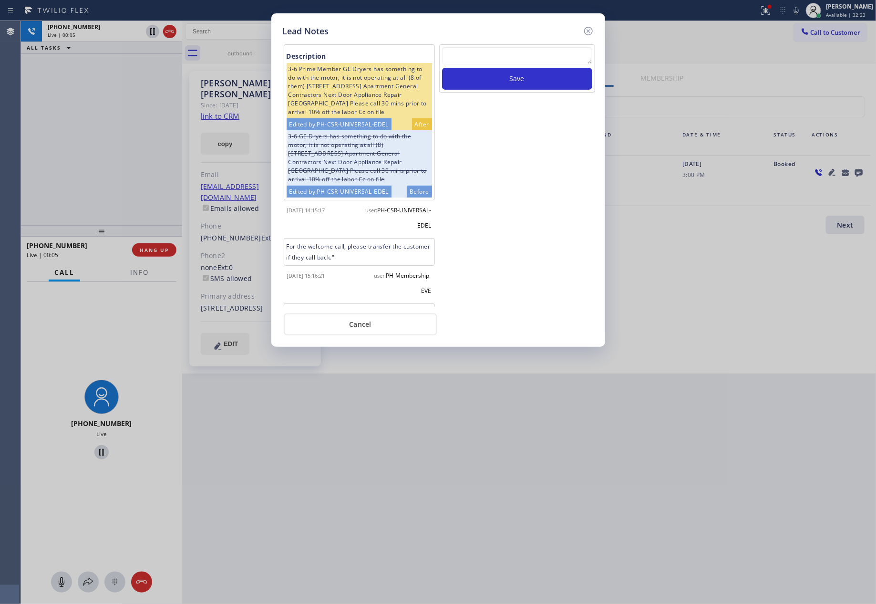
click at [526, 249] on div "Save" at bounding box center [517, 175] width 158 height 262
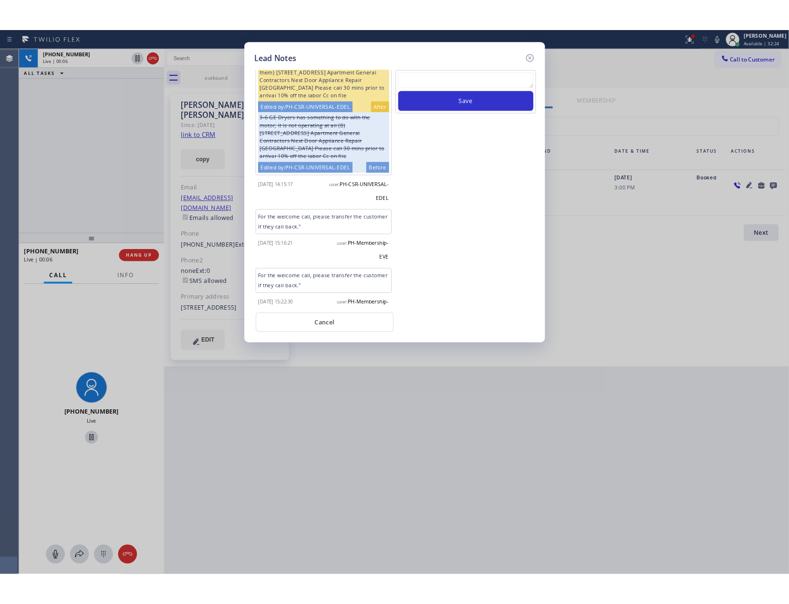
scroll to position [74, 0]
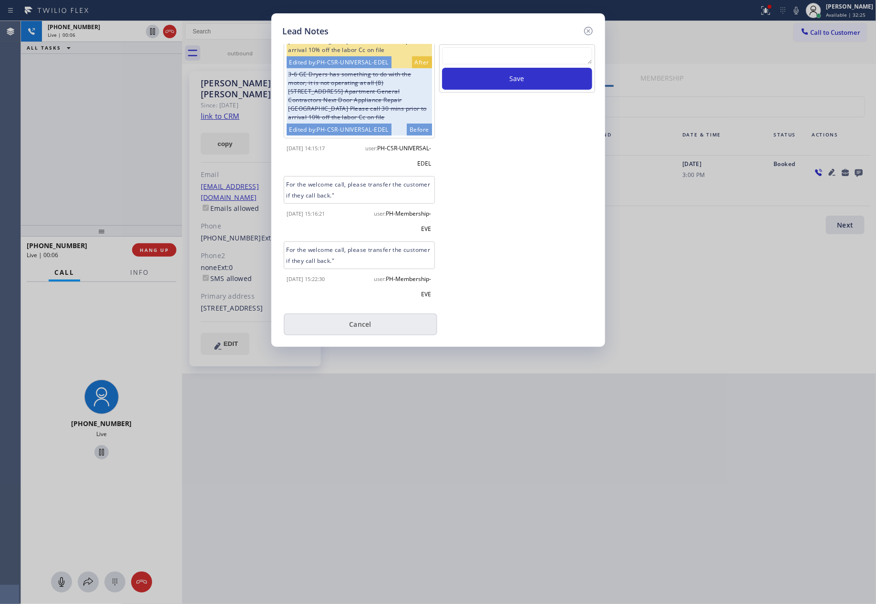
click at [358, 322] on button "Cancel" at bounding box center [361, 324] width 154 height 22
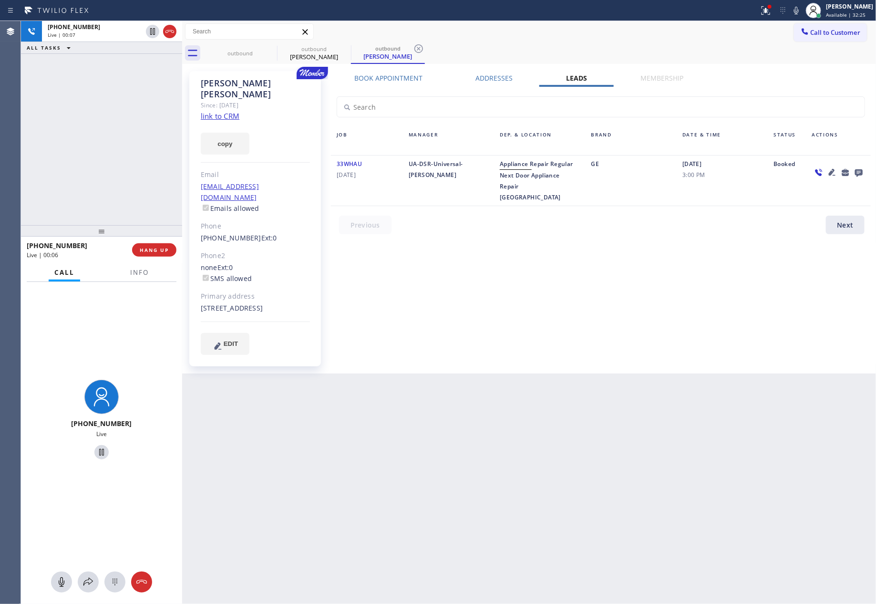
drag, startPoint x: 100, startPoint y: 93, endPoint x: 113, endPoint y: 132, distance: 41.2
click at [105, 104] on div "+12069317803 Live | 00:07 ALL TASKS ALL TASKS ACTIVE TASKS TASKS IN WRAP UP" at bounding box center [101, 123] width 161 height 204
drag, startPoint x: 155, startPoint y: 244, endPoint x: 326, endPoint y: 218, distance: 173.7
click at [155, 245] on button "HANG UP" at bounding box center [154, 249] width 44 height 13
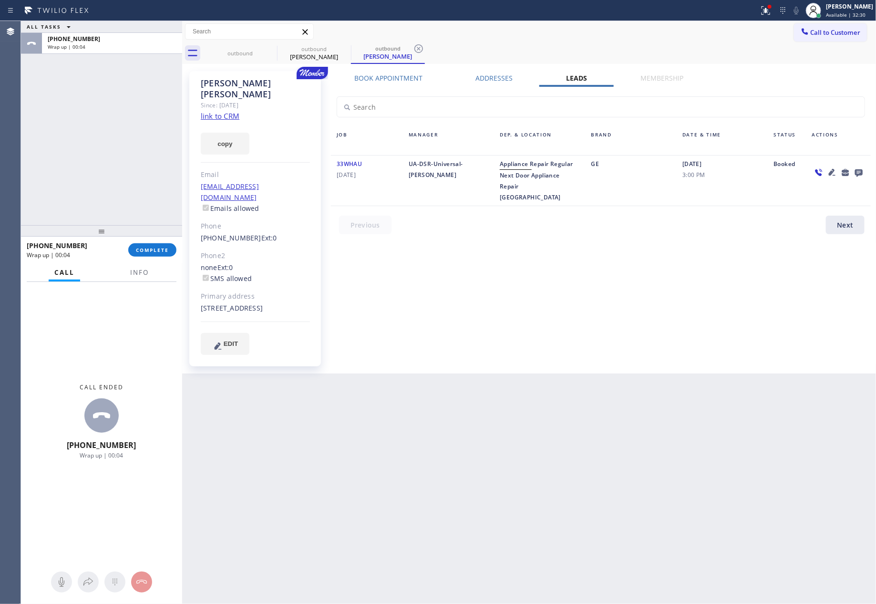
drag, startPoint x: 707, startPoint y: 311, endPoint x: 717, endPoint y: 285, distance: 27.2
click at [717, 285] on div "Book Appointment Addresses Leads Membership Business location Home Alliance Mem…" at bounding box center [601, 222] width 547 height 298
click at [844, 31] on span "Call to Customer" at bounding box center [836, 32] width 50 height 9
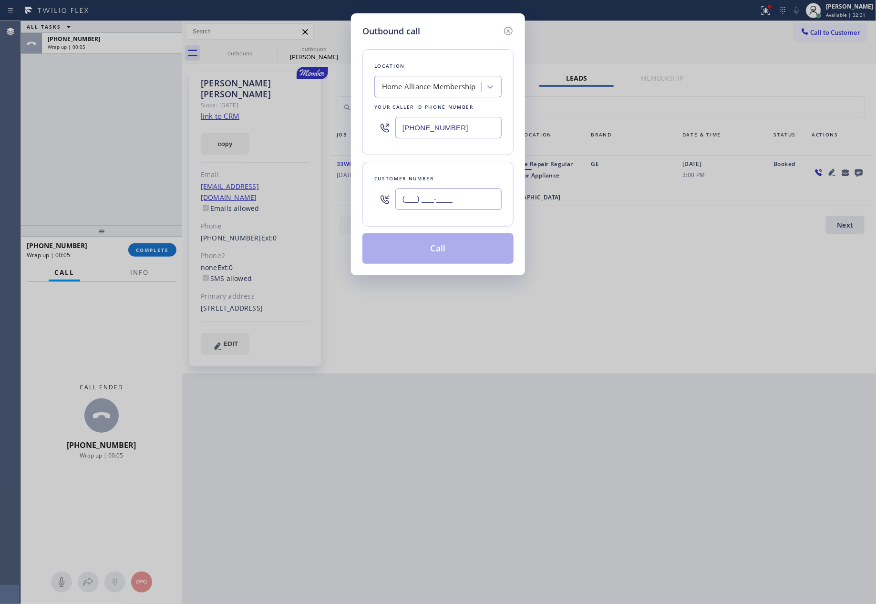
click at [458, 205] on input "(___) ___-____" at bounding box center [448, 198] width 106 height 21
paste input "510) 331-2359"
type input "(510) 331-2359"
click at [428, 252] on button "Call" at bounding box center [438, 248] width 151 height 31
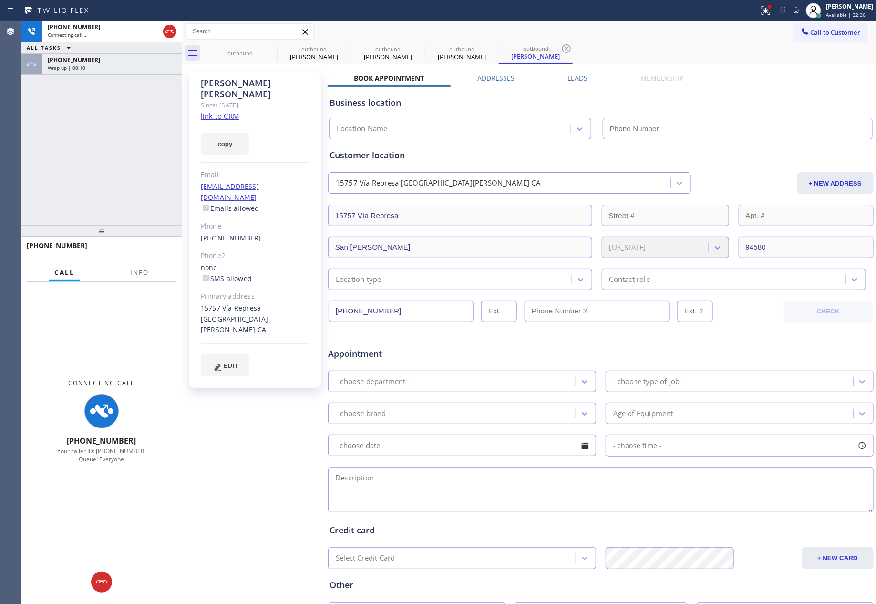
drag, startPoint x: 126, startPoint y: 167, endPoint x: 149, endPoint y: 46, distance: 123.8
click at [140, 147] on div "+15103312359 Connecting call… ALL TASKS ALL TASKS ACTIVE TASKS TASKS IN WRAP UP…" at bounding box center [101, 123] width 161 height 204
type input "[PHONE_NUMBER]"
click at [165, 29] on icon at bounding box center [169, 31] width 11 height 11
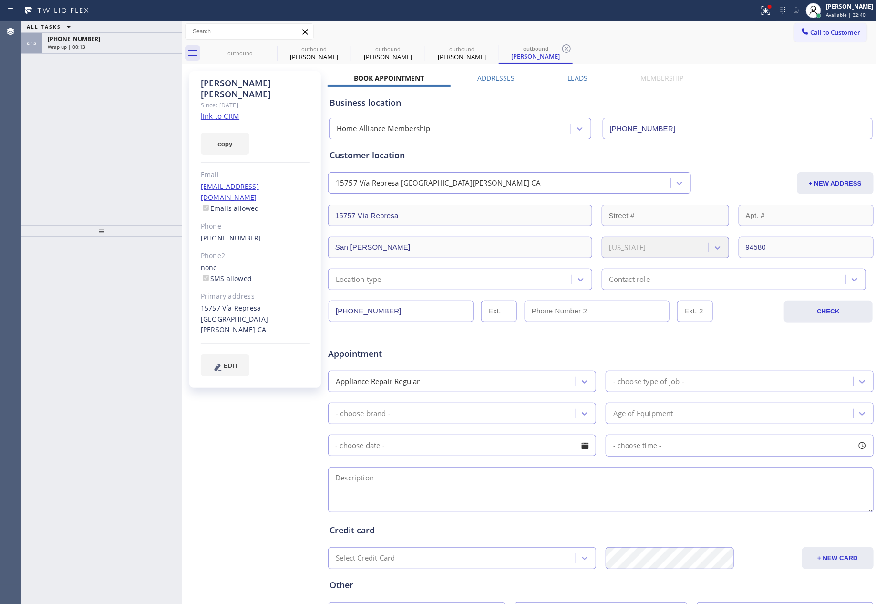
drag, startPoint x: 666, startPoint y: 14, endPoint x: 679, endPoint y: 52, distance: 39.8
click at [666, 14] on div at bounding box center [380, 10] width 752 height 15
click at [821, 16] on div at bounding box center [813, 10] width 15 height 15
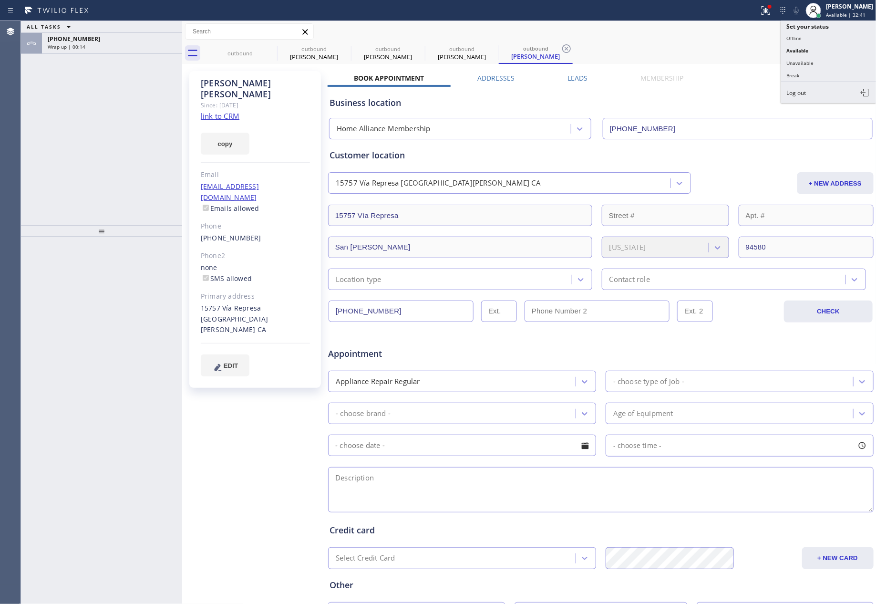
click at [700, 33] on div "Call to Customer Outbound call Location Home Alliance Membership Your caller id…" at bounding box center [529, 31] width 695 height 17
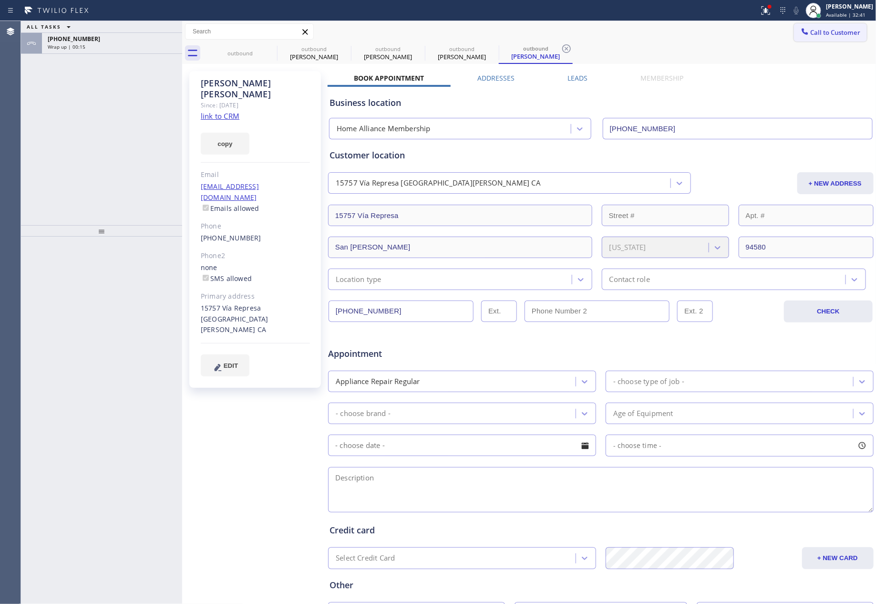
click at [831, 29] on span "Call to Customer" at bounding box center [836, 32] width 50 height 9
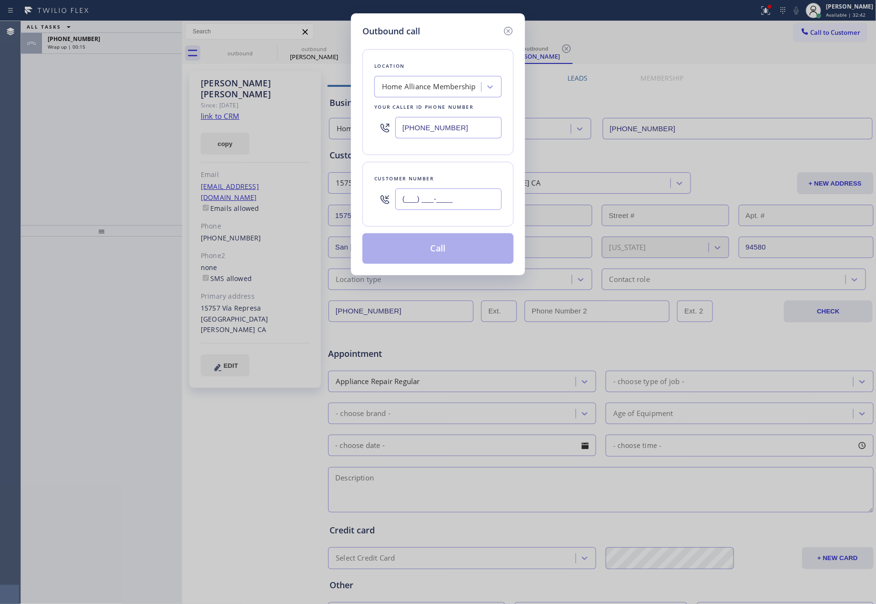
click at [424, 203] on input "(___) ___-____" at bounding box center [448, 198] width 106 height 21
paste input "530) 277-3787"
type input "(530) 277-3787"
click at [428, 256] on button "Call" at bounding box center [438, 248] width 151 height 31
click at [81, 98] on div "Outbound call Location Home Alliance Membership Your caller id phone number (85…" at bounding box center [438, 302] width 876 height 604
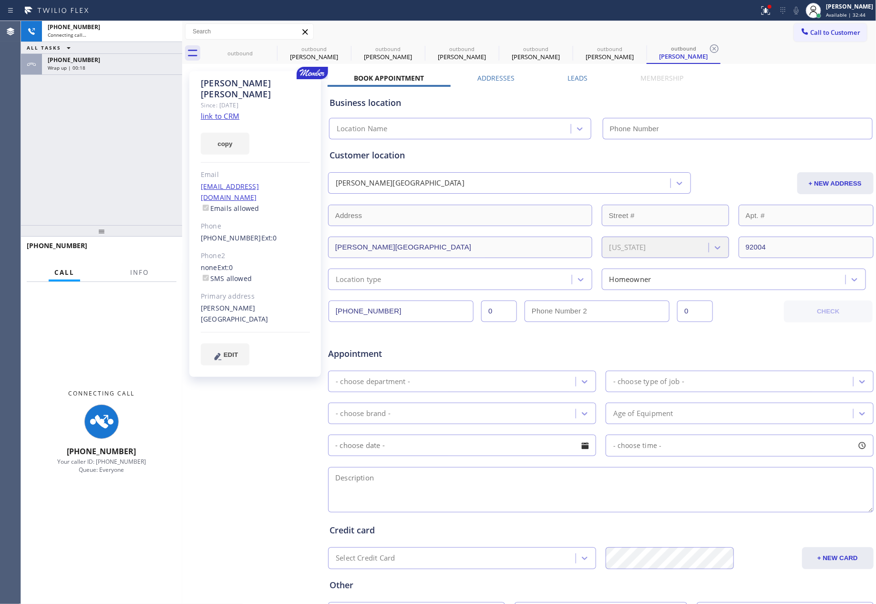
drag, startPoint x: 142, startPoint y: 62, endPoint x: 135, endPoint y: 123, distance: 61.9
click at [141, 62] on div "+12069317803" at bounding box center [112, 60] width 129 height 8
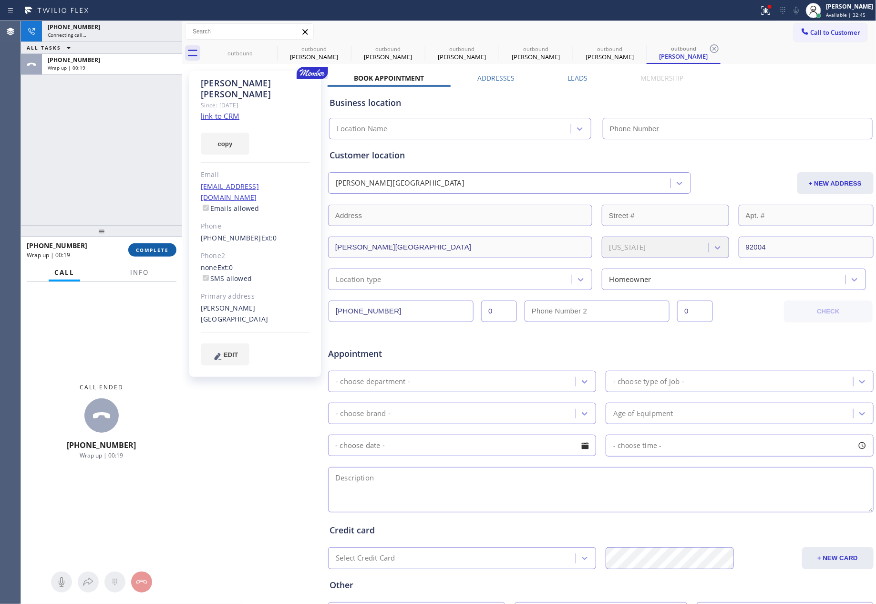
click at [166, 245] on button "COMPLETE" at bounding box center [152, 249] width 48 height 13
click at [140, 115] on div "+15302773787 Connecting call… ALL TASKS ALL TASKS ACTIVE TASKS TASKS IN WRAP UP…" at bounding box center [101, 123] width 161 height 204
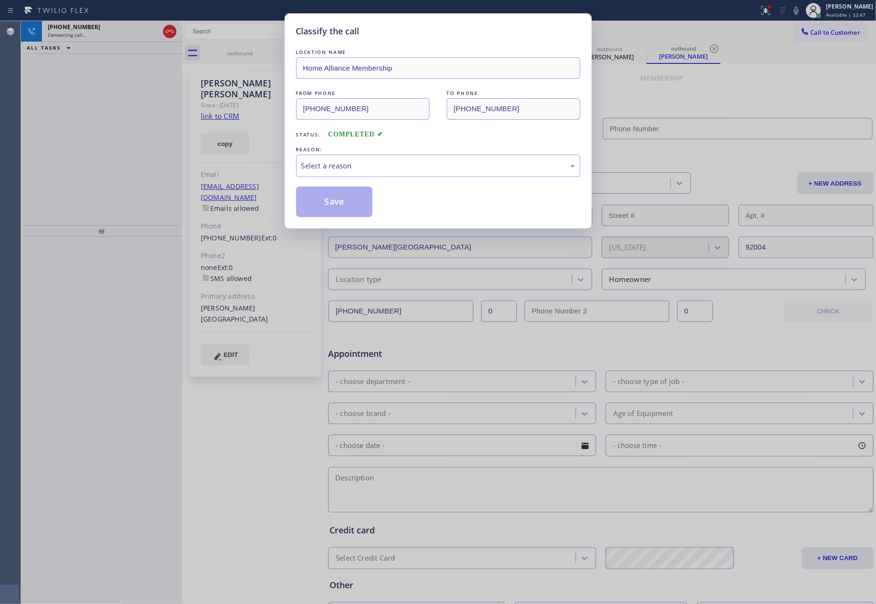
type input "[PHONE_NUMBER]"
click at [344, 158] on div "Select a reason" at bounding box center [438, 166] width 284 height 22
click at [337, 202] on button "Save" at bounding box center [334, 202] width 77 height 31
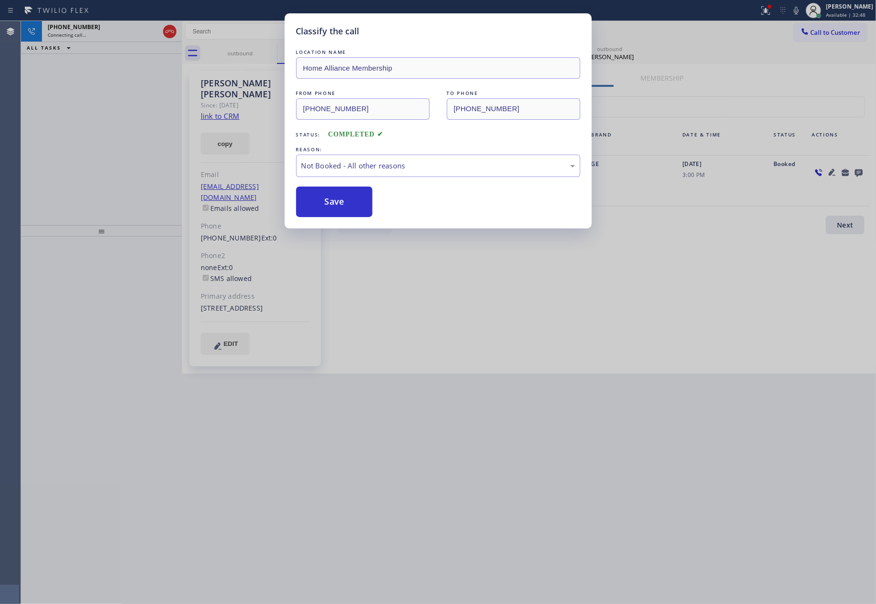
click at [337, 202] on button "Save" at bounding box center [334, 202] width 77 height 31
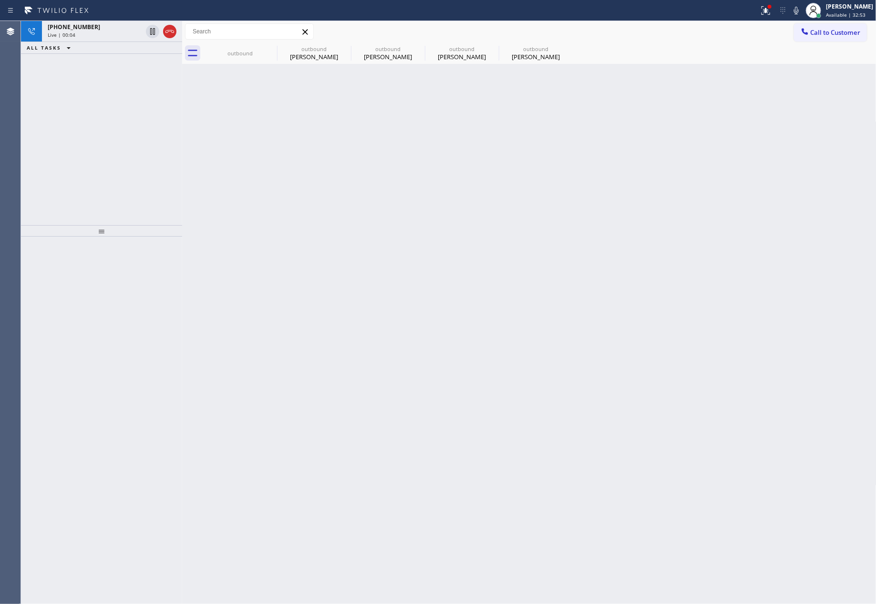
drag, startPoint x: 172, startPoint y: 35, endPoint x: 149, endPoint y: 169, distance: 135.9
click at [171, 39] on div at bounding box center [161, 31] width 34 height 21
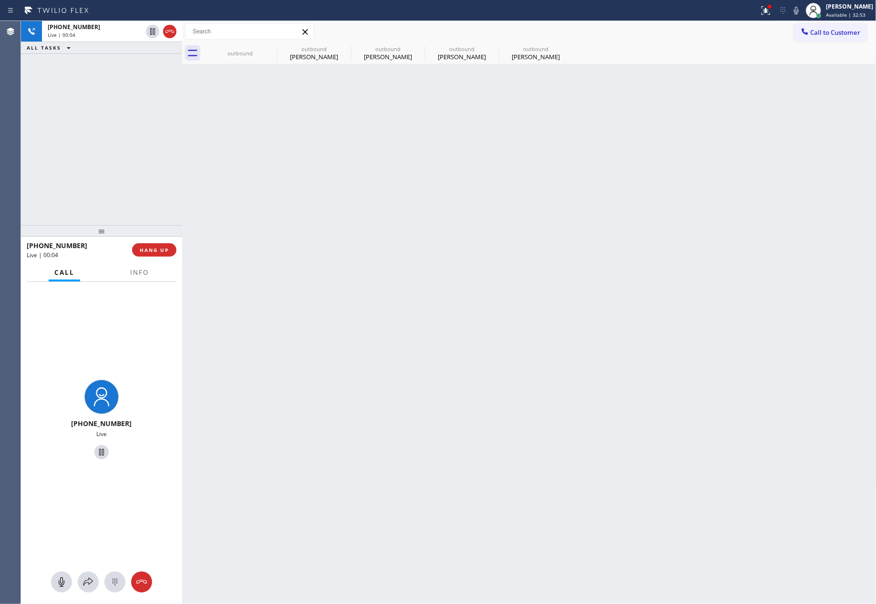
click at [149, 169] on div "+15302773787 Live | 00:04 ALL TASKS ALL TASKS ACTIVE TASKS TASKS IN WRAP UP" at bounding box center [101, 123] width 161 height 204
click at [152, 252] on span "HANG UP" at bounding box center [154, 250] width 29 height 7
click at [139, 132] on div "+15302773787 Live | 00:06 ALL TASKS ALL TASKS ACTIVE TASKS TASKS IN WRAP UP" at bounding box center [101, 123] width 161 height 204
click at [140, 132] on div "+15302773787 Live | 00:06 ALL TASKS ALL TASKS ACTIVE TASKS TASKS IN WRAP UP" at bounding box center [101, 123] width 161 height 204
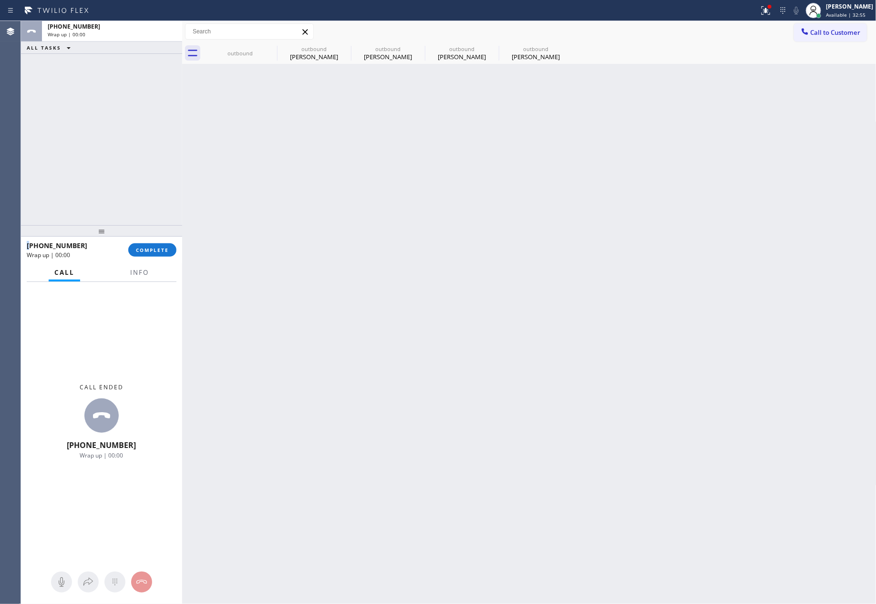
click at [141, 129] on div "ALL TASKS ALL TASKS ACTIVE TASKS TASKS IN WRAP UP +15302773787 Wrap up | 00:00" at bounding box center [101, 123] width 161 height 204
drag, startPoint x: 122, startPoint y: 110, endPoint x: 149, endPoint y: 265, distance: 157.4
click at [123, 114] on div "ALL TASKS ALL TASKS ACTIVE TASKS TASKS IN WRAP UP +15302773787 Wrap up | 03:19" at bounding box center [101, 123] width 161 height 204
click at [149, 253] on button "COMPLETE" at bounding box center [152, 249] width 48 height 13
drag, startPoint x: 125, startPoint y: 135, endPoint x: 130, endPoint y: 136, distance: 5.4
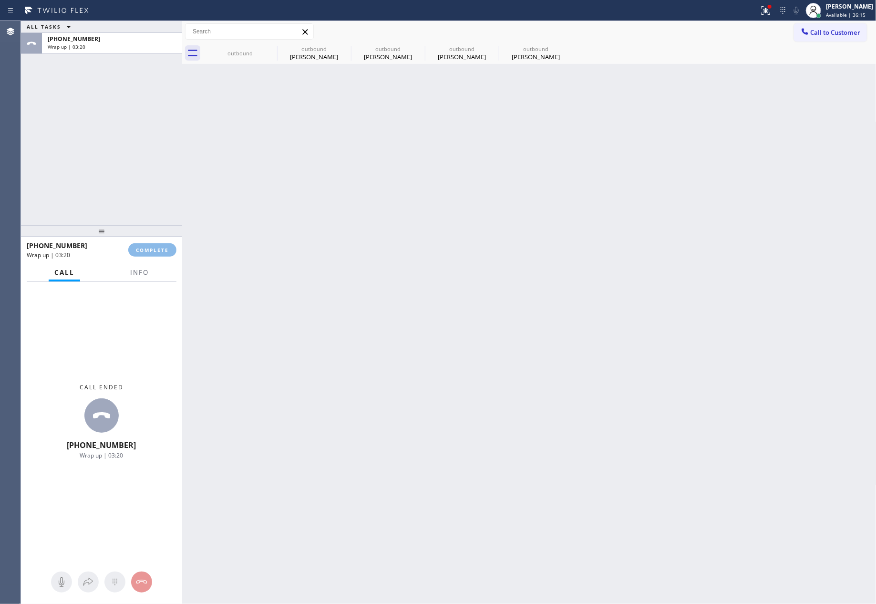
click at [124, 135] on div "ALL TASKS ALL TASKS ACTIVE TASKS TASKS IN WRAP UP +15302773787 Wrap up | 03:20" at bounding box center [101, 123] width 161 height 204
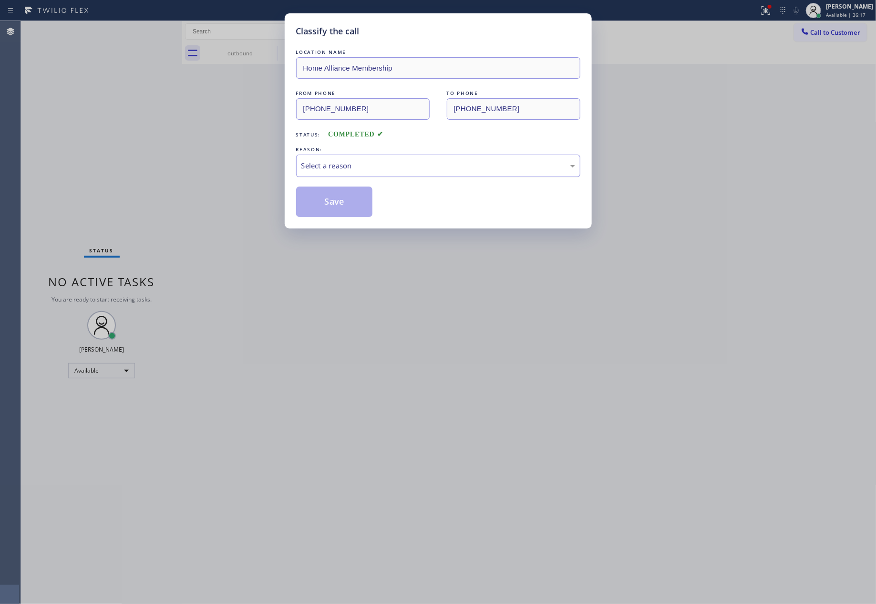
click at [331, 167] on div "Select a reason" at bounding box center [438, 165] width 274 height 11
click at [334, 205] on button "Save" at bounding box center [334, 202] width 77 height 31
drag, startPoint x: 331, startPoint y: 172, endPoint x: 733, endPoint y: 5, distance: 436.0
click at [341, 202] on button "Save" at bounding box center [334, 202] width 77 height 31
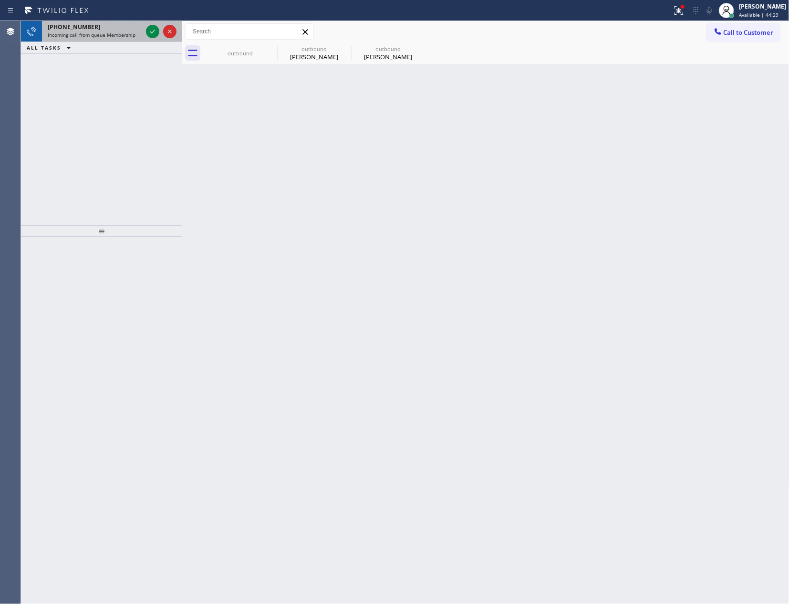
drag, startPoint x: 156, startPoint y: 112, endPoint x: 146, endPoint y: 39, distance: 73.7
click at [159, 93] on div "+19259990586 Incoming call from queue Membership ALL TASKS ALL TASKS ACTIVE TAS…" at bounding box center [101, 123] width 161 height 204
click at [151, 29] on icon at bounding box center [152, 31] width 11 height 11
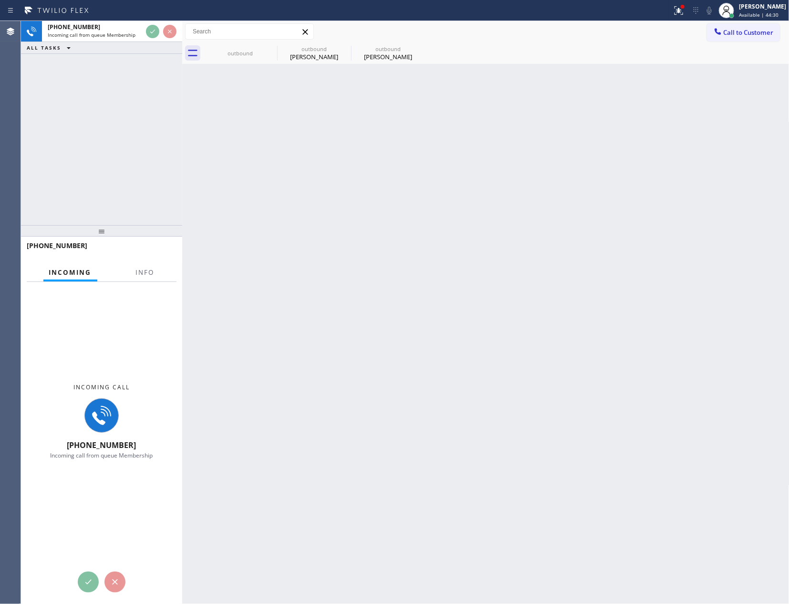
click at [136, 136] on div "+19259990586 Incoming call from queue Membership ALL TASKS ALL TASKS ACTIVE TAS…" at bounding box center [101, 123] width 161 height 204
drag, startPoint x: 302, startPoint y: 52, endPoint x: 343, endPoint y: 49, distance: 41.6
click at [305, 52] on div "Rick Santos" at bounding box center [314, 56] width 72 height 9
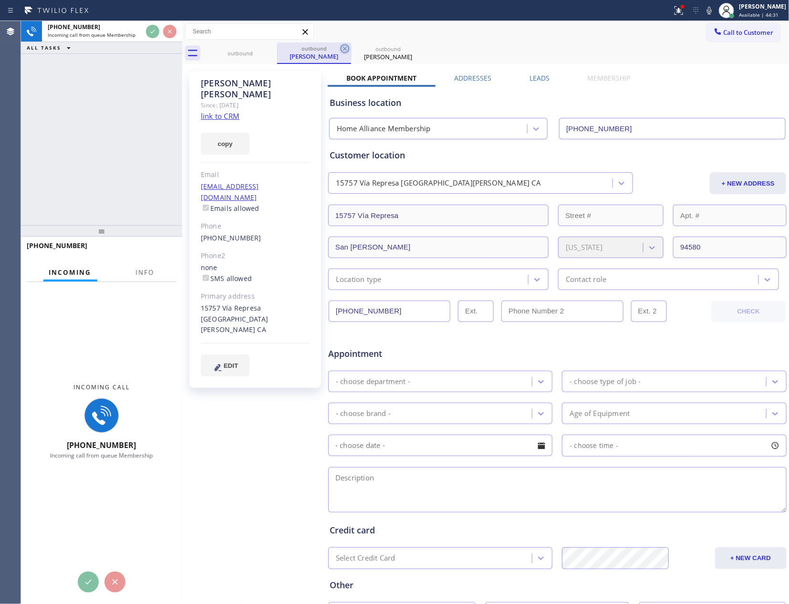
click at [343, 49] on icon at bounding box center [344, 48] width 11 height 11
click at [0, 0] on icon at bounding box center [0, 0] width 0 height 0
click at [343, 49] on div "outbound outbound Rick Santos outbound Rick Santos" at bounding box center [496, 52] width 586 height 21
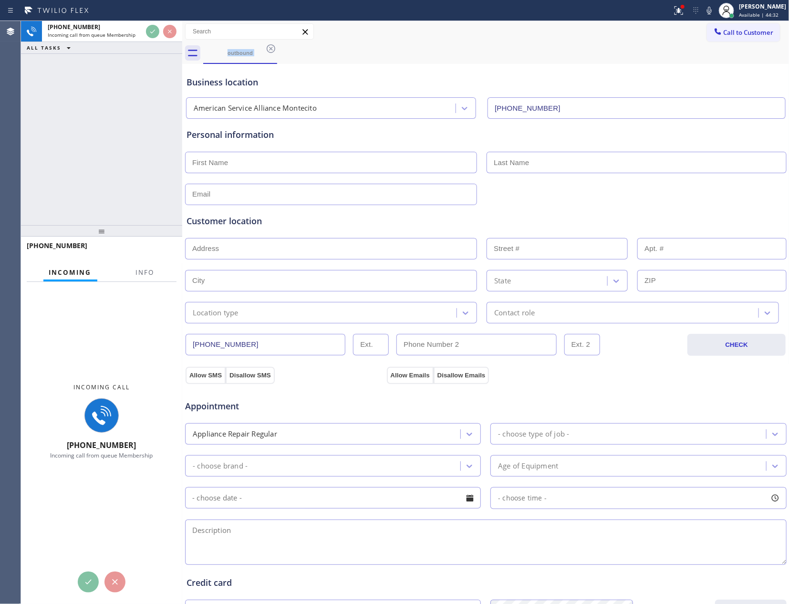
click at [60, 136] on div "+19259990586 Incoming call from queue Membership ALL TASKS ALL TASKS ACTIVE TAS…" at bounding box center [101, 123] width 161 height 204
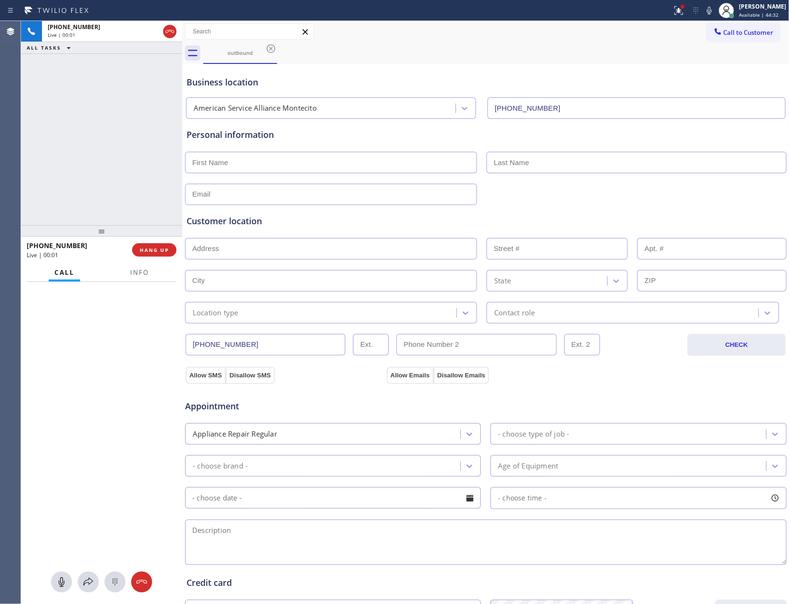
click at [60, 136] on div "+19259990586 Live | 00:01 ALL TASKS ALL TASKS ACTIVE TASKS TASKS IN WRAP UP" at bounding box center [101, 123] width 161 height 204
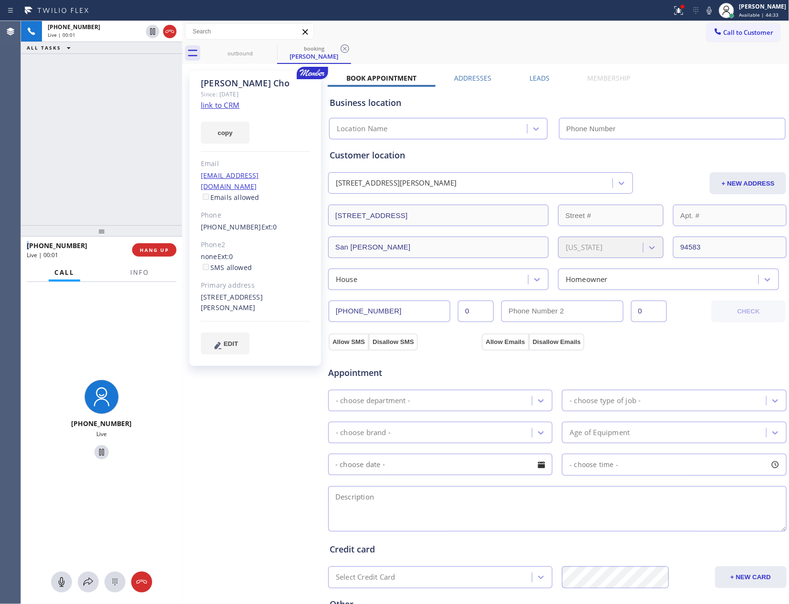
click at [60, 136] on div "+19259990586 Live | 00:01 ALL TASKS ALL TASKS ACTIVE TASKS TASKS IN WRAP UP" at bounding box center [101, 123] width 161 height 204
type input "(866) 517-7770"
click at [60, 136] on div "+19259990586 Live | 00:03 ALL TASKS ALL TASKS ACTIVE TASKS TASKS IN WRAP UP" at bounding box center [101, 123] width 161 height 204
drag, startPoint x: 106, startPoint y: 129, endPoint x: 135, endPoint y: 142, distance: 31.0
click at [119, 135] on div "+19259990586 Live | 00:04 ALL TASKS ALL TASKS ACTIVE TASKS TASKS IN WRAP UP" at bounding box center [101, 123] width 161 height 204
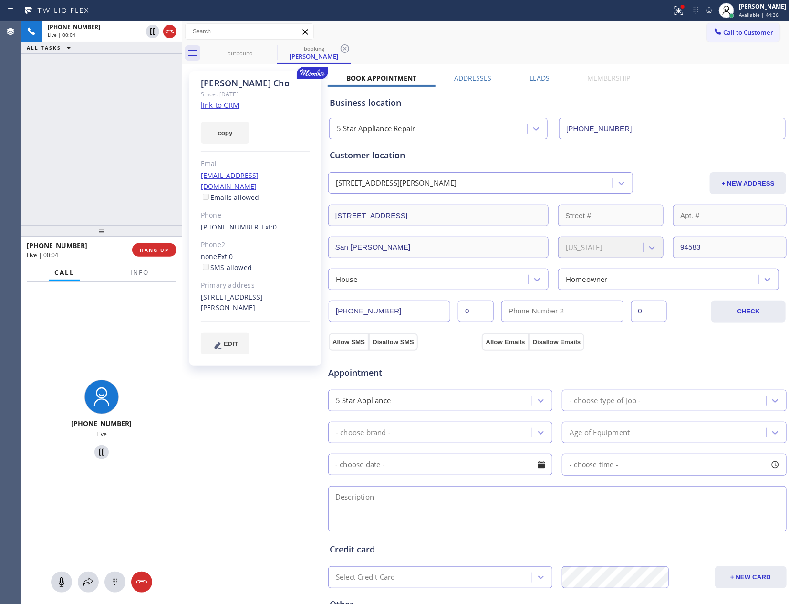
click at [206, 104] on link "link to CRM" at bounding box center [220, 105] width 39 height 10
click at [95, 202] on div "+19259990586 Live | 00:42 ALL TASKS ALL TASKS ACTIVE TASKS TASKS IN WRAP UP" at bounding box center [101, 123] width 161 height 204
drag, startPoint x: 58, startPoint y: 579, endPoint x: 605, endPoint y: 594, distance: 547.8
click at [62, 579] on icon at bounding box center [61, 581] width 11 height 11
click at [80, 135] on div "+19259990586 Live | 01:11 ALL TASKS ALL TASKS ACTIVE TASKS TASKS IN WRAP UP" at bounding box center [101, 123] width 161 height 204
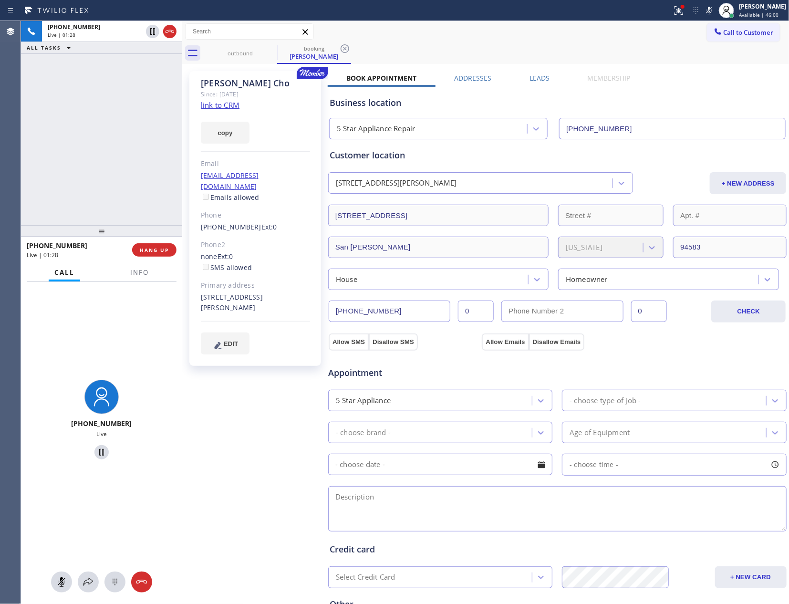
click at [79, 122] on div "+19259990586 Live | 01:28 ALL TASKS ALL TASKS ACTIVE TASKS TASKS IN WRAP UP" at bounding box center [101, 123] width 161 height 204
click at [724, 93] on div "Business location 5 Star Appliance Repair (866) 517-7770" at bounding box center [557, 113] width 459 height 52
click at [211, 81] on div "Sungmee Cho" at bounding box center [255, 83] width 109 height 11
click at [211, 80] on div "Sungmee Cho" at bounding box center [255, 83] width 109 height 11
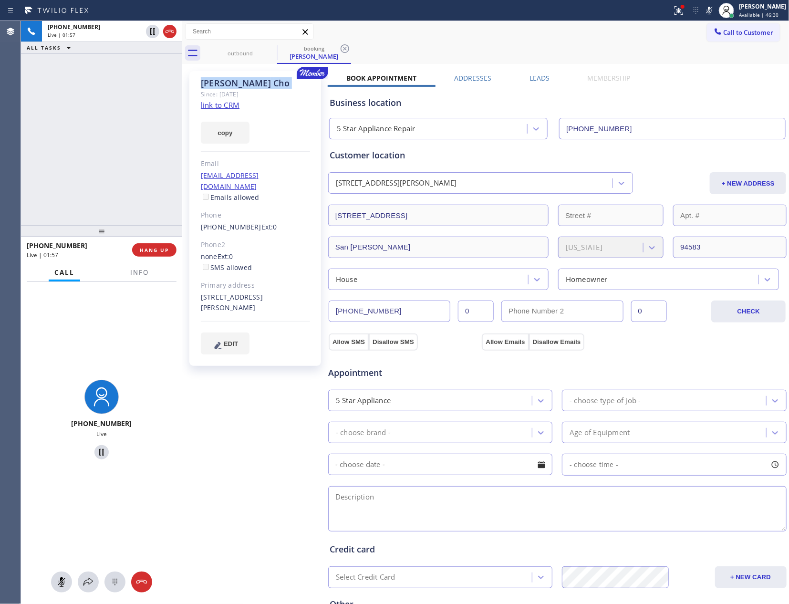
copy div "Sungmee Cho"
drag, startPoint x: 62, startPoint y: 580, endPoint x: 65, endPoint y: 547, distance: 33.0
click at [62, 575] on button at bounding box center [61, 581] width 21 height 21
click at [99, 130] on div "+19259990586 Live | 03:24 ALL TASKS ALL TASKS ACTIVE TASKS TASKS IN WRAP UP" at bounding box center [101, 123] width 161 height 204
click at [102, 131] on div "+19259990586 Live | 03:24 ALL TASKS ALL TASKS ACTIVE TASKS TASKS IN WRAP UP" at bounding box center [101, 123] width 161 height 204
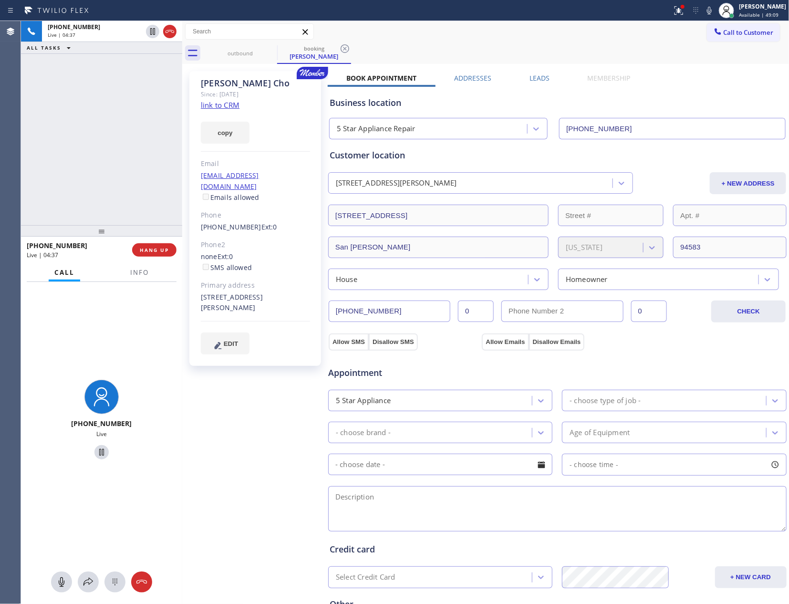
click at [124, 152] on div "+19259990586 Live | 04:37 ALL TASKS ALL TASKS ACTIVE TASKS TASKS IN WRAP UP" at bounding box center [101, 123] width 161 height 204
drag, startPoint x: 62, startPoint y: 584, endPoint x: 68, endPoint y: 545, distance: 39.5
click at [62, 584] on icon at bounding box center [61, 581] width 11 height 11
click at [83, 150] on div "+19259990586 Live | 05:02 ALL TASKS ALL TASKS ACTIVE TASKS TASKS IN WRAP UP" at bounding box center [101, 123] width 161 height 204
click at [82, 176] on div "+19259990586 Live | 05:15 ALL TASKS ALL TASKS ACTIVE TASKS TASKS IN WRAP UP" at bounding box center [101, 123] width 161 height 204
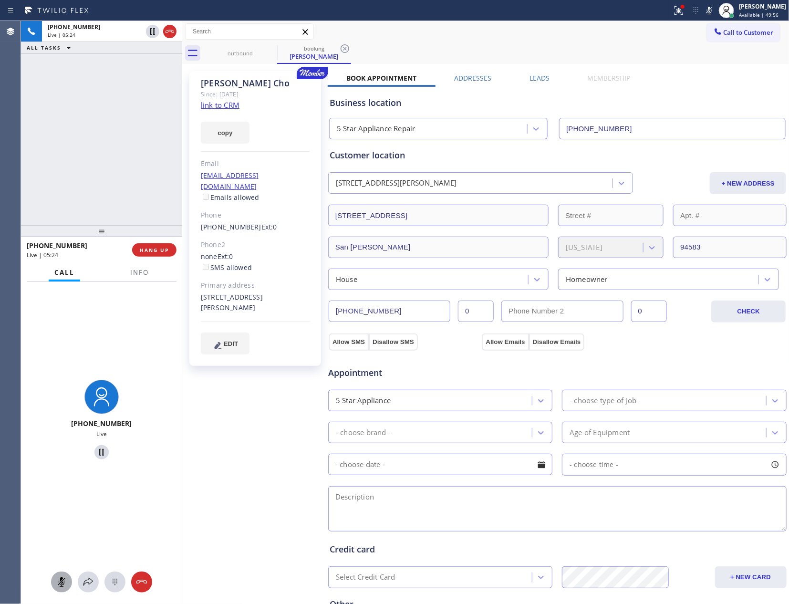
click at [63, 581] on icon at bounding box center [61, 581] width 11 height 11
click at [125, 118] on div "+19259990586 Live | 05:25 ALL TASKS ALL TASKS ACTIVE TASKS TASKS IN WRAP UP" at bounding box center [101, 123] width 161 height 204
click at [112, 136] on div "+19259990586 Live | 05:38 ALL TASKS ALL TASKS ACTIVE TASKS TASKS IN WRAP UP" at bounding box center [101, 123] width 161 height 204
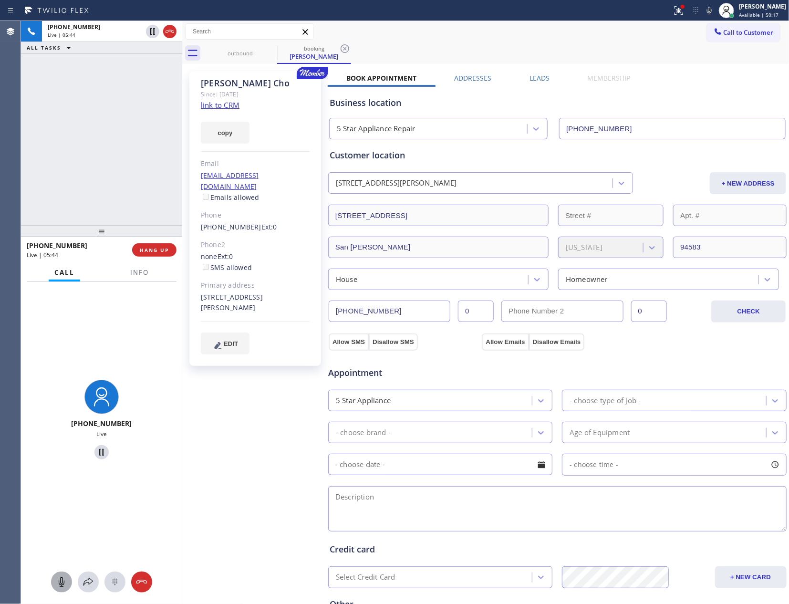
click at [76, 135] on div "+19259990586 Live | 05:44 ALL TASKS ALL TASKS ACTIVE TASKS TASKS IN WRAP UP" at bounding box center [101, 123] width 161 height 204
click at [89, 140] on div "+19259990586 Live | 08:53 ALL TASKS ALL TASKS ACTIVE TASKS TASKS IN WRAP UP" at bounding box center [101, 123] width 161 height 204
click at [89, 140] on div "+19259990586 Live | 08:54 ALL TASKS ALL TASKS ACTIVE TASKS TASKS IN WRAP UP" at bounding box center [101, 123] width 161 height 204
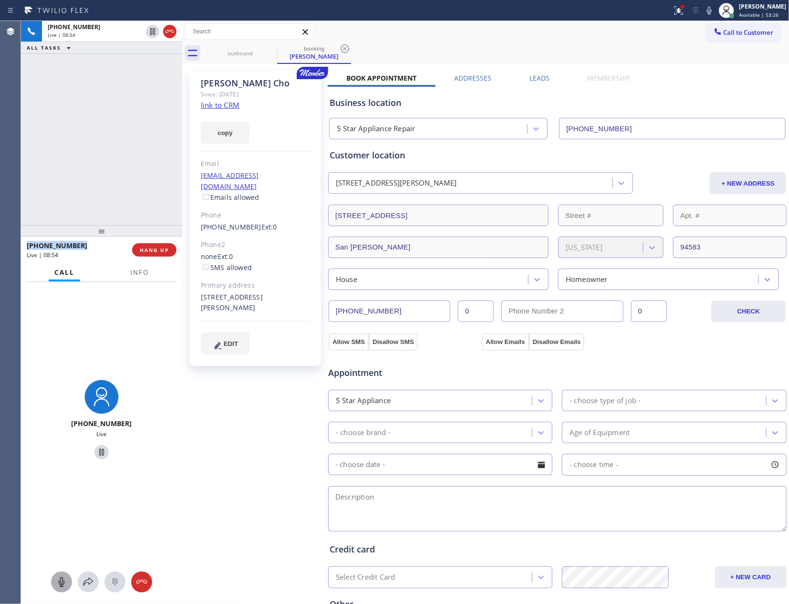
click at [89, 140] on div "+19259990586 Live | 08:54 ALL TASKS ALL TASKS ACTIVE TASKS TASKS IN WRAP UP" at bounding box center [101, 123] width 161 height 204
click at [89, 140] on div "+19259990586 Live | 08:55 ALL TASKS ALL TASKS ACTIVE TASKS TASKS IN WRAP UP" at bounding box center [101, 123] width 161 height 204
click at [89, 141] on div "+19259990586 Live | 08:55 ALL TASKS ALL TASKS ACTIVE TASKS TASKS IN WRAP UP" at bounding box center [101, 123] width 161 height 204
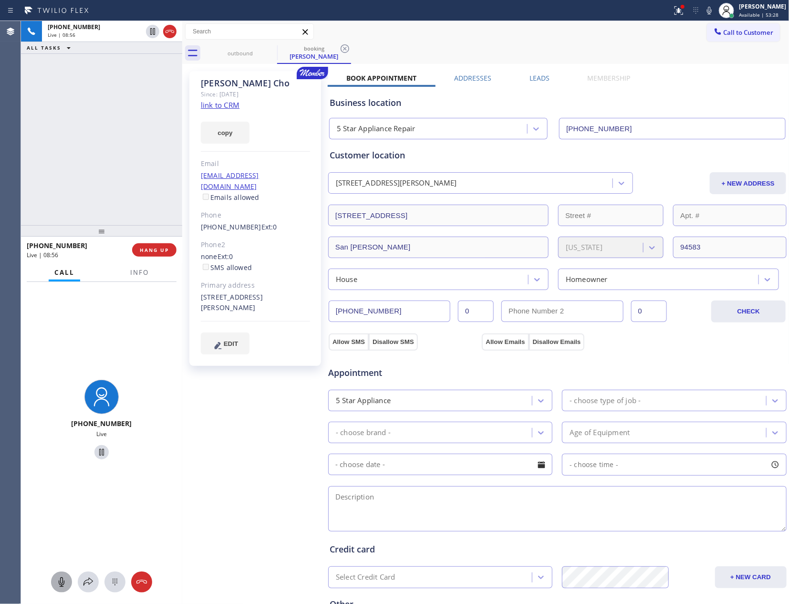
drag, startPoint x: 102, startPoint y: 172, endPoint x: 105, endPoint y: 182, distance: 10.0
click at [103, 174] on div "+19259990586 Live | 08:56 ALL TASKS ALL TASKS ACTIVE TASKS TASKS IN WRAP UP" at bounding box center [101, 123] width 161 height 204
click at [57, 585] on icon at bounding box center [61, 581] width 11 height 11
click at [119, 134] on div "+19259990586 Live | 11:04 ALL TASKS ALL TASKS ACTIVE TASKS TASKS IN WRAP UP" at bounding box center [101, 123] width 161 height 204
click at [118, 134] on div "+19259990586 Live | 11:04 ALL TASKS ALL TASKS ACTIVE TASKS TASKS IN WRAP UP" at bounding box center [101, 123] width 161 height 204
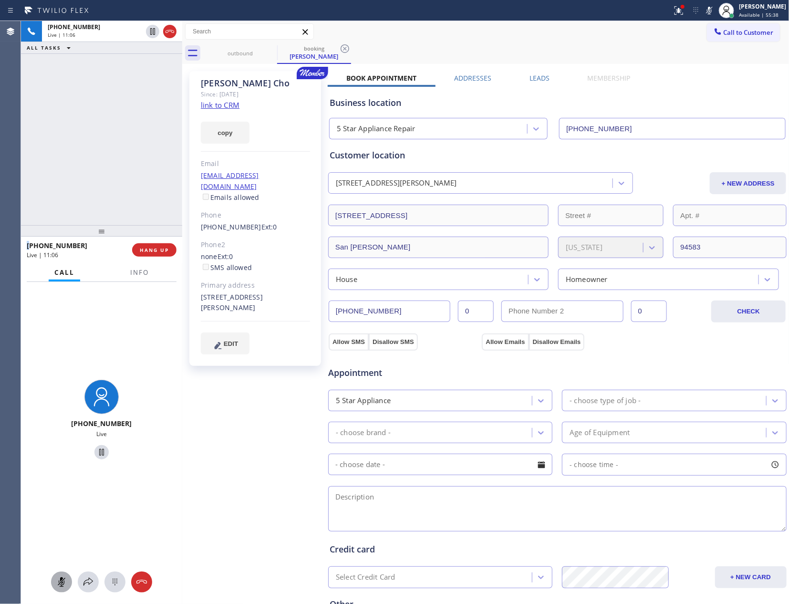
click at [60, 585] on icon at bounding box center [61, 581] width 11 height 11
drag, startPoint x: 45, startPoint y: 155, endPoint x: 104, endPoint y: 154, distance: 59.6
click at [47, 154] on div "+19259990586 Live | 11:06 ALL TASKS ALL TASKS ACTIVE TASKS TASKS IN WRAP UP" at bounding box center [101, 123] width 161 height 204
click at [84, 110] on div "+19259990586 Live | 13:10 ALL TASKS ALL TASKS ACTIVE TASKS TASKS IN WRAP UP" at bounding box center [101, 123] width 161 height 204
click at [87, 114] on div "+19259990586 Live | 13:11 ALL TASKS ALL TASKS ACTIVE TASKS TASKS IN WRAP UP" at bounding box center [101, 123] width 161 height 204
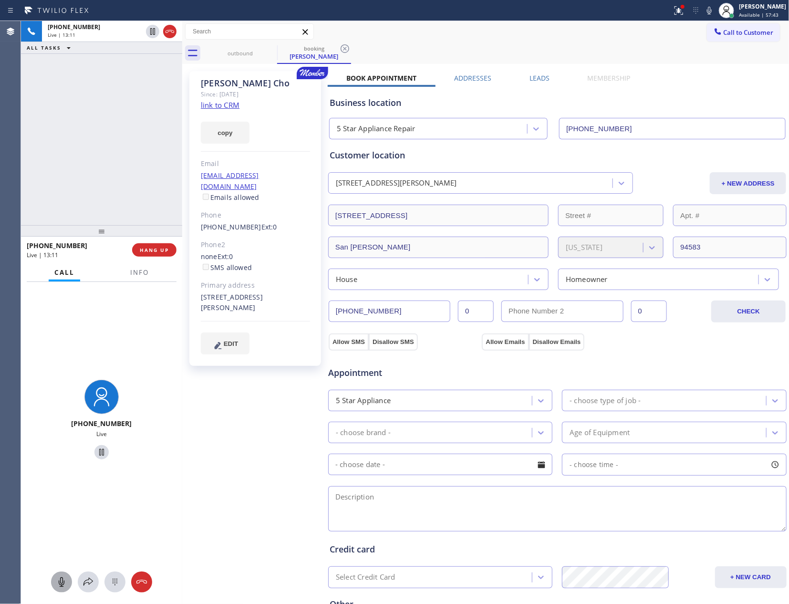
click at [91, 114] on div "+19259990586 Live | 13:11 ALL TASKS ALL TASKS ACTIVE TASKS TASKS IN WRAP UP" at bounding box center [101, 123] width 161 height 204
click at [339, 344] on button "Allow SMS" at bounding box center [349, 341] width 40 height 17
click at [500, 346] on button "Allow Emails" at bounding box center [505, 341] width 47 height 17
click at [642, 354] on div "Appointment 5 Star Appliance - choose type of job - - choose brand - Age of Equ…" at bounding box center [557, 441] width 459 height 183
checkbox input "true"
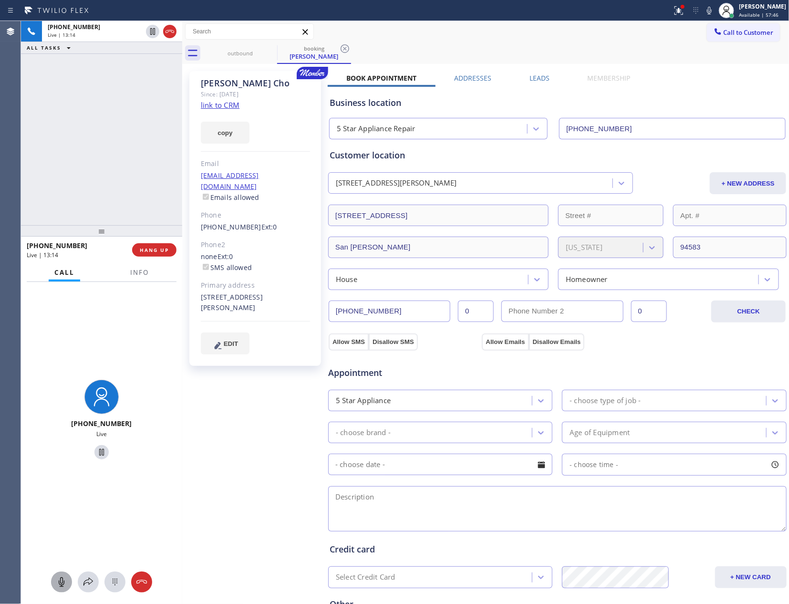
checkbox input "true"
click at [642, 354] on div "Appointment 5 Star Appliance - choose type of job - - choose brand - Age of Equ…" at bounding box center [557, 441] width 459 height 183
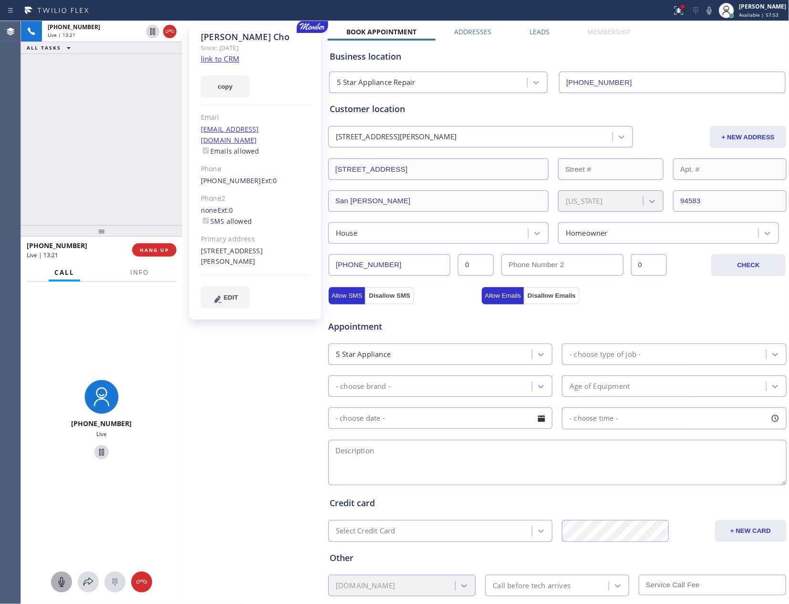
scroll to position [104, 0]
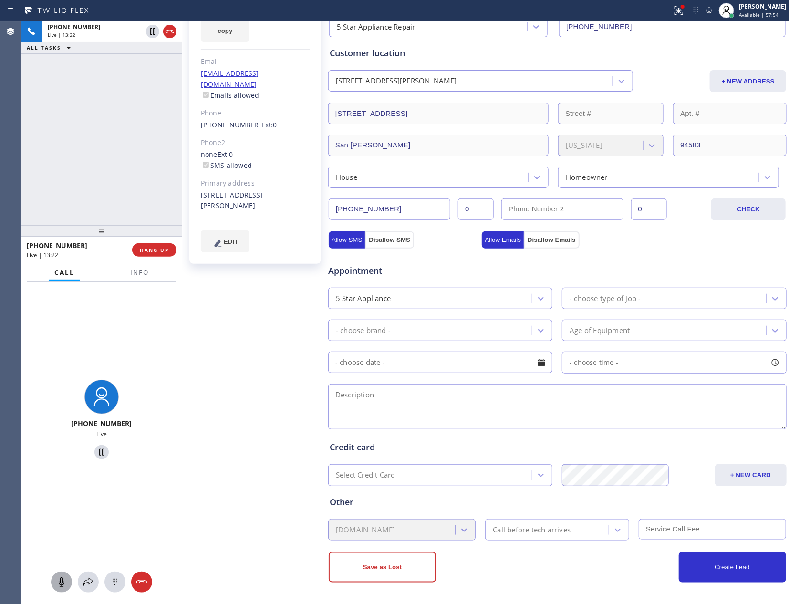
click at [474, 302] on div "5 Star Appliance" at bounding box center [431, 298] width 201 height 17
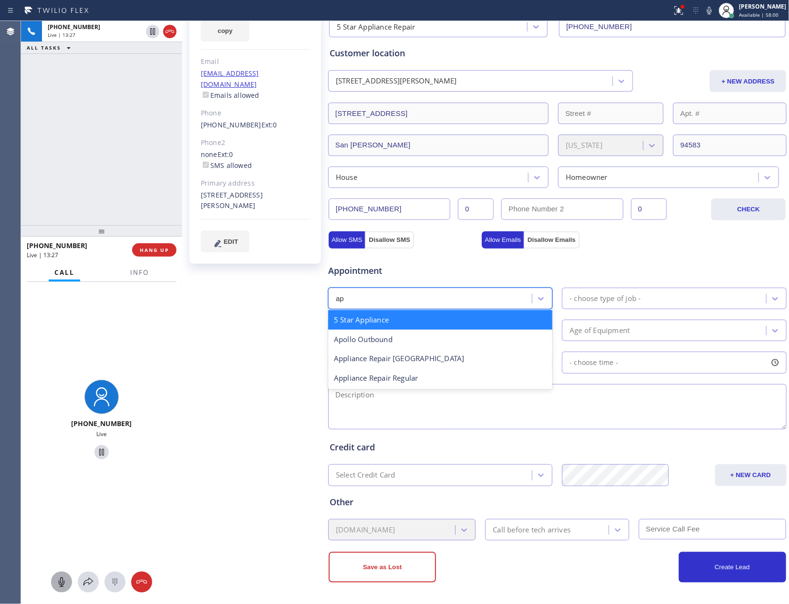
type input "a"
type input "hv"
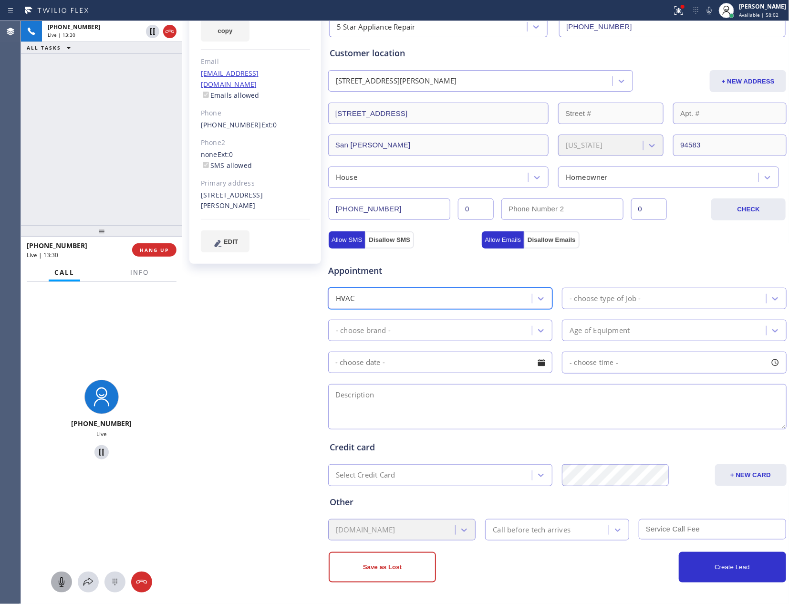
click at [590, 290] on div "- choose type of job -" at bounding box center [665, 298] width 201 height 17
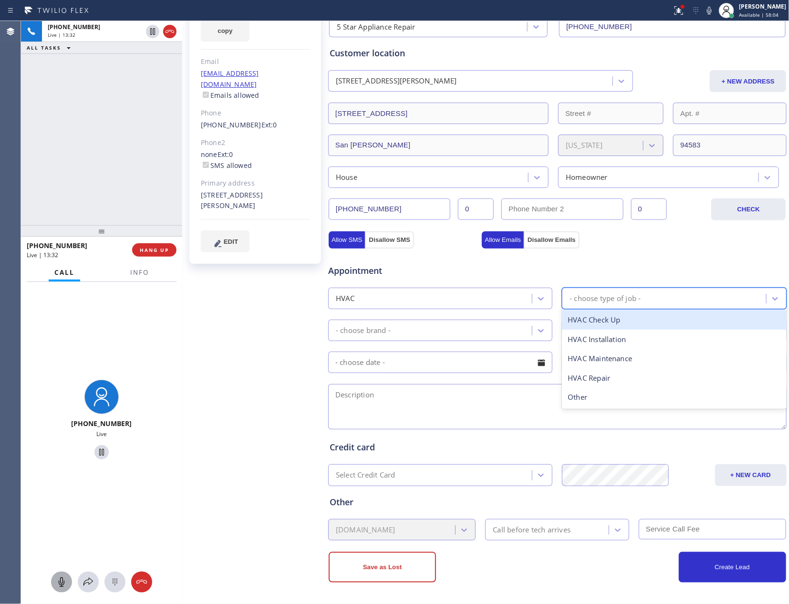
click at [607, 318] on div "HVAC Check Up" at bounding box center [674, 320] width 224 height 20
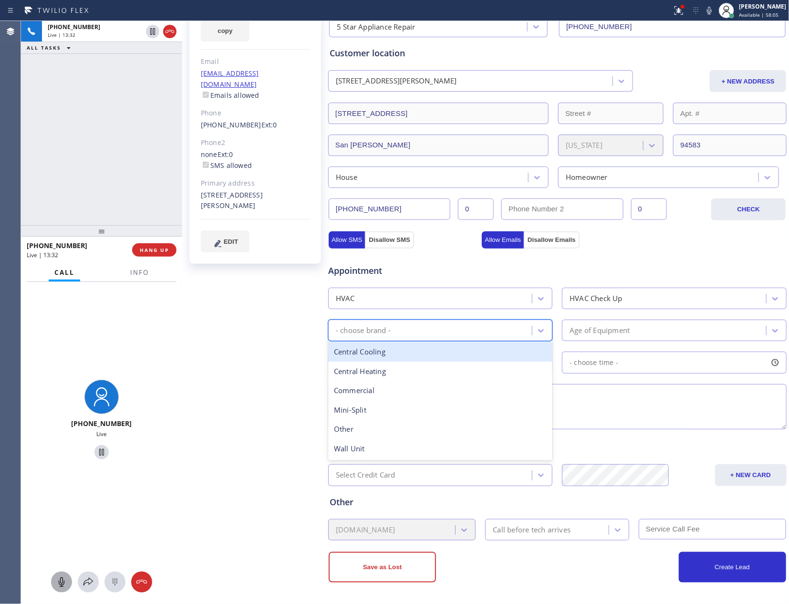
click at [477, 328] on div "- choose brand -" at bounding box center [431, 330] width 201 height 17
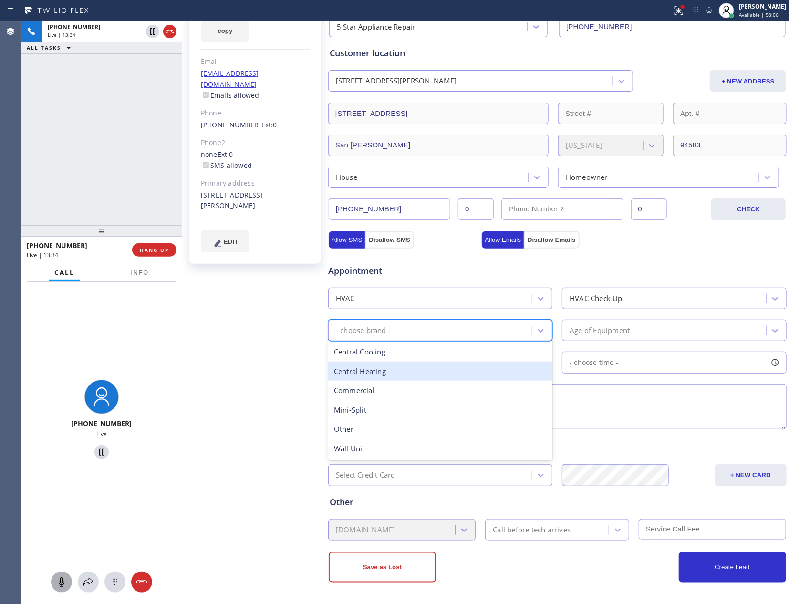
click at [389, 372] on div "Central Heating" at bounding box center [440, 372] width 224 height 20
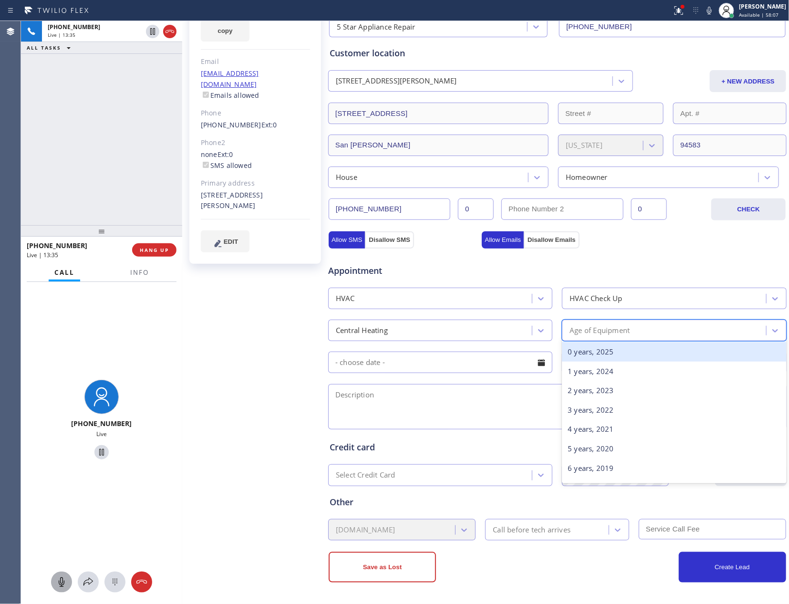
click at [648, 328] on div "Age of Equipment" at bounding box center [665, 330] width 201 height 17
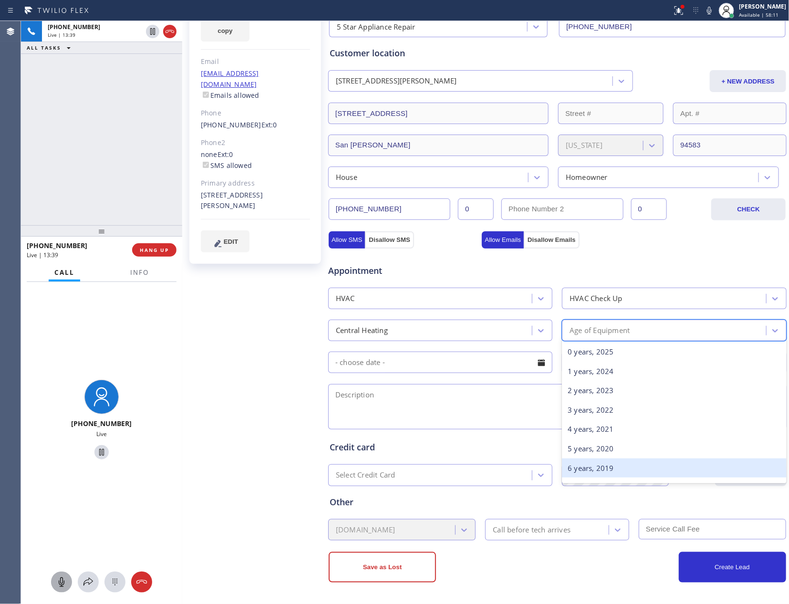
click at [615, 464] on div "6 years, 2019" at bounding box center [674, 468] width 224 height 20
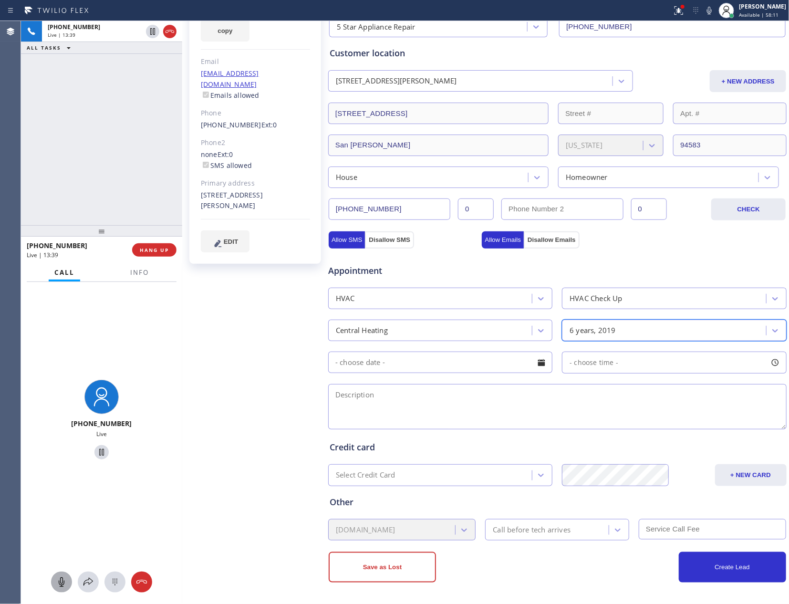
click at [528, 407] on textarea at bounding box center [557, 406] width 458 height 45
click at [524, 366] on input "text" at bounding box center [440, 362] width 224 height 21
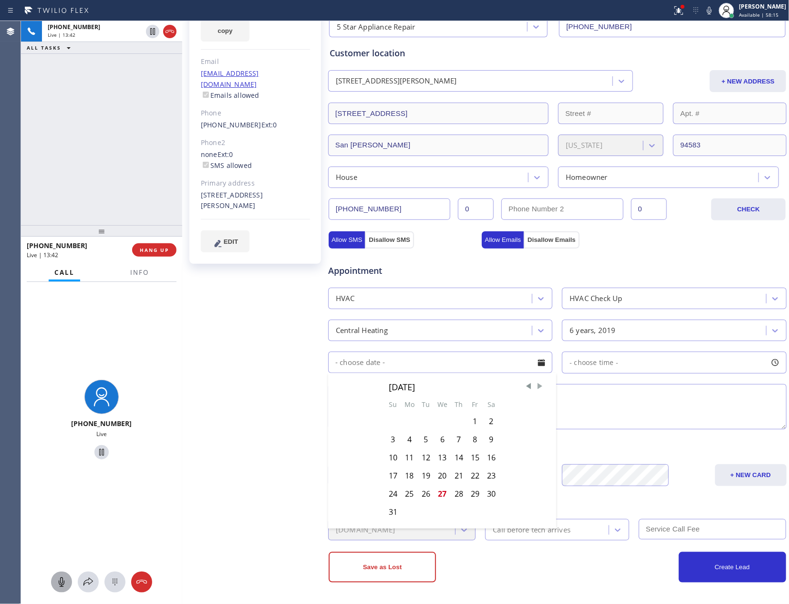
click at [535, 387] on span "Next Month" at bounding box center [540, 387] width 10 height 10
click at [470, 422] on div "5" at bounding box center [475, 421] width 16 height 18
type input "09/05/2025"
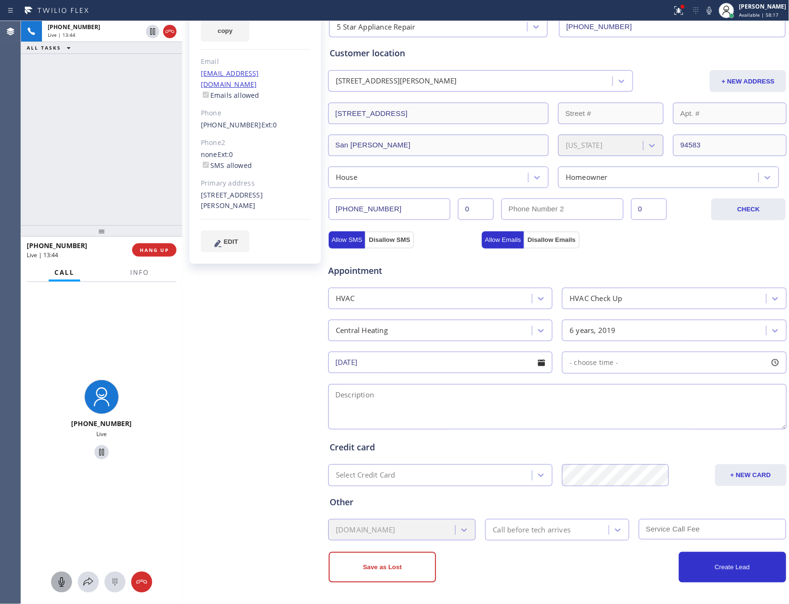
drag, startPoint x: 663, startPoint y: 363, endPoint x: 669, endPoint y: 363, distance: 5.7
click at [663, 363] on div "- choose time -" at bounding box center [674, 363] width 224 height 22
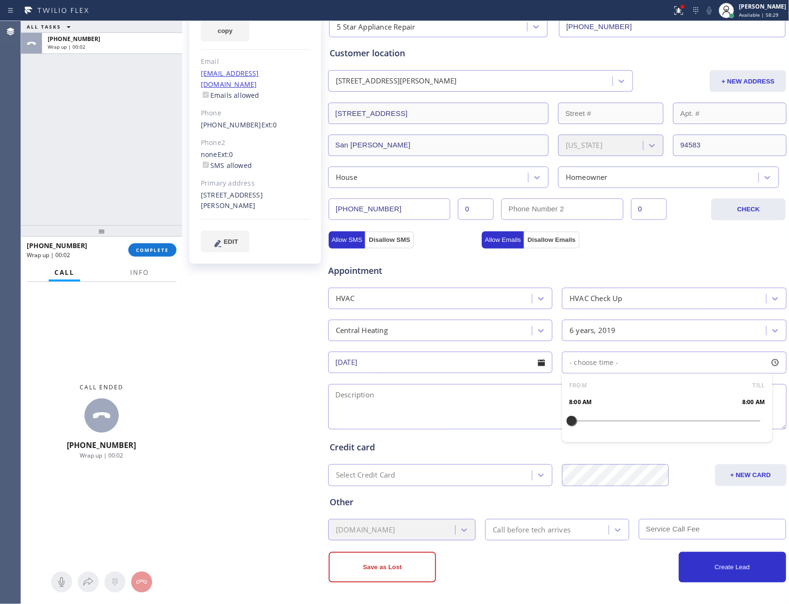
click at [54, 176] on div "ALL TASKS ALL TASKS ACTIVE TASKS TASKS IN WRAP UP +19259990586 Wrap up | 00:02" at bounding box center [101, 123] width 161 height 204
click at [53, 92] on div "ALL TASKS ALL TASKS ACTIVE TASKS TASKS IN WRAP UP +19259990586 Wrap up | 00:14" at bounding box center [101, 123] width 161 height 204
click at [93, 157] on div "ALL TASKS ALL TASKS ACTIVE TASKS TASKS IN WRAP UP (213) 505-1051 Reserved +1925…" at bounding box center [101, 123] width 161 height 204
click at [467, 395] on textarea at bounding box center [557, 406] width 458 height 45
click at [381, 401] on textarea at bounding box center [557, 406] width 458 height 45
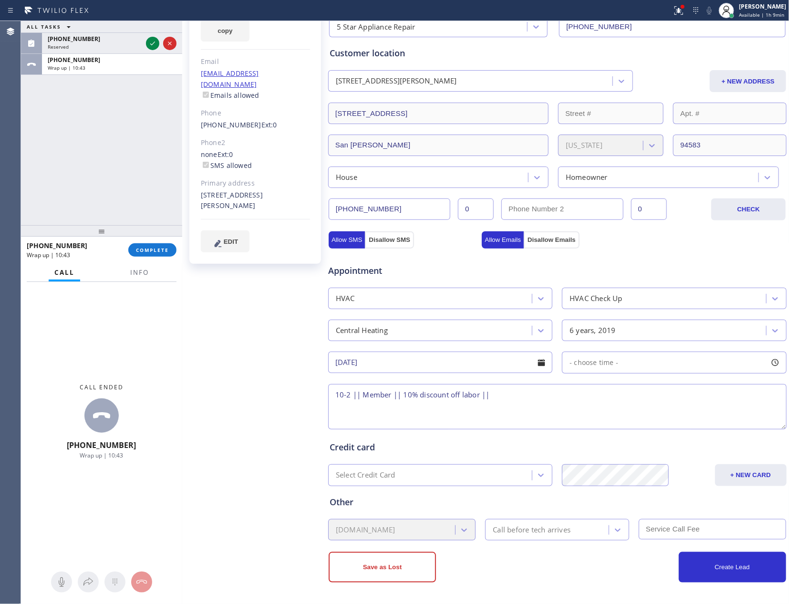
click at [380, 408] on textarea "10-2 || Member || 10% discount off labor ||" at bounding box center [557, 406] width 458 height 45
paste textarea "want an Annual Inspection for the Heating system furnace furnace loctaed inside…"
type textarea "10-2 || Member || 10% discount off labor || want an Annual Inspection for the H…"
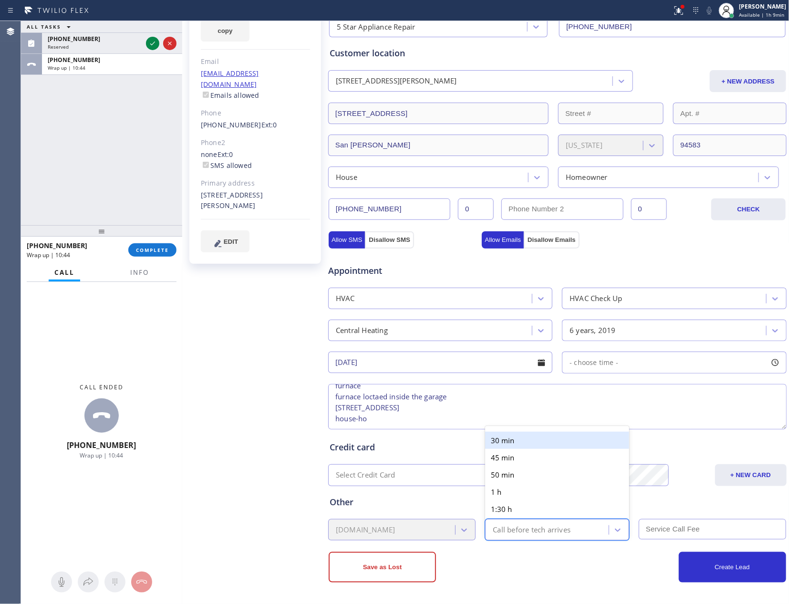
click at [517, 526] on div "Call before tech arrives" at bounding box center [532, 529] width 78 height 11
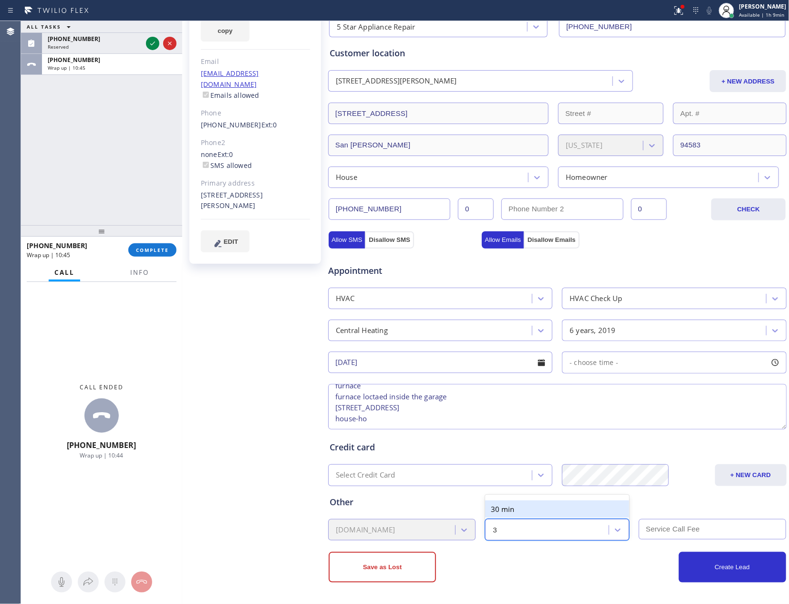
type input "30"
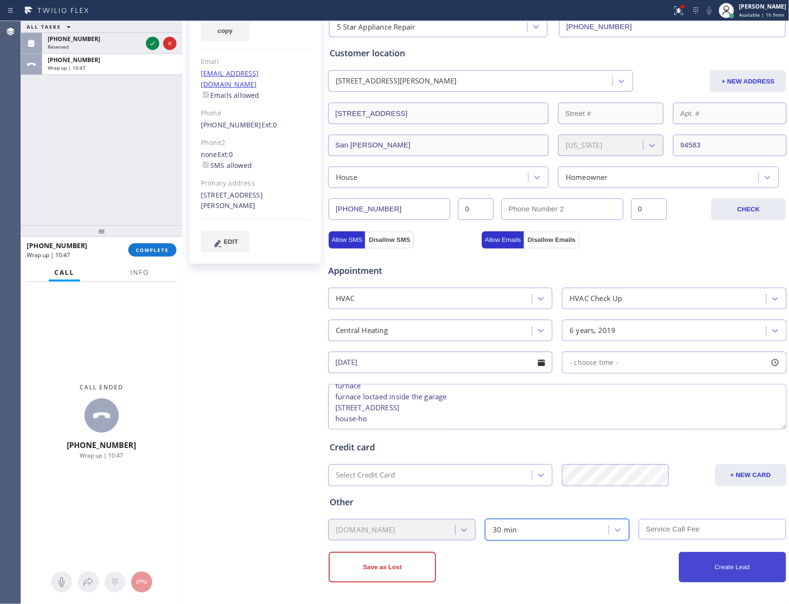
click at [744, 574] on button "Create Lead" at bounding box center [732, 567] width 107 height 31
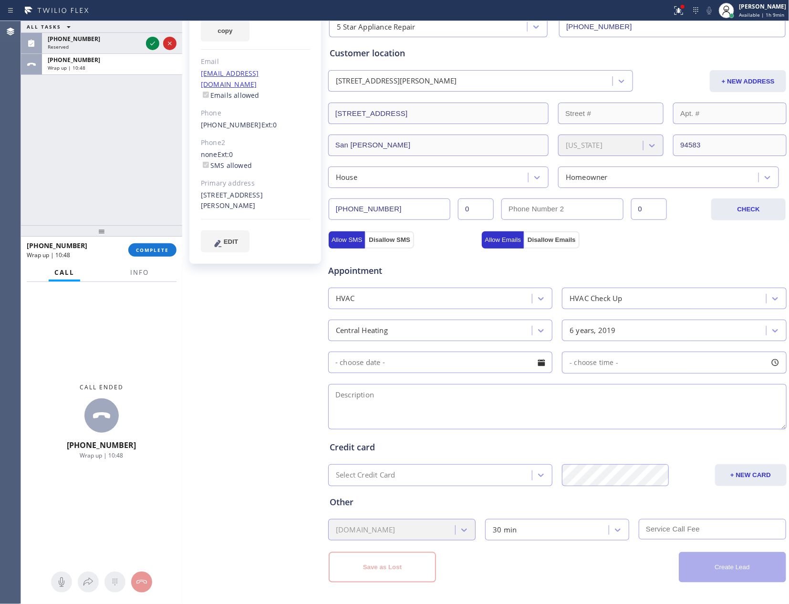
scroll to position [0, 0]
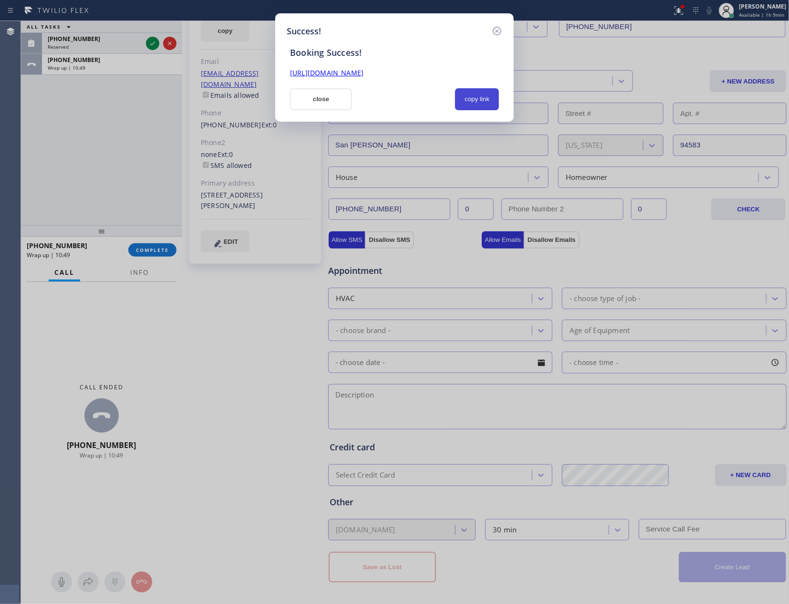
click at [471, 100] on button "copy link" at bounding box center [477, 99] width 44 height 22
drag, startPoint x: 303, startPoint y: 102, endPoint x: 275, endPoint y: 108, distance: 29.3
click at [304, 102] on button "close" at bounding box center [321, 99] width 62 height 22
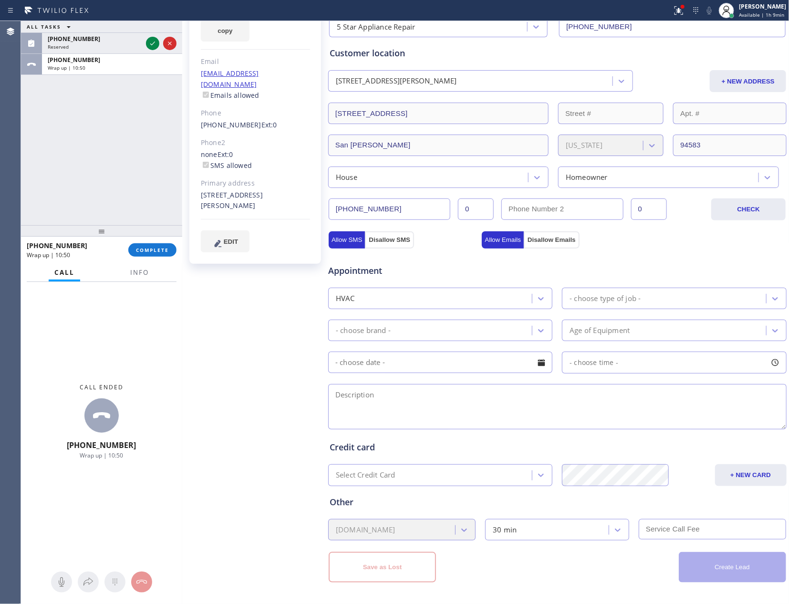
click at [124, 222] on div "ALL TASKS ALL TASKS ACTIVE TASKS TASKS IN WRAP UP (213) 505-1051 Reserved +1925…" at bounding box center [101, 312] width 161 height 583
click at [153, 247] on span "COMPLETE" at bounding box center [152, 250] width 33 height 7
click at [135, 154] on div "ALL TASKS ALL TASKS ACTIVE TASKS TASKS IN WRAP UP (213) 505-1051 Reserved +1925…" at bounding box center [101, 123] width 161 height 204
click at [134, 154] on div "ALL TASKS ALL TASKS ACTIVE TASKS TASKS IN WRAP UP (213) 505-1051 Reserved +1925…" at bounding box center [101, 123] width 161 height 204
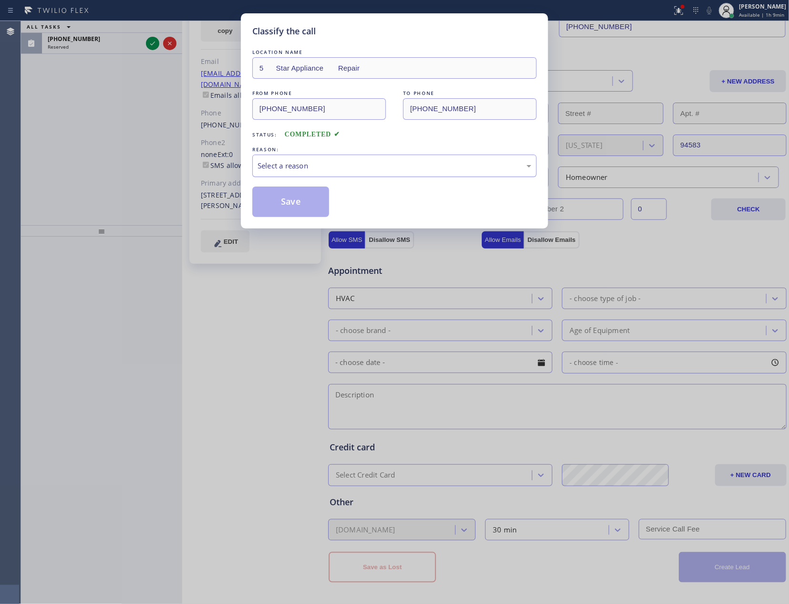
click at [305, 166] on div "Select a reason" at bounding box center [395, 165] width 274 height 11
click at [285, 201] on button "Save" at bounding box center [290, 202] width 77 height 31
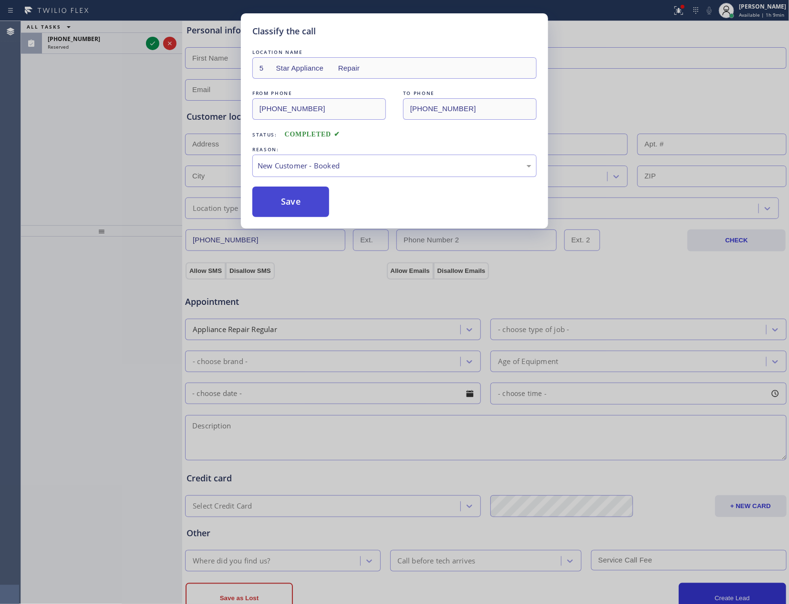
click at [285, 201] on button "Save" at bounding box center [290, 202] width 77 height 31
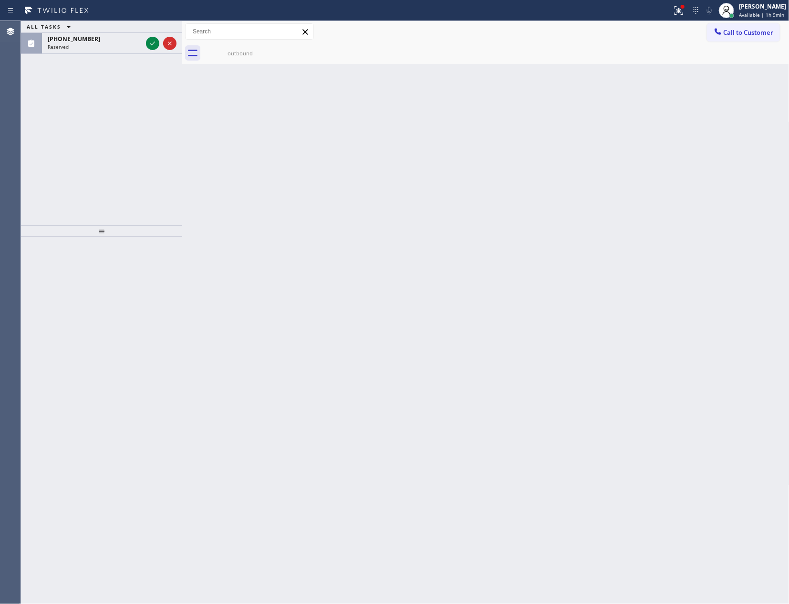
drag, startPoint x: 195, startPoint y: 183, endPoint x: 168, endPoint y: 6, distance: 179.0
click at [195, 173] on div "Back to Dashboard Change Sender ID Customers Technicians Select a contact Outbo…" at bounding box center [485, 312] width 607 height 583
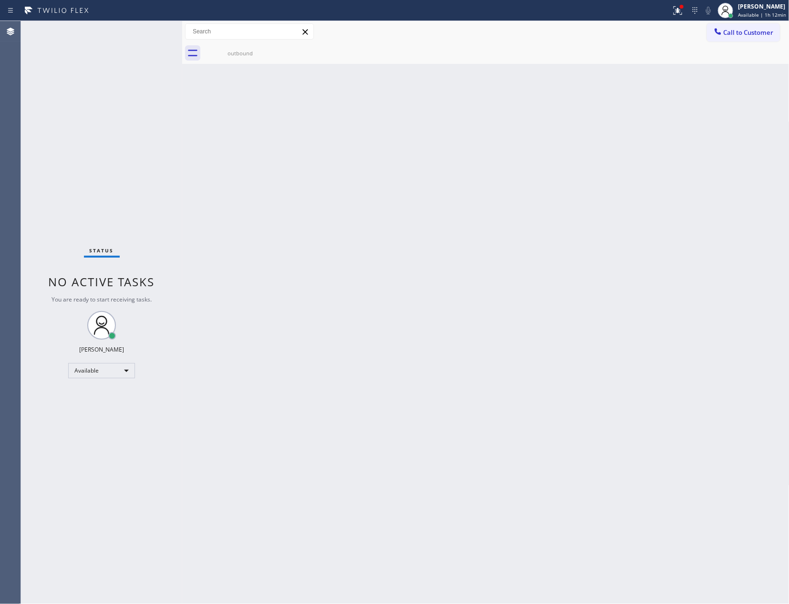
click at [408, 411] on div "Back to Dashboard Change Sender ID Customers Technicians Select a contact Outbo…" at bounding box center [485, 312] width 607 height 583
drag, startPoint x: 139, startPoint y: 177, endPoint x: 633, endPoint y: 96, distance: 500.3
click at [209, 160] on div "Status No active tasks You are ready to start receiving tasks. Eva Mahinay Avai…" at bounding box center [405, 312] width 768 height 583
click at [249, 59] on div "outbound" at bounding box center [240, 52] width 72 height 21
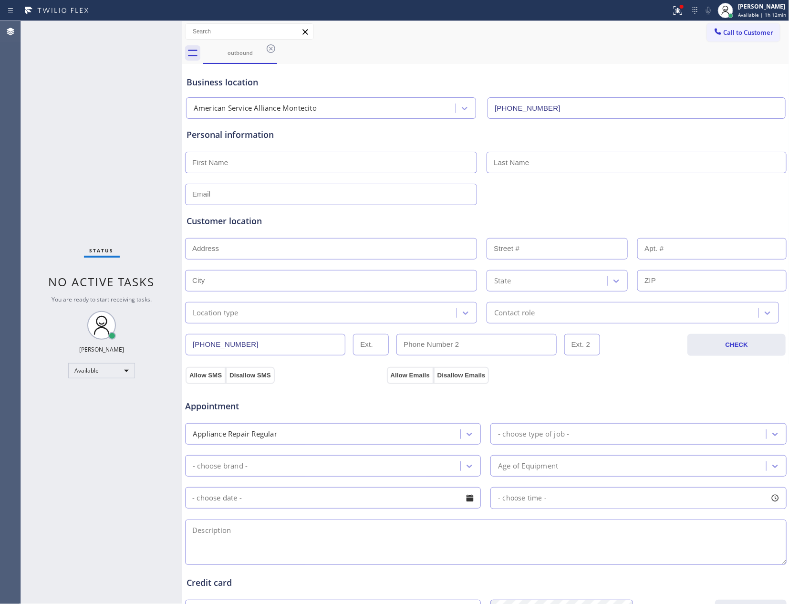
click at [737, 43] on div "outbound" at bounding box center [496, 52] width 586 height 21
click at [739, 31] on span "Call to Customer" at bounding box center [749, 32] width 50 height 9
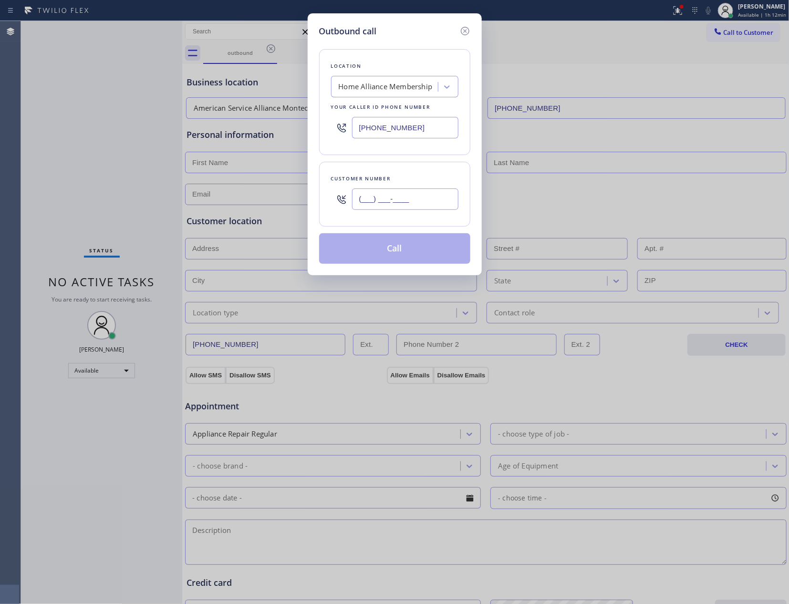
click at [431, 205] on input "(___) ___-____" at bounding box center [405, 198] width 106 height 21
paste input "530) 277-3787"
type input "(530) 277-3787"
click at [418, 250] on button "Call" at bounding box center [394, 248] width 151 height 31
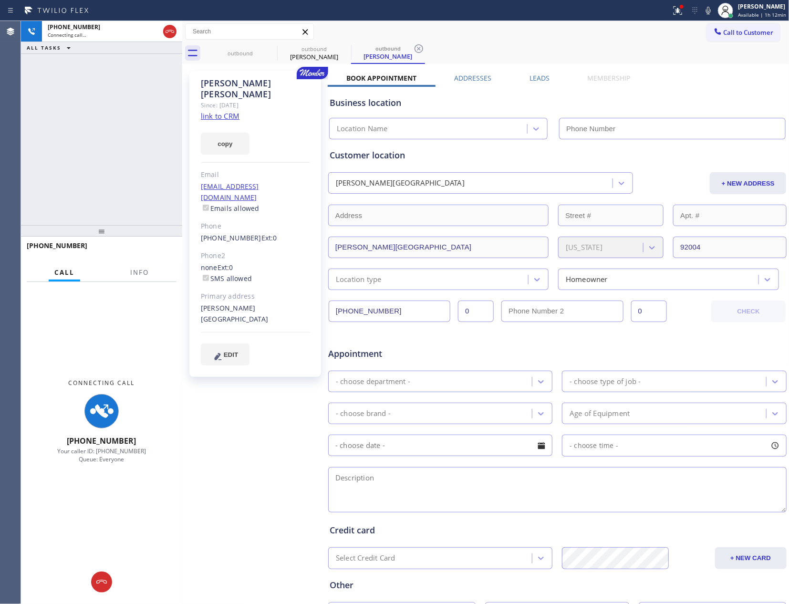
drag, startPoint x: 63, startPoint y: 73, endPoint x: 458, endPoint y: 63, distance: 395.1
click at [141, 79] on div "+15302773787 Connecting call… ALL TASKS ALL TASKS ACTIVE TASKS TASKS IN WRAP UP" at bounding box center [101, 123] width 161 height 204
type input "[PHONE_NUMBER]"
click at [167, 29] on icon at bounding box center [169, 31] width 11 height 11
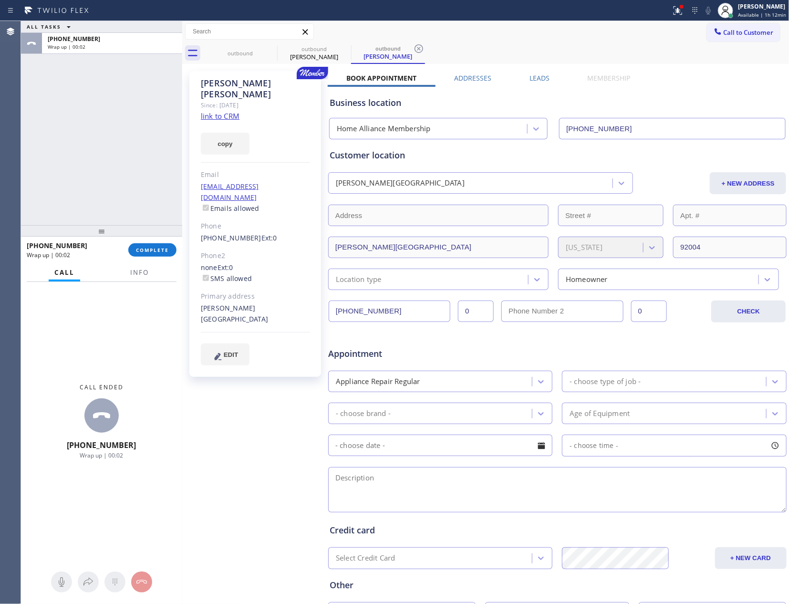
click at [543, 84] on div "Business location Home Alliance Membership (855) 946-3605" at bounding box center [557, 111] width 459 height 56
click at [536, 73] on label "Leads" at bounding box center [539, 77] width 20 height 9
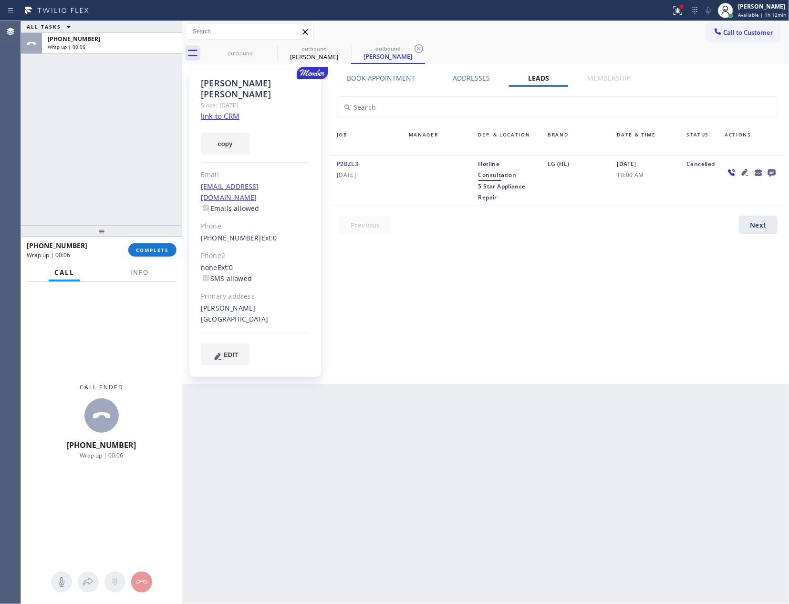
drag, startPoint x: 627, startPoint y: 273, endPoint x: 637, endPoint y: 258, distance: 18.7
click at [632, 264] on div "Book Appointment Addresses Leads Membership Business location Home Alliance Mem…" at bounding box center [557, 227] width 459 height 308
click at [776, 172] on icon at bounding box center [771, 172] width 11 height 12
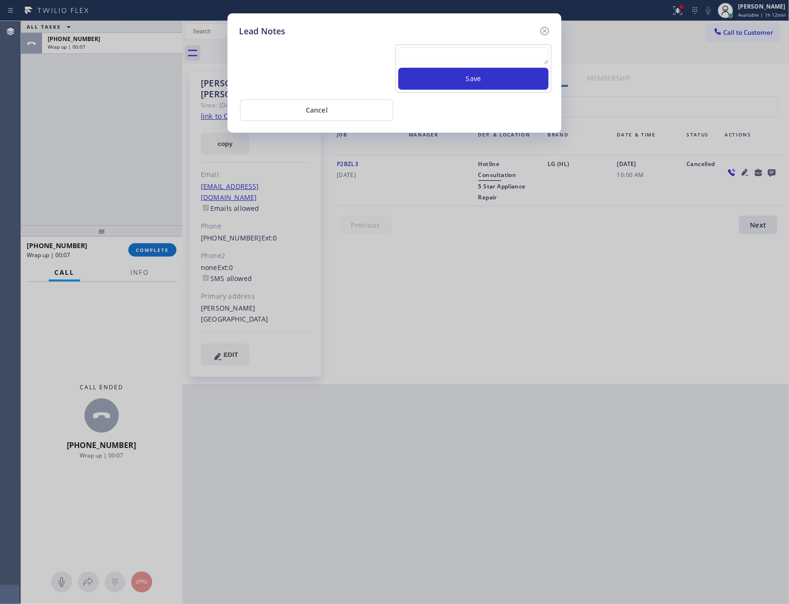
click at [451, 53] on textarea at bounding box center [473, 55] width 150 height 17
paste textarea "For the welcome call, please transfer the customer if they call back.""
type textarea "For the welcome call, please transfer the customer if they call back.""
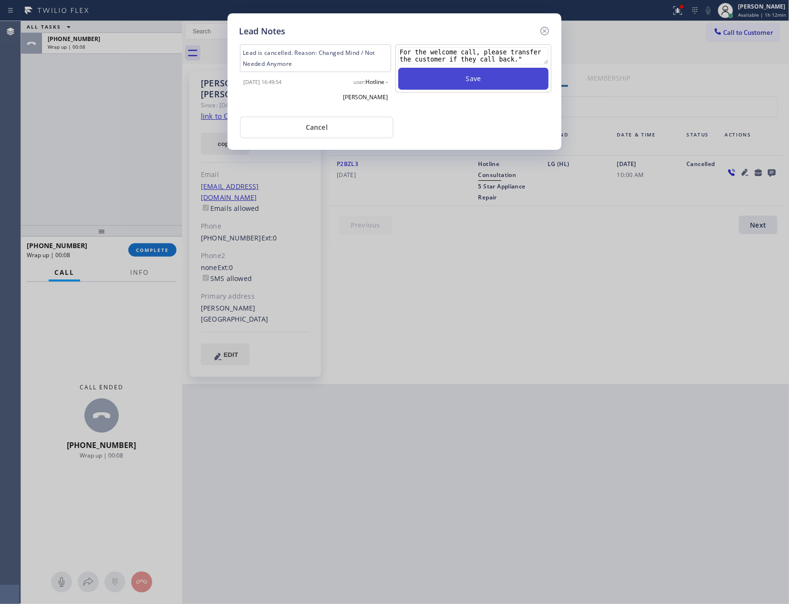
click at [464, 78] on button "Save" at bounding box center [473, 79] width 150 height 22
click at [550, 293] on div "Lead Notes Lead is cancelled. Reason: Changed Mind / Not Needed Anymore 2025-08…" at bounding box center [394, 302] width 789 height 604
click at [341, 116] on button "Cancel" at bounding box center [317, 127] width 154 height 22
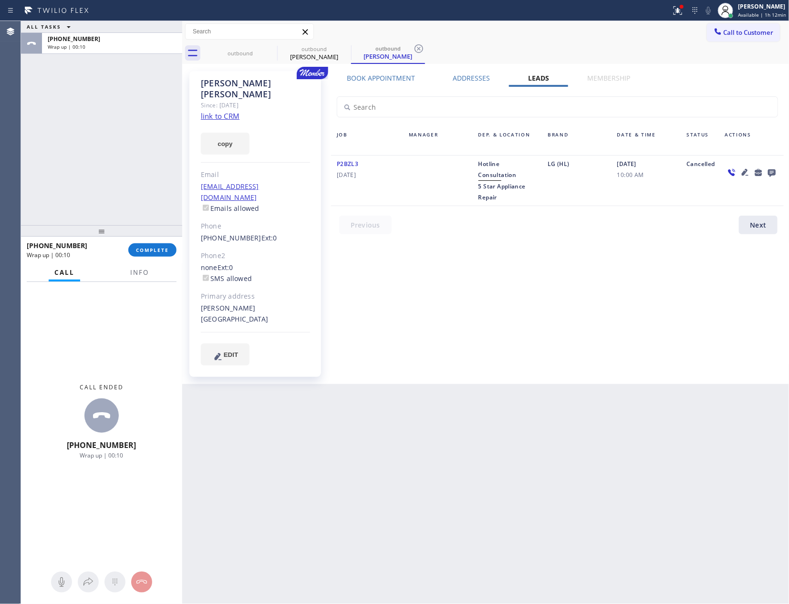
drag, startPoint x: 467, startPoint y: 376, endPoint x: 442, endPoint y: 341, distance: 43.3
click at [461, 361] on div "Back to Dashboard Change Sender ID Customers Technicians Select a contact Outbo…" at bounding box center [485, 312] width 607 height 583
click at [205, 111] on link "link to CRM" at bounding box center [220, 116] width 39 height 10
click at [468, 408] on div "Back to Dashboard Change Sender ID Customers Technicians Select a contact Outbo…" at bounding box center [485, 312] width 607 height 583
click at [63, 106] on div "ALL TASKS ALL TASKS ACTIVE TASKS TASKS IN WRAP UP +15302773787 Wrap up | 06:04" at bounding box center [101, 123] width 161 height 204
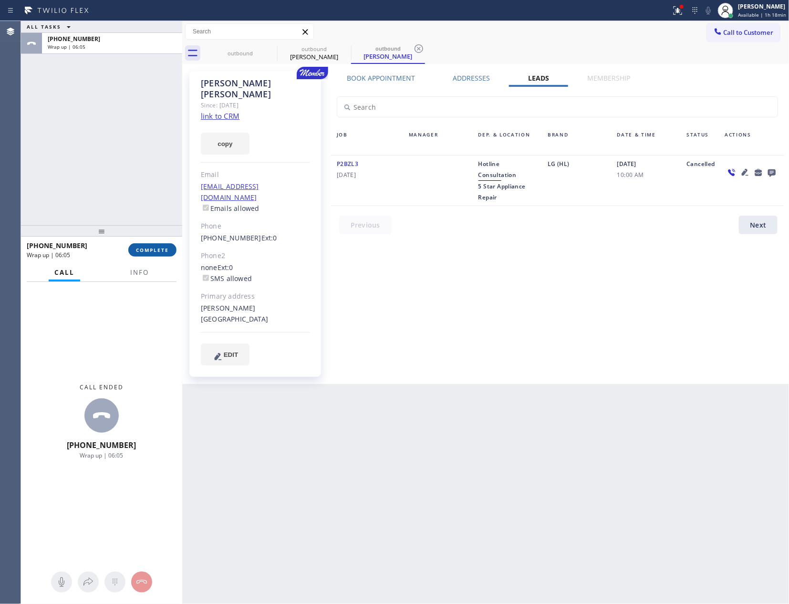
drag, startPoint x: 150, startPoint y: 249, endPoint x: 149, endPoint y: 242, distance: 6.7
click at [151, 249] on span "COMPLETE" at bounding box center [152, 250] width 33 height 7
click at [123, 66] on div "ALL TASKS ALL TASKS ACTIVE TASKS TASKS IN WRAP UP +15302773787 Wrap up | 06:05" at bounding box center [101, 123] width 161 height 204
click at [122, 67] on div "ALL TASKS ALL TASKS ACTIVE TASKS TASKS IN WRAP UP +15302773787 Wrap up | 06:06" at bounding box center [101, 123] width 161 height 204
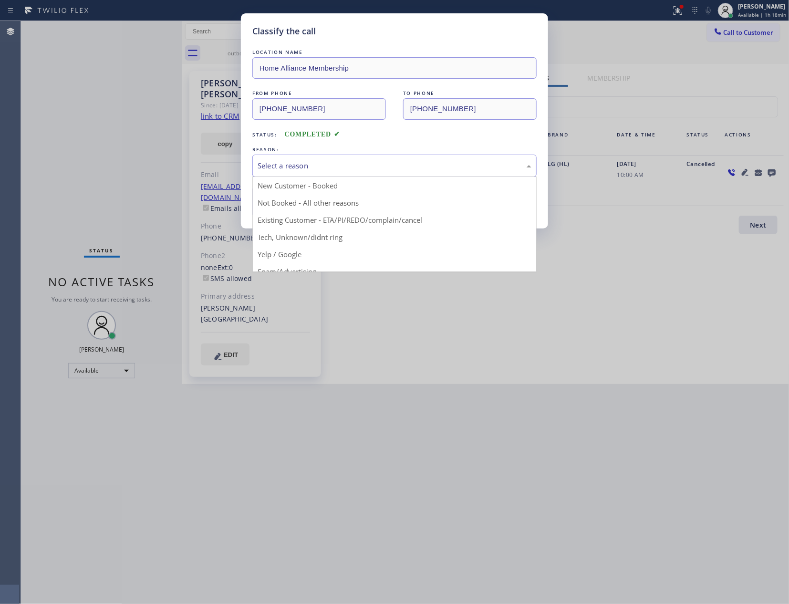
click at [338, 163] on div "Select a reason" at bounding box center [395, 165] width 274 height 11
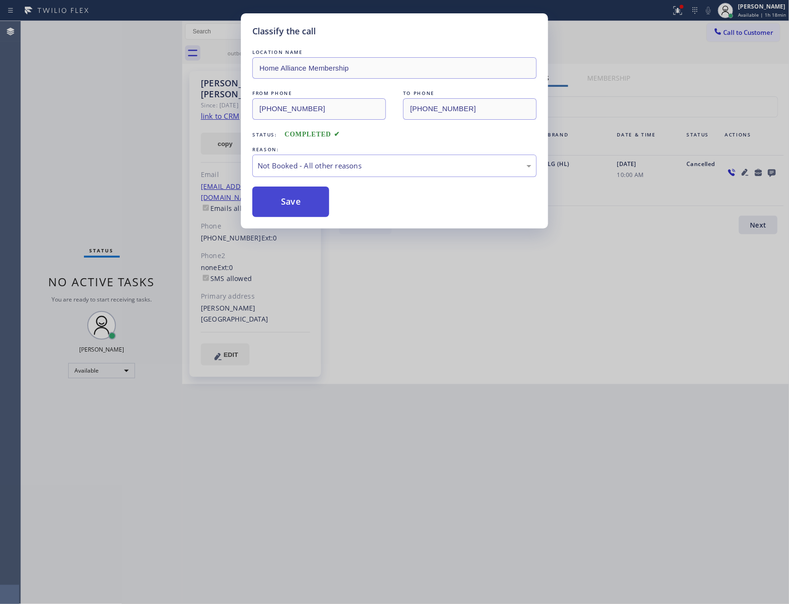
click at [282, 200] on button "Save" at bounding box center [290, 202] width 77 height 31
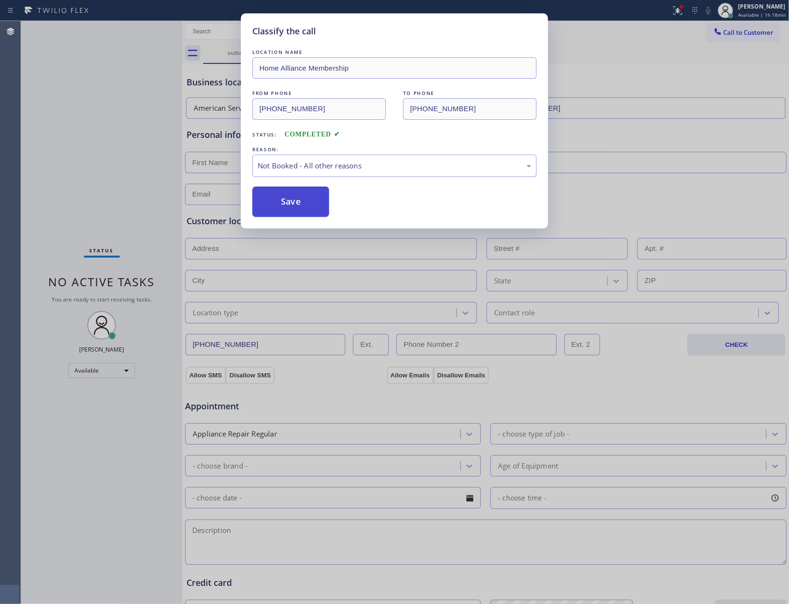
drag, startPoint x: 282, startPoint y: 200, endPoint x: 290, endPoint y: 202, distance: 8.7
click at [283, 199] on button "Save" at bounding box center [290, 202] width 77 height 31
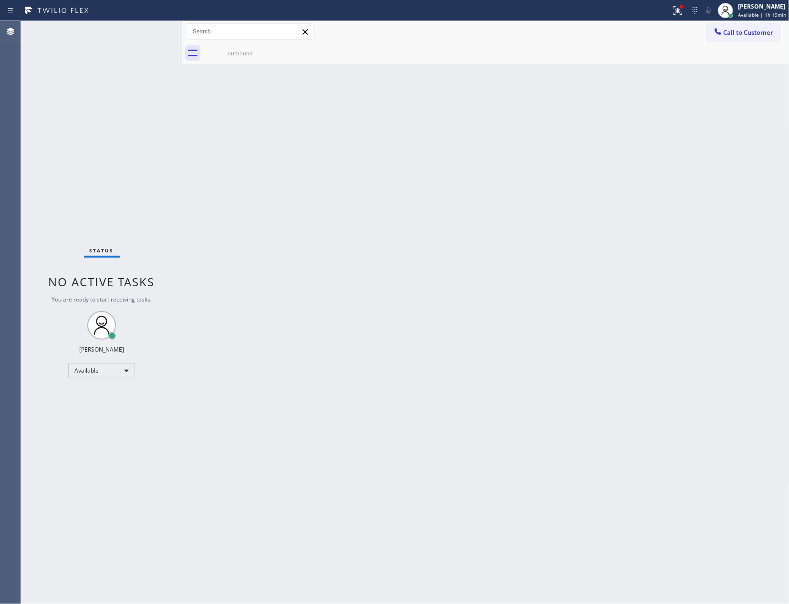
drag, startPoint x: 594, startPoint y: 192, endPoint x: 777, endPoint y: 60, distance: 225.5
click at [624, 178] on div "Back to Dashboard Change Sender ID Customers Technicians Select a contact Outbo…" at bounding box center [485, 312] width 607 height 583
drag, startPoint x: 765, startPoint y: 29, endPoint x: 770, endPoint y: 30, distance: 5.9
click at [765, 29] on span "Call to Customer" at bounding box center [749, 32] width 50 height 9
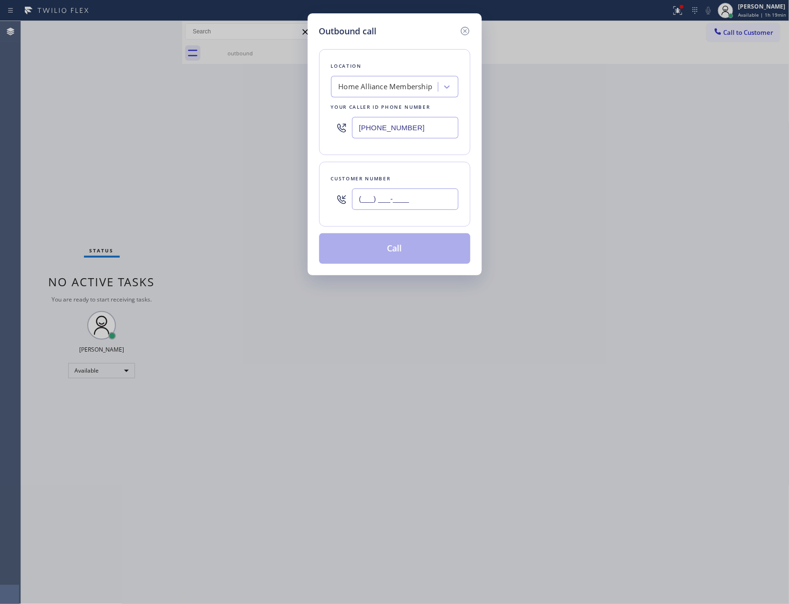
click at [414, 205] on input "(___) ___-____" at bounding box center [405, 198] width 106 height 21
paste input "732) 804-5560"
type input "(732) 804-5560"
click at [394, 252] on button "Call" at bounding box center [394, 248] width 151 height 31
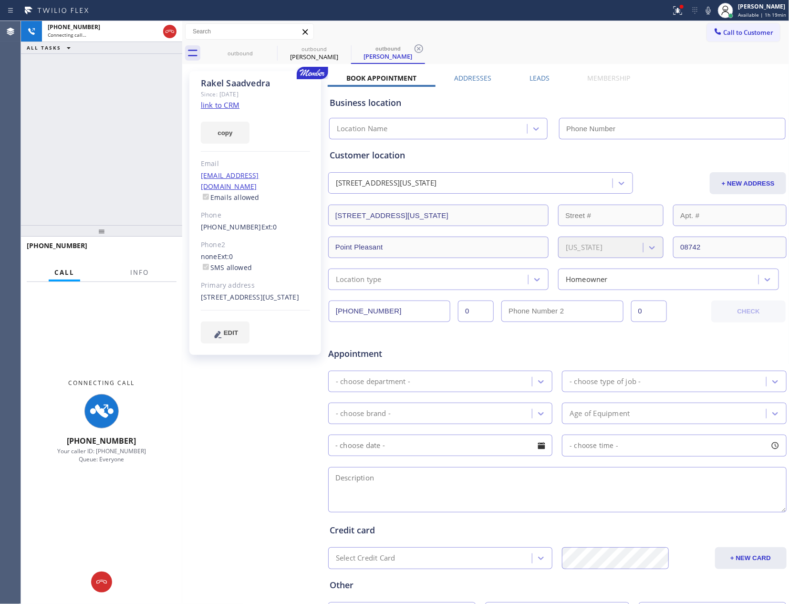
type input "[PHONE_NUMBER]"
click at [59, 155] on div "+17328045560 Connecting call… ALL TASKS ALL TASKS ACTIVE TASKS TASKS IN WRAP UP" at bounding box center [101, 123] width 161 height 204
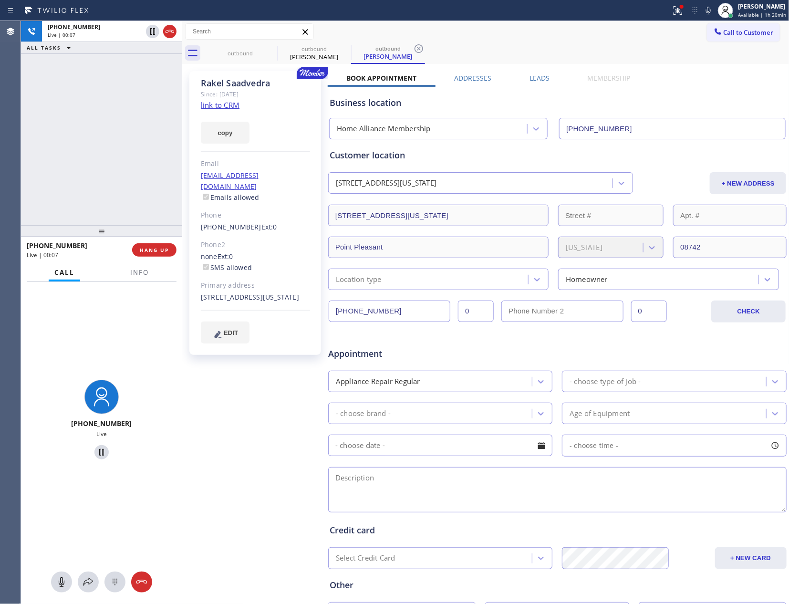
click at [53, 139] on div "+17328045560 Live | 00:07 ALL TASKS ALL TASKS ACTIVE TASKS TASKS IN WRAP UP" at bounding box center [101, 123] width 161 height 204
click at [52, 139] on div "+17328045560 Live | 00:08 ALL TASKS ALL TASKS ACTIVE TASKS TASKS IN WRAP UP" at bounding box center [101, 123] width 161 height 204
drag, startPoint x: 165, startPoint y: 252, endPoint x: 129, endPoint y: 113, distance: 143.7
click at [165, 252] on span "HANG UP" at bounding box center [154, 250] width 29 height 7
drag, startPoint x: 129, startPoint y: 113, endPoint x: 360, endPoint y: 121, distance: 230.5
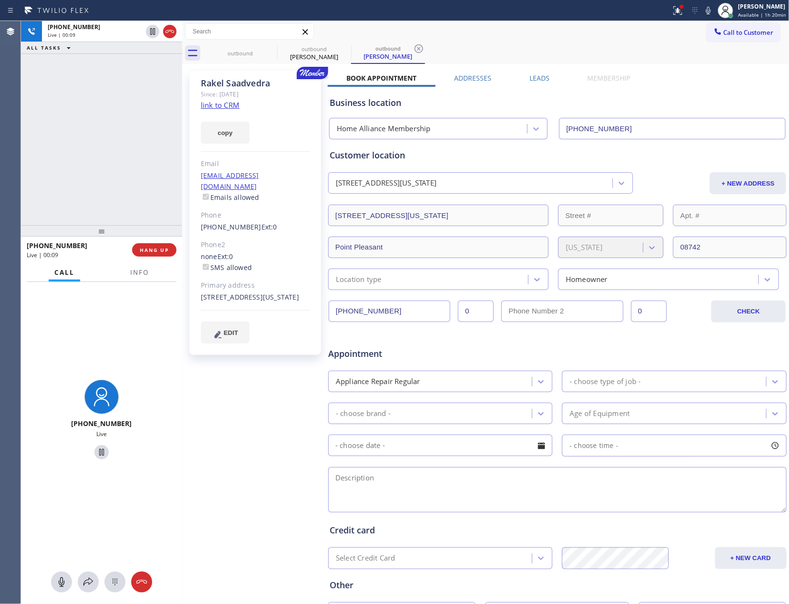
click at [186, 116] on div "+17328045560 Live | 00:09 ALL TASKS ALL TASKS ACTIVE TASKS TASKS IN WRAP UP +17…" at bounding box center [405, 312] width 768 height 583
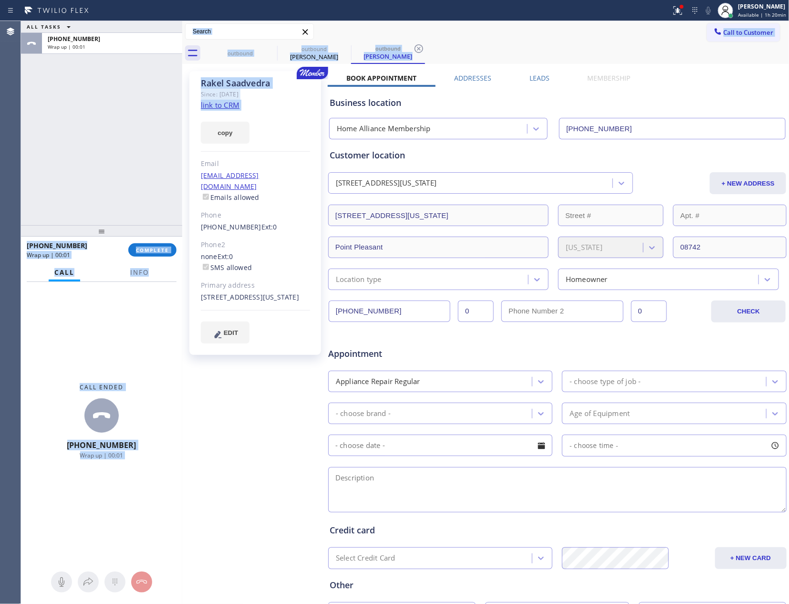
click at [537, 82] on label "Leads" at bounding box center [539, 77] width 20 height 9
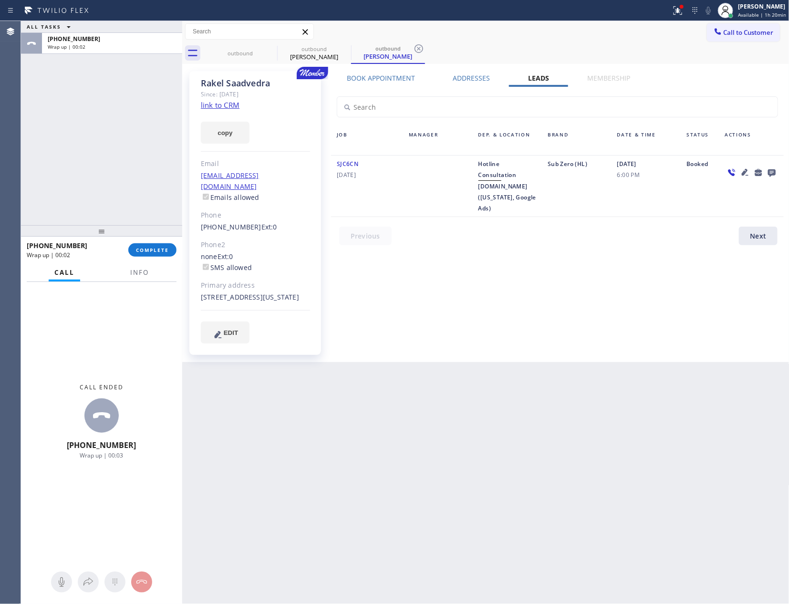
click at [768, 175] on icon at bounding box center [771, 172] width 11 height 12
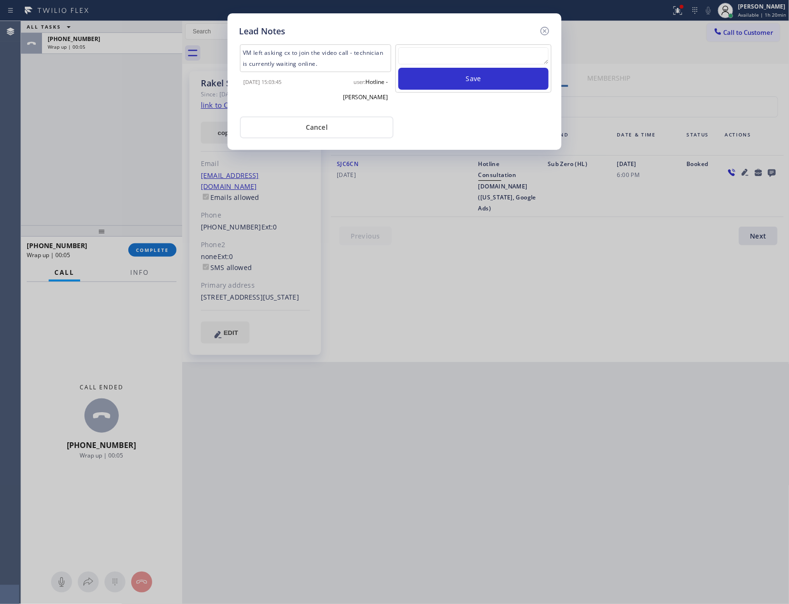
click at [478, 52] on textarea at bounding box center [473, 55] width 150 height 17
paste textarea "For the welcome call, please transfer the customer if they call back.""
type textarea "For the welcome call, please transfer the customer if they call back.""
click at [477, 74] on button "Save" at bounding box center [473, 79] width 150 height 22
click at [341, 116] on button "Cancel" at bounding box center [317, 127] width 154 height 22
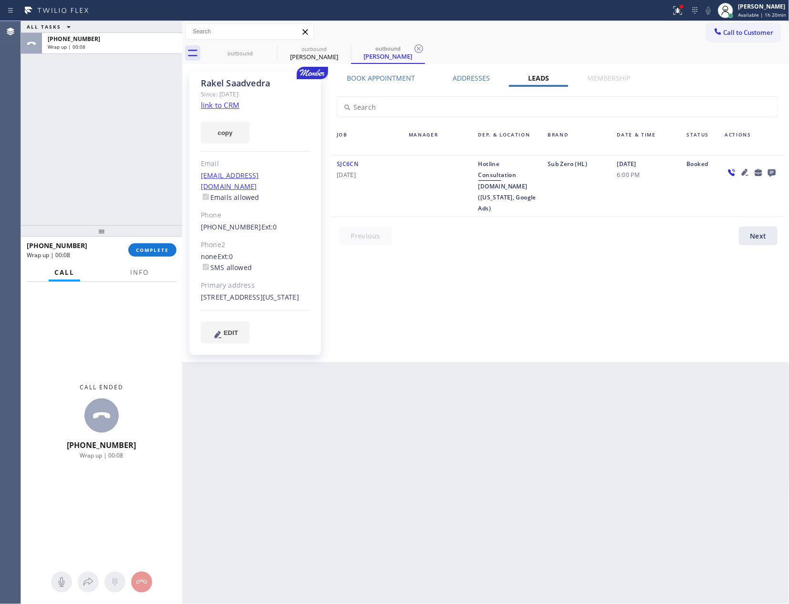
drag, startPoint x: 113, startPoint y: 146, endPoint x: 175, endPoint y: 295, distance: 161.2
click at [127, 185] on div "ALL TASKS ALL TASKS ACTIVE TASKS TASKS IN WRAP UP +17328045560 Wrap up | 00:08" at bounding box center [101, 123] width 161 height 204
click at [166, 249] on span "COMPLETE" at bounding box center [152, 250] width 33 height 7
drag, startPoint x: 96, startPoint y: 103, endPoint x: 101, endPoint y: 111, distance: 8.8
click at [98, 106] on div "ALL TASKS ALL TASKS ACTIVE TASKS TASKS IN WRAP UP +17328045560 Wrap up | 00:08" at bounding box center [101, 123] width 161 height 204
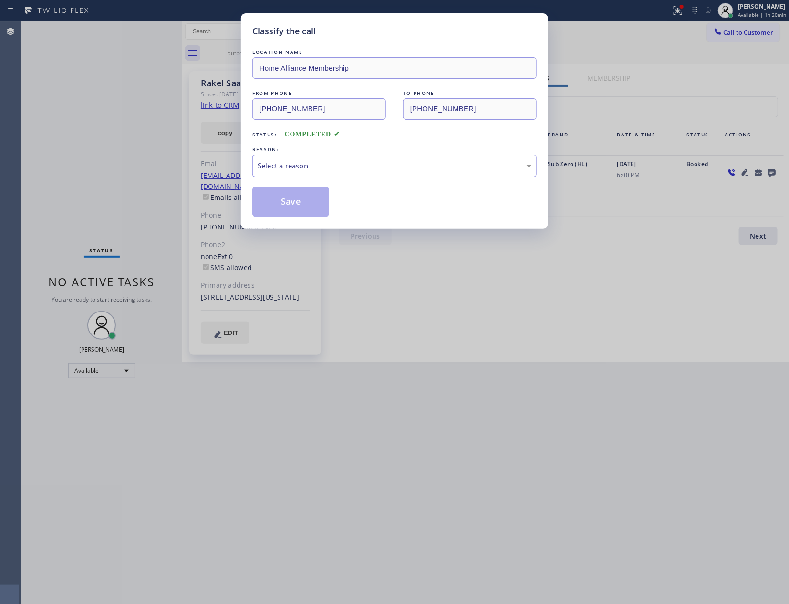
click at [432, 169] on div "Select a reason" at bounding box center [395, 165] width 274 height 11
click at [288, 202] on button "Save" at bounding box center [290, 202] width 77 height 31
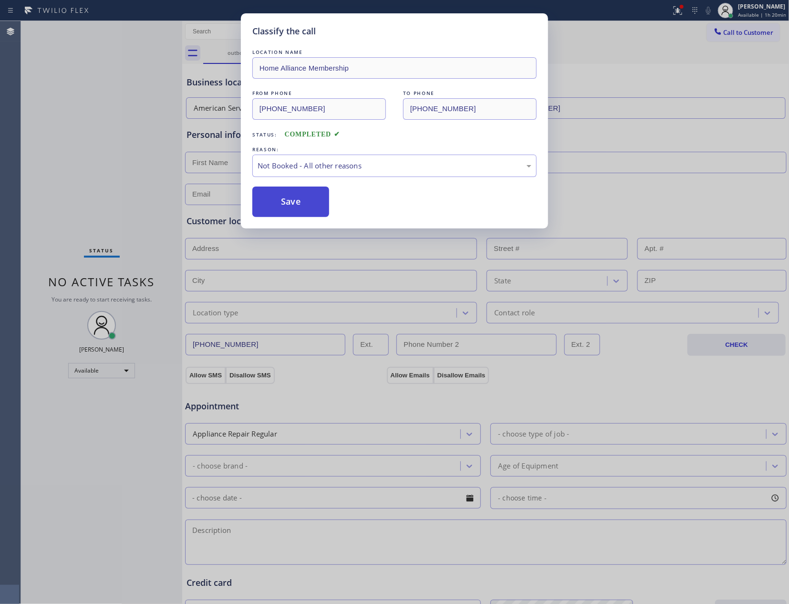
click at [288, 202] on button "Save" at bounding box center [290, 202] width 77 height 31
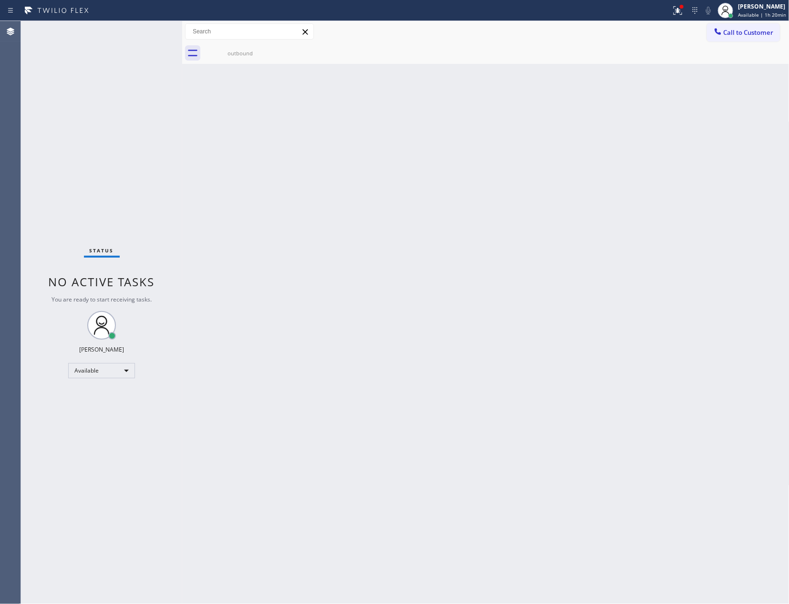
click at [565, 219] on div "Back to Dashboard Change Sender ID Customers Technicians Select a contact Outbo…" at bounding box center [485, 312] width 607 height 583
click at [746, 33] on span "Call to Customer" at bounding box center [749, 32] width 50 height 9
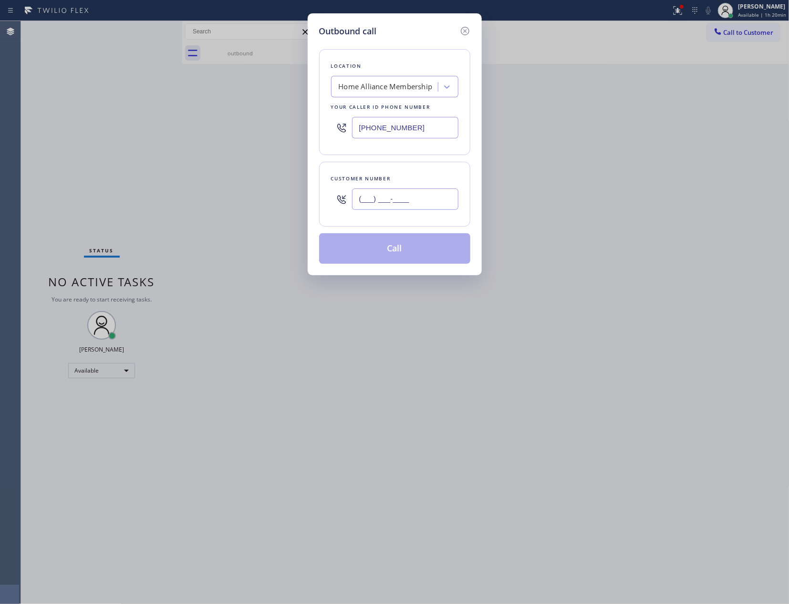
click at [428, 199] on input "(___) ___-____" at bounding box center [405, 198] width 106 height 21
paste input "734) 272-3054"
type input "(734) 272-3054"
click at [420, 255] on button "Call" at bounding box center [394, 248] width 151 height 31
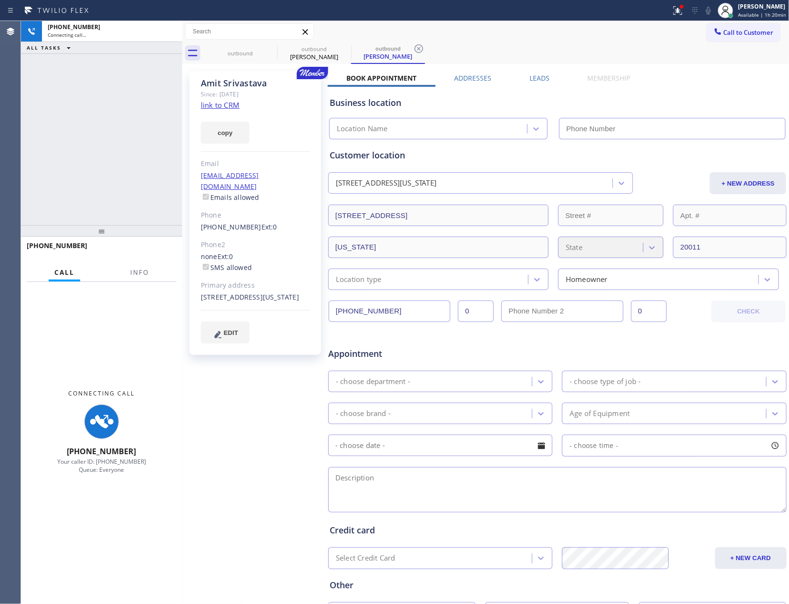
type input "[PHONE_NUMBER]"
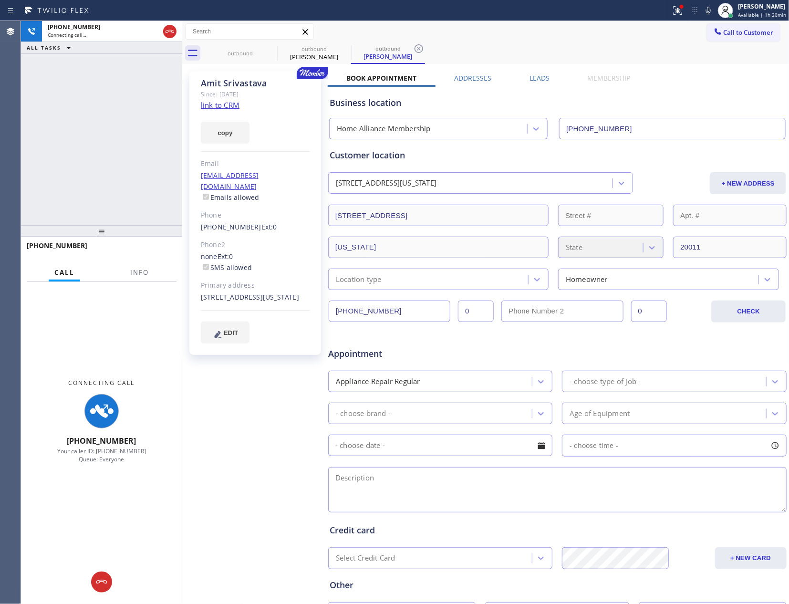
click at [135, 165] on div "+17342723054 Connecting call… ALL TASKS ALL TASKS ACTIVE TASKS TASKS IN WRAP UP" at bounding box center [101, 123] width 161 height 204
click at [135, 164] on div "+17342723054 Connecting call… ALL TASKS ALL TASKS ACTIVE TASKS TASKS IN WRAP UP" at bounding box center [101, 123] width 161 height 204
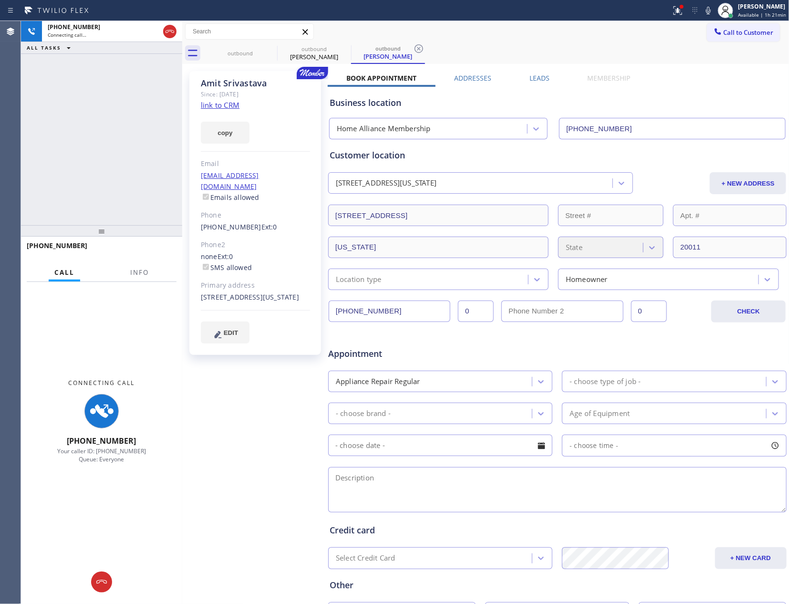
click at [99, 181] on div "+17342723054 Connecting call… ALL TASKS ALL TASKS ACTIVE TASKS TASKS IN WRAP UP" at bounding box center [101, 123] width 161 height 204
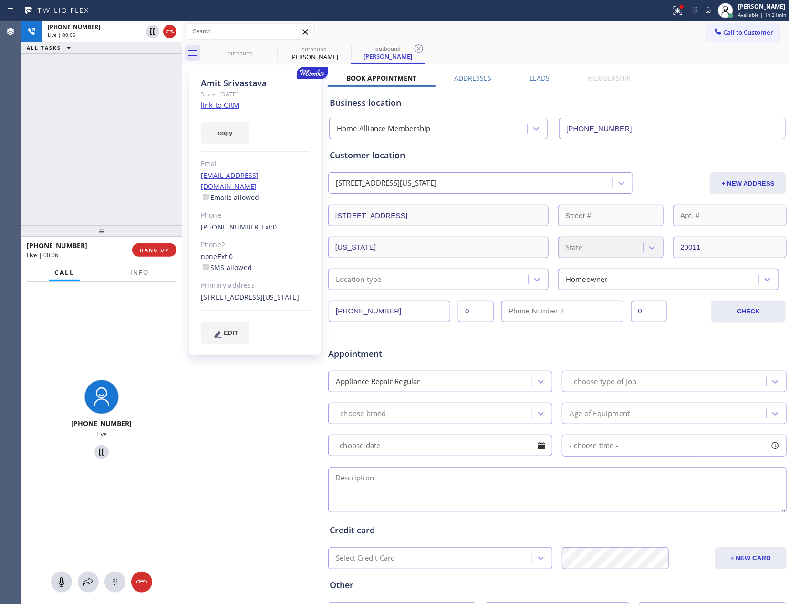
drag, startPoint x: 103, startPoint y: 119, endPoint x: 188, endPoint y: 119, distance: 84.9
click at [123, 120] on div "+17342723054 Live | 00:06 ALL TASKS ALL TASKS ACTIVE TASKS TASKS IN WRAP UP" at bounding box center [101, 123] width 161 height 204
click at [223, 106] on link "link to CRM" at bounding box center [220, 105] width 39 height 10
click at [651, 173] on div "+ NEW ADDRESS" at bounding box center [710, 183] width 153 height 22
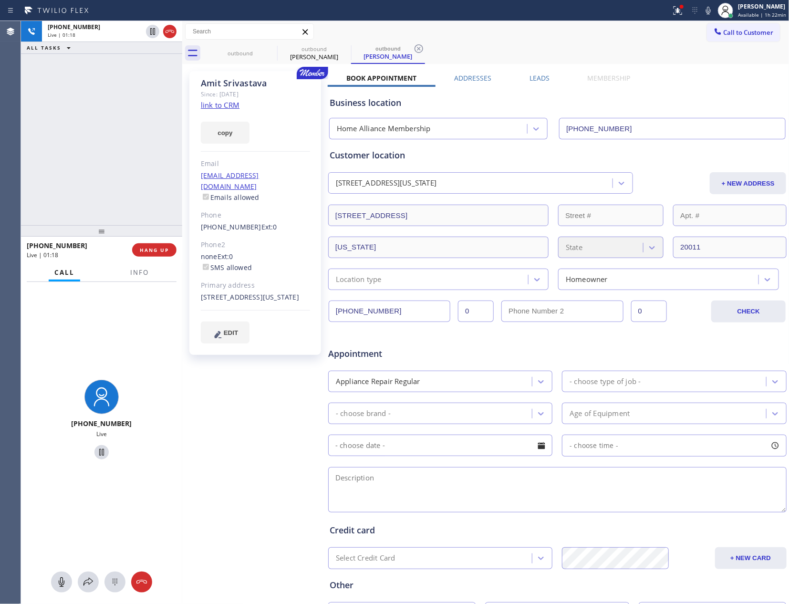
click at [659, 164] on div "Customer location 5930 4th Street Northwest Washington, 20011 DC + NEW ADDRESS …" at bounding box center [558, 219] width 456 height 141
click at [666, 93] on div "Business location Home Alliance Membership (855) 946-3605" at bounding box center [557, 113] width 459 height 52
click at [675, 75] on div "Book Appointment Addresses Leads Membership Business location Home Alliance Mem…" at bounding box center [557, 378] width 459 height 611
click at [678, 73] on div "Book Appointment Addresses Leads Membership Business location Home Alliance Mem…" at bounding box center [557, 378] width 459 height 611
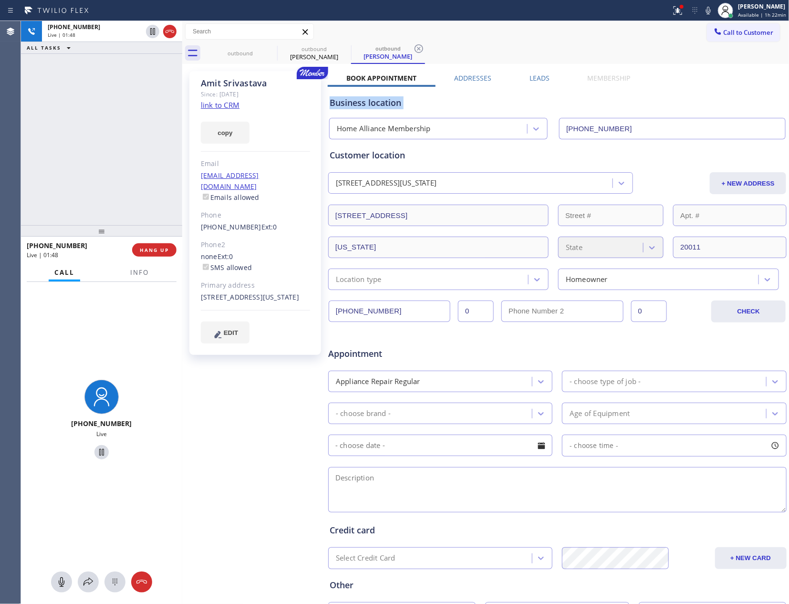
click at [678, 73] on div "Book Appointment Addresses Leads Membership Business location Home Alliance Mem…" at bounding box center [557, 378] width 459 height 611
click at [173, 165] on div "+17342723054 Live | 01:59 ALL TASKS ALL TASKS ACTIVE TASKS TASKS IN WRAP UP" at bounding box center [101, 123] width 161 height 204
click at [156, 249] on span "HANG UP" at bounding box center [154, 250] width 29 height 7
click at [116, 150] on div "+17342723054 Live | 02:00 ALL TASKS ALL TASKS ACTIVE TASKS TASKS IN WRAP UP" at bounding box center [101, 123] width 161 height 204
click at [116, 149] on div "+17342723054 Live | 02:00 ALL TASKS ALL TASKS ACTIVE TASKS TASKS IN WRAP UP" at bounding box center [101, 123] width 161 height 204
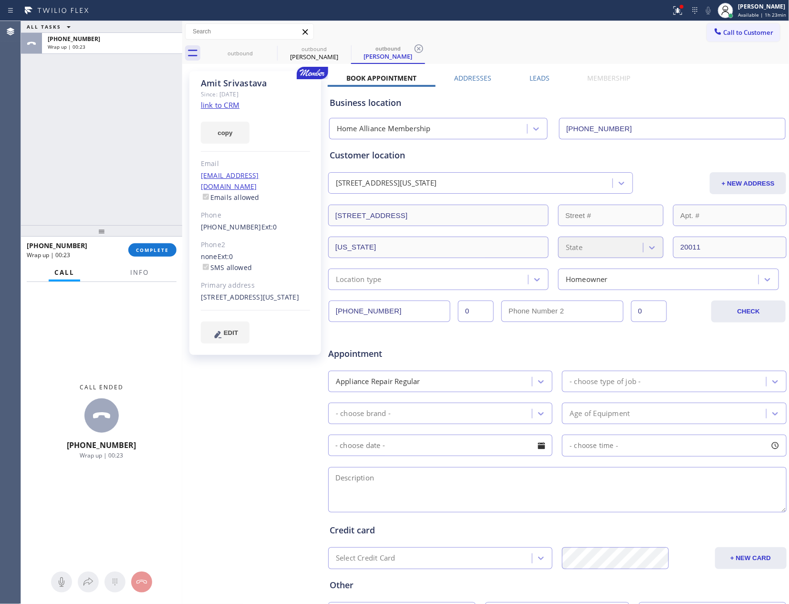
drag, startPoint x: 107, startPoint y: 161, endPoint x: 141, endPoint y: 229, distance: 75.9
click at [114, 169] on div "ALL TASKS ALL TASKS ACTIVE TASKS TASKS IN WRAP UP +17342723054 Wrap up | 00:23" at bounding box center [101, 123] width 161 height 204
drag, startPoint x: 169, startPoint y: 249, endPoint x: 154, endPoint y: 189, distance: 61.5
click at [169, 246] on button "COMPLETE" at bounding box center [152, 249] width 48 height 13
click at [145, 153] on div "ALL TASKS ALL TASKS ACTIVE TASKS TASKS IN WRAP UP +17342723054 Wrap up | 00:23" at bounding box center [101, 123] width 161 height 204
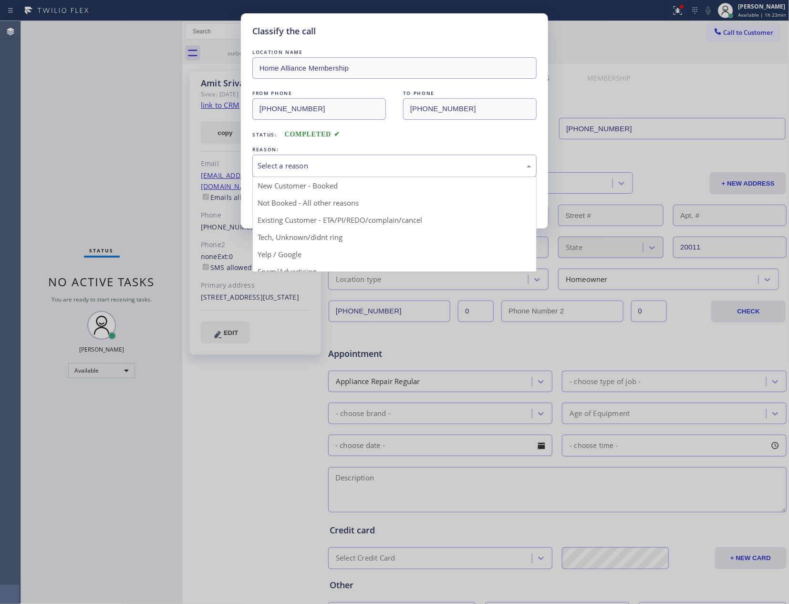
click at [308, 165] on div "Select a reason" at bounding box center [395, 165] width 274 height 11
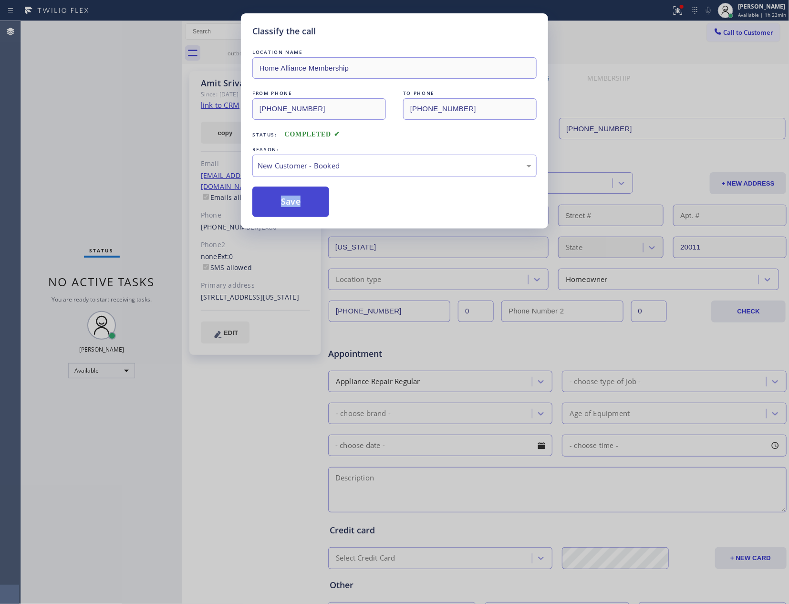
click at [298, 205] on button "Save" at bounding box center [290, 202] width 77 height 31
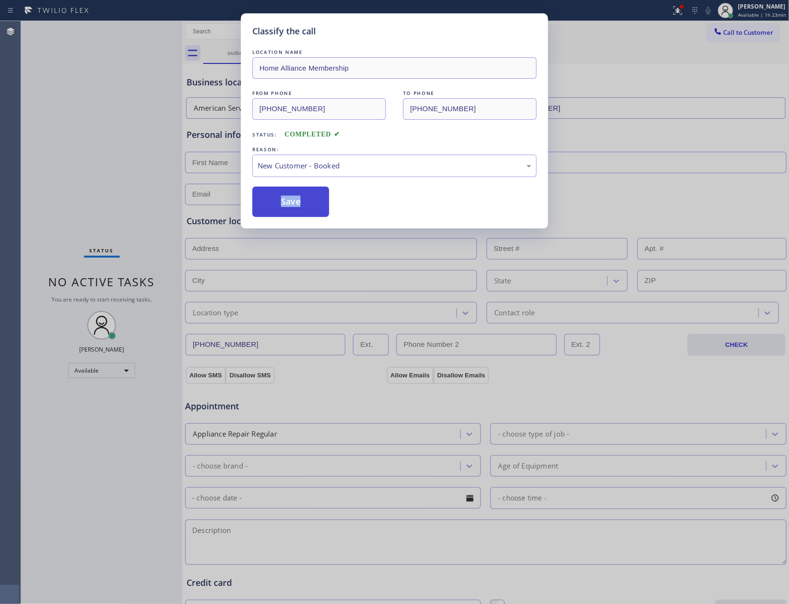
click at [298, 205] on button "Save" at bounding box center [290, 202] width 77 height 31
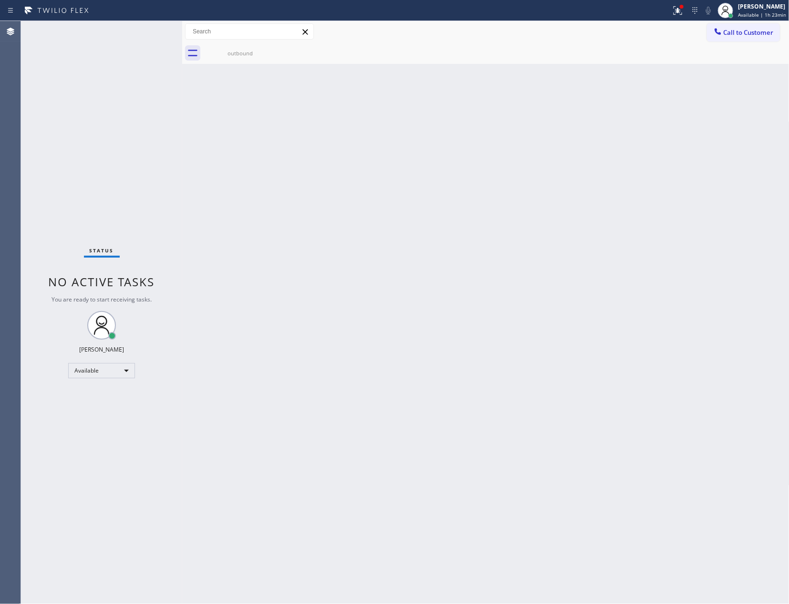
drag, startPoint x: 632, startPoint y: 247, endPoint x: 786, endPoint y: 87, distance: 222.0
click at [641, 239] on div "Back to Dashboard Change Sender ID Customers Technicians Select a contact Outbo…" at bounding box center [485, 312] width 607 height 583
click at [756, 31] on span "Call to Customer" at bounding box center [749, 32] width 50 height 9
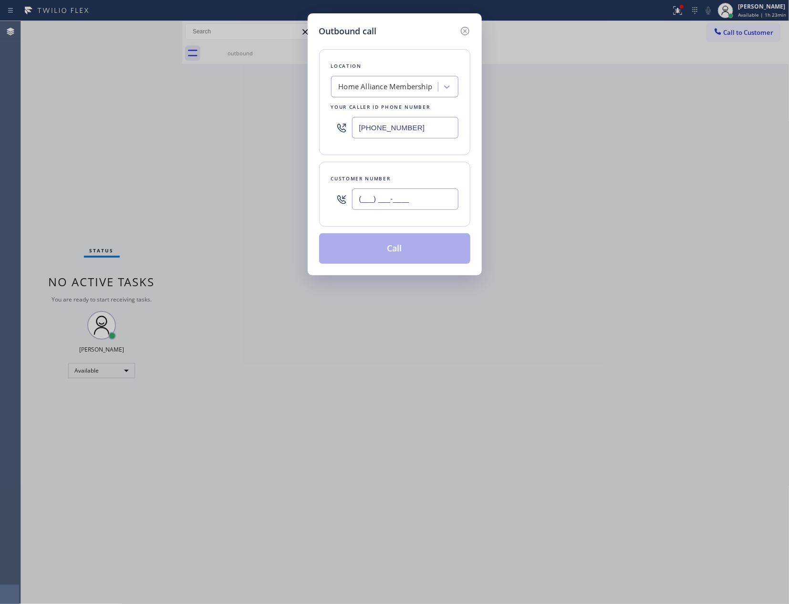
click at [422, 206] on input "(___) ___-____" at bounding box center [405, 198] width 106 height 21
paste input "408) 646-6200"
type input "(408) 646-6200"
click at [405, 248] on button "Call" at bounding box center [394, 248] width 151 height 31
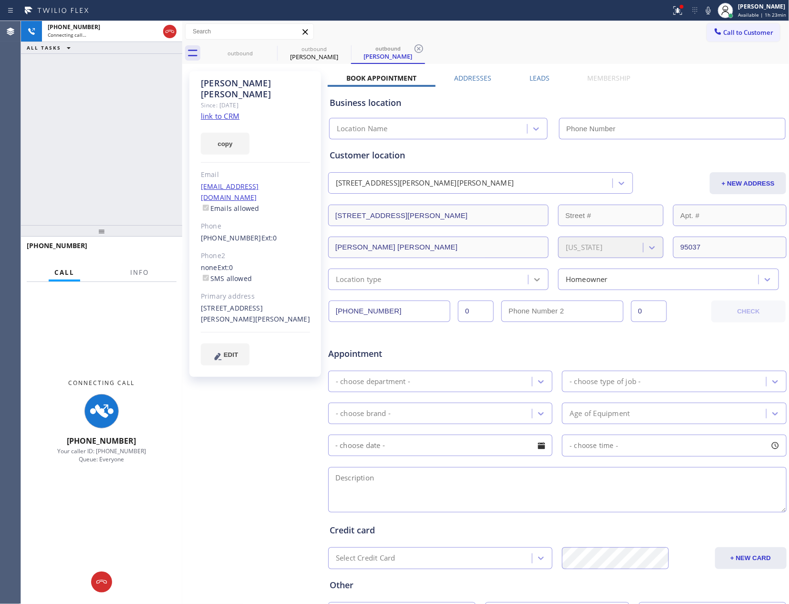
type input "[PHONE_NUMBER]"
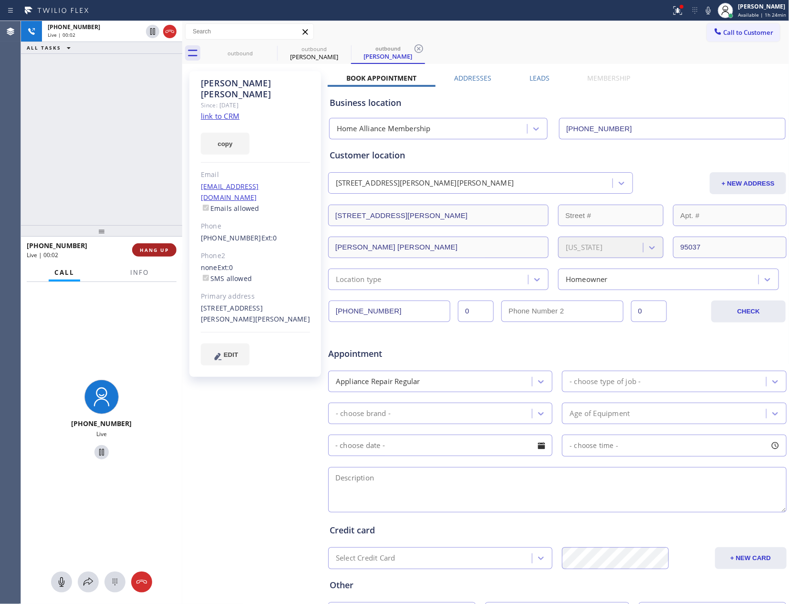
click at [141, 255] on button "HANG UP" at bounding box center [154, 249] width 44 height 13
click at [141, 250] on span "HANG UP" at bounding box center [154, 250] width 29 height 7
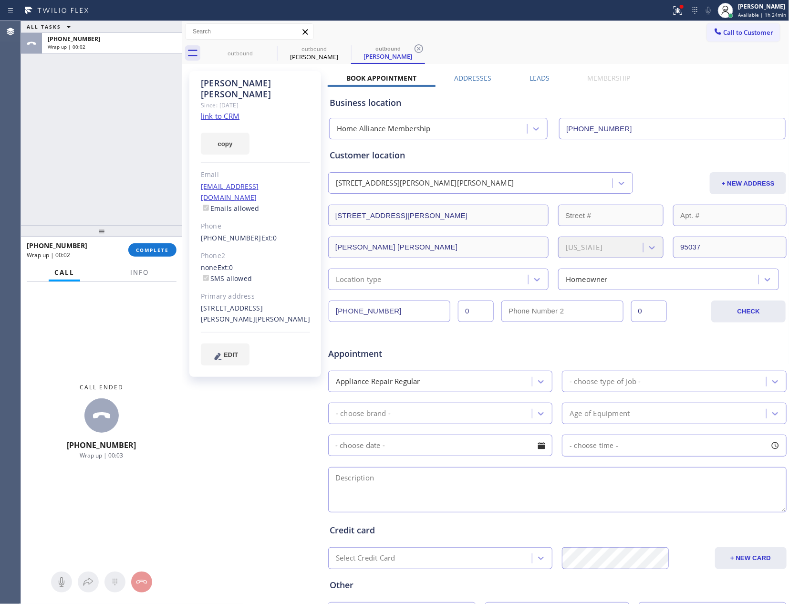
click at [223, 111] on link "link to CRM" at bounding box center [220, 116] width 39 height 10
click at [756, 33] on span "Call to Customer" at bounding box center [749, 32] width 50 height 9
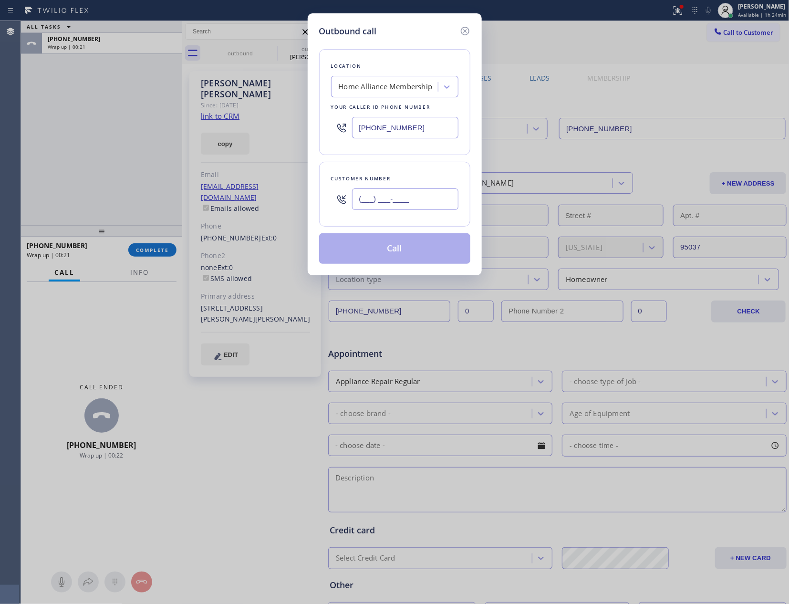
click at [397, 197] on input "(___) ___-____" at bounding box center [405, 198] width 106 height 21
paste input "206) 963-9178"
type input "(206) 963-9178"
click at [398, 252] on button "Call" at bounding box center [394, 248] width 151 height 31
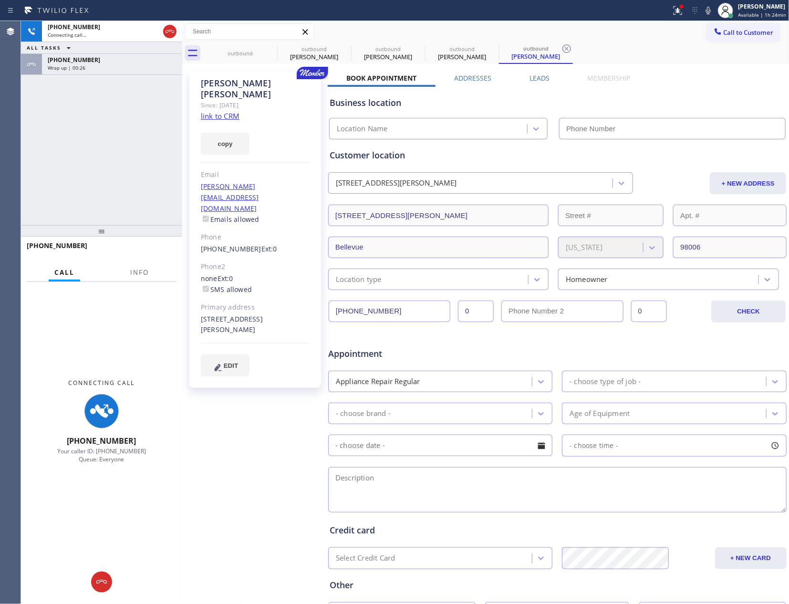
type input "[PHONE_NUMBER]"
click at [129, 69] on div "Wrap up | 00:27" at bounding box center [112, 67] width 129 height 7
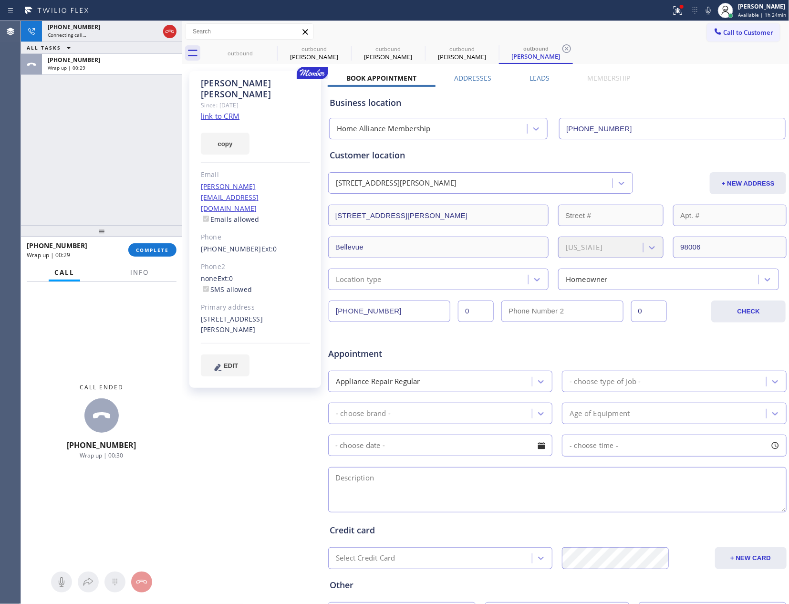
drag, startPoint x: 149, startPoint y: 250, endPoint x: 124, endPoint y: 152, distance: 101.6
click at [150, 250] on span "COMPLETE" at bounding box center [152, 250] width 33 height 7
drag, startPoint x: 124, startPoint y: 152, endPoint x: 127, endPoint y: 159, distance: 7.7
click at [124, 154] on div "+12069639178 Connecting call… ALL TASKS ALL TASKS ACTIVE TASKS TASKS IN WRAP UP…" at bounding box center [101, 123] width 161 height 204
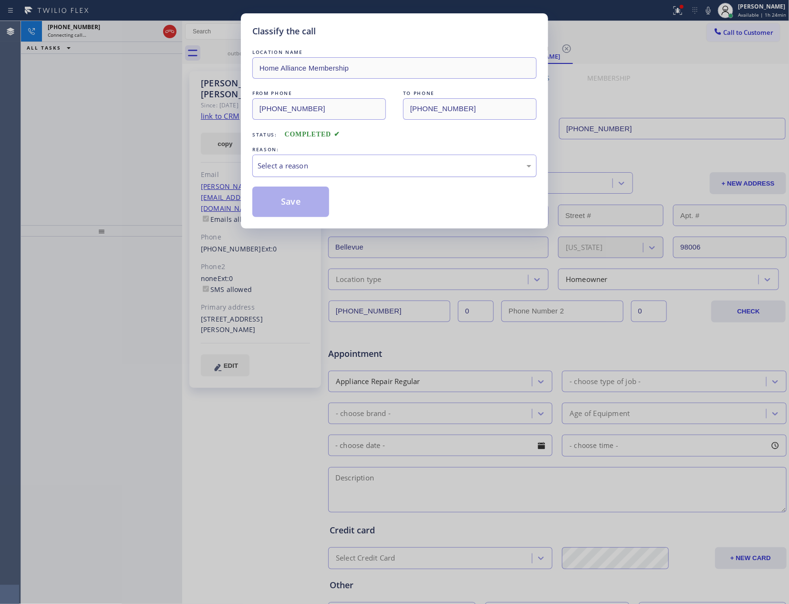
click at [310, 162] on div "Select a reason" at bounding box center [395, 165] width 274 height 11
click at [304, 204] on button "Save" at bounding box center [290, 202] width 77 height 31
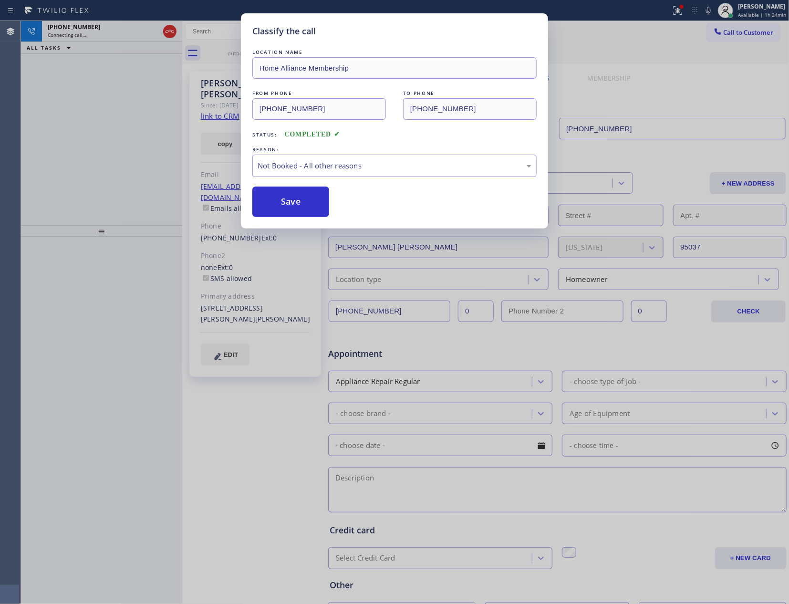
click at [304, 204] on button "Save" at bounding box center [290, 202] width 77 height 31
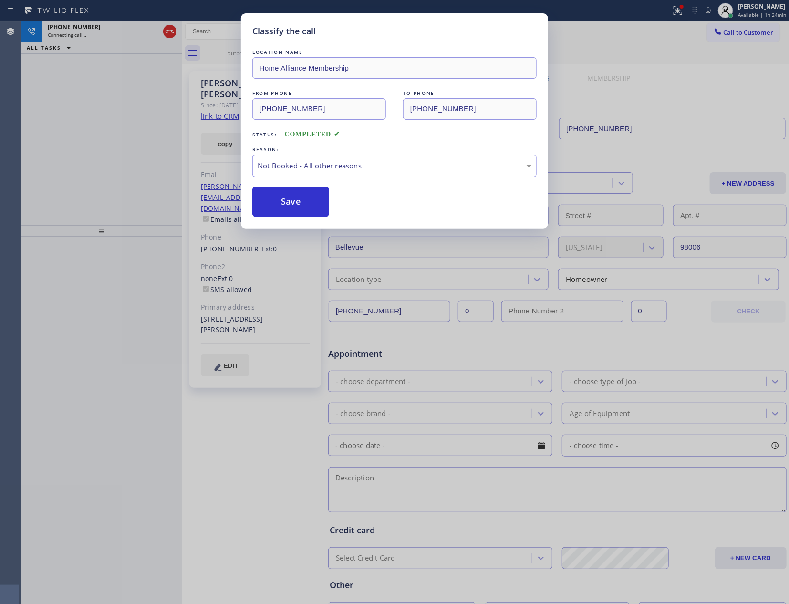
click at [59, 135] on div "Classify the call LOCATION NAME Home Alliance Membership FROM PHONE (855) 946-3…" at bounding box center [394, 302] width 789 height 604
click at [60, 135] on div "+12069639178 Connecting call… ALL TASKS ALL TASKS ACTIVE TASKS TASKS IN WRAP UP" at bounding box center [101, 123] width 161 height 204
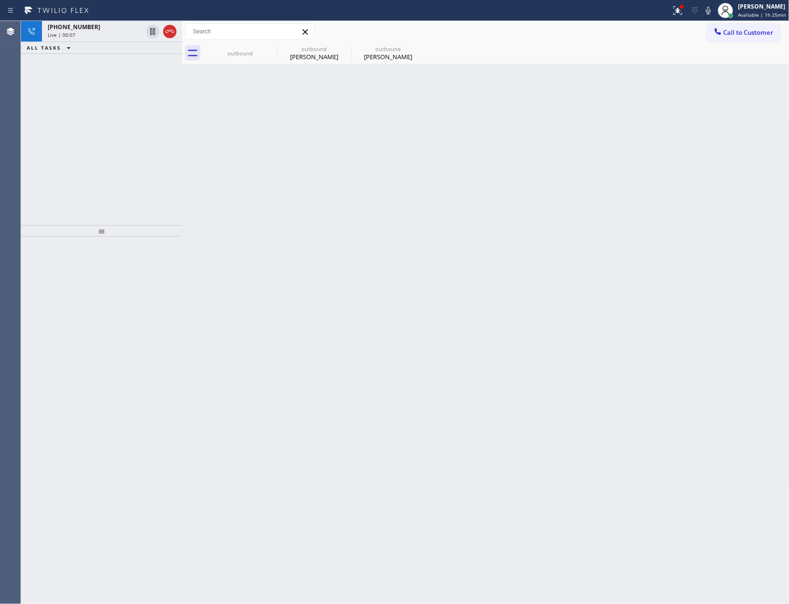
drag, startPoint x: 171, startPoint y: 31, endPoint x: 174, endPoint y: 124, distance: 94.0
click at [172, 32] on icon at bounding box center [169, 31] width 11 height 11
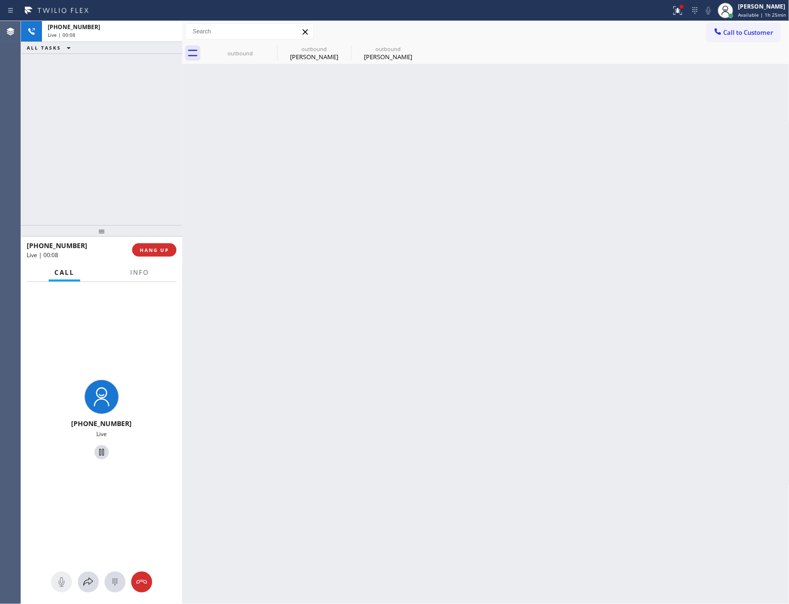
click at [174, 124] on div "+12069639178 Live | 00:08 ALL TASKS ALL TASKS ACTIVE TASKS TASKS IN WRAP UP" at bounding box center [101, 123] width 161 height 204
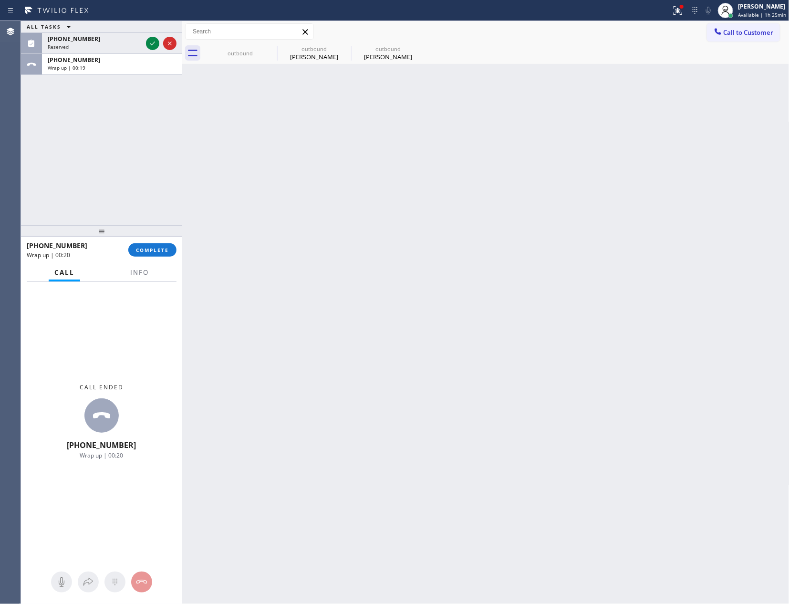
drag, startPoint x: 159, startPoint y: 249, endPoint x: 151, endPoint y: 162, distance: 88.1
click at [159, 250] on span "COMPLETE" at bounding box center [152, 250] width 33 height 7
click at [151, 162] on div "ALL TASKS ALL TASKS ACTIVE TASKS TASKS IN WRAP UP (657) 400-3867 Reserved +1206…" at bounding box center [101, 123] width 161 height 204
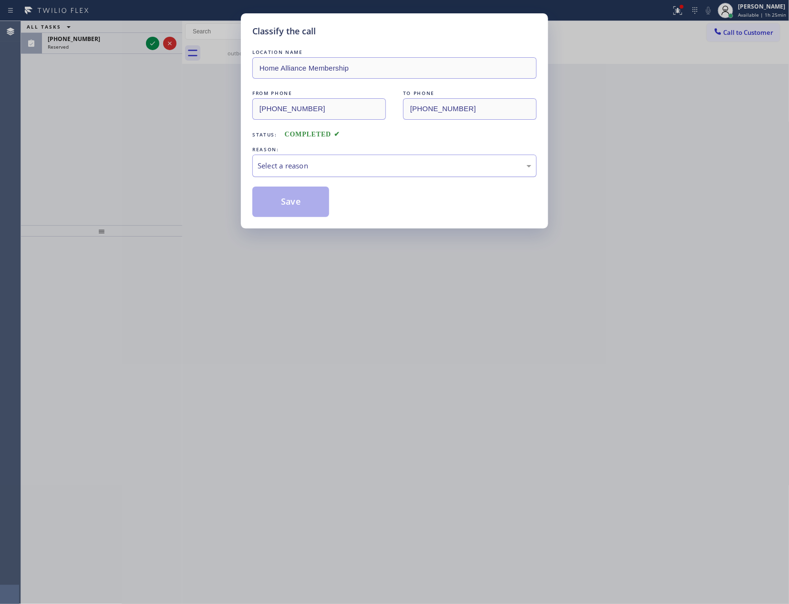
click at [283, 167] on div "Select a reason" at bounding box center [395, 165] width 274 height 11
click at [286, 203] on button "Save" at bounding box center [290, 202] width 77 height 31
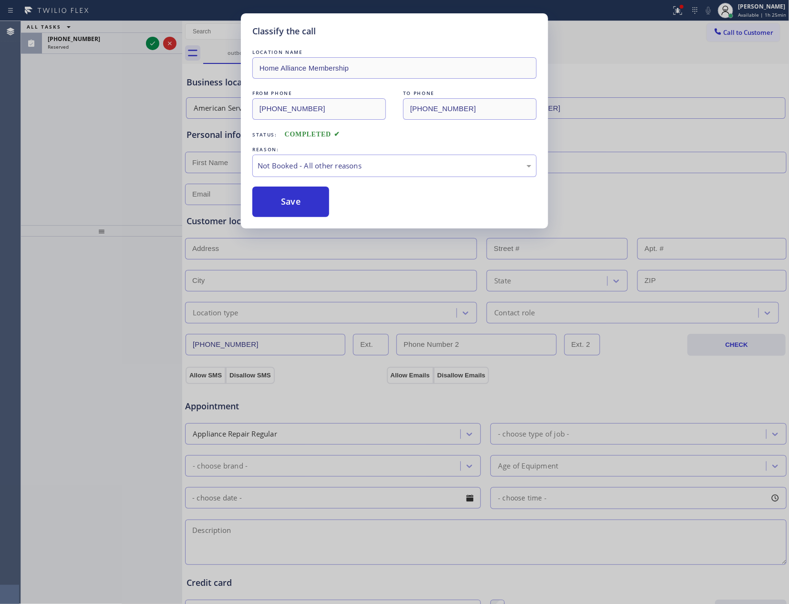
click at [286, 203] on button "Save" at bounding box center [290, 202] width 77 height 31
click at [127, 129] on div "Classify the call LOCATION NAME Home Alliance Membership FROM PHONE (855) 946-3…" at bounding box center [394, 302] width 789 height 604
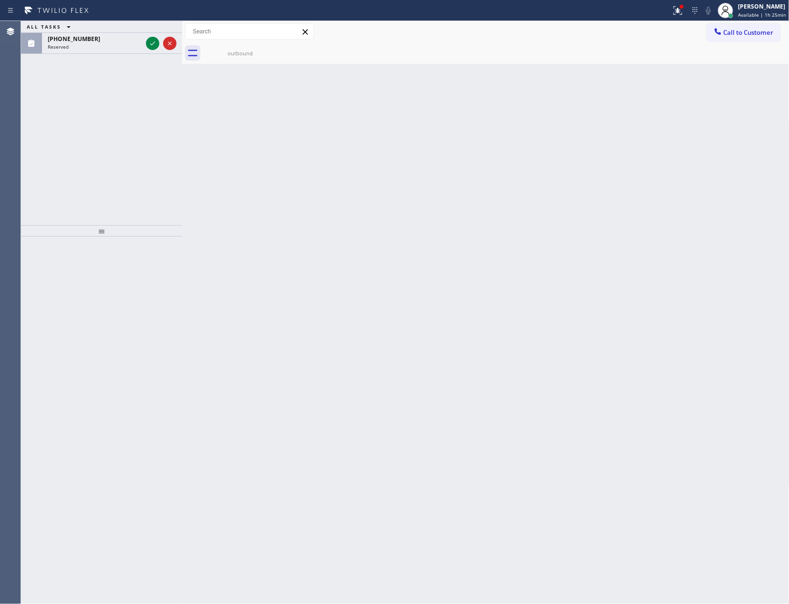
click at [127, 129] on div "ALL TASKS ALL TASKS ACTIVE TASKS TASKS IN WRAP UP (657) 400-3867 Reserved" at bounding box center [101, 123] width 161 height 204
click at [132, 127] on div "ALL TASKS ALL TASKS ACTIVE TASKS TASKS IN WRAP UP (657) 400-3867 Reserved" at bounding box center [101, 123] width 161 height 204
click at [749, 29] on span "Call to Customer" at bounding box center [749, 32] width 50 height 9
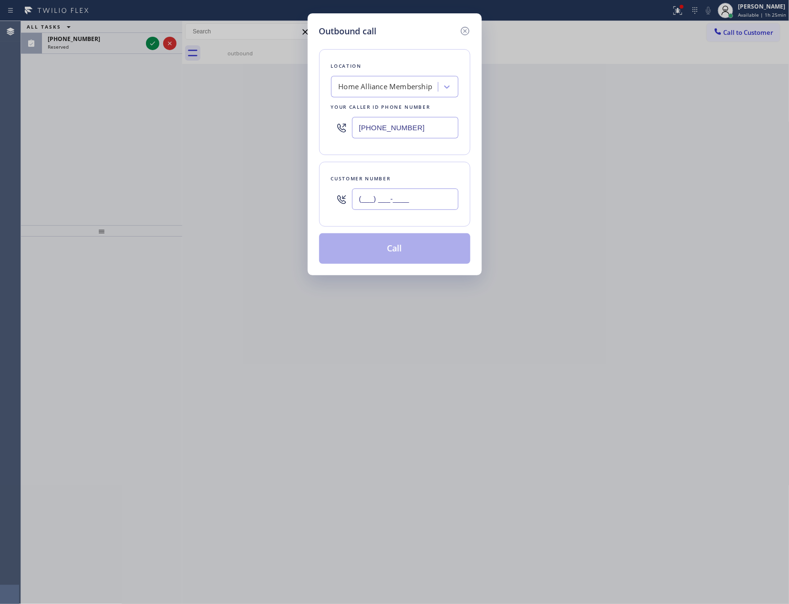
click at [436, 199] on input "(___) ___-____" at bounding box center [405, 198] width 106 height 21
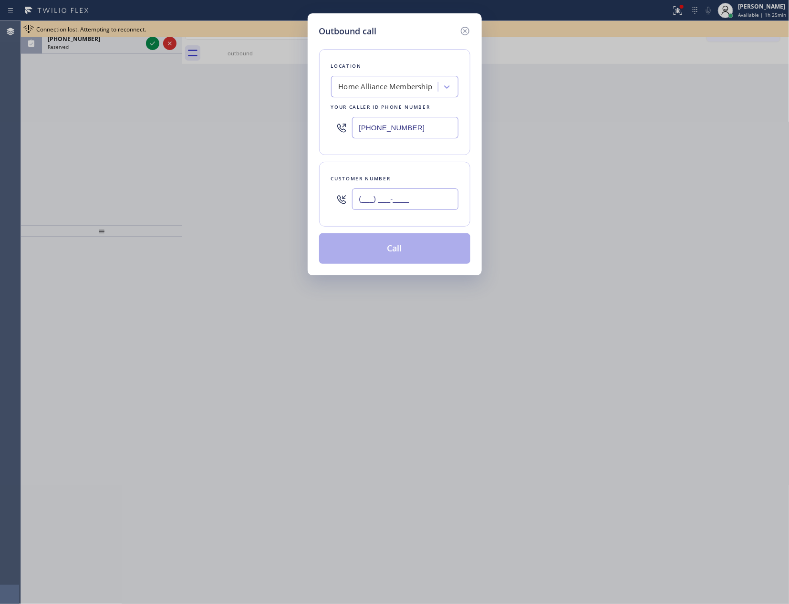
paste input "206) 963-9178"
type input "(206) 963-9178"
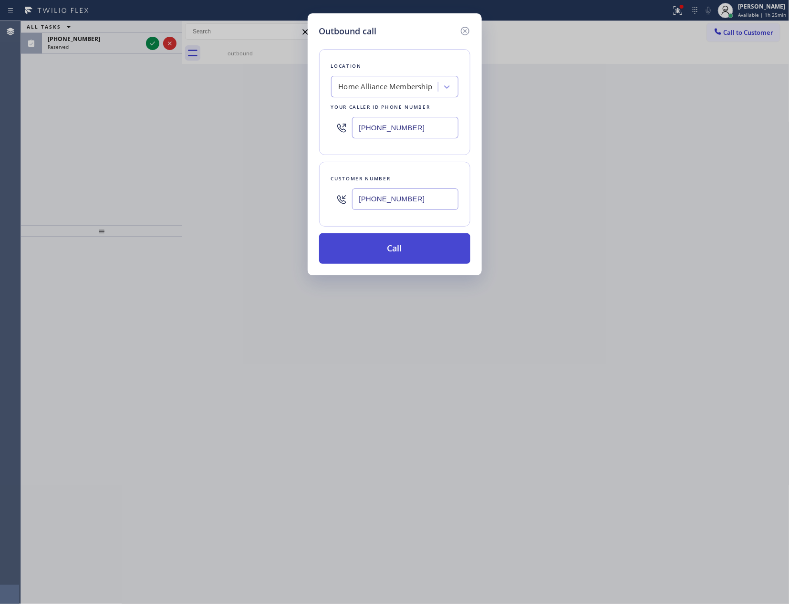
click at [404, 250] on button "Call" at bounding box center [394, 248] width 151 height 31
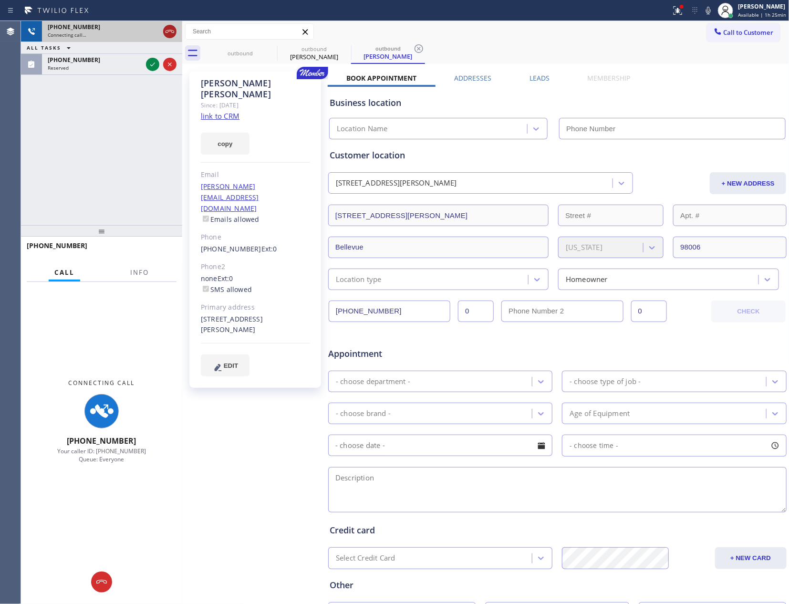
click at [169, 31] on icon at bounding box center [169, 31] width 11 height 11
drag, startPoint x: 150, startPoint y: 161, endPoint x: 160, endPoint y: 176, distance: 18.7
click at [150, 166] on div "+12069639178 Connecting call… ALL TASKS ALL TASKS ACTIVE TASKS TASKS IN WRAP UP…" at bounding box center [101, 123] width 161 height 204
type input "[PHONE_NUMBER]"
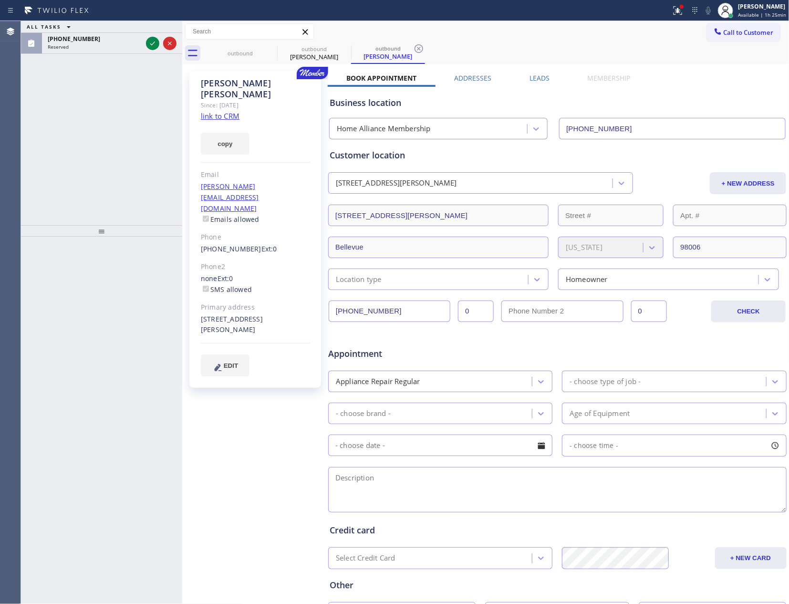
drag, startPoint x: 535, startPoint y: 76, endPoint x: 778, endPoint y: 468, distance: 461.4
click at [535, 76] on label "Leads" at bounding box center [539, 77] width 20 height 9
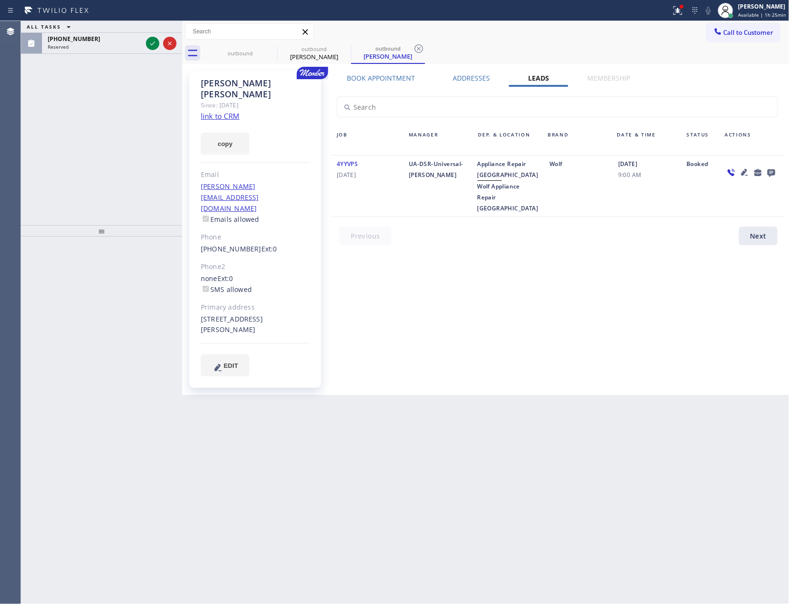
drag, startPoint x: 614, startPoint y: 349, endPoint x: 713, endPoint y: 217, distance: 165.3
click at [631, 333] on div "Book Appointment Addresses Leads Membership Business location Home Alliance Mem…" at bounding box center [557, 232] width 459 height 319
click at [774, 173] on icon at bounding box center [772, 173] width 8 height 8
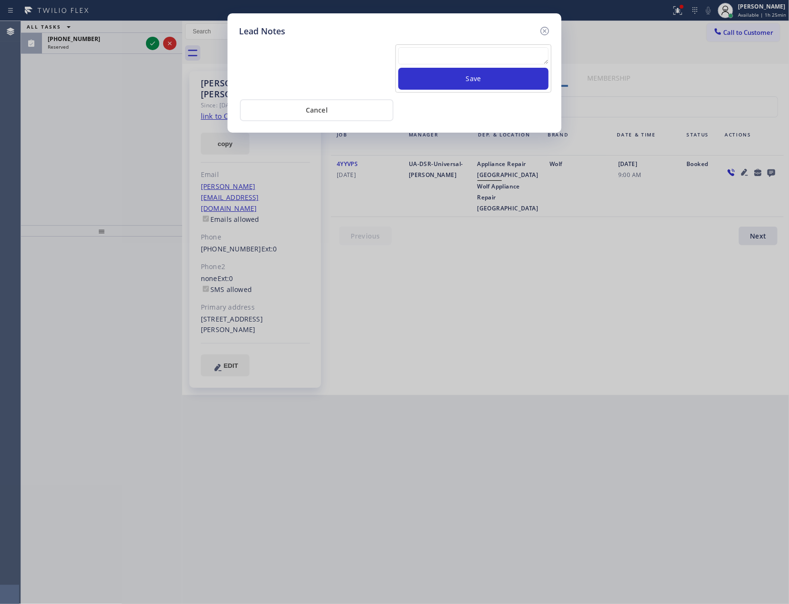
click at [464, 57] on textarea at bounding box center [473, 55] width 150 height 17
paste textarea "For the welcome call, please transfer the customer if they call back.""
type textarea "For the welcome call, please transfer the customer if they call back.""
click at [474, 83] on button "Save" at bounding box center [473, 79] width 150 height 22
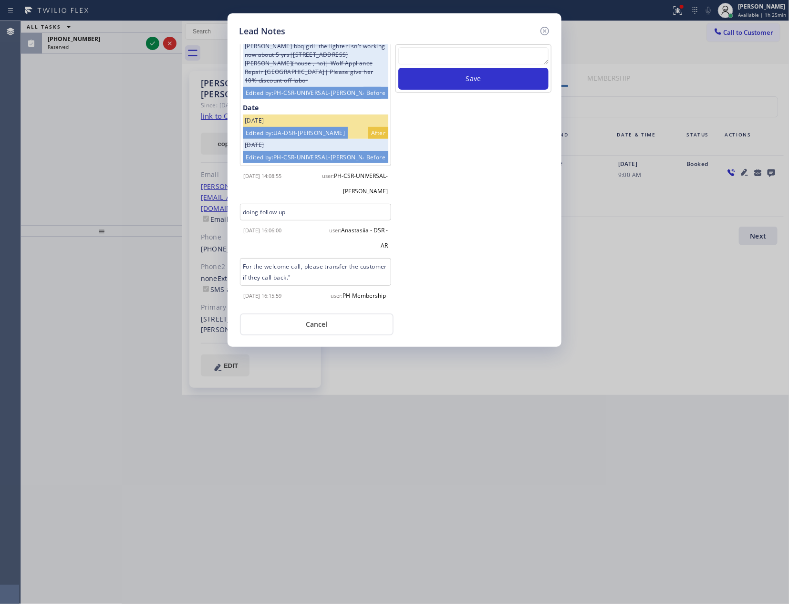
scroll to position [192, 0]
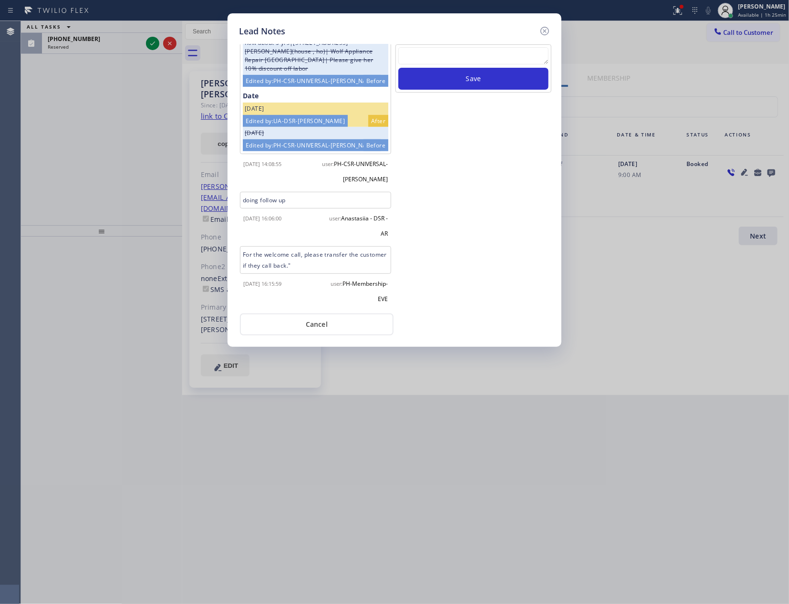
click at [314, 325] on button "Cancel" at bounding box center [317, 324] width 154 height 22
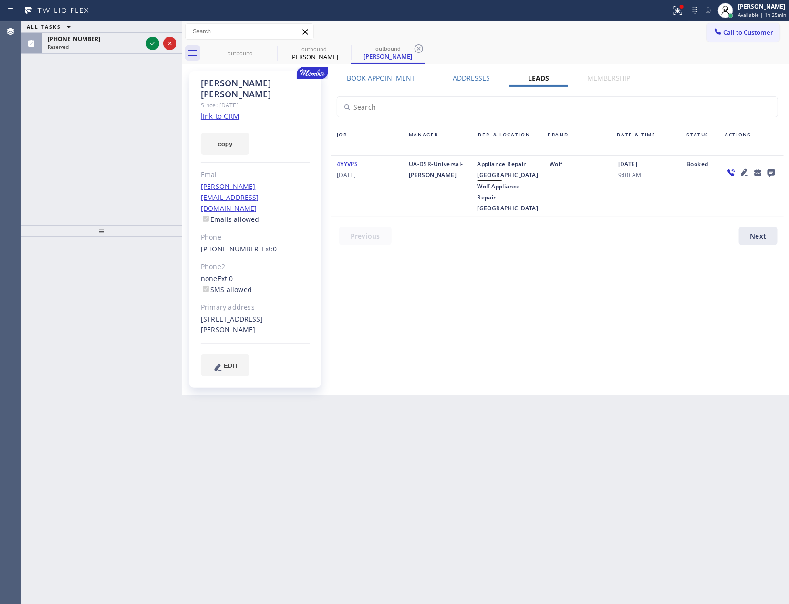
drag, startPoint x: 70, startPoint y: 107, endPoint x: 106, endPoint y: 108, distance: 35.8
click at [87, 108] on div "ALL TASKS ALL TASKS ACTIVE TASKS TASKS IN WRAP UP (657) 400-3867 Reserved" at bounding box center [101, 123] width 161 height 204
drag, startPoint x: 148, startPoint y: 36, endPoint x: 156, endPoint y: 56, distance: 21.6
click at [148, 36] on div at bounding box center [161, 43] width 34 height 21
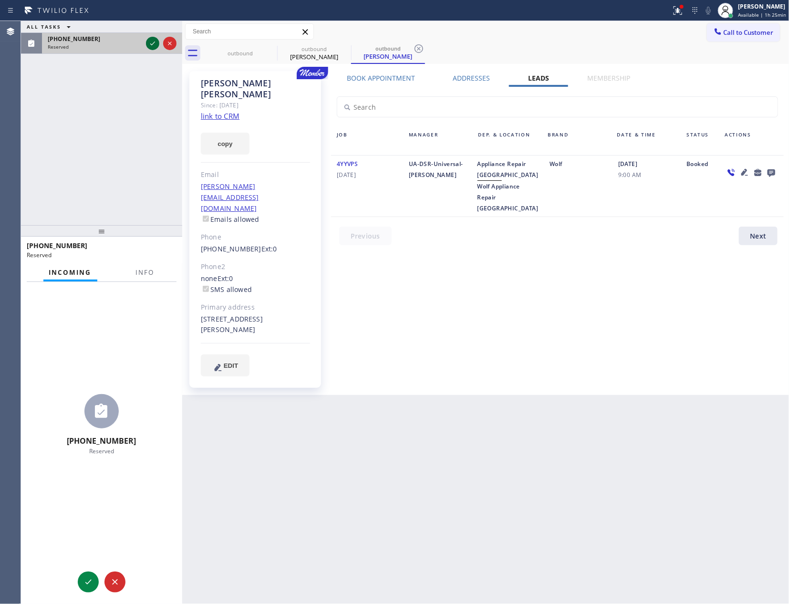
click at [155, 43] on icon at bounding box center [152, 43] width 11 height 11
click at [122, 122] on div "ALL TASKS ALL TASKS ACTIVE TASKS TASKS IN WRAP UP (657) 400-3867 Reserved" at bounding box center [101, 123] width 161 height 204
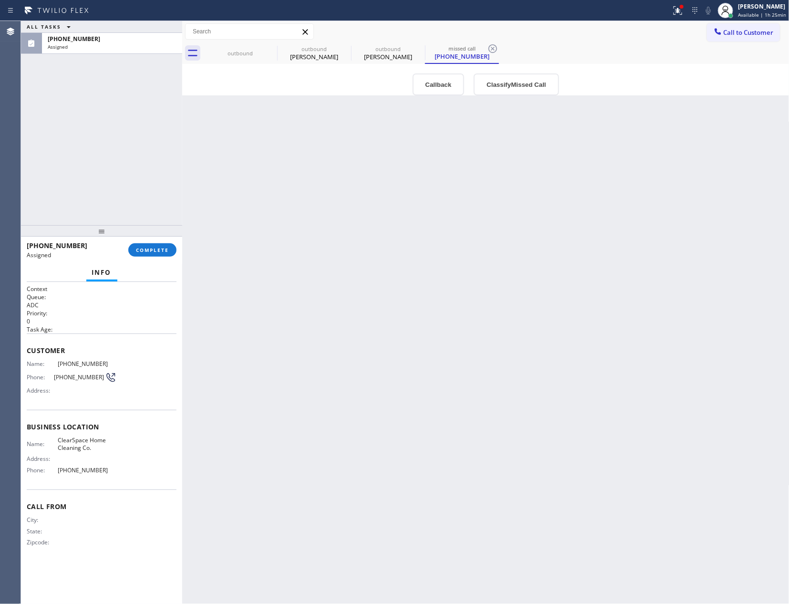
click at [447, 86] on button "Callback" at bounding box center [439, 84] width 52 height 22
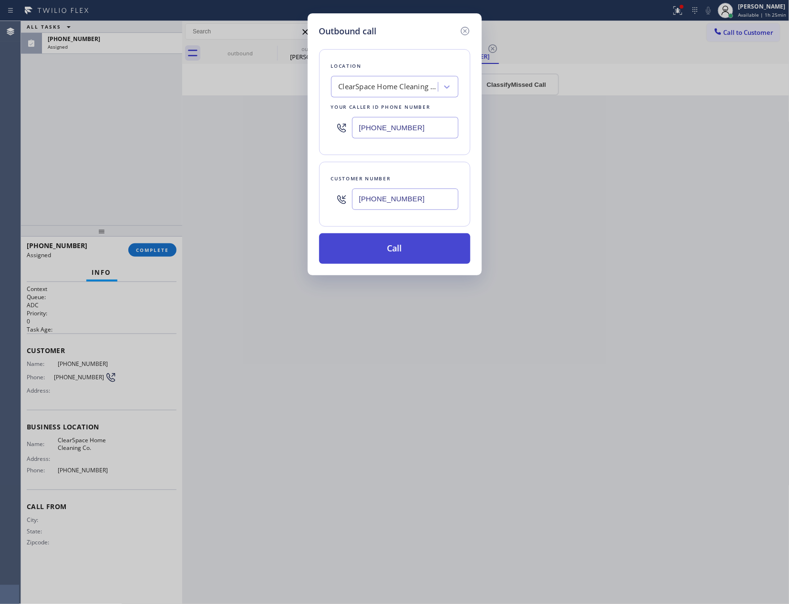
click at [382, 252] on button "Call" at bounding box center [394, 248] width 151 height 31
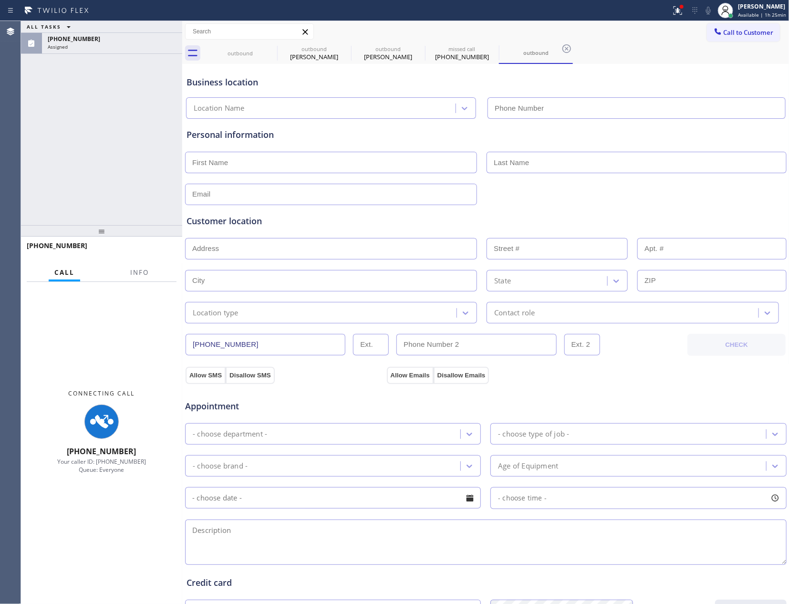
type input "(657) 467-8575"
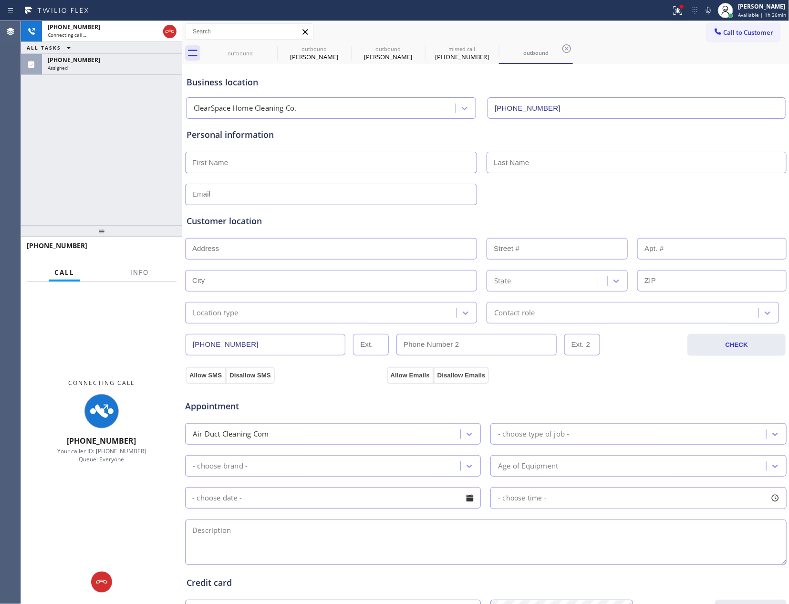
click at [126, 155] on div "+16574003867 Connecting call… ALL TASKS ALL TASKS ACTIVE TASKS TASKS IN WRAP UP…" at bounding box center [101, 123] width 161 height 204
click at [173, 29] on icon at bounding box center [169, 31] width 11 height 11
drag, startPoint x: 146, startPoint y: 142, endPoint x: 165, endPoint y: 192, distance: 53.2
click at [156, 173] on div "+16574003867 Connecting call… ALL TASKS ALL TASKS ACTIVE TASKS TASKS IN WRAP UP…" at bounding box center [101, 123] width 161 height 204
click at [136, 189] on div "+16574003867 Connecting call… ALL TASKS ALL TASKS ACTIVE TASKS TASKS IN WRAP UP…" at bounding box center [101, 123] width 161 height 204
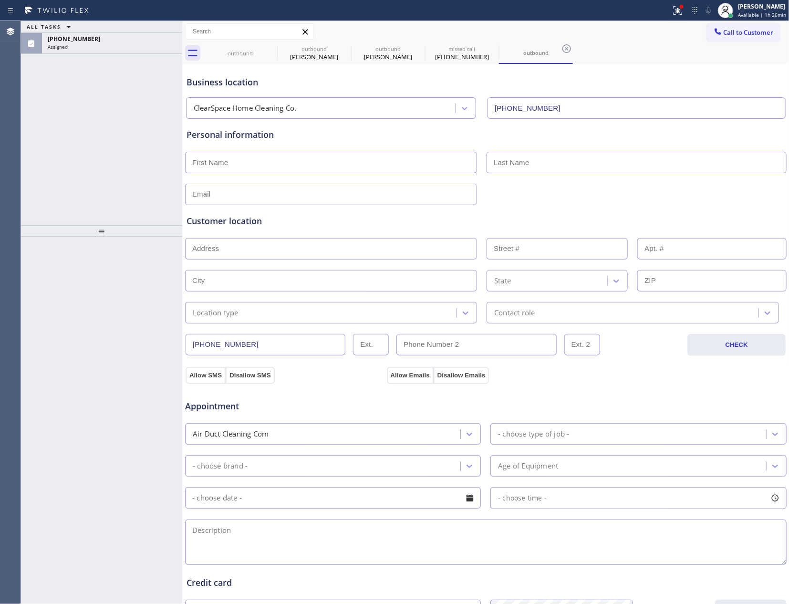
drag, startPoint x: 121, startPoint y: 45, endPoint x: 129, endPoint y: 226, distance: 181.5
click at [122, 47] on div "Assigned" at bounding box center [112, 46] width 129 height 7
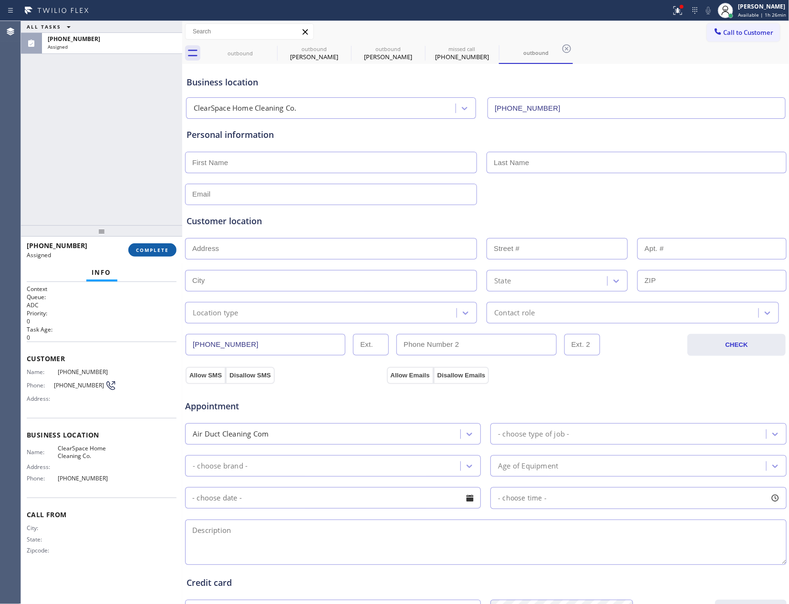
drag, startPoint x: 143, startPoint y: 247, endPoint x: 137, endPoint y: 127, distance: 119.4
click at [143, 245] on button "COMPLETE" at bounding box center [152, 249] width 48 height 13
click at [135, 106] on div "ALL TASKS ALL TASKS ACTIVE TASKS TASKS IN WRAP UP (657) 400-3867 Assigned" at bounding box center [101, 123] width 161 height 204
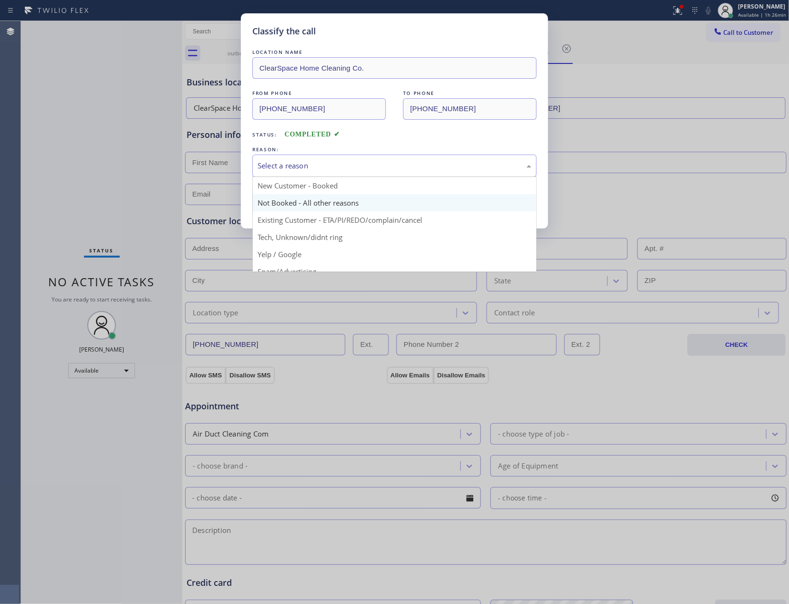
drag, startPoint x: 276, startPoint y: 167, endPoint x: 280, endPoint y: 195, distance: 27.9
click at [275, 171] on div "Select a reason" at bounding box center [395, 165] width 274 height 11
click at [282, 201] on button "Save" at bounding box center [290, 202] width 77 height 31
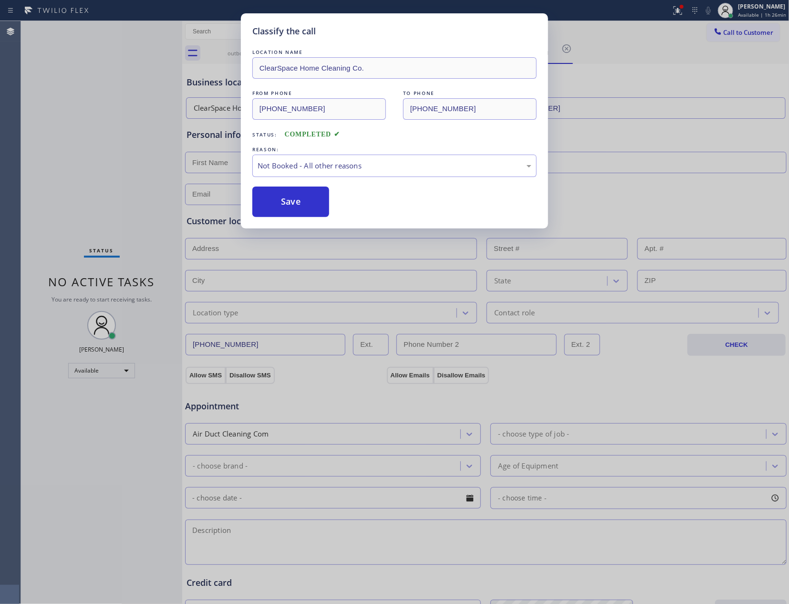
click at [282, 201] on button "Save" at bounding box center [290, 202] width 77 height 31
click at [83, 152] on div "Classify the call LOCATION NAME ClearSpace Home Cleaning Co. FROM PHONE (657) 4…" at bounding box center [394, 302] width 789 height 604
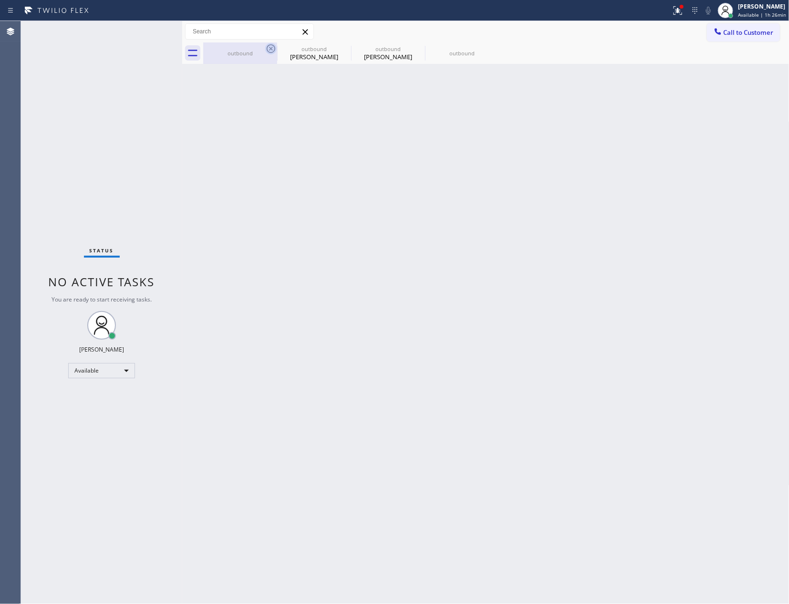
drag, startPoint x: 243, startPoint y: 50, endPoint x: 265, endPoint y: 53, distance: 21.7
click at [244, 50] on div "outbound" at bounding box center [240, 53] width 72 height 7
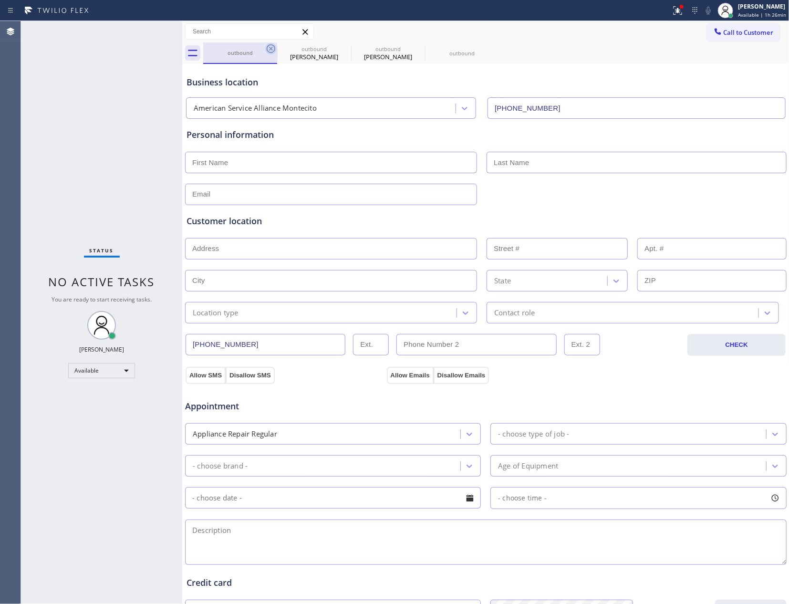
click at [274, 49] on icon at bounding box center [270, 48] width 11 height 11
type input "[PHONE_NUMBER]"
click at [0, 0] on icon at bounding box center [0, 0] width 0 height 0
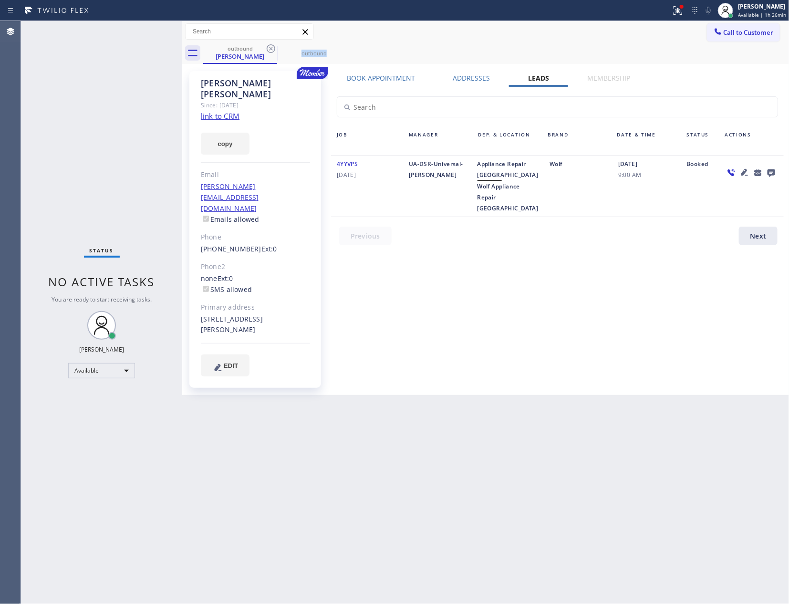
click at [274, 49] on icon at bounding box center [270, 48] width 11 height 11
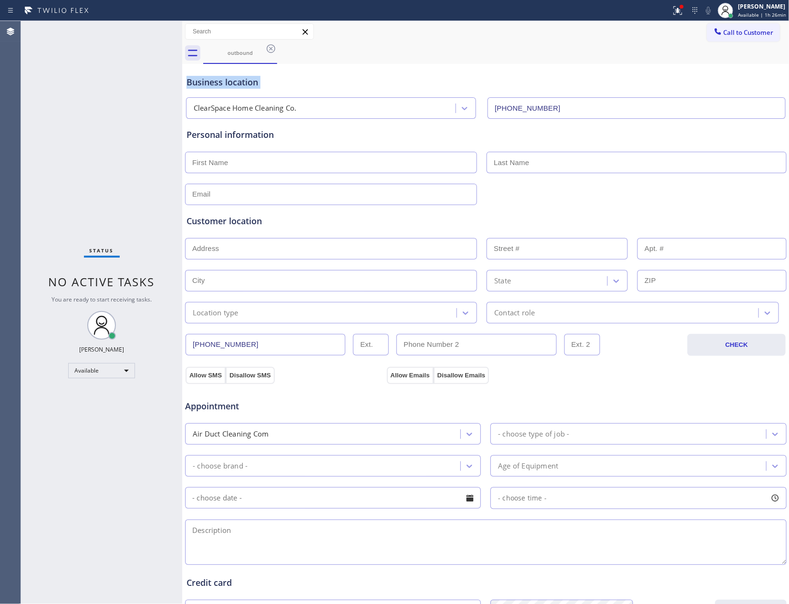
click at [274, 49] on icon at bounding box center [270, 48] width 11 height 11
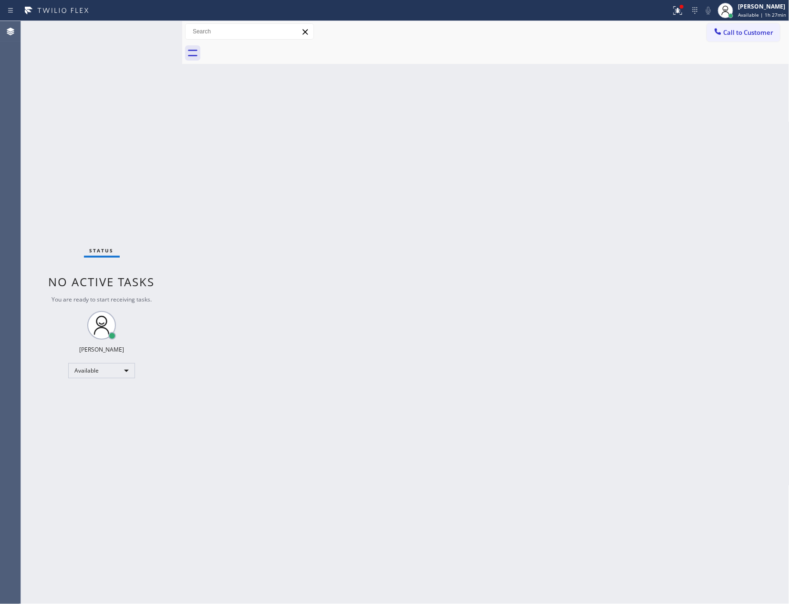
drag, startPoint x: 323, startPoint y: 298, endPoint x: 353, endPoint y: 281, distance: 34.4
click at [353, 281] on div "Back to Dashboard Change Sender ID Customers Technicians Select a contact Outbo…" at bounding box center [485, 312] width 607 height 583
click at [542, 290] on div "Back to Dashboard Change Sender ID Customers Technicians Select a contact Outbo…" at bounding box center [485, 312] width 607 height 583
click at [657, 438] on div "Back to Dashboard Change Sender ID Customers Technicians Select a contact Outbo…" at bounding box center [485, 312] width 607 height 583
drag, startPoint x: 619, startPoint y: 218, endPoint x: 763, endPoint y: 53, distance: 219.4
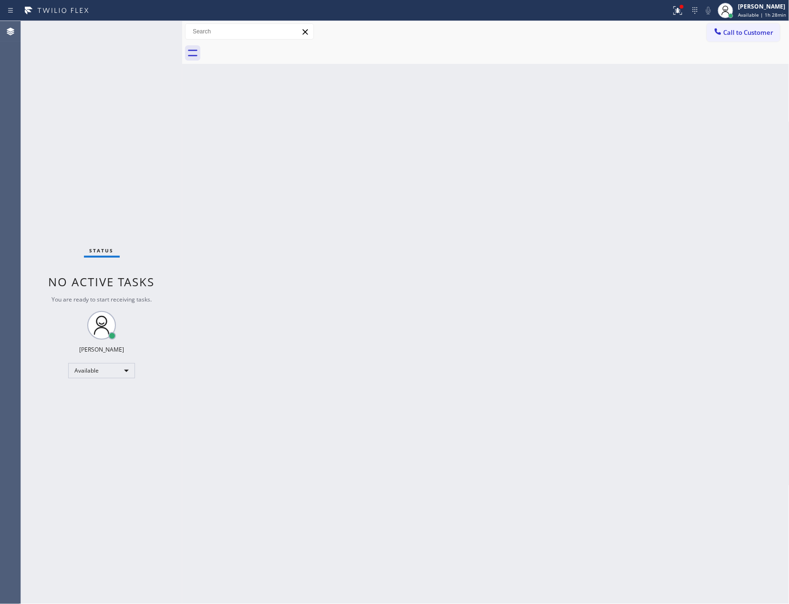
click at [648, 188] on div "Back to Dashboard Change Sender ID Customers Technicians Select a contact Outbo…" at bounding box center [485, 312] width 607 height 583
click at [764, 30] on span "Call to Customer" at bounding box center [749, 32] width 50 height 9
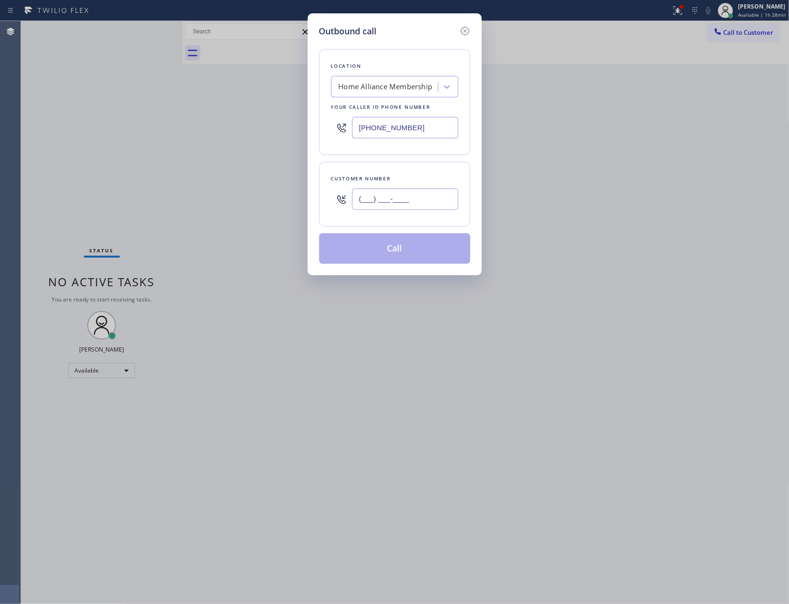
click at [402, 200] on input "(___) ___-____" at bounding box center [405, 198] width 106 height 21
paste input "858) 254-7794"
type input "(858) 254-7794"
click at [391, 257] on button "Call" at bounding box center [394, 248] width 151 height 31
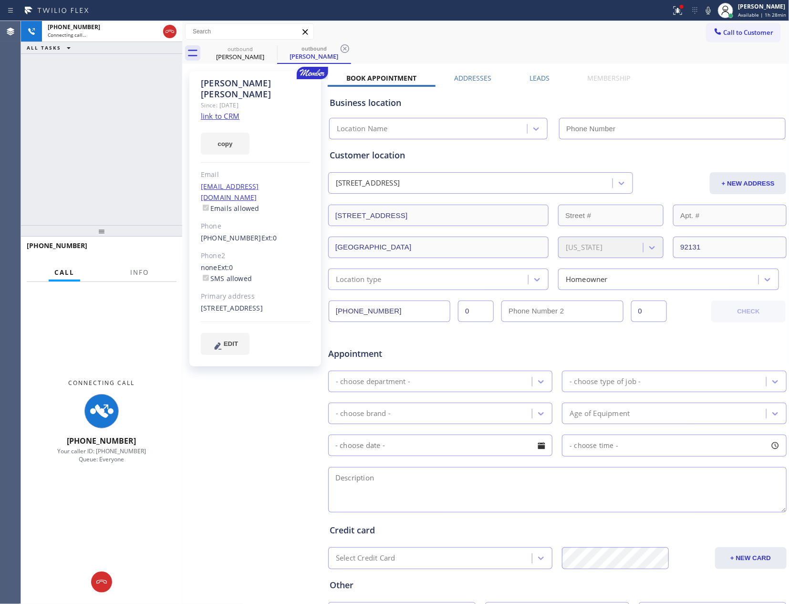
type input "[PHONE_NUMBER]"
click at [80, 145] on div "+18582547794 Connecting call… ALL TASKS ALL TASKS ACTIVE TASKS TASKS IN WRAP UP" at bounding box center [101, 123] width 161 height 204
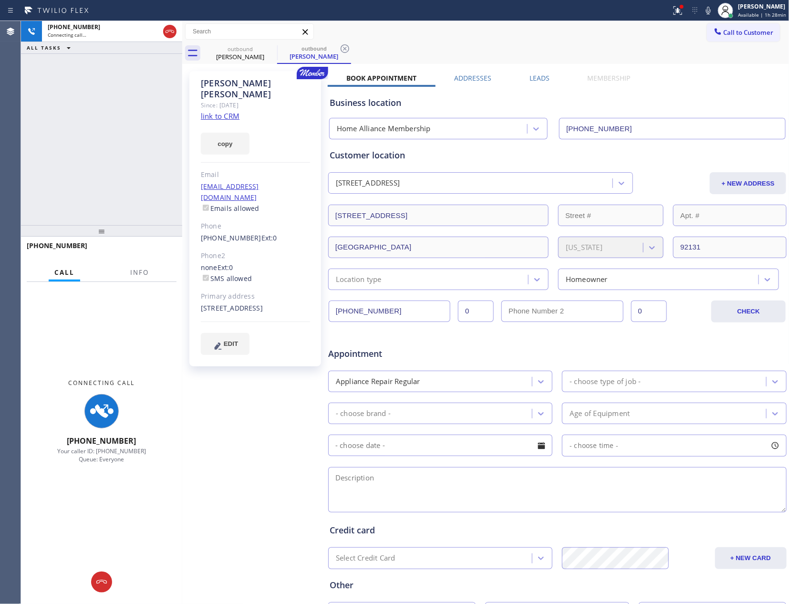
drag, startPoint x: 80, startPoint y: 145, endPoint x: 109, endPoint y: 127, distance: 33.6
click at [109, 127] on div "+18582547794 Connecting call… ALL TASKS ALL TASKS ACTIVE TASKS TASKS IN WRAP UP" at bounding box center [101, 123] width 161 height 204
click at [169, 29] on icon at bounding box center [169, 31] width 11 height 11
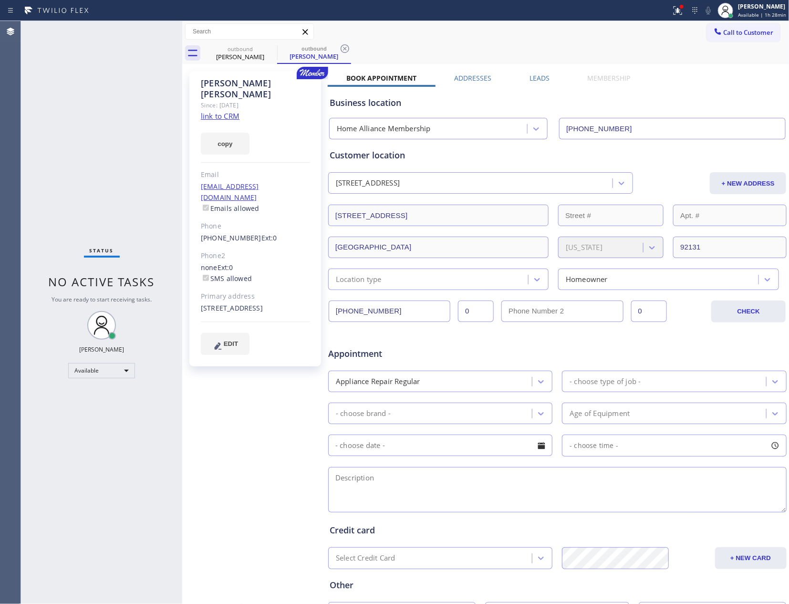
click at [162, 166] on div "Status No active tasks You are ready to start receiving tasks. [PERSON_NAME] Av…" at bounding box center [101, 312] width 161 height 583
click at [529, 78] on label "Leads" at bounding box center [539, 77] width 20 height 9
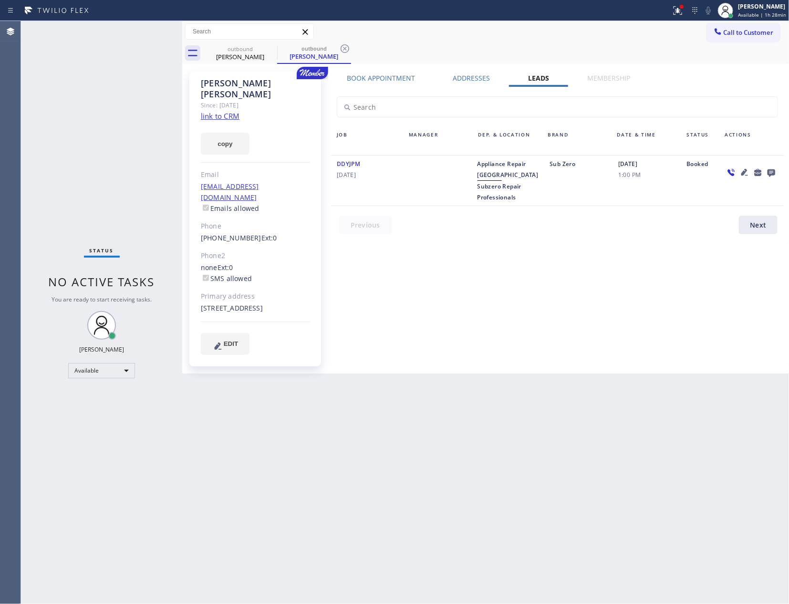
click at [768, 171] on icon at bounding box center [772, 173] width 8 height 8
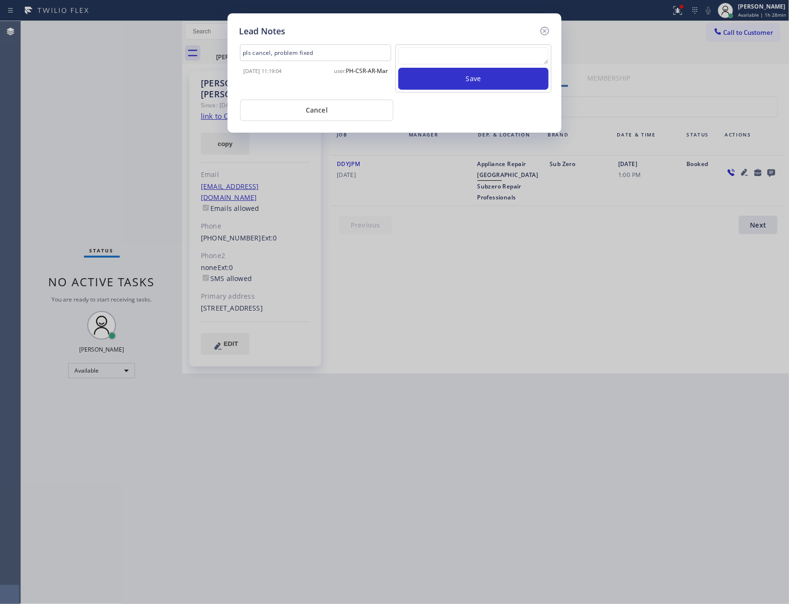
click at [491, 56] on textarea at bounding box center [473, 55] width 150 height 17
paste textarea "For the welcome call, please transfer the customer if they call back.""
type textarea "For the welcome call, please transfer the customer if they call back.""
click at [486, 82] on button "Save" at bounding box center [473, 79] width 150 height 22
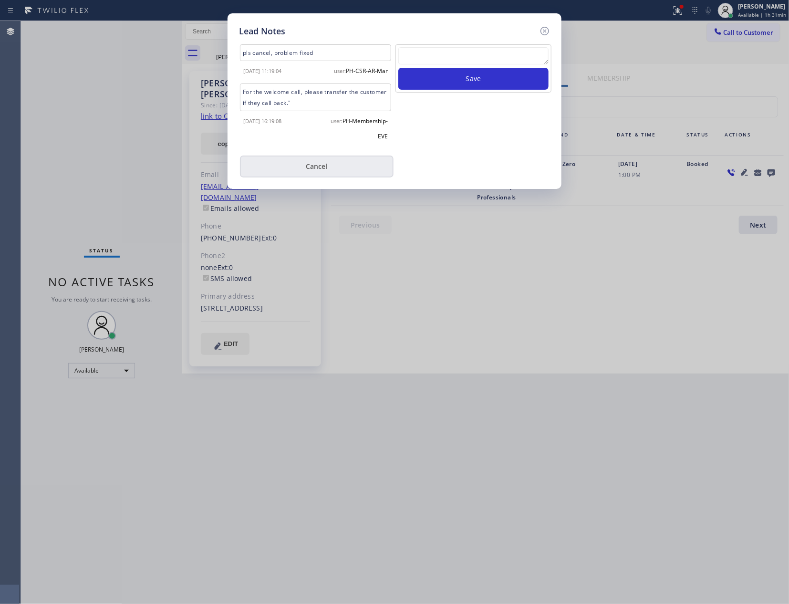
click at [343, 159] on button "Cancel" at bounding box center [317, 167] width 154 height 22
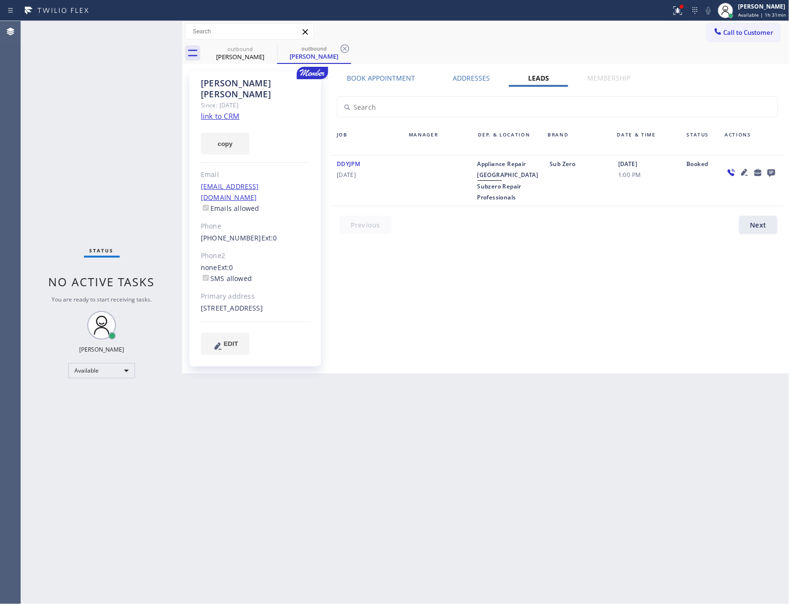
drag, startPoint x: 411, startPoint y: 331, endPoint x: 525, endPoint y: 401, distance: 134.0
click at [448, 358] on div "Book Appointment Addresses Leads Membership Business location Home Alliance Mem…" at bounding box center [557, 222] width 459 height 298
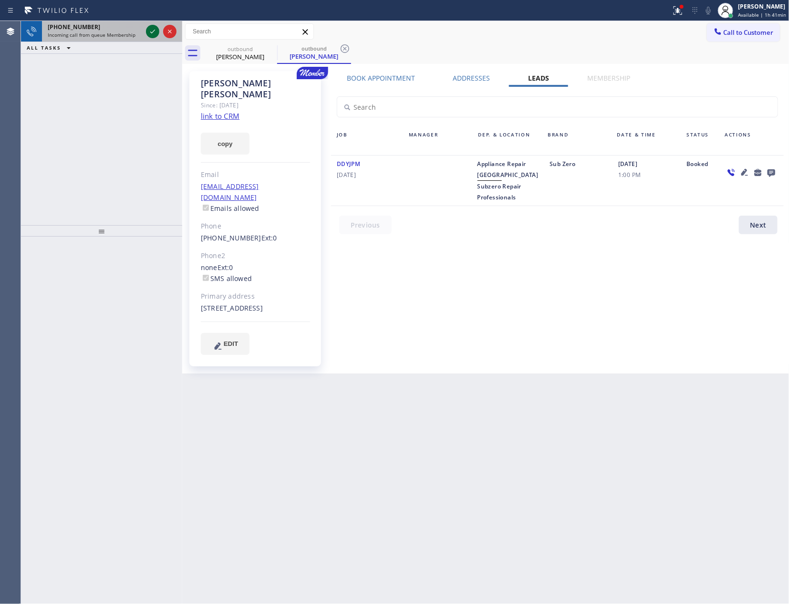
drag, startPoint x: 129, startPoint y: 109, endPoint x: 157, endPoint y: 35, distance: 79.1
click at [132, 104] on div "+16103601643 Incoming call from queue Membership ALL TASKS ALL TASKS ACTIVE TAS…" at bounding box center [101, 123] width 161 height 204
drag, startPoint x: 154, startPoint y: 27, endPoint x: 142, endPoint y: 94, distance: 68.2
click at [154, 28] on icon at bounding box center [152, 31] width 11 height 11
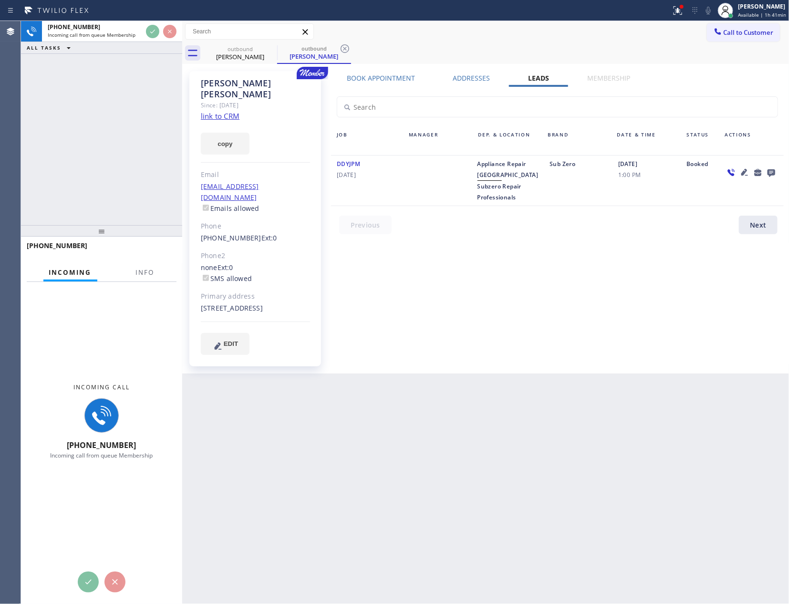
click at [140, 118] on div "+16103601643 Incoming call from queue Membership ALL TASKS ALL TASKS ACTIVE TAS…" at bounding box center [101, 123] width 161 height 204
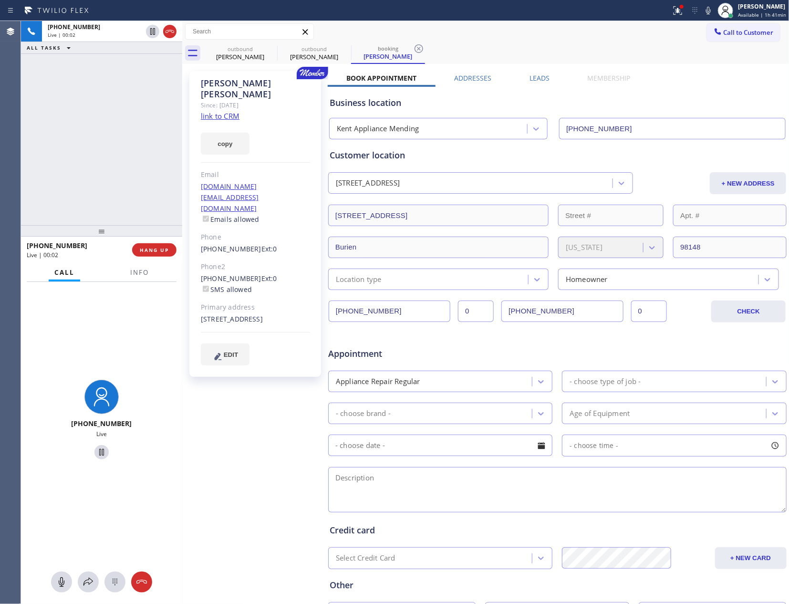
type input "(206) 202-1006"
click at [140, 118] on div "+16103601643 Live | 00:03 ALL TASKS ALL TASKS ACTIVE TASKS TASKS IN WRAP UP" at bounding box center [101, 123] width 161 height 204
click at [140, 118] on div "+16103601643 Live | 00:04 ALL TASKS ALL TASKS ACTIVE TASKS TASKS IN WRAP UP" at bounding box center [101, 123] width 161 height 204
click at [139, 127] on div "+16103601643 Live | 00:05 ALL TASKS ALL TASKS ACTIVE TASKS TASKS IN WRAP UP" at bounding box center [101, 123] width 161 height 204
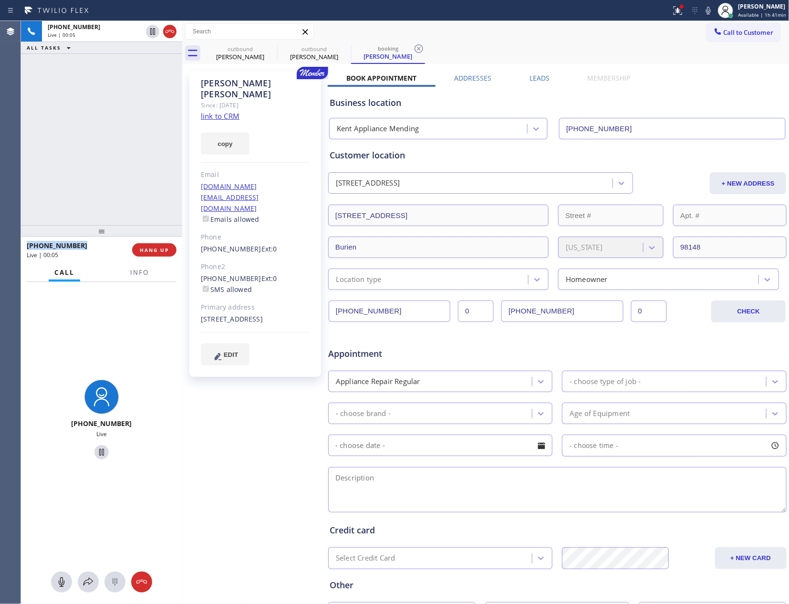
click at [139, 128] on div "+16103601643 Live | 00:05 ALL TASKS ALL TASKS ACTIVE TASKS TASKS IN WRAP UP" at bounding box center [101, 123] width 161 height 204
click at [222, 111] on link "link to CRM" at bounding box center [220, 116] width 39 height 10
drag, startPoint x: 134, startPoint y: 123, endPoint x: 154, endPoint y: 141, distance: 26.7
click at [148, 131] on div "+16103601643 Live | 00:06 ALL TASKS ALL TASKS ACTIVE TASKS TASKS IN WRAP UP" at bounding box center [101, 123] width 161 height 204
click at [127, 156] on div "+16103601643 Live | 00:32 ALL TASKS ALL TASKS ACTIVE TASKS TASKS IN WRAP UP" at bounding box center [101, 123] width 161 height 204
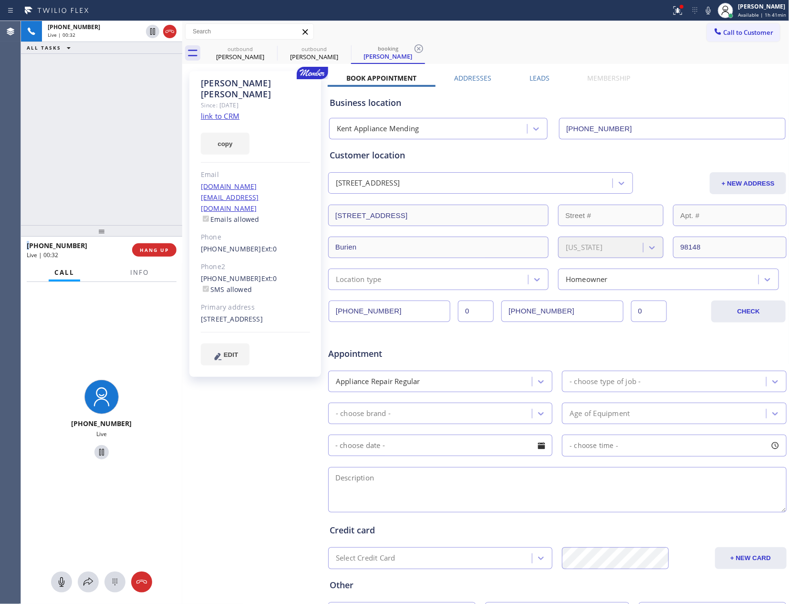
click at [127, 156] on div "+16103601643 Live | 00:32 ALL TASKS ALL TASKS ACTIVE TASKS TASKS IN WRAP UP" at bounding box center [101, 123] width 161 height 204
click at [127, 156] on div "+16103601643 Live | 00:33 ALL TASKS ALL TASKS ACTIVE TASKS TASKS IN WRAP UP" at bounding box center [101, 123] width 161 height 204
click at [248, 80] on div "Jae Beck" at bounding box center [255, 89] width 109 height 22
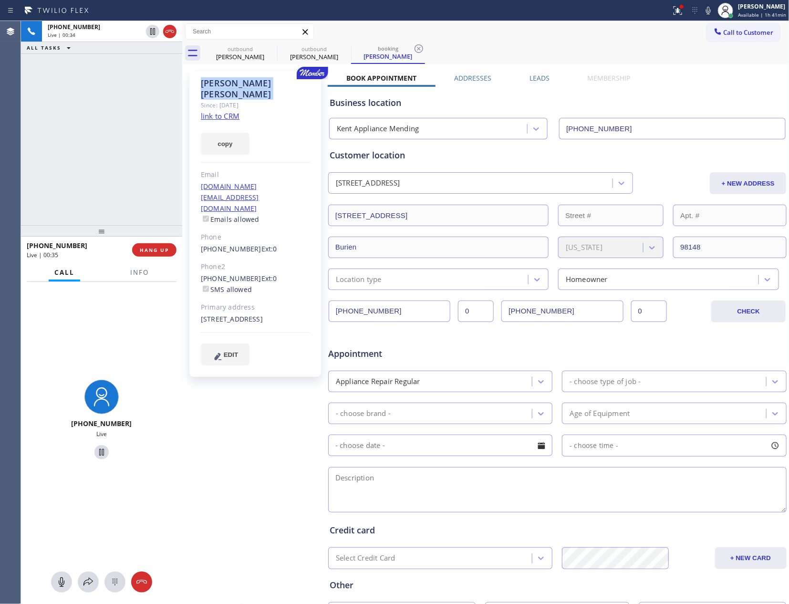
click at [248, 80] on div "Jae Beck" at bounding box center [255, 89] width 109 height 22
copy div "Jae Beck"
click at [108, 119] on div "+16103601643 Live | 01:08 ALL TASKS ALL TASKS ACTIVE TASKS TASKS IN WRAP UP" at bounding box center [101, 123] width 161 height 204
click at [113, 124] on div "+16103601643 Live | 01:09 ALL TASKS ALL TASKS ACTIVE TASKS TASKS IN WRAP UP" at bounding box center [101, 123] width 161 height 204
click at [70, 162] on div "+16103601643 Live | 01:43 ALL TASKS ALL TASKS ACTIVE TASKS TASKS IN WRAP UP" at bounding box center [101, 123] width 161 height 204
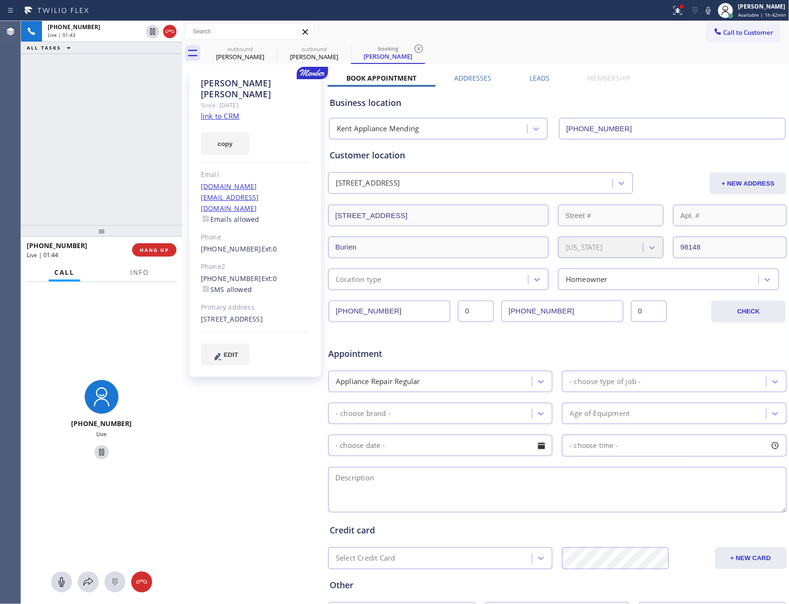
click at [69, 165] on div "+16103601643 Live | 01:43 ALL TASKS ALL TASKS ACTIVE TASKS TASKS IN WRAP UP" at bounding box center [101, 123] width 161 height 204
click at [99, 179] on div "+16103601643 Live | 01:43 ALL TASKS ALL TASKS ACTIVE TASKS TASKS IN WRAP UP" at bounding box center [101, 123] width 161 height 204
click at [113, 176] on div "+16103601643 Live | 01:45 ALL TASKS ALL TASKS ACTIVE TASKS TASKS IN WRAP UP" at bounding box center [101, 123] width 161 height 204
click at [113, 176] on div "+16103601643 Live | 01:46 ALL TASKS ALL TASKS ACTIVE TASKS TASKS IN WRAP UP" at bounding box center [101, 123] width 161 height 204
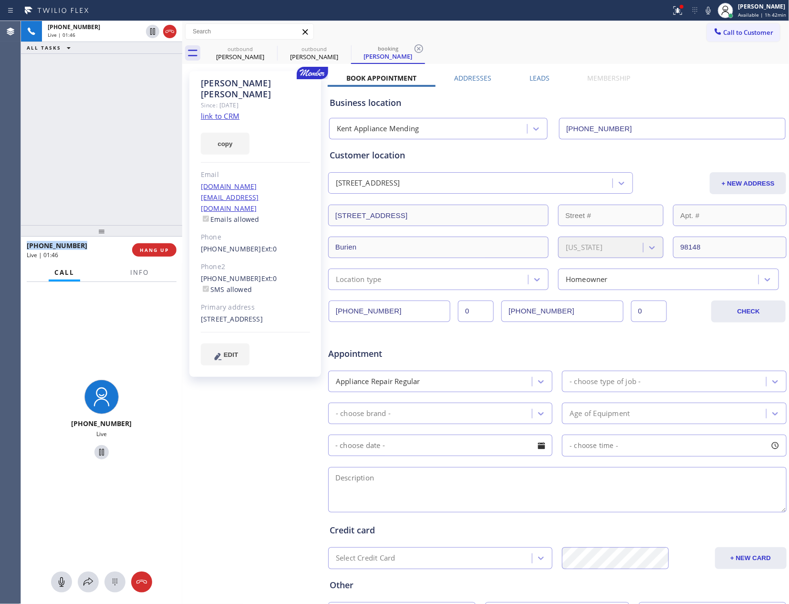
click at [113, 176] on div "+16103601643 Live | 01:46 ALL TASKS ALL TASKS ACTIVE TASKS TASKS IN WRAP UP" at bounding box center [101, 123] width 161 height 204
click at [705, 94] on div "Business location Kent Appliance Mending (206) 202-1006" at bounding box center [557, 113] width 459 height 52
click at [168, 128] on div "+16103601643 Live | 01:49 ALL TASKS ALL TASKS ACTIVE TASKS TASKS IN WRAP UP" at bounding box center [101, 123] width 161 height 204
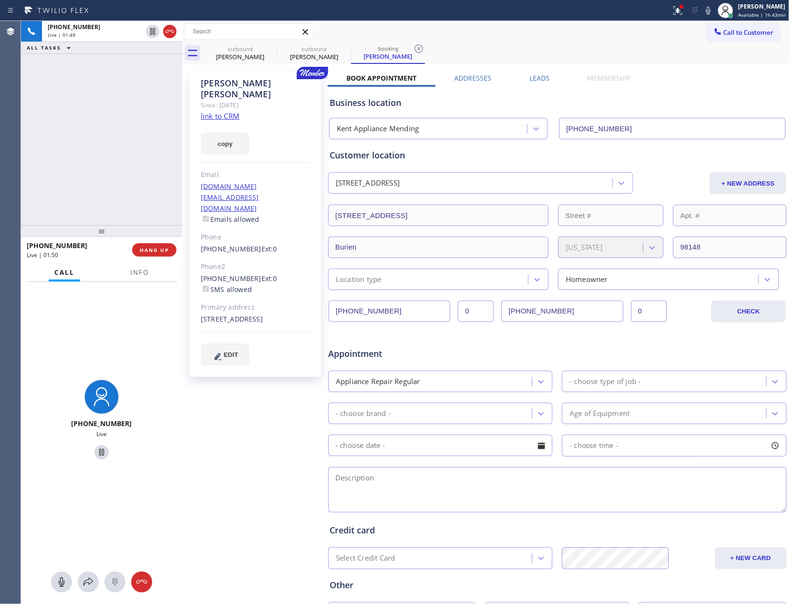
click at [165, 129] on div "+16103601643 Live | 01:49 ALL TASKS ALL TASKS ACTIVE TASKS TASKS IN WRAP UP" at bounding box center [101, 123] width 161 height 204
click at [165, 129] on div "+16103601643 Live | 01:51 ALL TASKS ALL TASKS ACTIVE TASKS TASKS IN WRAP UP" at bounding box center [101, 123] width 161 height 204
click at [541, 74] on label "Leads" at bounding box center [539, 77] width 20 height 9
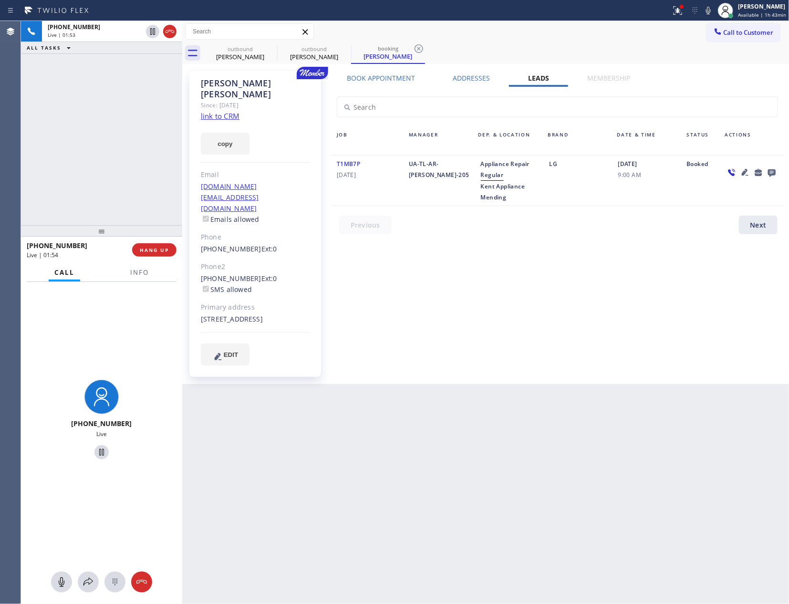
click at [772, 169] on icon at bounding box center [772, 173] width 8 height 8
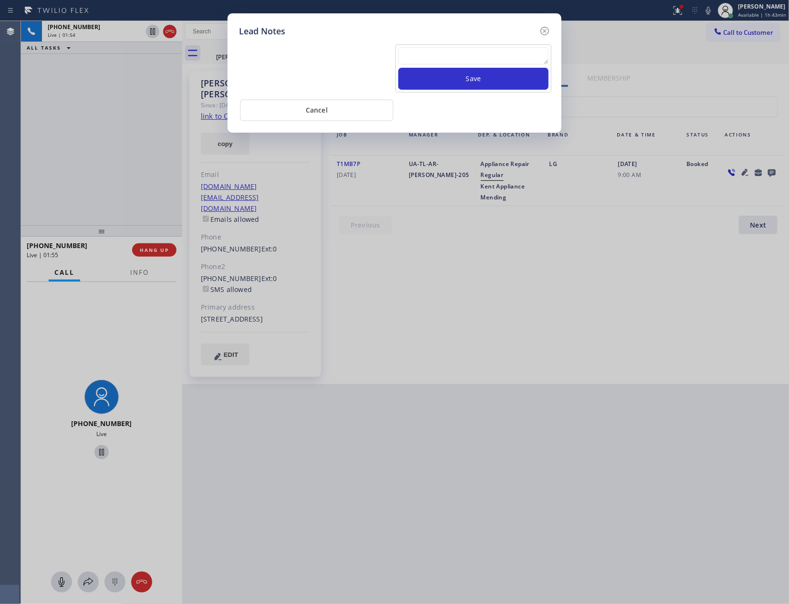
click at [506, 53] on textarea at bounding box center [473, 55] width 150 height 17
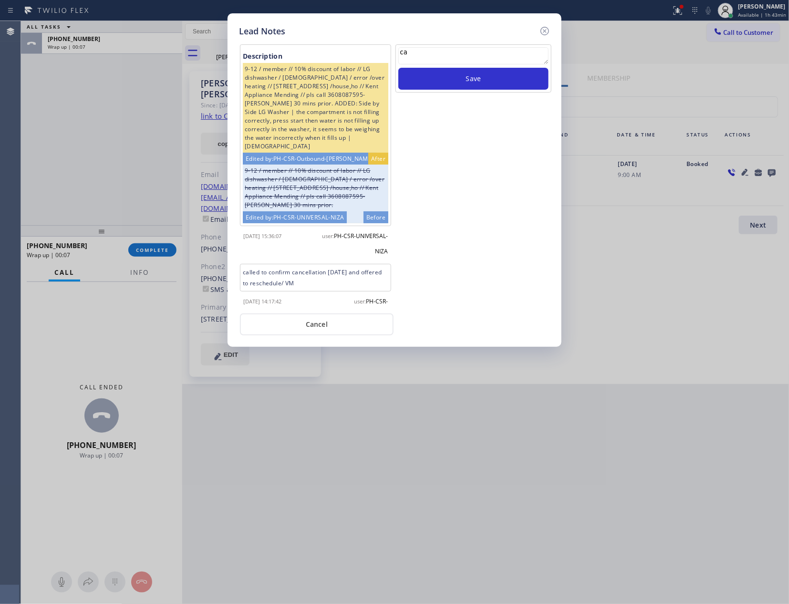
type textarea "c"
type textarea "turn off autrenewal"
click at [489, 76] on button "Save" at bounding box center [473, 79] width 150 height 22
click at [331, 323] on button "Cancel" at bounding box center [317, 324] width 154 height 22
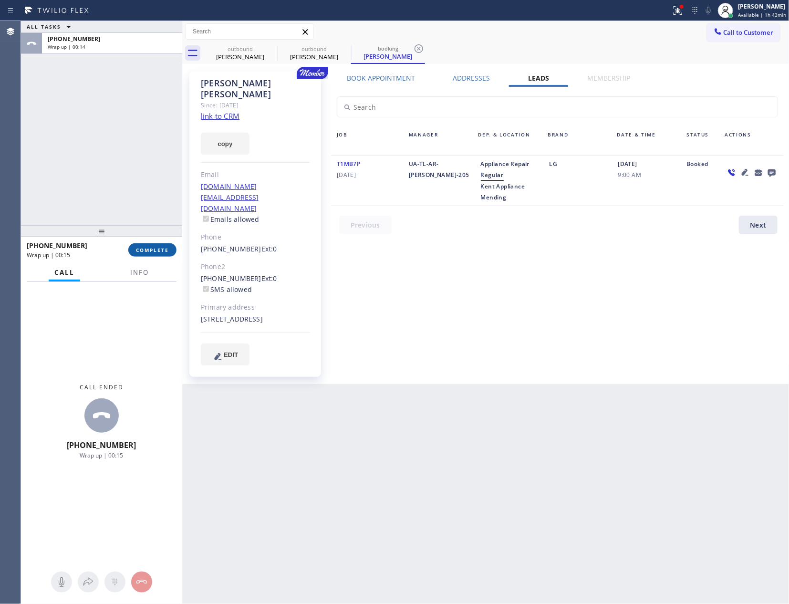
click at [105, 145] on div "ALL TASKS ALL TASKS ACTIVE TASKS TASKS IN WRAP UP +16103601643 Wrap up | 00:14" at bounding box center [101, 123] width 161 height 204
drag, startPoint x: 142, startPoint y: 250, endPoint x: 142, endPoint y: 245, distance: 5.2
click at [142, 248] on span "COMPLETE" at bounding box center [152, 250] width 33 height 7
click at [111, 141] on div "ALL TASKS ALL TASKS ACTIVE TASKS TASKS IN WRAP UP +16103601643 Wrap up | 00:15" at bounding box center [101, 123] width 161 height 204
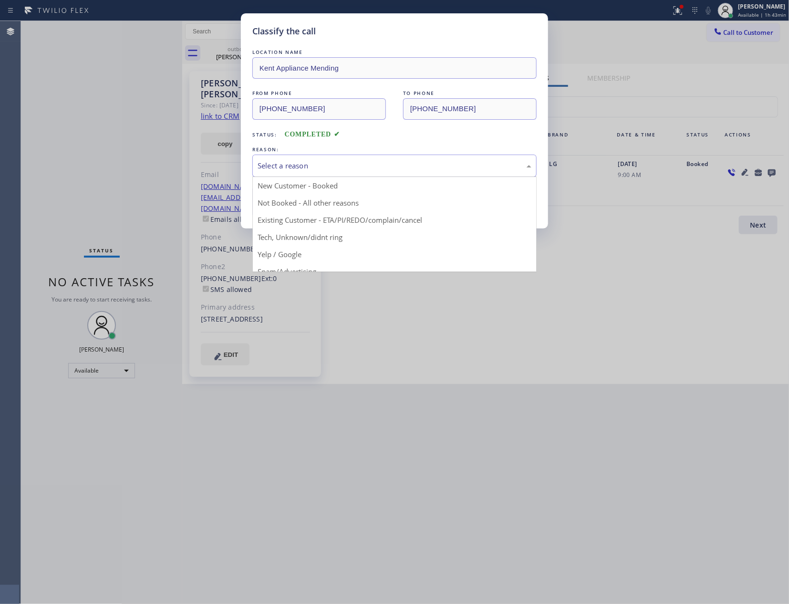
click at [295, 166] on div "Select a reason" at bounding box center [395, 165] width 274 height 11
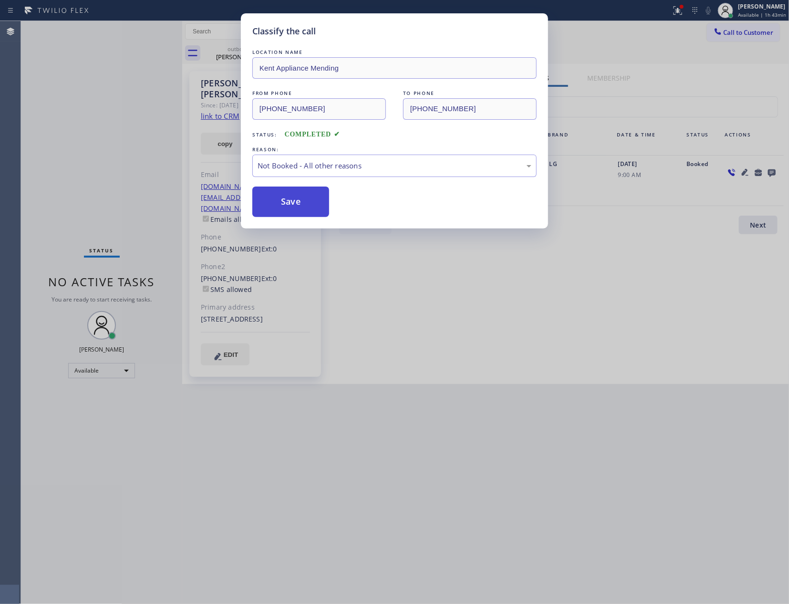
click at [288, 204] on button "Save" at bounding box center [290, 202] width 77 height 31
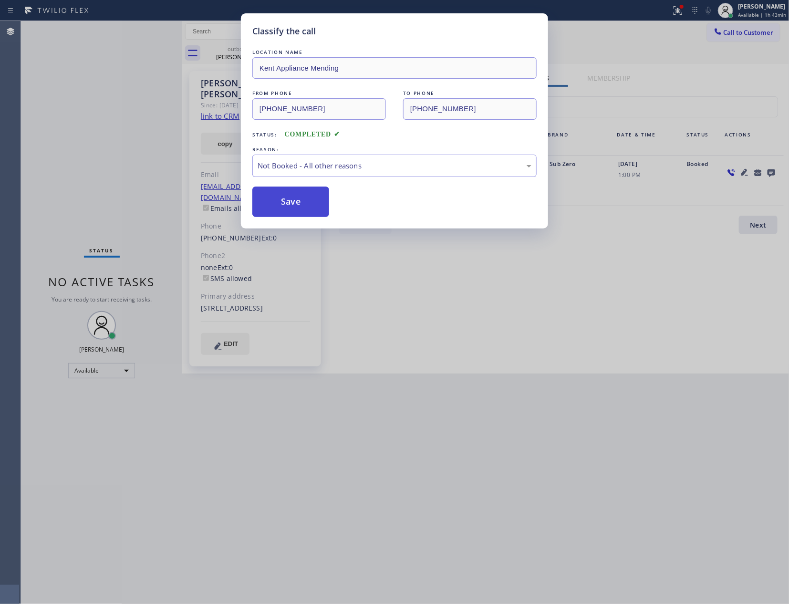
click at [288, 204] on button "Save" at bounding box center [290, 202] width 77 height 31
click at [289, 203] on button "Save" at bounding box center [290, 202] width 77 height 31
click at [57, 129] on div "Classify the call LOCATION NAME Kent Appliance Mending FROM PHONE (610) 360-164…" at bounding box center [394, 302] width 789 height 604
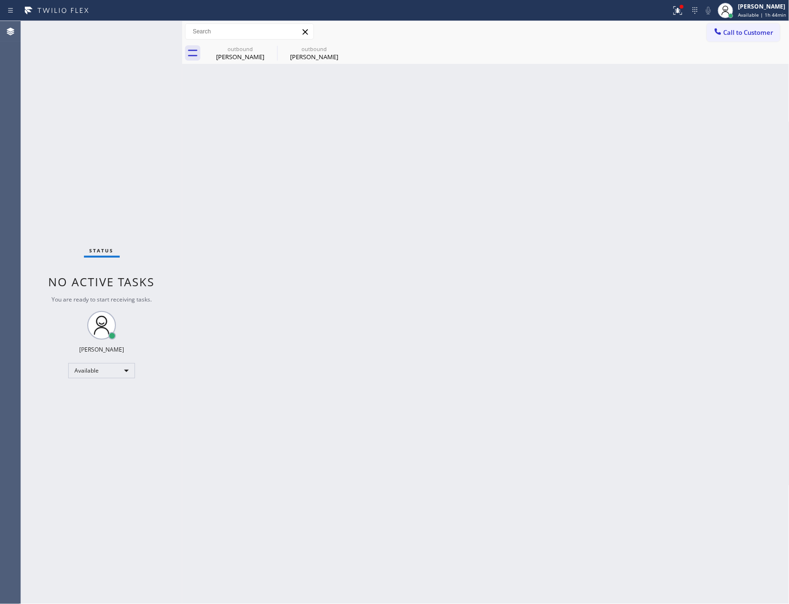
drag, startPoint x: 338, startPoint y: 366, endPoint x: 252, endPoint y: 206, distance: 182.1
click at [337, 348] on div "Back to Dashboard Change Sender ID Customers Technicians Select a contact Outbo…" at bounding box center [485, 312] width 607 height 583
click at [238, 52] on div "outbound" at bounding box center [240, 48] width 72 height 7
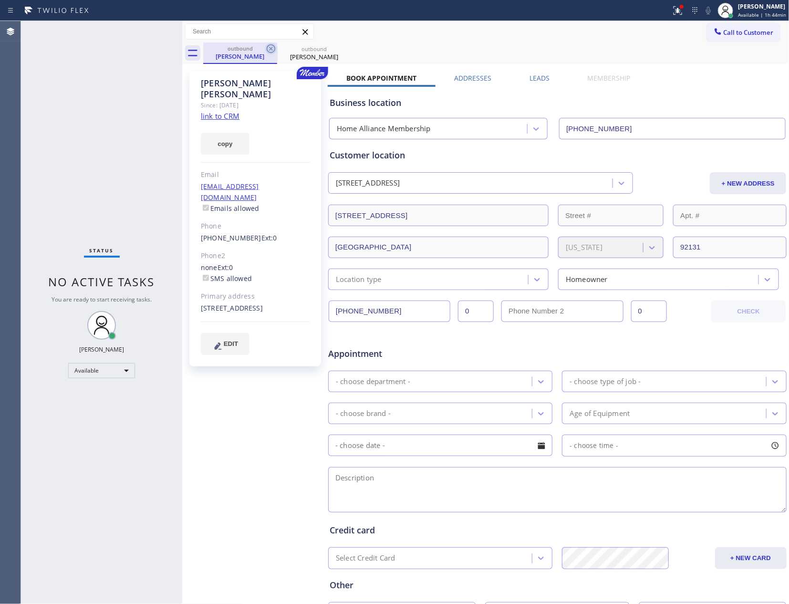
click at [273, 49] on icon at bounding box center [270, 48] width 11 height 11
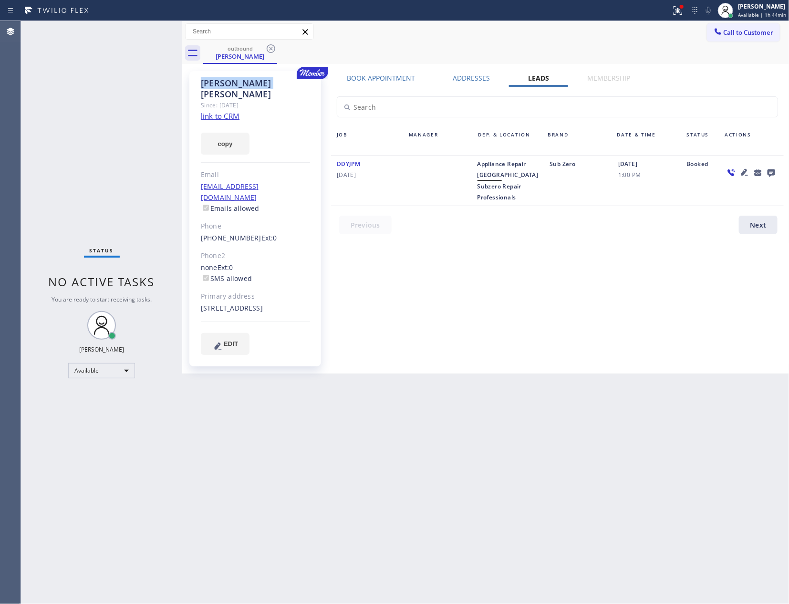
click at [273, 49] on icon at bounding box center [270, 48] width 11 height 11
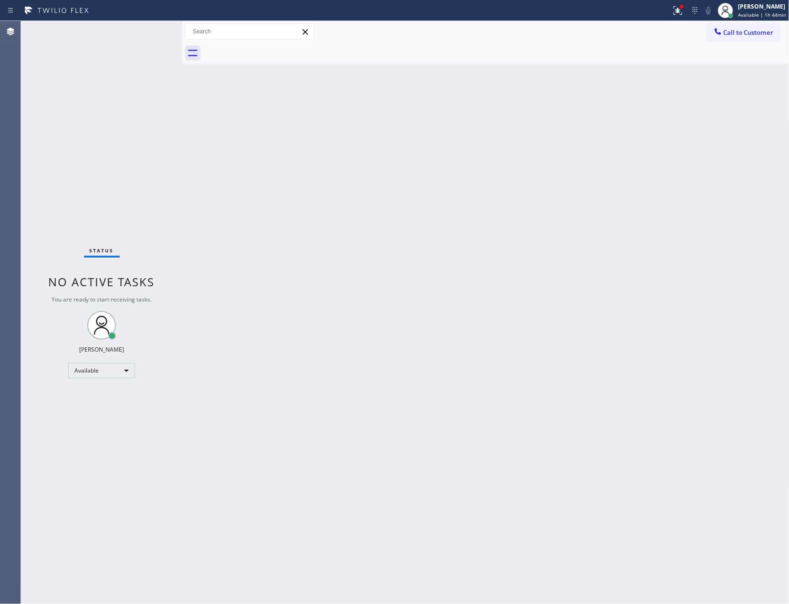
click at [273, 49] on div at bounding box center [496, 52] width 586 height 21
drag, startPoint x: 731, startPoint y: 29, endPoint x: 720, endPoint y: 67, distance: 40.2
click at [730, 32] on span "Call to Customer" at bounding box center [749, 32] width 50 height 9
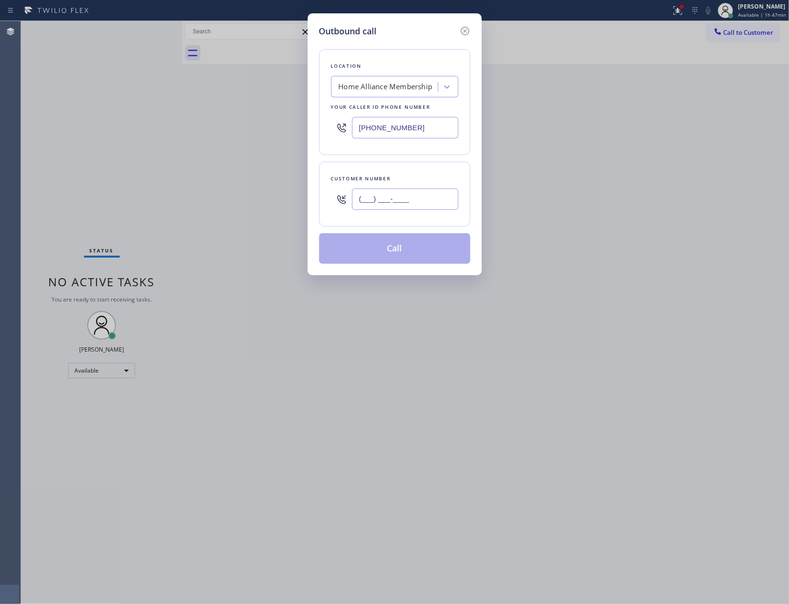
click at [402, 200] on input "(___) ___-____" at bounding box center [405, 198] width 106 height 21
paste input "360) 303-9941"
type input "(360) 303-9941"
click at [397, 249] on button "Call" at bounding box center [394, 248] width 151 height 31
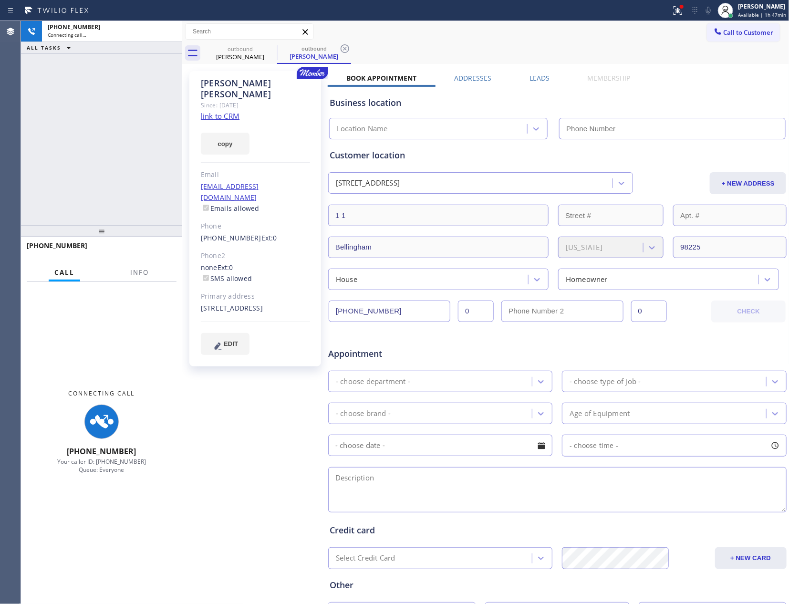
type input "[PHONE_NUMBER]"
drag, startPoint x: 126, startPoint y: 126, endPoint x: 118, endPoint y: 134, distance: 11.1
click at [124, 129] on div "+13603039941 Connecting call… ALL TASKS ALL TASKS ACTIVE TASKS TASKS IN WRAP UP" at bounding box center [101, 123] width 161 height 204
click at [118, 134] on div "+13603039941 Connecting call… ALL TASKS ALL TASKS ACTIVE TASKS TASKS IN WRAP UP" at bounding box center [101, 123] width 161 height 204
click at [110, 122] on div "+13603039941 Connecting call… ALL TASKS ALL TASKS ACTIVE TASKS TASKS IN WRAP UP" at bounding box center [101, 123] width 161 height 204
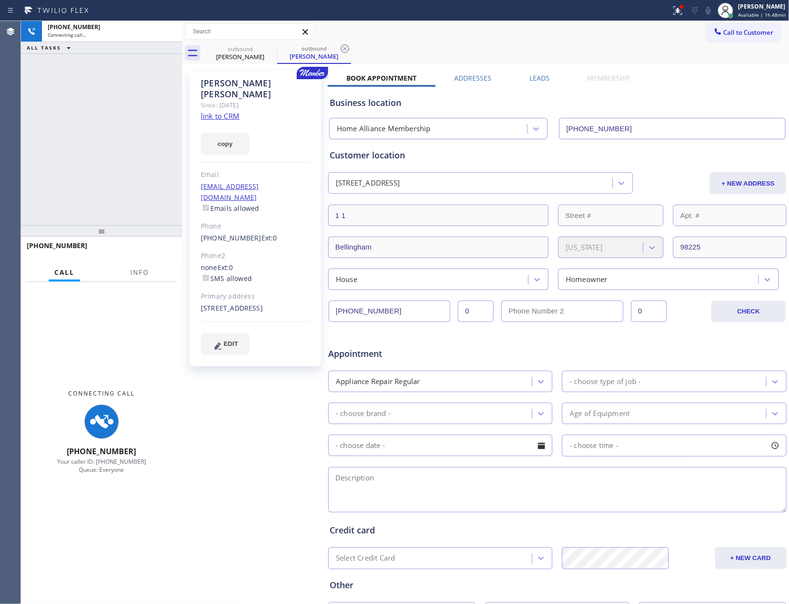
click at [121, 129] on div "+13603039941 Connecting call… ALL TASKS ALL TASKS ACTIVE TASKS TASKS IN WRAP UP" at bounding box center [101, 123] width 161 height 204
click at [124, 130] on div "+13603039941 Connecting call… ALL TASKS ALL TASKS ACTIVE TASKS TASKS IN WRAP UP" at bounding box center [101, 123] width 161 height 204
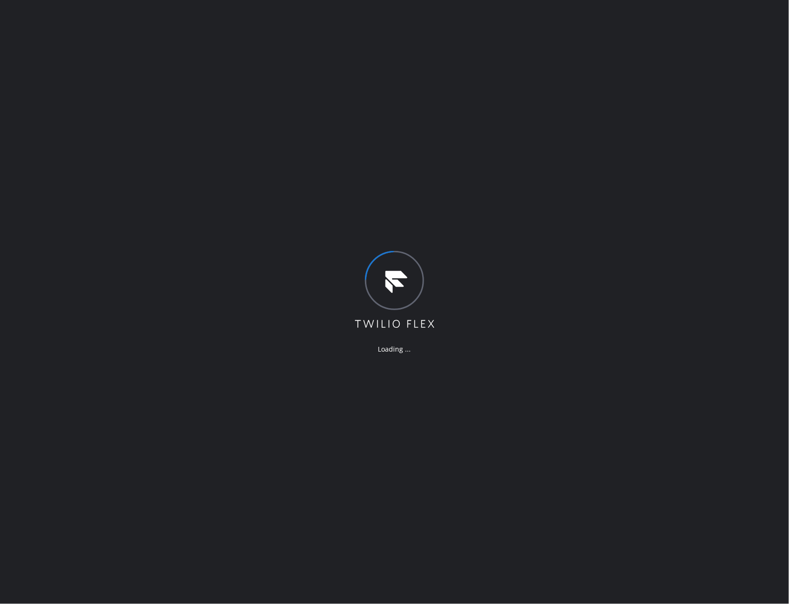
click at [597, 272] on div "Loading ..." at bounding box center [394, 302] width 789 height 604
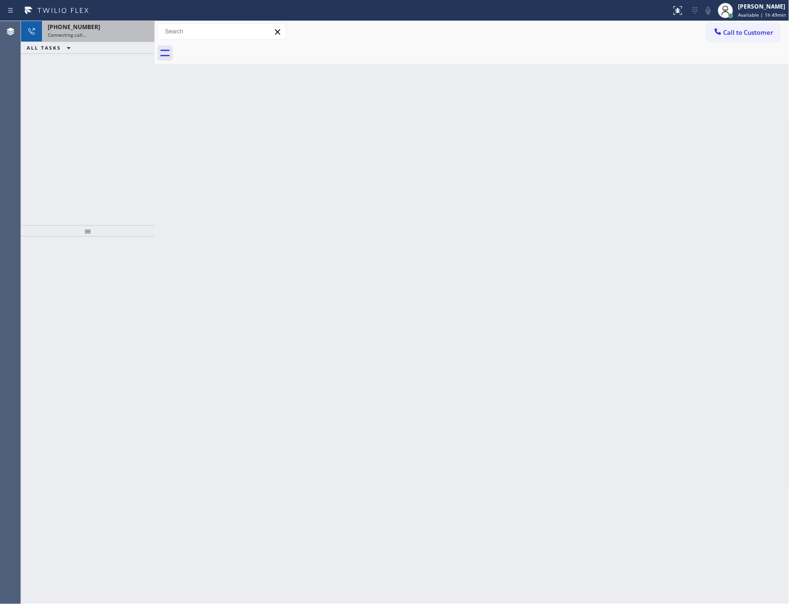
click at [142, 33] on div "Connecting call…" at bounding box center [98, 34] width 101 height 7
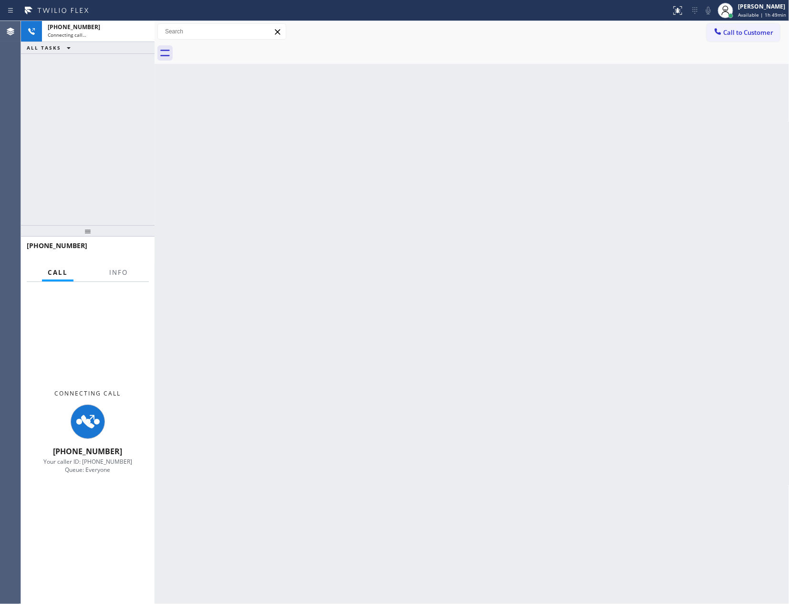
click at [124, 145] on div "[PHONE_NUMBER] Connecting call… ALL TASKS ALL TASKS ACTIVE TASKS TASKS IN WRAP …" at bounding box center [88, 123] width 134 height 204
click at [134, 150] on div "[PHONE_NUMBER] Connecting call… ALL TASKS ALL TASKS ACTIVE TASKS TASKS IN WRAP …" at bounding box center [88, 123] width 134 height 204
click at [135, 150] on div "[PHONE_NUMBER] Connecting call… ALL TASKS ALL TASKS ACTIVE TASKS TASKS IN WRAP …" at bounding box center [88, 123] width 134 height 204
click at [145, 139] on div "[PHONE_NUMBER] Connecting call… ALL TASKS ALL TASKS ACTIVE TASKS TASKS IN WRAP …" at bounding box center [88, 123] width 134 height 204
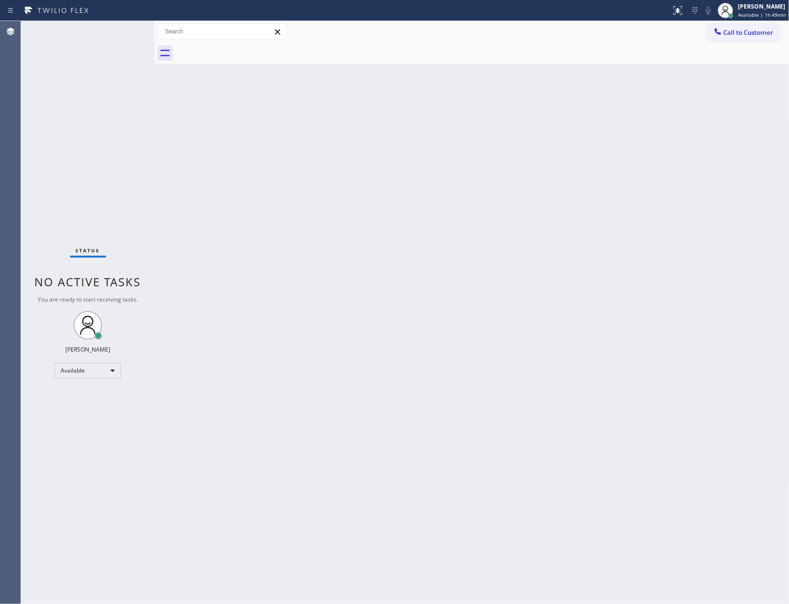
click at [491, 218] on div "Back to Dashboard Change Sender ID Customers Technicians Select a contact Outbo…" at bounding box center [472, 312] width 635 height 583
drag, startPoint x: 633, startPoint y: 271, endPoint x: 764, endPoint y: 63, distance: 245.5
click at [634, 268] on div "Back to Dashboard Change Sender ID Customers Technicians Select a contact Outbo…" at bounding box center [472, 312] width 635 height 583
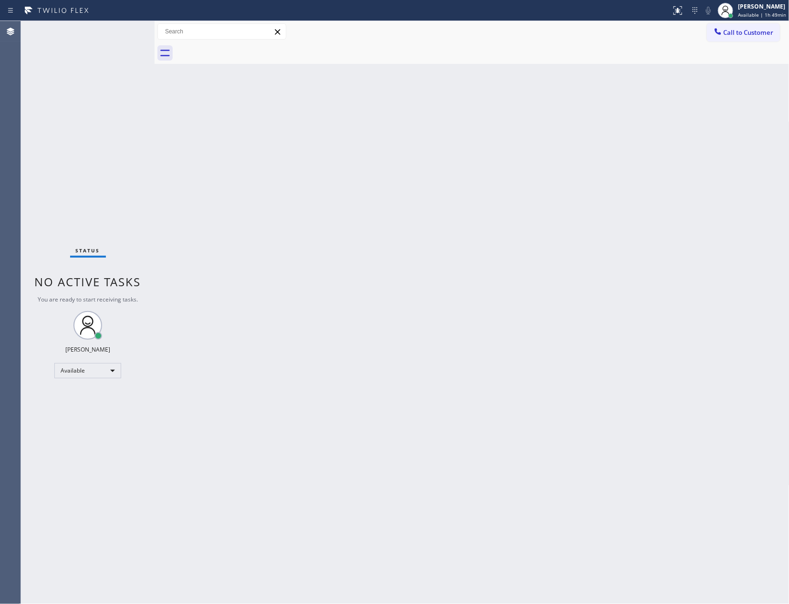
click at [749, 35] on span "Call to Customer" at bounding box center [749, 32] width 50 height 9
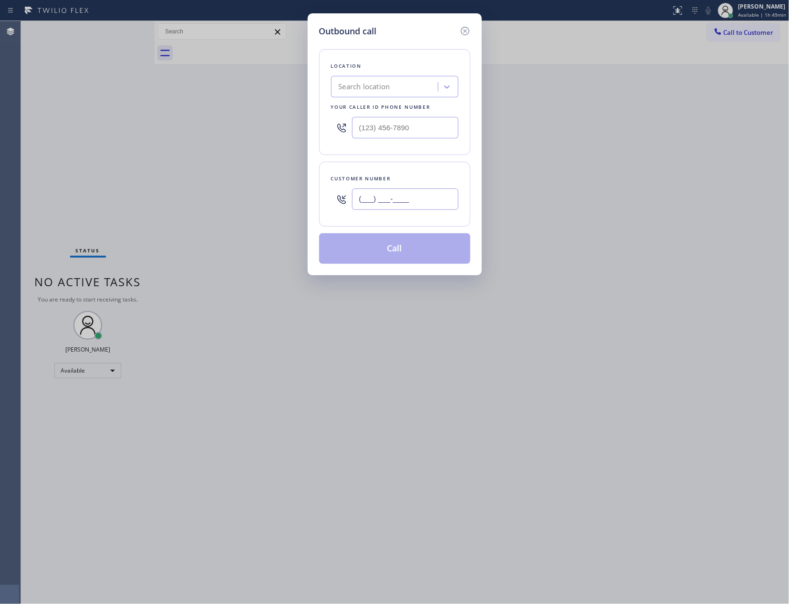
click at [408, 203] on input "(___) ___-____" at bounding box center [405, 198] width 106 height 21
paste input "510) 366-7909"
type input "[PHONE_NUMBER]"
click at [375, 87] on div "Search location" at bounding box center [365, 87] width 52 height 11
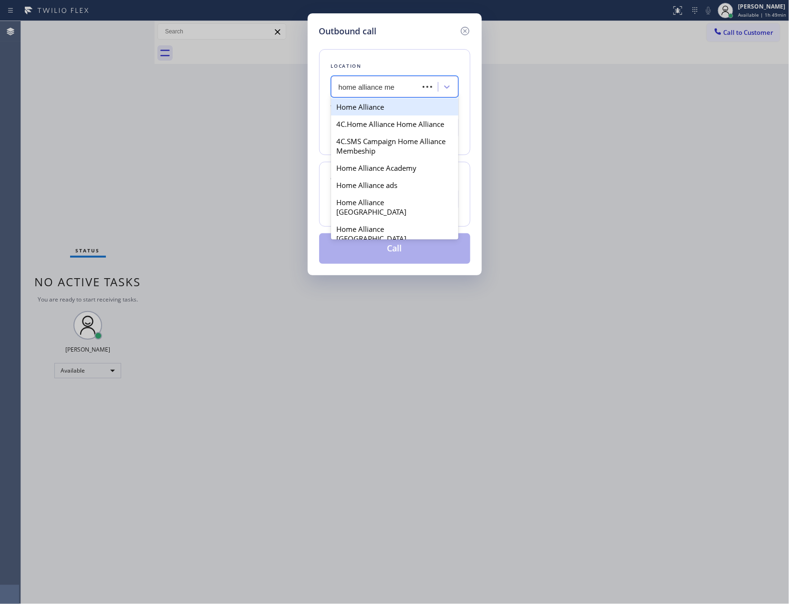
type input "home alliance mem"
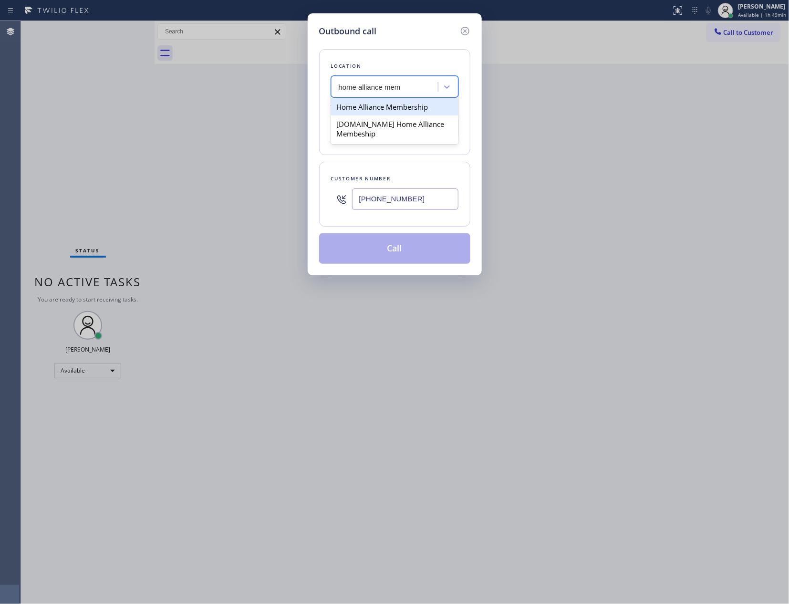
click at [397, 106] on div "Home Alliance Membership" at bounding box center [394, 106] width 127 height 17
type input "[PHONE_NUMBER]"
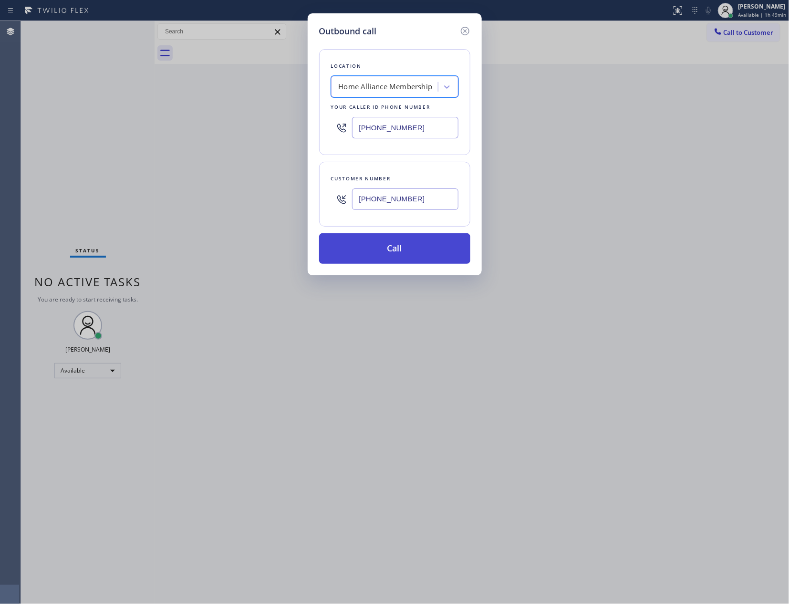
click at [394, 256] on button "Call" at bounding box center [394, 248] width 151 height 31
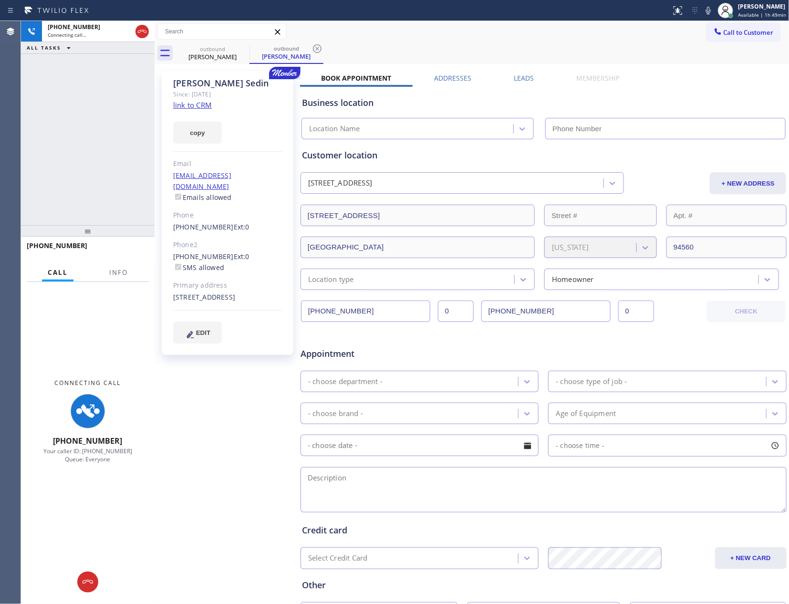
type input "[PHONE_NUMBER]"
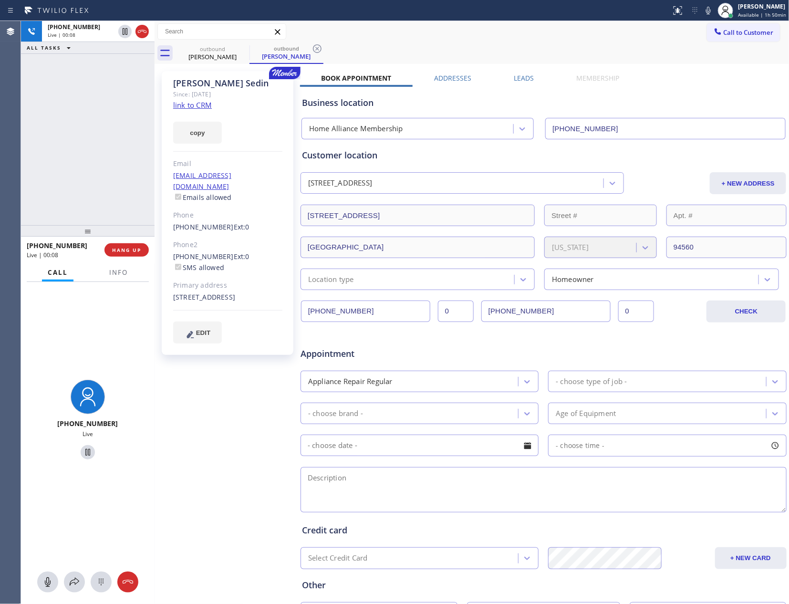
drag, startPoint x: 98, startPoint y: 148, endPoint x: 100, endPoint y: 166, distance: 18.3
click at [100, 166] on div "[PHONE_NUMBER] Live | 00:08 ALL TASKS ALL TASKS ACTIVE TASKS TASKS IN WRAP UP" at bounding box center [88, 123] width 134 height 204
click at [120, 251] on span "HANG UP" at bounding box center [126, 250] width 29 height 7
click at [63, 93] on div "[PHONE_NUMBER] Live | 00:09 ALL TASKS ALL TASKS ACTIVE TASKS TASKS IN WRAP UP" at bounding box center [88, 123] width 134 height 204
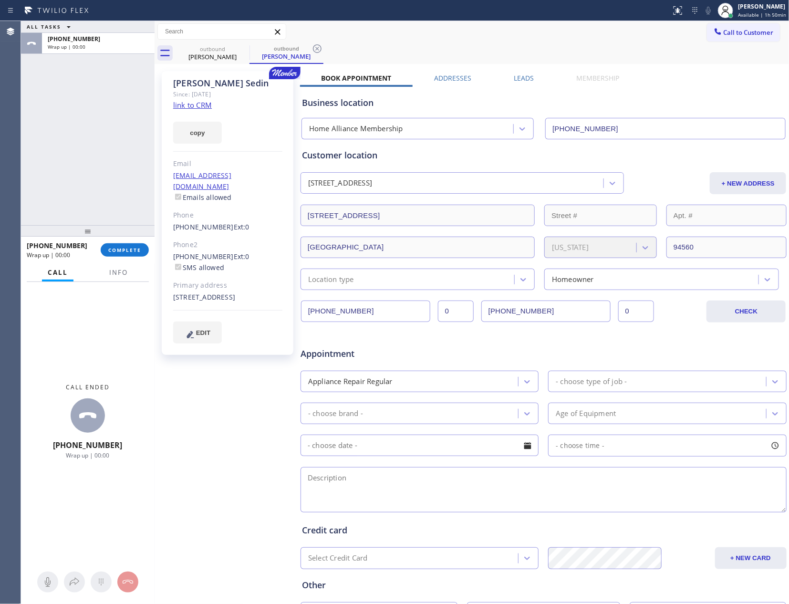
click at [514, 78] on label "Leads" at bounding box center [524, 77] width 20 height 9
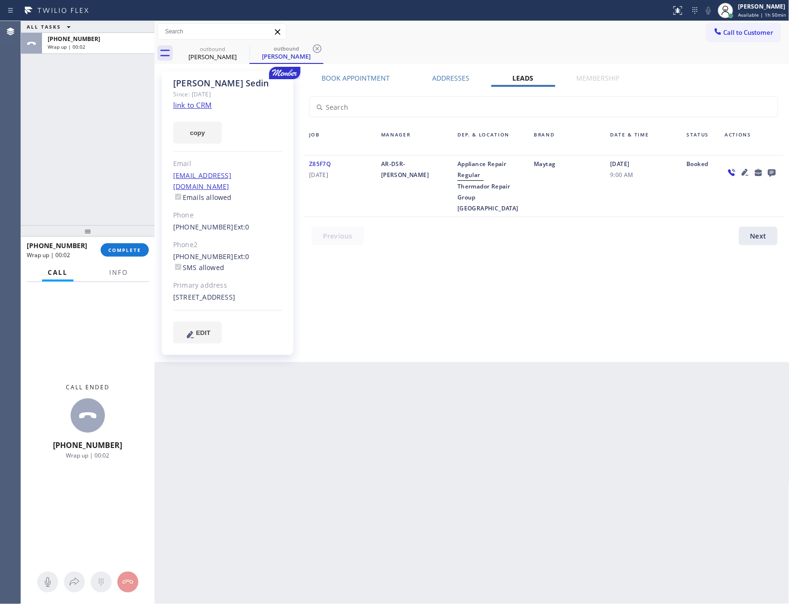
drag, startPoint x: 681, startPoint y: 289, endPoint x: 757, endPoint y: 197, distance: 118.9
click at [695, 282] on div "Book Appointment Addresses Leads Membership Business location Home Alliance Mem…" at bounding box center [543, 216] width 487 height 286
click at [773, 174] on icon at bounding box center [772, 173] width 8 height 8
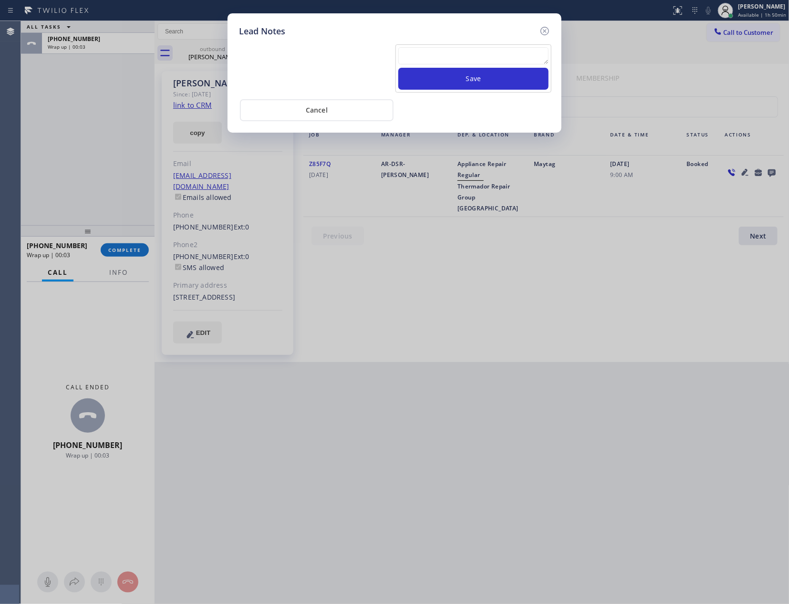
click at [434, 62] on textarea at bounding box center [473, 55] width 150 height 17
paste textarea "For the welcome call, please transfer the customer if they call back.""
type textarea "For the welcome call, please transfer the customer if they call back.""
click at [451, 80] on button "Save" at bounding box center [473, 79] width 150 height 22
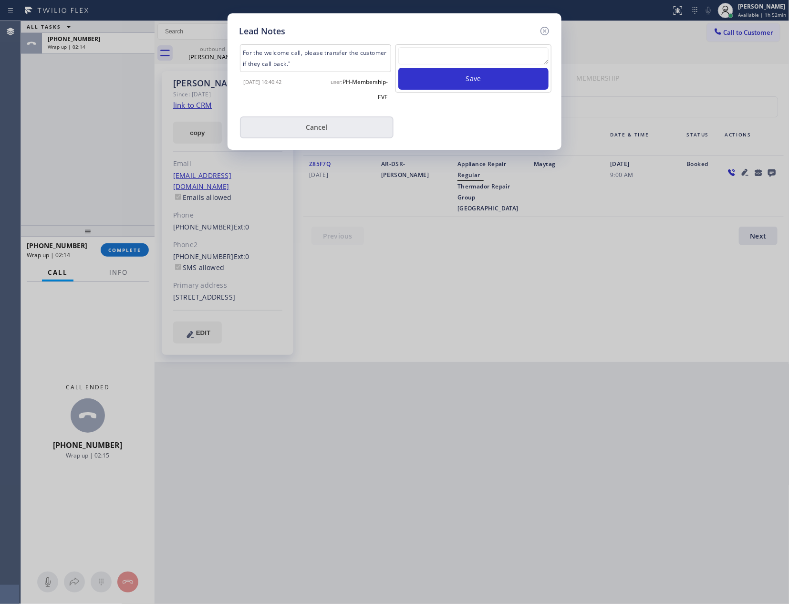
drag, startPoint x: 331, startPoint y: 122, endPoint x: 268, endPoint y: 139, distance: 65.1
click at [328, 124] on button "Cancel" at bounding box center [317, 127] width 154 height 22
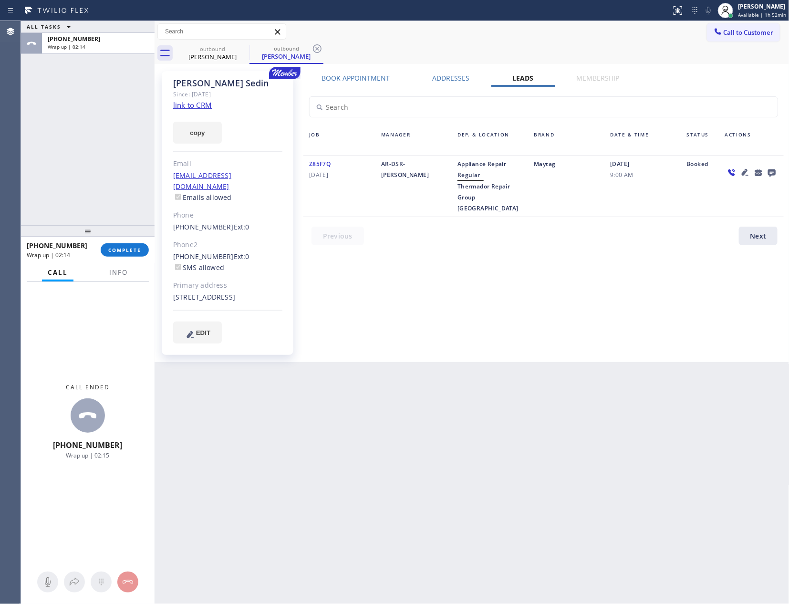
click at [116, 166] on div "ALL TASKS ALL TASKS ACTIVE TASKS TASKS IN WRAP UP [PHONE_NUMBER] Wrap up | 02:14" at bounding box center [88, 123] width 134 height 204
click at [130, 248] on span "COMPLETE" at bounding box center [124, 250] width 33 height 7
click at [112, 143] on div "ALL TASKS ALL TASKS ACTIVE TASKS TASKS IN WRAP UP [PHONE_NUMBER] Wrap up | 02:15" at bounding box center [88, 123] width 134 height 204
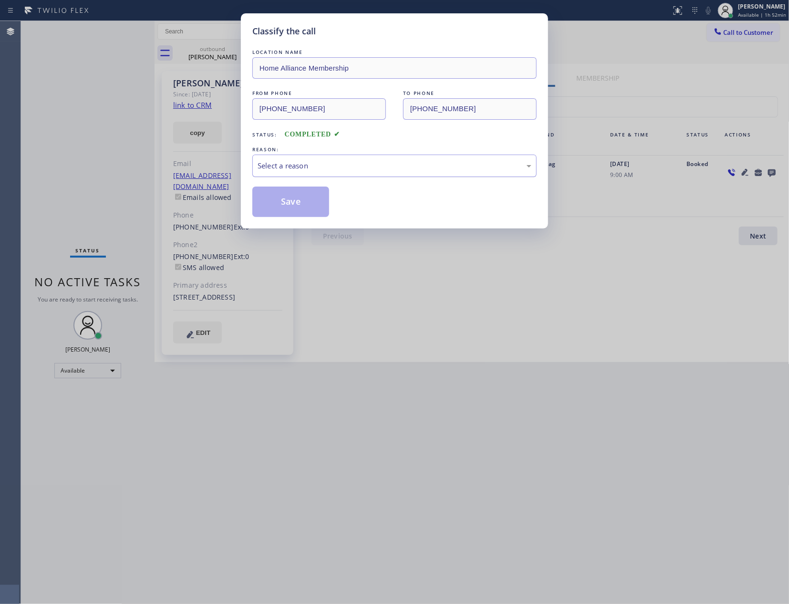
click at [361, 166] on div "Select a reason" at bounding box center [395, 165] width 274 height 11
click at [282, 205] on button "Save" at bounding box center [290, 202] width 77 height 31
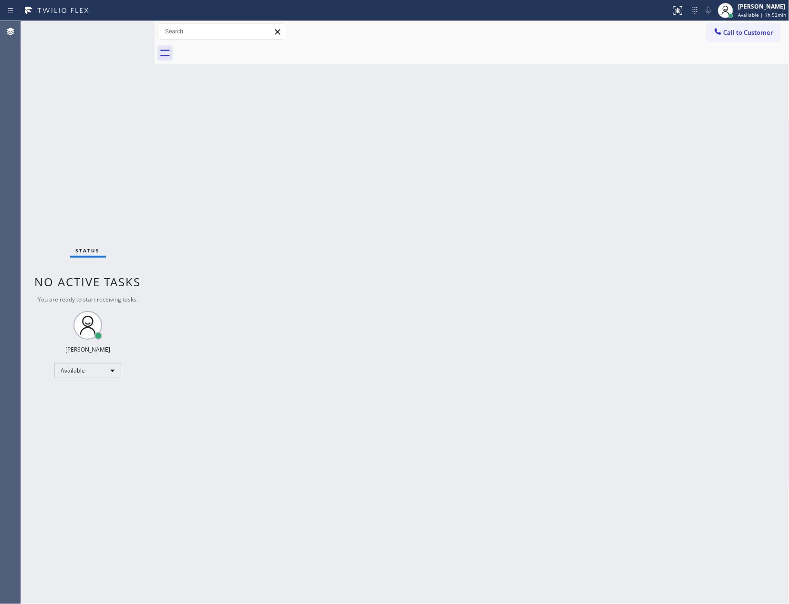
click at [416, 329] on div "Back to Dashboard Change Sender ID Customers Technicians Select a contact Outbo…" at bounding box center [472, 312] width 635 height 583
click at [452, 306] on div "Back to Dashboard Change Sender ID Customers Technicians Select a contact Outbo…" at bounding box center [472, 312] width 635 height 583
drag, startPoint x: 506, startPoint y: 252, endPoint x: 604, endPoint y: 75, distance: 202.4
click at [512, 242] on div "Back to Dashboard Change Sender ID Customers Technicians Select a contact Outbo…" at bounding box center [472, 312] width 635 height 583
click at [730, 29] on span "Call to Customer" at bounding box center [749, 32] width 50 height 9
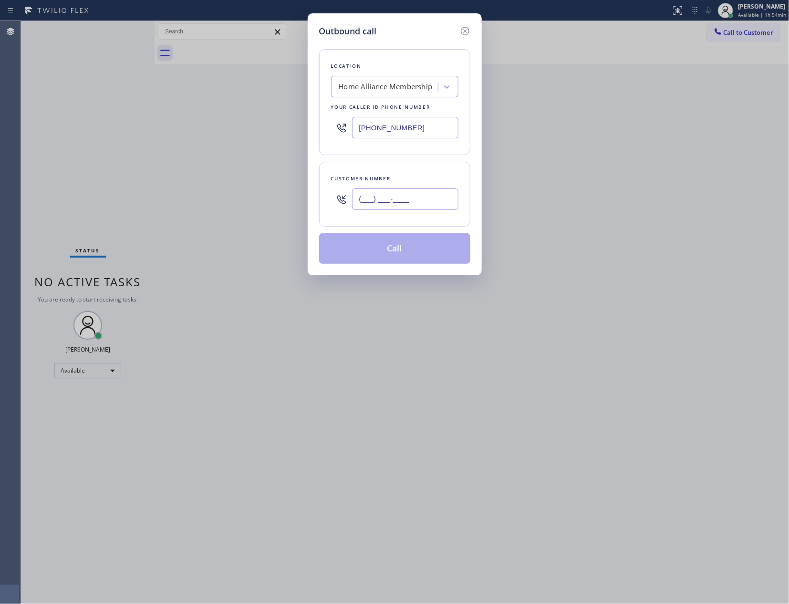
click at [411, 202] on input "(___) ___-____" at bounding box center [405, 198] width 106 height 21
paste input "727) 415-8775"
type input "[PHONE_NUMBER]"
click at [400, 251] on button "Call" at bounding box center [394, 248] width 151 height 31
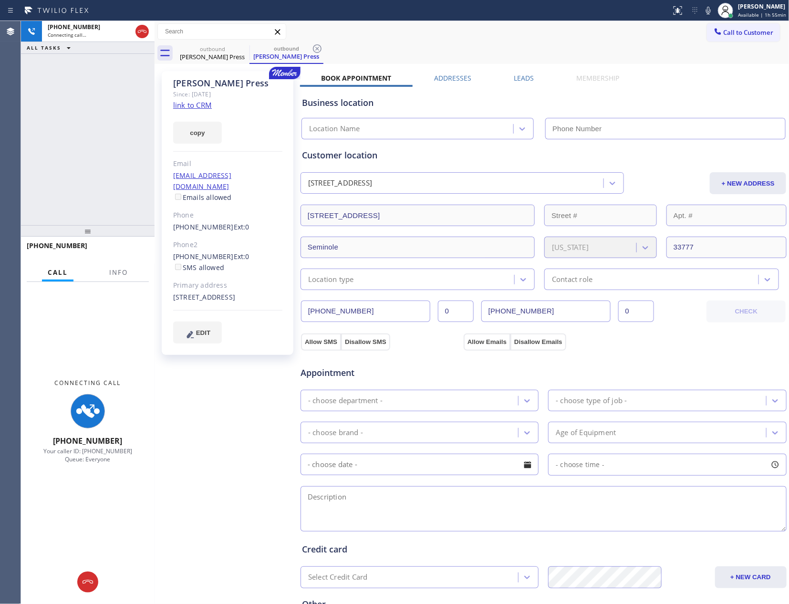
click at [100, 126] on div "[PHONE_NUMBER] Connecting call… ALL TASKS ALL TASKS ACTIVE TASKS TASKS IN WRAP …" at bounding box center [88, 123] width 134 height 204
type input "[PHONE_NUMBER]"
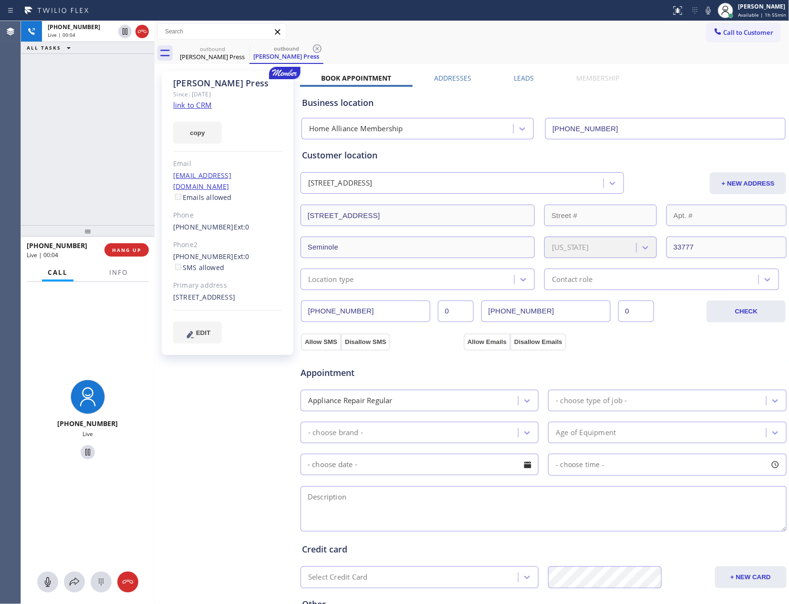
drag, startPoint x: 44, startPoint y: 129, endPoint x: 46, endPoint y: 145, distance: 16.3
click at [46, 138] on div "[PHONE_NUMBER] Live | 00:04 ALL TASKS ALL TASKS ACTIVE TASKS TASKS IN WRAP UP" at bounding box center [88, 123] width 134 height 204
click at [119, 249] on span "HANG UP" at bounding box center [126, 250] width 29 height 7
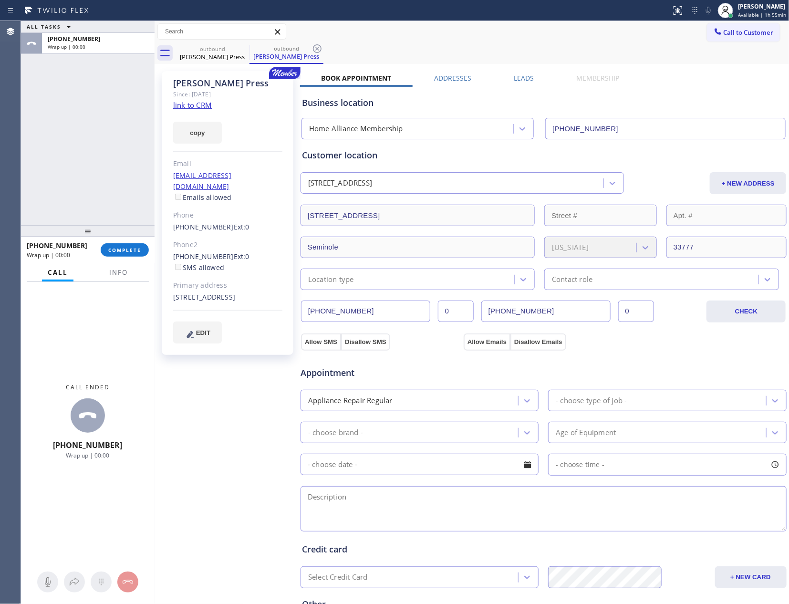
click at [517, 77] on label "Leads" at bounding box center [524, 77] width 20 height 9
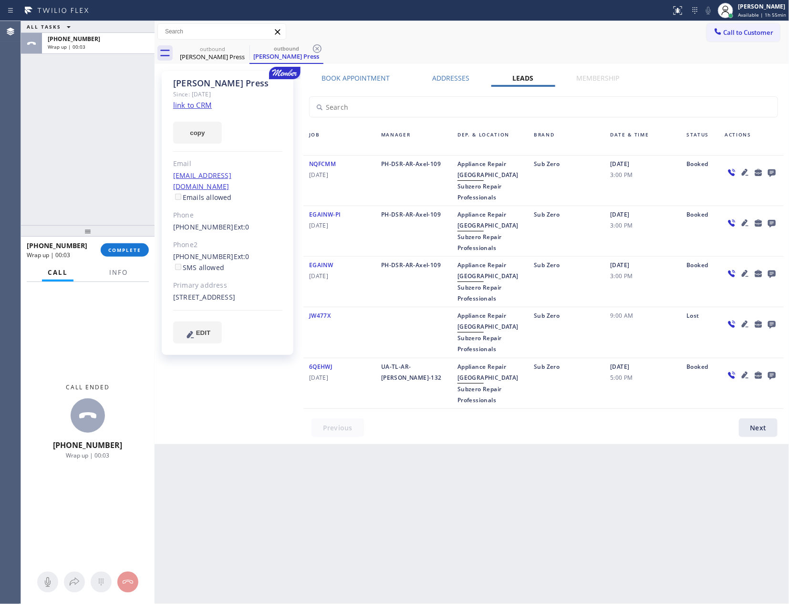
click at [773, 171] on icon at bounding box center [771, 172] width 11 height 12
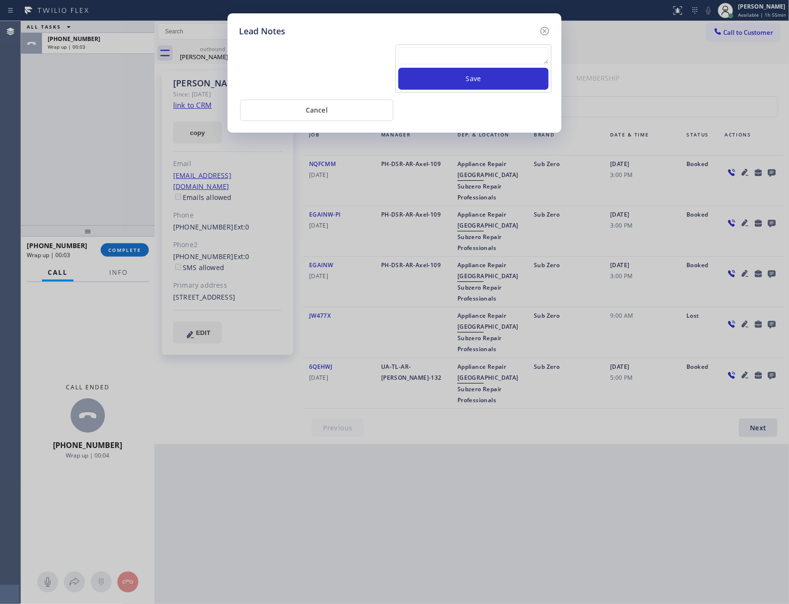
click at [505, 56] on textarea at bounding box center [473, 55] width 150 height 17
paste textarea "For the welcome call, please transfer the customer if they call back.""
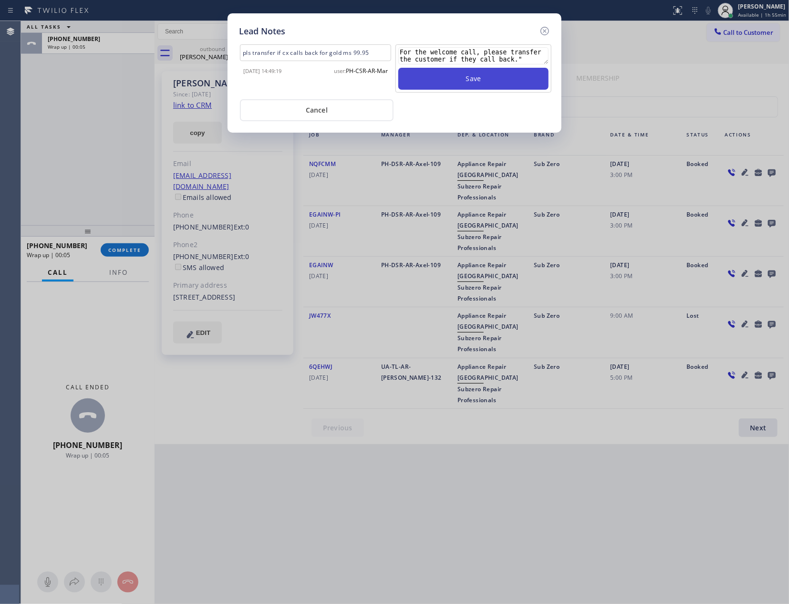
type textarea "For the welcome call, please transfer the customer if they call back.""
click at [496, 79] on button "Save" at bounding box center [473, 79] width 150 height 22
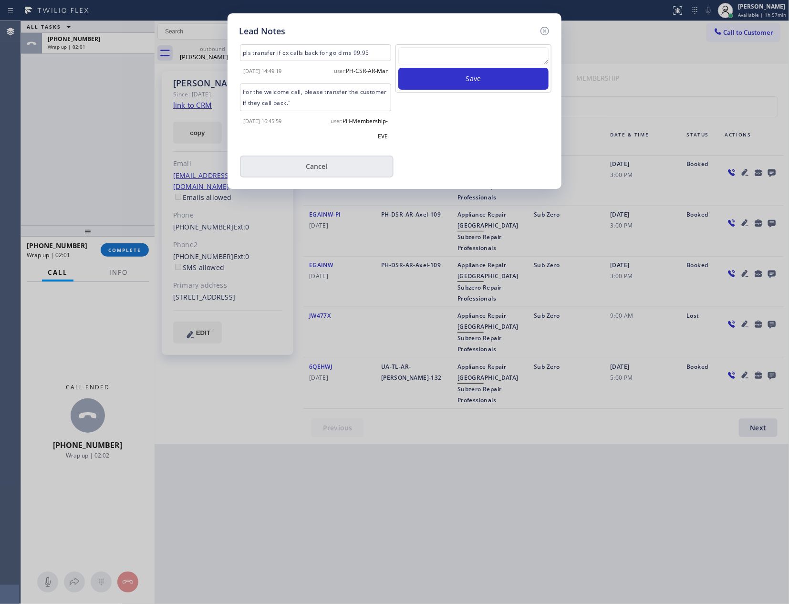
click at [338, 172] on button "Cancel" at bounding box center [317, 167] width 154 height 22
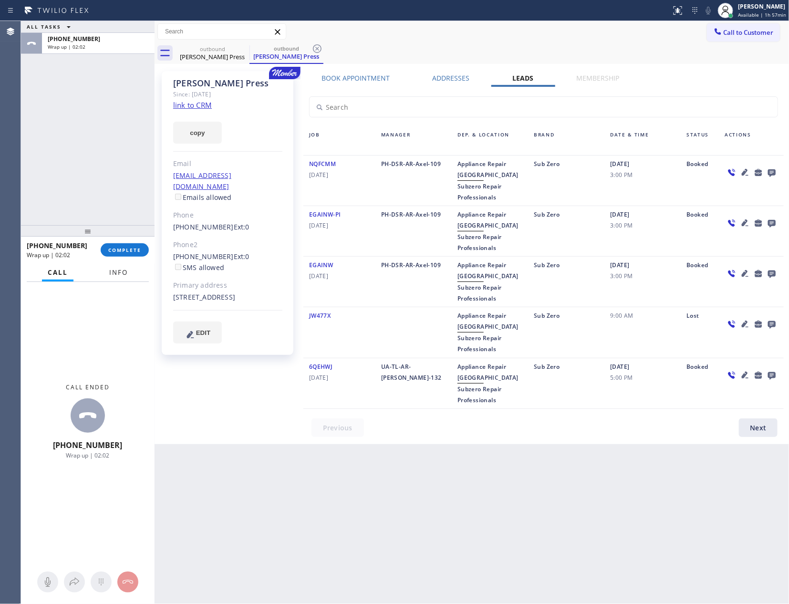
drag, startPoint x: 83, startPoint y: 196, endPoint x: 124, endPoint y: 268, distance: 82.7
click at [86, 192] on div "ALL TASKS ALL TASKS ACTIVE TASKS TASKS IN WRAP UP [PHONE_NUMBER] Wrap up | 02:02" at bounding box center [88, 123] width 134 height 204
click at [124, 251] on span "COMPLETE" at bounding box center [124, 250] width 33 height 7
click at [122, 165] on div "ALL TASKS ALL TASKS ACTIVE TASKS TASKS IN WRAP UP [PHONE_NUMBER] Wrap up | 02:02" at bounding box center [88, 123] width 134 height 204
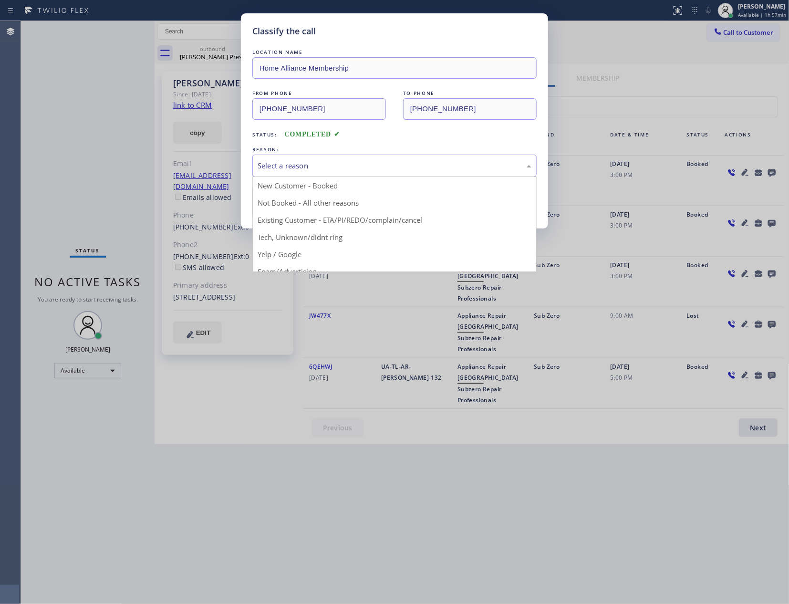
click at [298, 163] on div "Select a reason" at bounding box center [395, 165] width 274 height 11
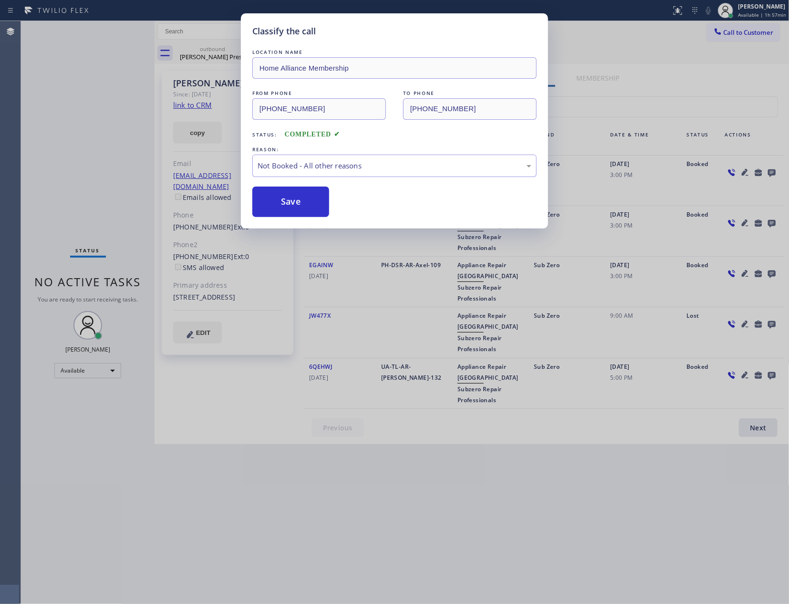
click at [294, 205] on button "Save" at bounding box center [290, 202] width 77 height 31
click at [299, 199] on button "Save" at bounding box center [290, 202] width 77 height 31
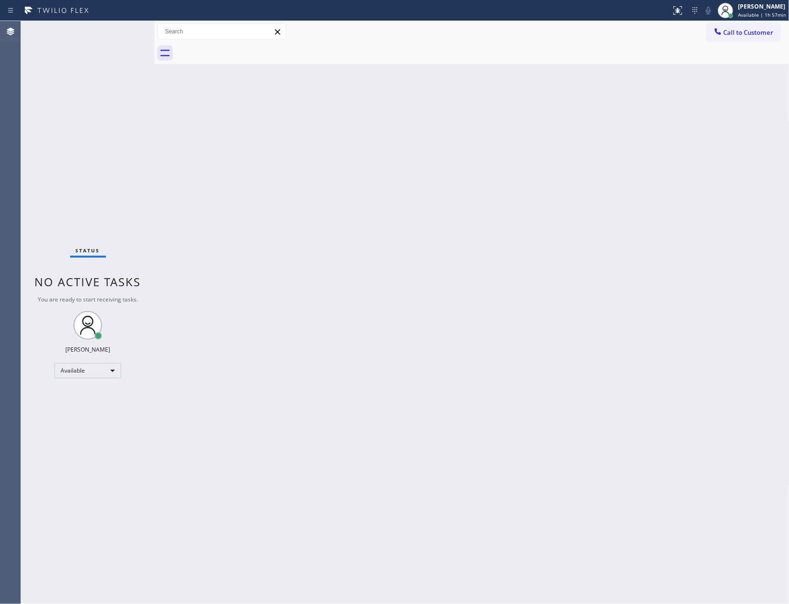
drag, startPoint x: 468, startPoint y: 280, endPoint x: 493, endPoint y: 261, distance: 31.6
click at [482, 268] on div "Back to Dashboard Change Sender ID Customers Technicians Select a contact Outbo…" at bounding box center [472, 312] width 635 height 583
click at [742, 30] on span "Call to Customer" at bounding box center [749, 32] width 50 height 9
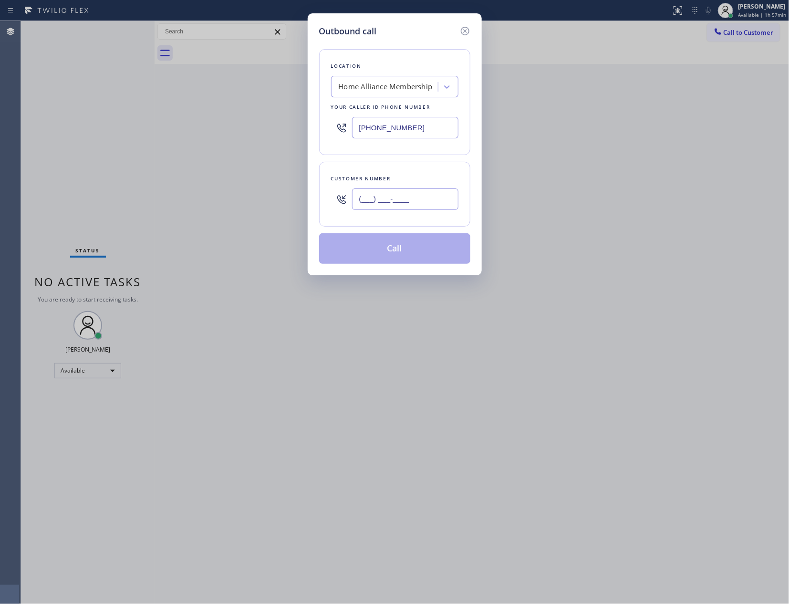
click at [406, 192] on input "(___) ___-____" at bounding box center [405, 198] width 106 height 21
paste input "727) 415-8775"
type input "[PHONE_NUMBER]"
click at [411, 250] on button "Call" at bounding box center [394, 248] width 151 height 31
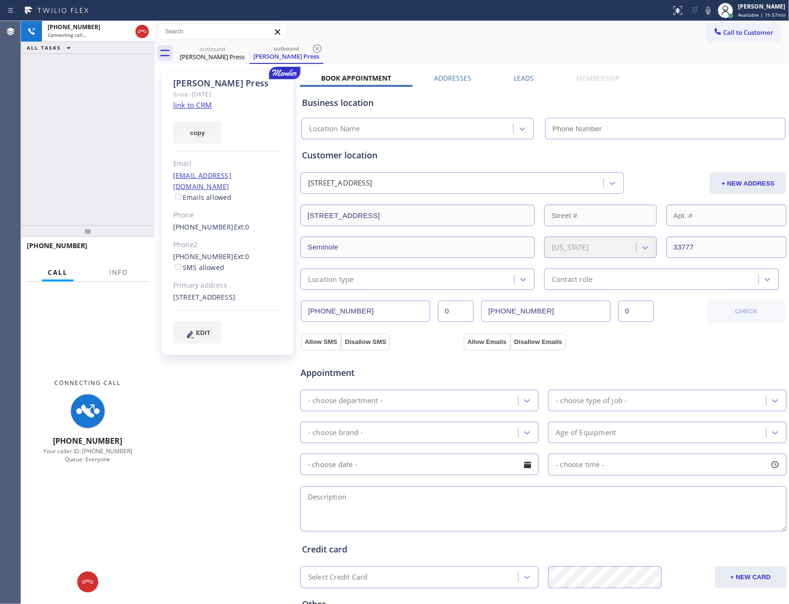
type input "[PHONE_NUMBER]"
click at [110, 141] on div "[PHONE_NUMBER] Connecting call… ALL TASKS ALL TASKS ACTIVE TASKS TASKS IN WRAP …" at bounding box center [88, 123] width 134 height 204
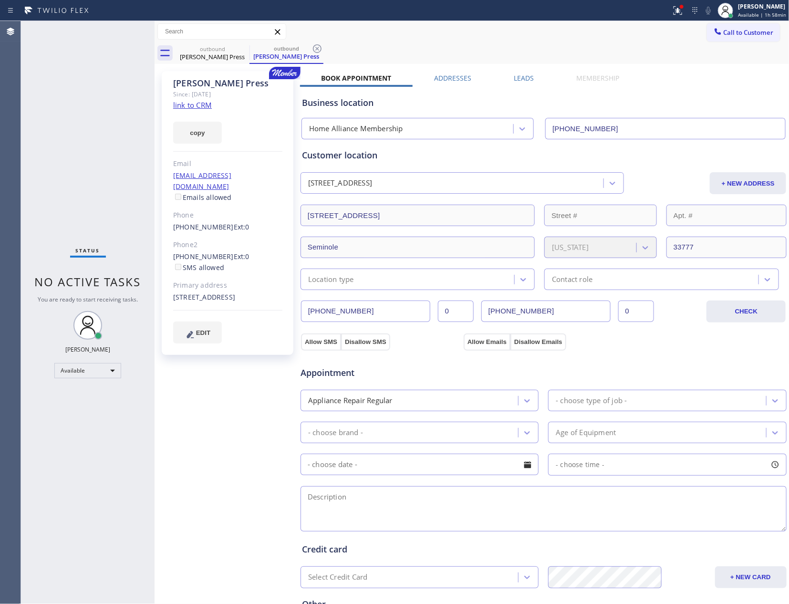
click at [81, 99] on div "Status No active tasks You are ready to start receiving tasks. [PERSON_NAME] Av…" at bounding box center [88, 312] width 134 height 583
click at [700, 105] on div "Business location" at bounding box center [543, 102] width 483 height 13
click at [507, 75] on div "Leads" at bounding box center [524, 79] width 62 height 13
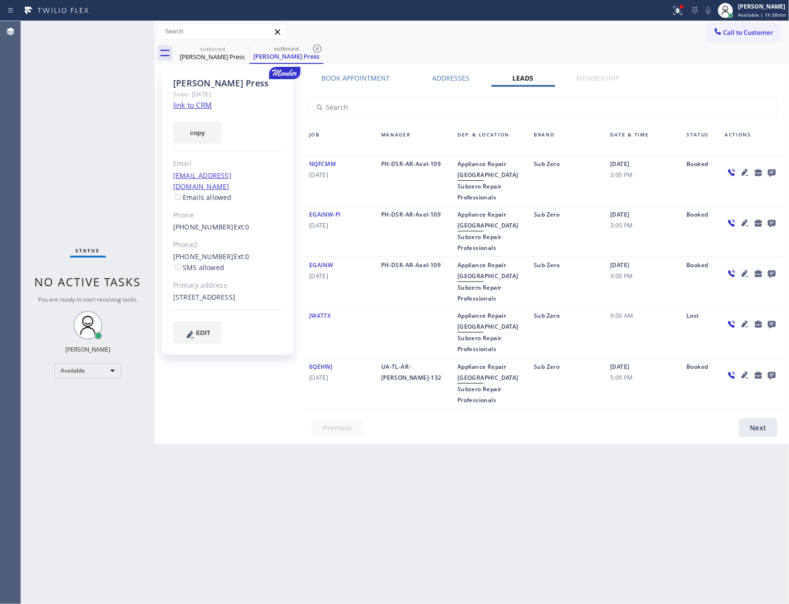
click at [776, 175] on icon at bounding box center [771, 172] width 11 height 12
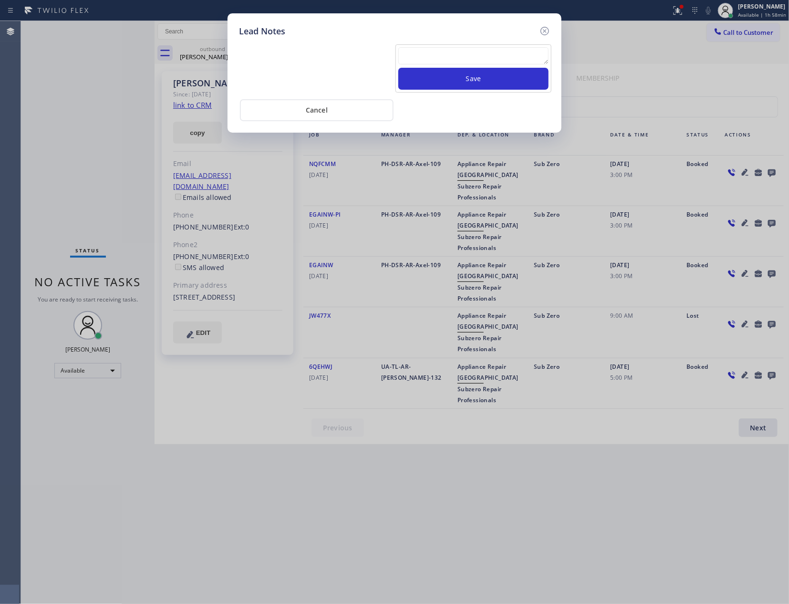
click at [427, 57] on textarea at bounding box center [473, 55] width 150 height 17
paste textarea "For the welcome call, please transfer the customer if they call back.""
type textarea "For the welcome call, please transfer the customer if they call back.""
drag, startPoint x: 441, startPoint y: 84, endPoint x: 446, endPoint y: 83, distance: 5.9
click at [442, 83] on button "Save" at bounding box center [473, 79] width 150 height 22
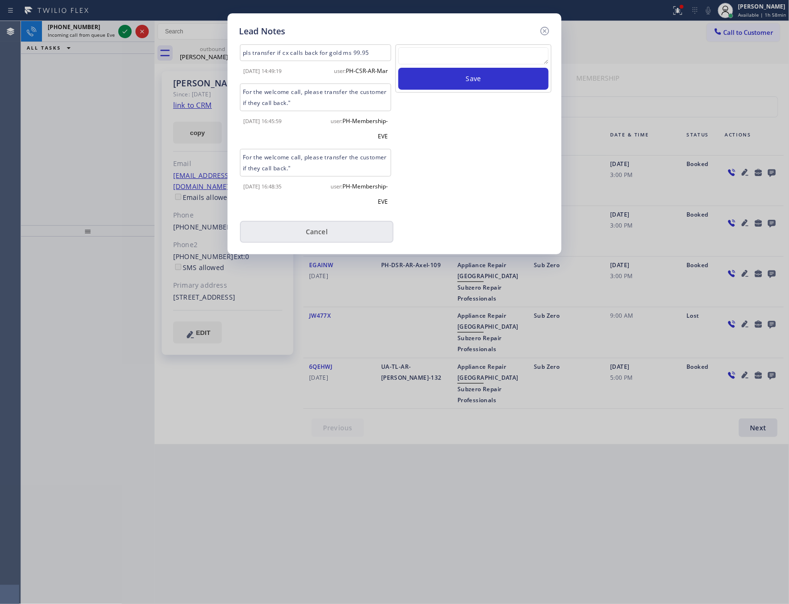
click at [331, 230] on button "Cancel" at bounding box center [317, 232] width 154 height 22
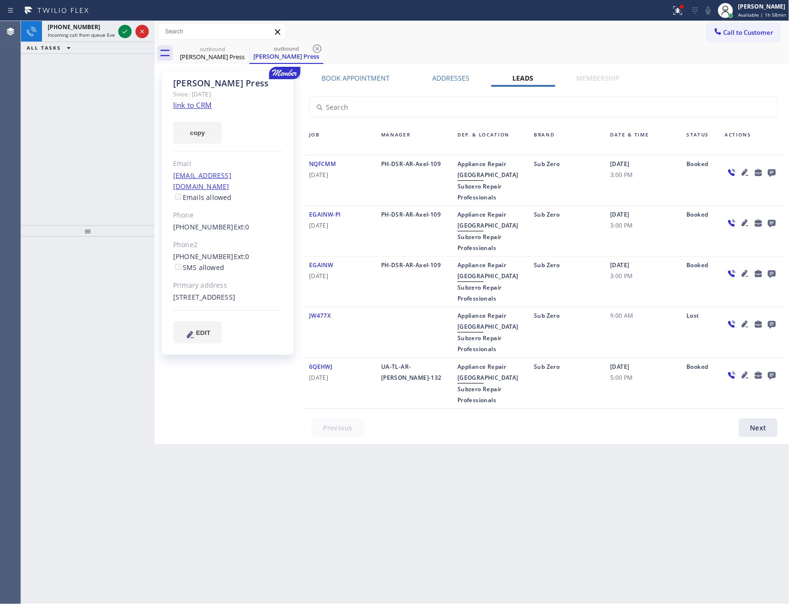
drag, startPoint x: 90, startPoint y: 115, endPoint x: 101, endPoint y: 105, distance: 14.5
click at [95, 110] on div "[PHONE_NUMBER] Incoming call from queue Everybody ALL TASKS ALL TASKS ACTIVE TA…" at bounding box center [88, 123] width 134 height 204
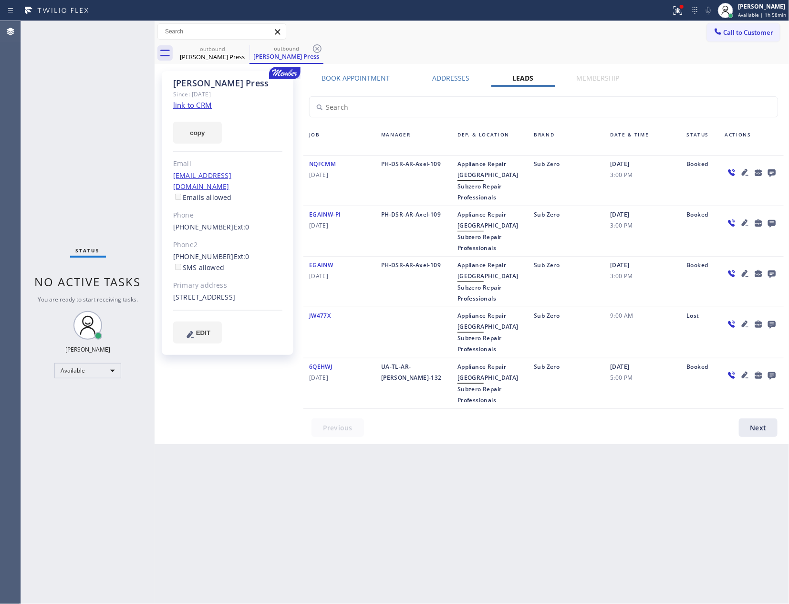
click at [106, 31] on div "Status No active tasks You are ready to start receiving tasks. [PERSON_NAME] Av…" at bounding box center [88, 312] width 134 height 583
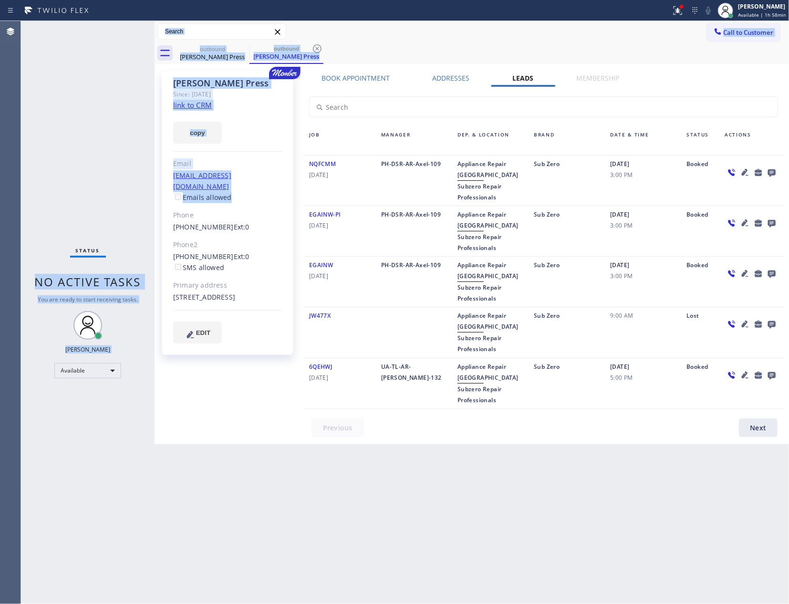
drag, startPoint x: 150, startPoint y: 191, endPoint x: 504, endPoint y: 172, distance: 354.0
click at [203, 202] on div "Status No active tasks You are ready to start receiving tasks. [PERSON_NAME] Av…" at bounding box center [405, 312] width 768 height 583
drag, startPoint x: 772, startPoint y: 33, endPoint x: 477, endPoint y: 156, distance: 319.7
click at [771, 33] on span "Call to Customer" at bounding box center [749, 32] width 50 height 9
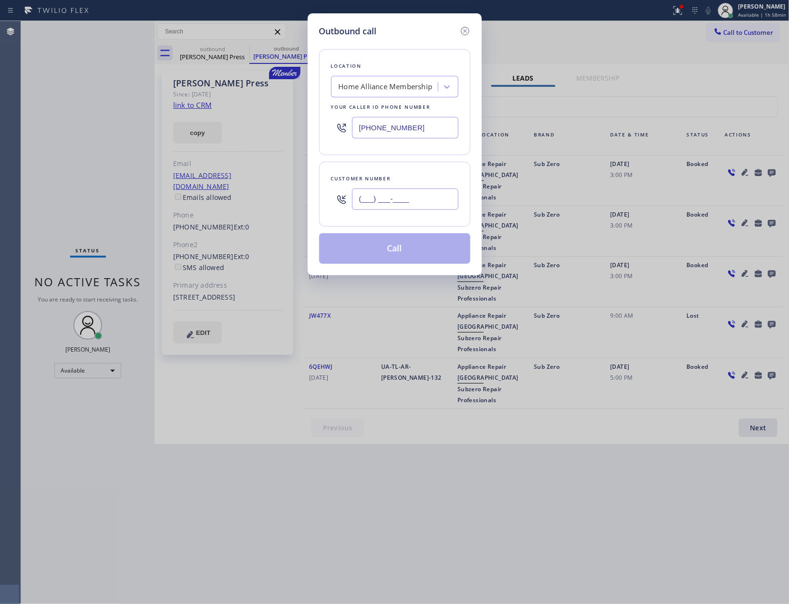
click at [430, 198] on input "(___) ___-____" at bounding box center [405, 198] width 106 height 21
paste input "619) 253-7705"
type input "[PHONE_NUMBER]"
click at [426, 249] on button "Call" at bounding box center [394, 248] width 151 height 31
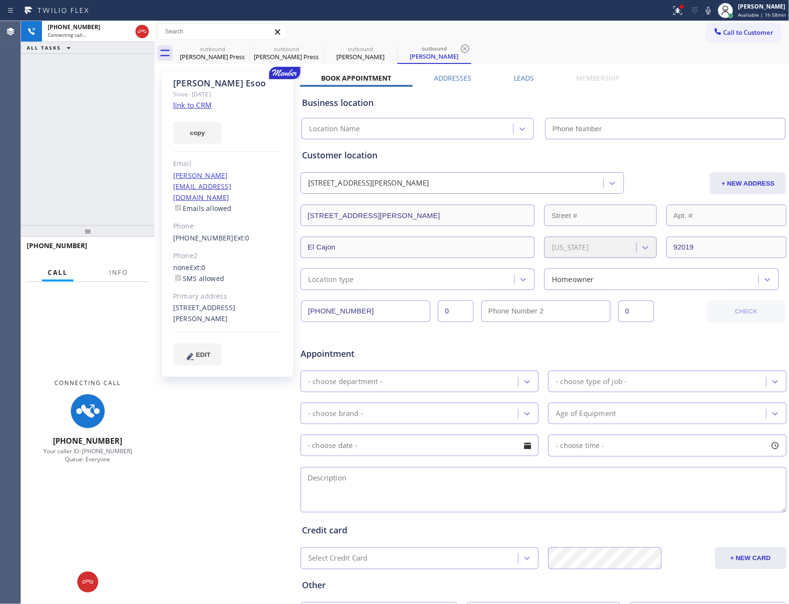
type input "[PHONE_NUMBER]"
click at [519, 70] on div "[PERSON_NAME] Since: [DATE] link to CRM copy Email [PERSON_NAME][EMAIL_ADDRESS]…" at bounding box center [472, 375] width 630 height 618
click at [519, 79] on label "Leads" at bounding box center [524, 77] width 20 height 9
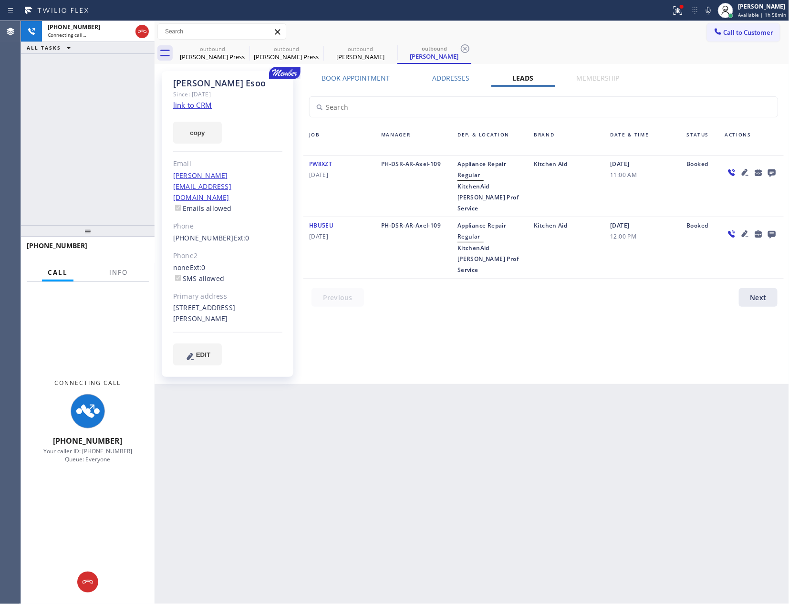
click at [771, 173] on icon at bounding box center [771, 172] width 11 height 12
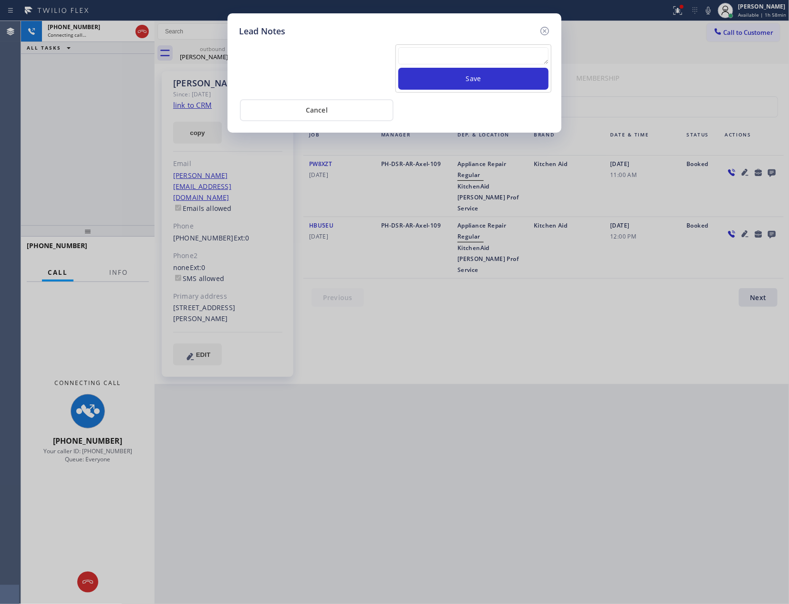
click at [507, 53] on textarea at bounding box center [473, 55] width 150 height 17
paste textarea "For the welcome call, please transfer the customer if they call back.""
type textarea "For the welcome call, please transfer the customer if they call back.""
click at [495, 76] on button "Save" at bounding box center [473, 79] width 150 height 22
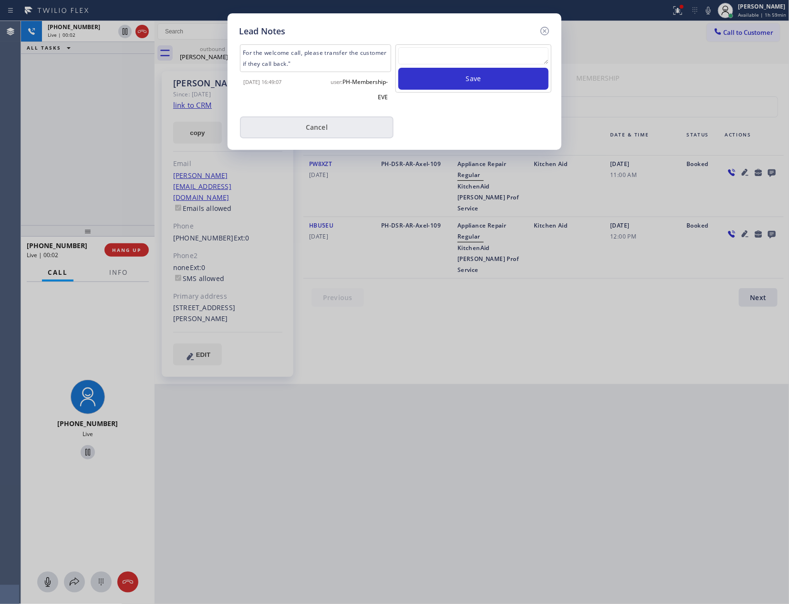
click at [317, 129] on button "Cancel" at bounding box center [317, 127] width 154 height 22
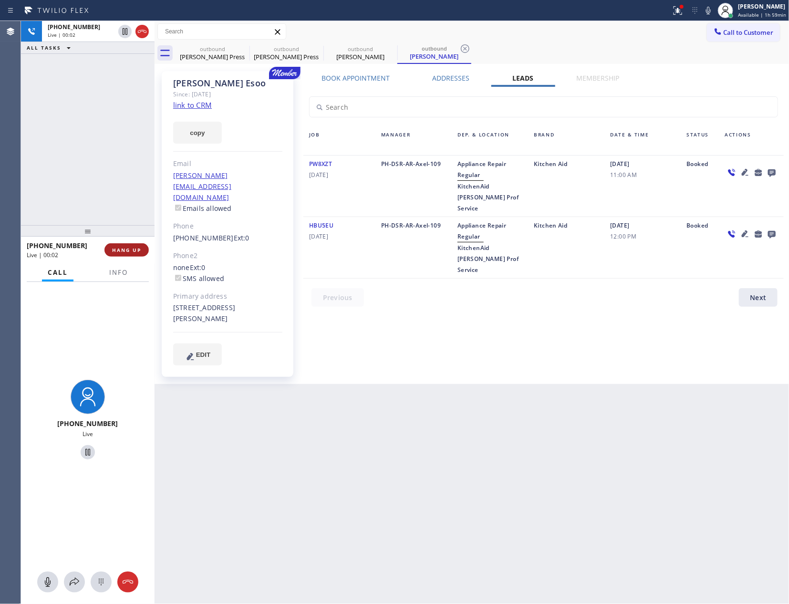
drag, startPoint x: 133, startPoint y: 132, endPoint x: 127, endPoint y: 248, distance: 115.6
click at [133, 145] on div "[PHONE_NUMBER] Live | 00:02 ALL TASKS ALL TASKS ACTIVE TASKS TASKS IN WRAP UP" at bounding box center [88, 123] width 134 height 204
click at [126, 250] on span "HANG UP" at bounding box center [126, 250] width 29 height 7
drag, startPoint x: 84, startPoint y: 114, endPoint x: 323, endPoint y: 222, distance: 262.0
click at [106, 118] on div "[PHONE_NUMBER] Live | 00:03 ALL TASKS ALL TASKS ACTIVE TASKS TASKS IN WRAP UP" at bounding box center [88, 123] width 134 height 204
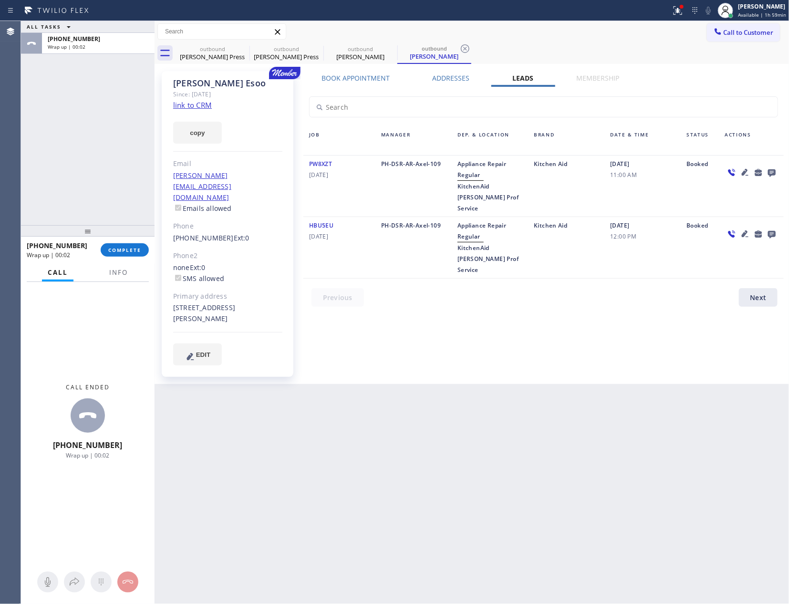
click at [775, 172] on icon at bounding box center [772, 173] width 8 height 8
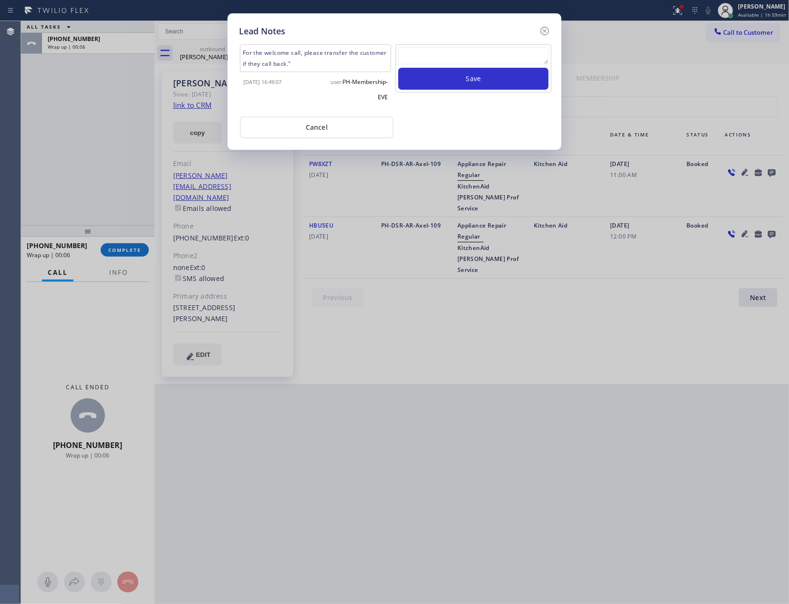
drag, startPoint x: 358, startPoint y: 127, endPoint x: 137, endPoint y: 145, distance: 221.6
click at [353, 127] on button "Cancel" at bounding box center [317, 127] width 154 height 22
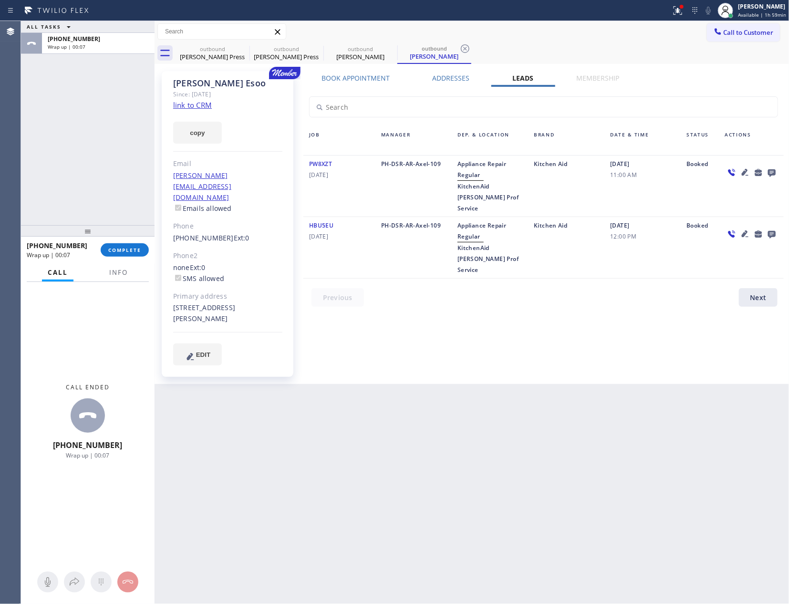
drag, startPoint x: 70, startPoint y: 147, endPoint x: 128, endPoint y: 185, distance: 68.9
click at [76, 149] on div "ALL TASKS ALL TASKS ACTIVE TASKS TASKS IN WRAP UP [PHONE_NUMBER] Wrap up | 00:07" at bounding box center [88, 123] width 134 height 204
drag, startPoint x: 538, startPoint y: 484, endPoint x: 639, endPoint y: 260, distance: 244.9
click at [548, 467] on div "Back to Dashboard Change Sender ID Customers Technicians Select a contact Outbo…" at bounding box center [472, 312] width 635 height 583
click at [726, 32] on span "Call to Customer" at bounding box center [749, 32] width 50 height 9
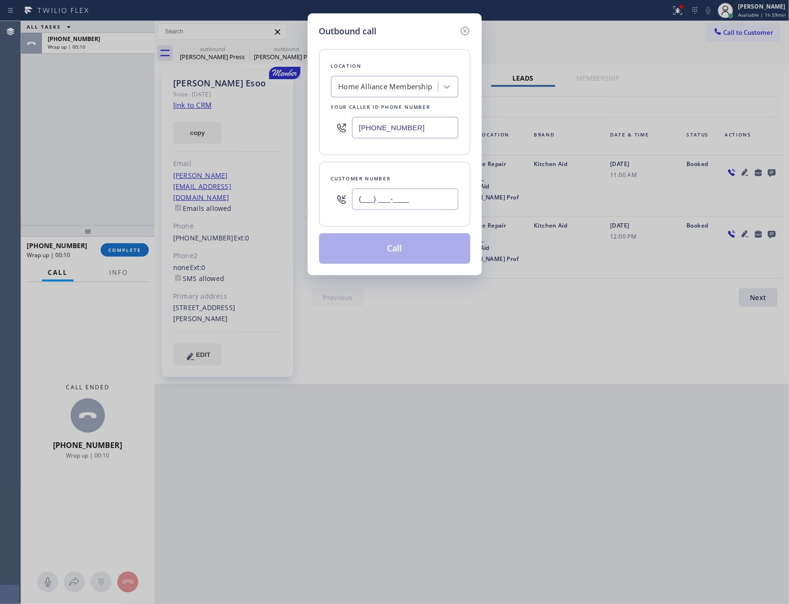
click at [422, 198] on input "(___) ___-____" at bounding box center [405, 198] width 106 height 21
paste input "310) 493-8872"
type input "[PHONE_NUMBER]"
click at [393, 255] on button "Call" at bounding box center [394, 248] width 151 height 31
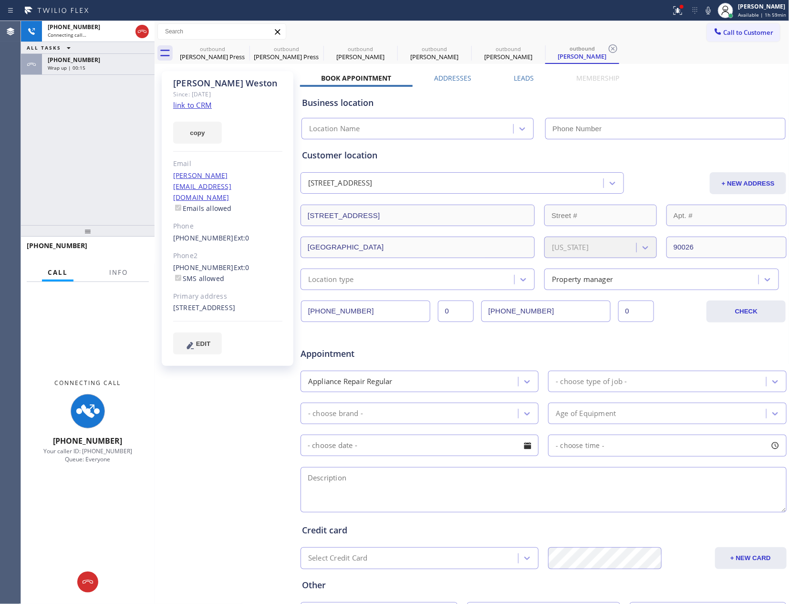
type input "[PHONE_NUMBER]"
click at [98, 62] on div "[PHONE_NUMBER]" at bounding box center [98, 60] width 101 height 8
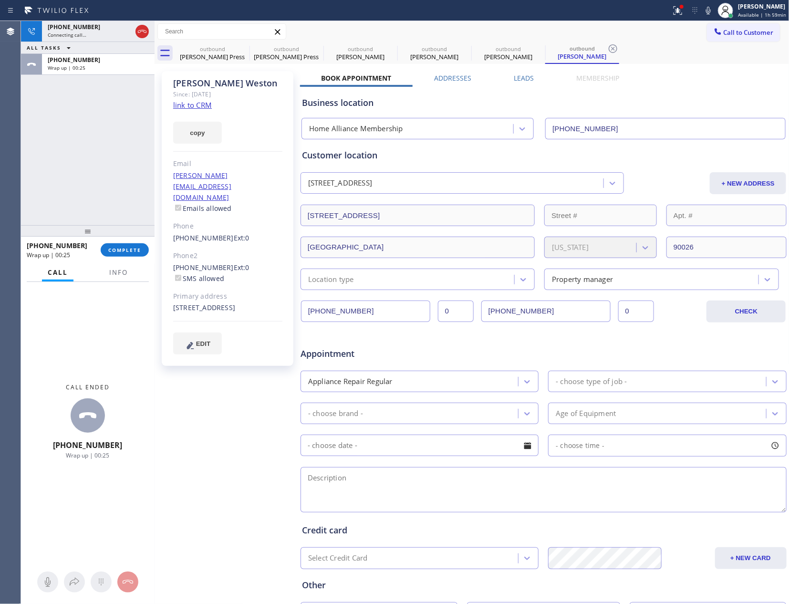
click at [124, 249] on span "COMPLETE" at bounding box center [124, 250] width 33 height 7
click at [105, 132] on div "[PHONE_NUMBER] Connecting call… ALL TASKS ALL TASKS ACTIVE TASKS TASKS IN WRAP …" at bounding box center [88, 123] width 134 height 204
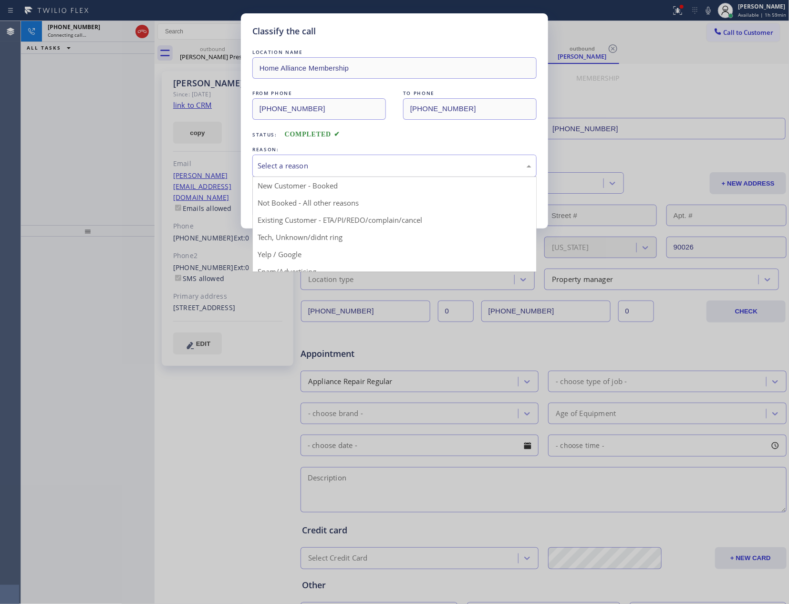
click at [296, 159] on div "Select a reason" at bounding box center [394, 166] width 284 height 22
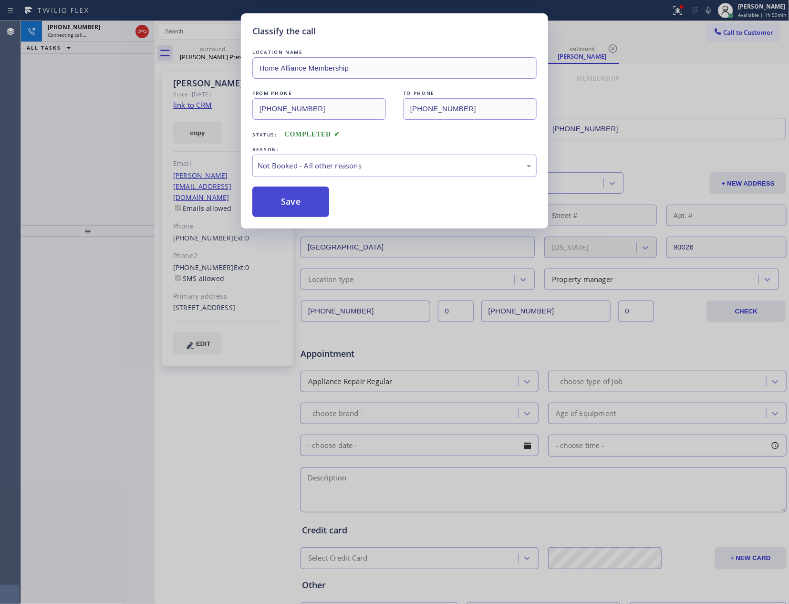
click at [299, 203] on button "Save" at bounding box center [290, 202] width 77 height 31
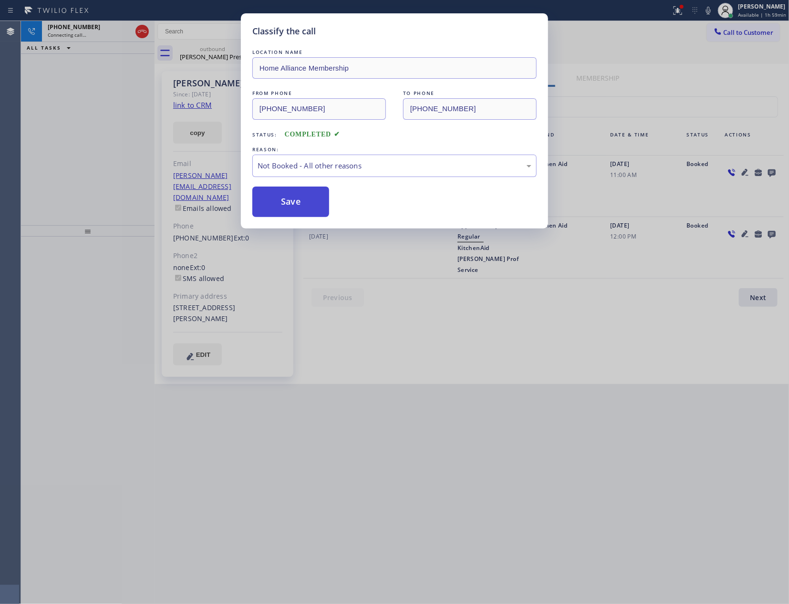
click at [299, 203] on button "Save" at bounding box center [290, 202] width 77 height 31
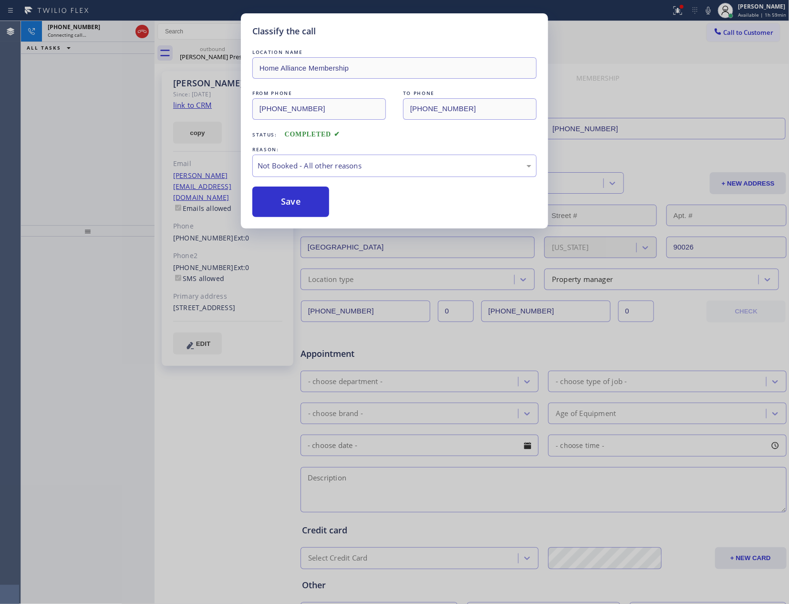
click at [41, 157] on div "Classify the call LOCATION NAME Home Alliance Membership FROM PHONE [PHONE_NUMB…" at bounding box center [394, 302] width 789 height 604
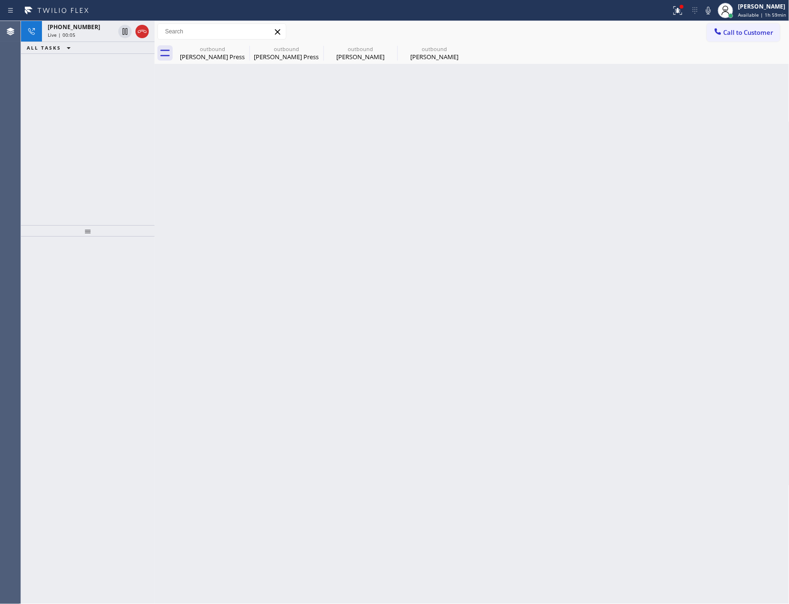
click at [76, 135] on div "[PHONE_NUMBER] Live | 00:05 ALL TASKS ALL TASKS ACTIVE TASKS TASKS IN WRAP UP" at bounding box center [88, 123] width 134 height 204
click at [147, 31] on icon at bounding box center [141, 31] width 11 height 11
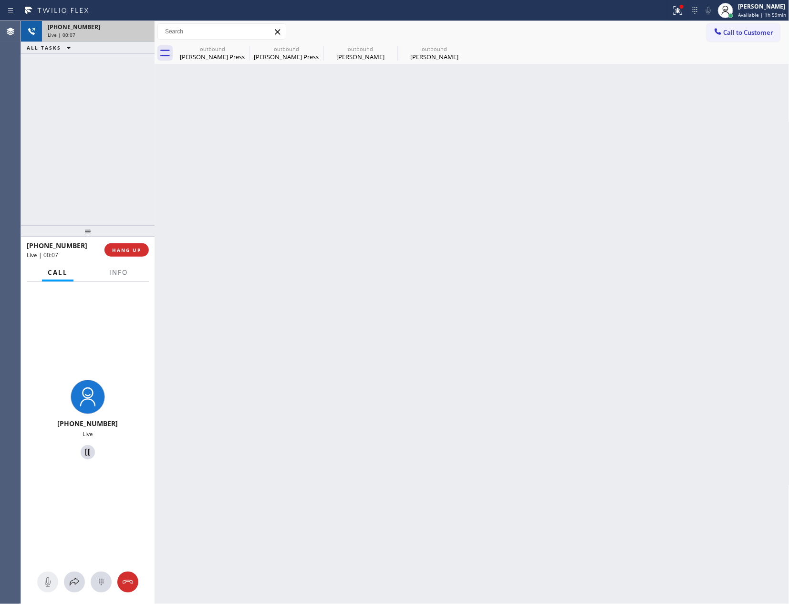
drag, startPoint x: 129, startPoint y: 122, endPoint x: 142, endPoint y: 131, distance: 15.5
click at [134, 126] on div "[PHONE_NUMBER] Live | 00:07 ALL TASKS ALL TASKS ACTIVE TASKS TASKS IN WRAP UP" at bounding box center [88, 123] width 134 height 204
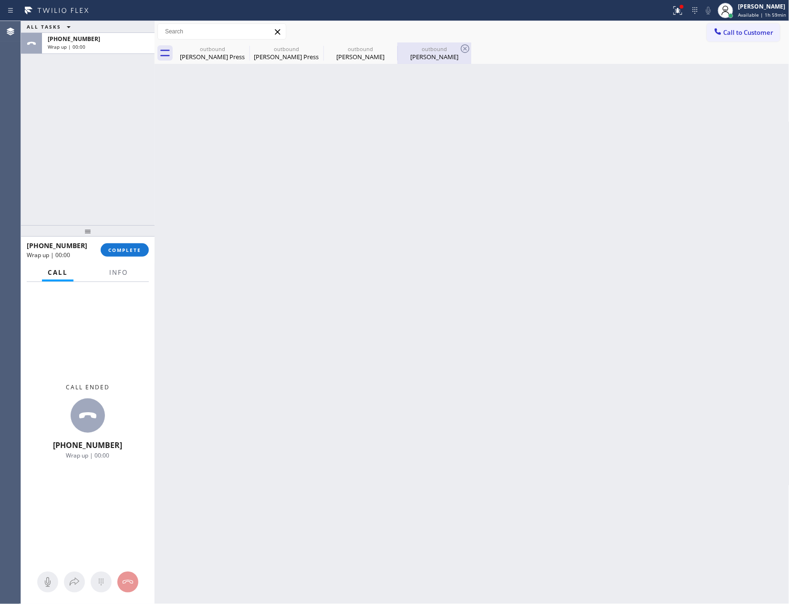
click at [439, 56] on div "[PERSON_NAME]" at bounding box center [434, 56] width 72 height 9
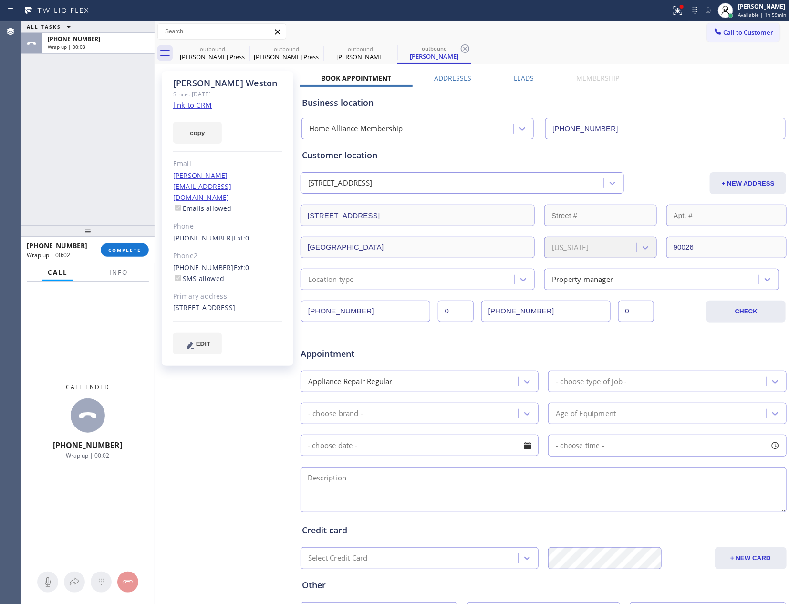
click at [203, 106] on link "link to CRM" at bounding box center [192, 105] width 39 height 10
drag, startPoint x: 205, startPoint y: 52, endPoint x: 251, endPoint y: 51, distance: 46.3
click at [206, 52] on div "outbound" at bounding box center [212, 48] width 72 height 7
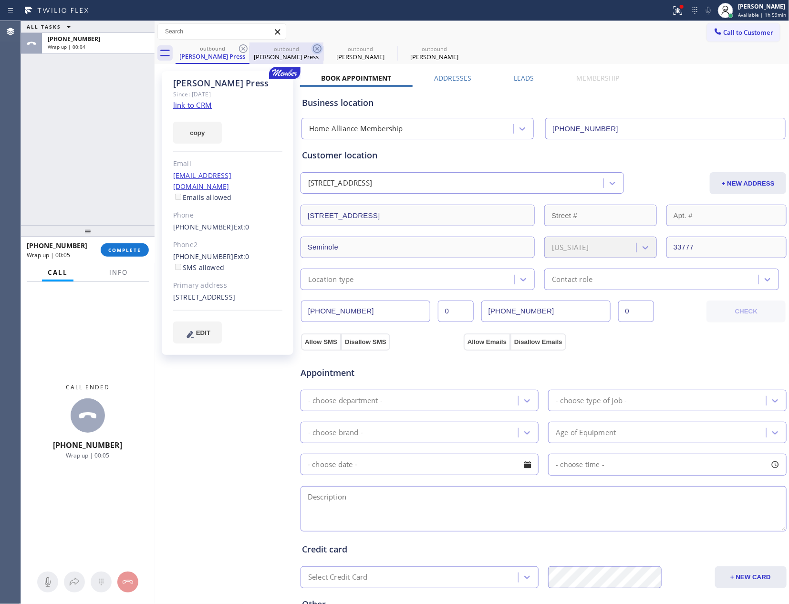
click at [245, 49] on icon at bounding box center [243, 48] width 11 height 11
click at [311, 49] on icon at bounding box center [316, 48] width 11 height 11
click at [0, 0] on icon at bounding box center [0, 0] width 0 height 0
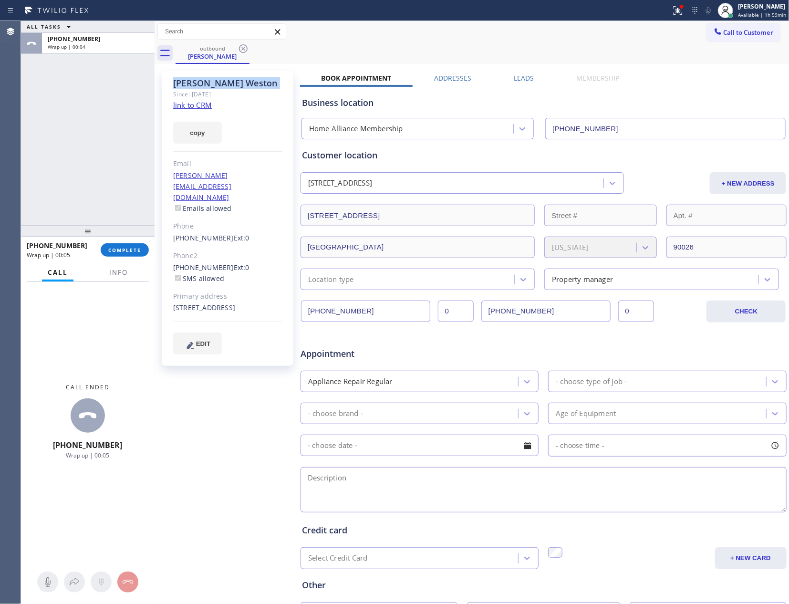
click at [245, 49] on icon at bounding box center [243, 48] width 11 height 11
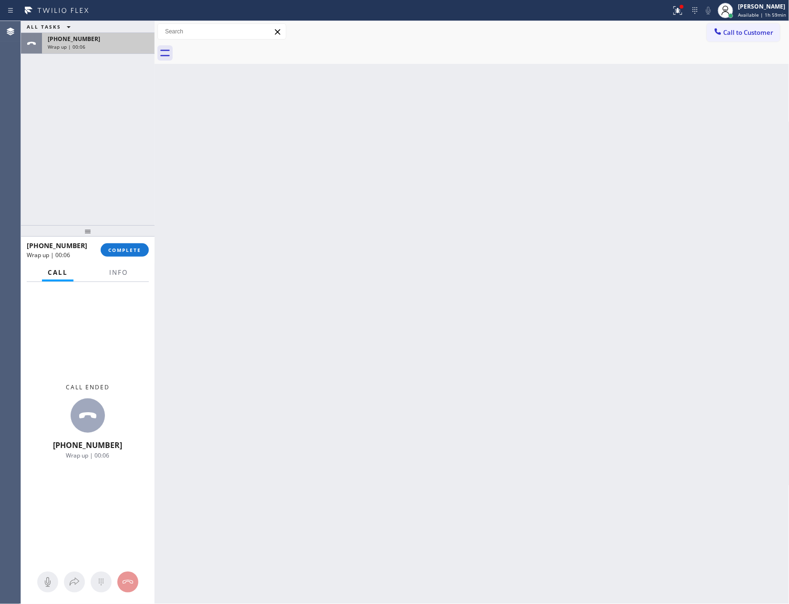
drag, startPoint x: 109, startPoint y: 39, endPoint x: 100, endPoint y: 165, distance: 126.2
click at [109, 42] on div "[PHONE_NUMBER]" at bounding box center [98, 39] width 101 height 8
click at [124, 254] on button "COMPLETE" at bounding box center [125, 249] width 48 height 13
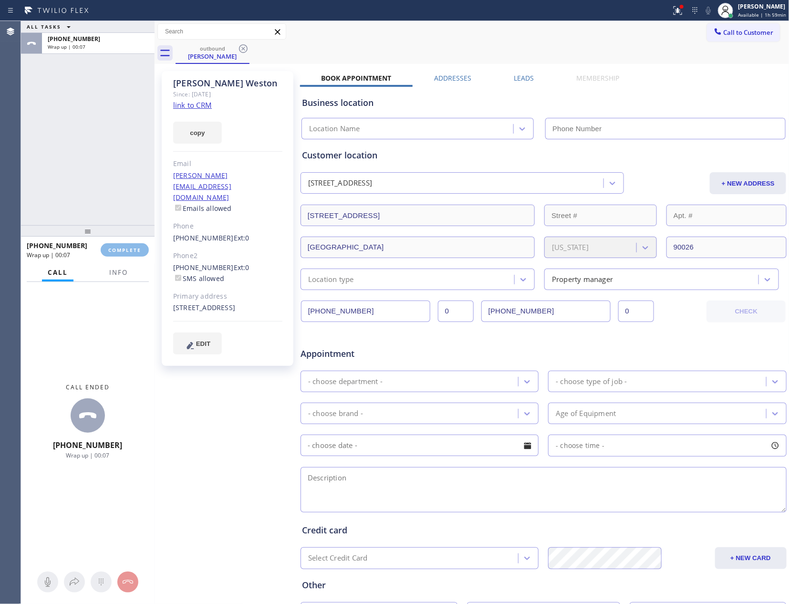
click at [86, 123] on div "ALL TASKS ALL TASKS ACTIVE TASKS TASKS IN WRAP UP [PHONE_NUMBER] Wrap up | 00:07" at bounding box center [88, 123] width 134 height 204
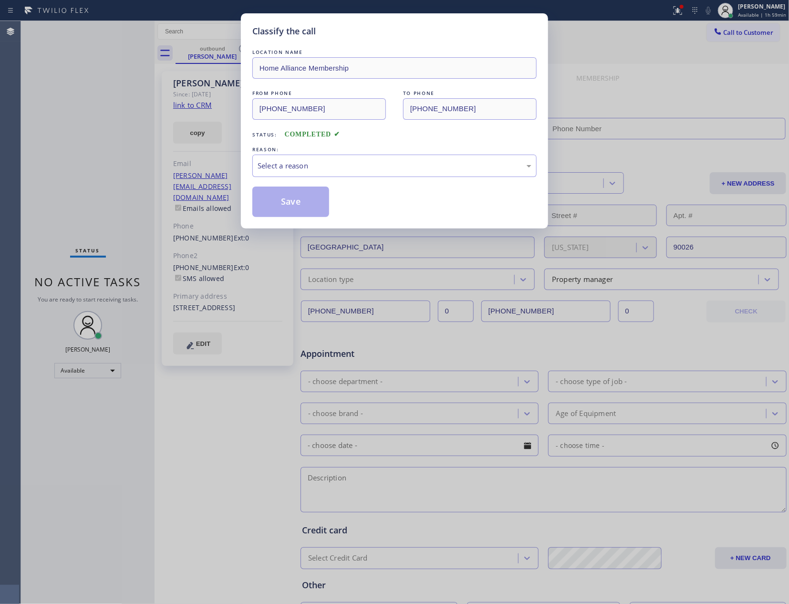
type input "[PHONE_NUMBER]"
click at [274, 170] on div "Select a reason" at bounding box center [395, 165] width 274 height 11
click at [279, 205] on button "Save" at bounding box center [290, 202] width 77 height 31
click at [305, 200] on button "Save" at bounding box center [290, 202] width 77 height 31
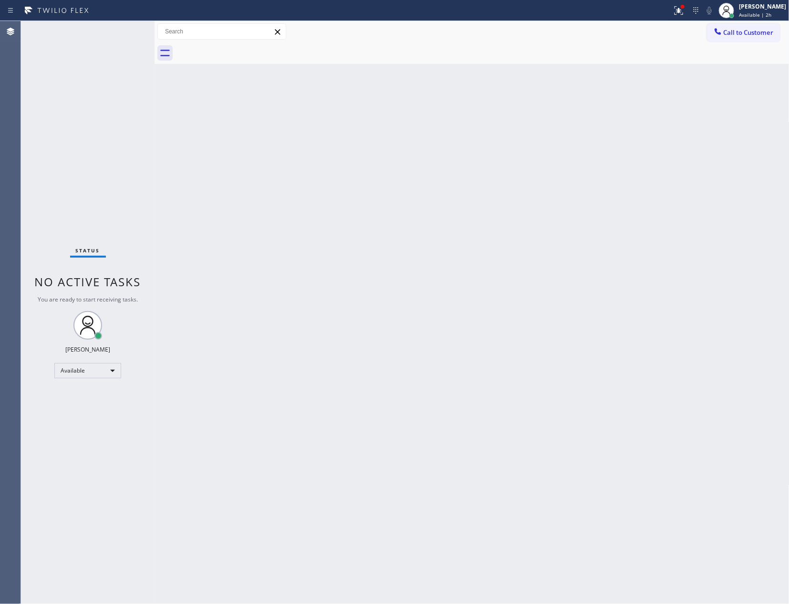
drag, startPoint x: 464, startPoint y: 367, endPoint x: 734, endPoint y: 137, distance: 354.7
click at [609, 318] on div "Back to Dashboard Change Sender ID Customers Technicians Select a contact Outbo…" at bounding box center [472, 312] width 635 height 583
click at [733, 30] on span "Call to Customer" at bounding box center [749, 32] width 50 height 9
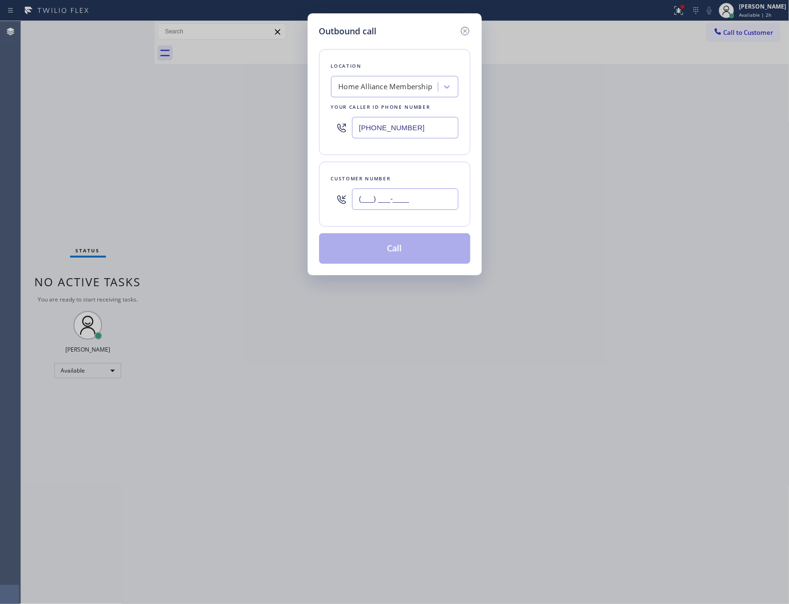
click at [429, 198] on input "(___) ___-____" at bounding box center [405, 198] width 106 height 21
paste input "773) 682-0608"
type input "[PHONE_NUMBER]"
click at [419, 253] on button "Call" at bounding box center [394, 248] width 151 height 31
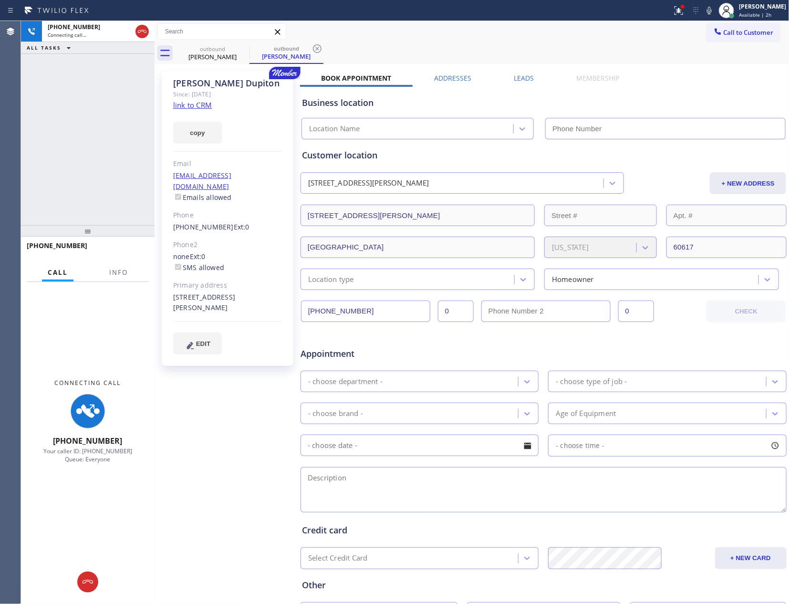
type input "[PHONE_NUMBER]"
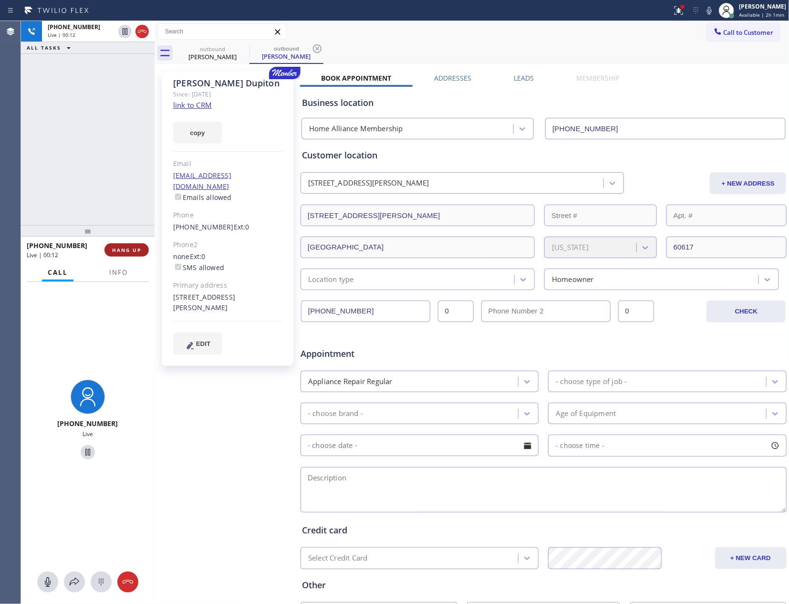
click at [132, 249] on span "HANG UP" at bounding box center [126, 250] width 29 height 7
click at [132, 171] on div "[PHONE_NUMBER] Live | 00:13 ALL TASKS ALL TASKS ACTIVE TASKS TASKS IN WRAP UP" at bounding box center [88, 123] width 134 height 204
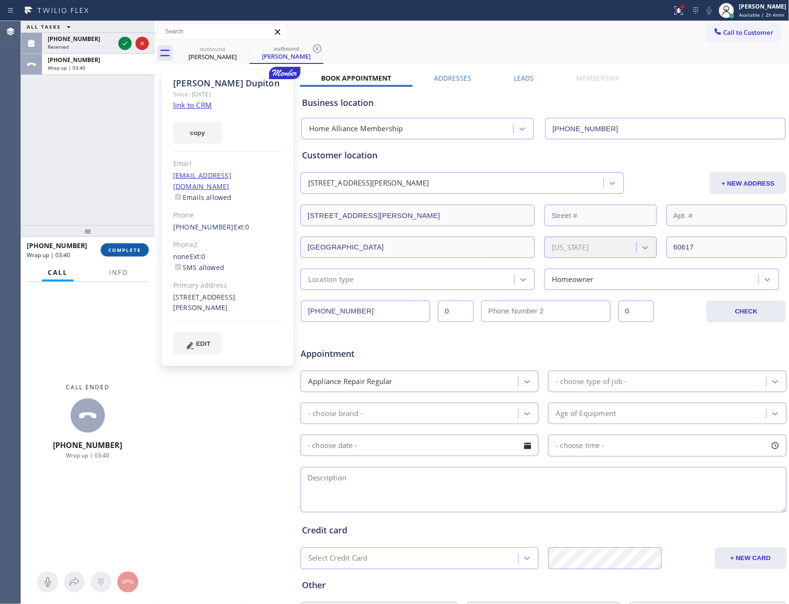
click at [135, 248] on span "COMPLETE" at bounding box center [124, 250] width 33 height 7
click at [134, 182] on div "ALL TASKS ALL TASKS ACTIVE TASKS TASKS IN WRAP UP [PHONE_NUMBER] Reserved [PHON…" at bounding box center [88, 123] width 134 height 204
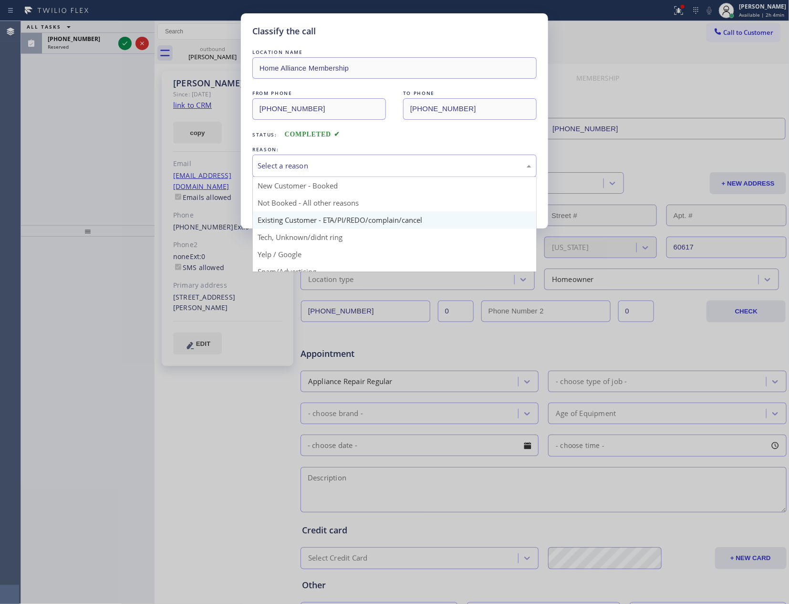
drag, startPoint x: 312, startPoint y: 160, endPoint x: 285, endPoint y: 216, distance: 62.1
click at [311, 164] on div "Select a reason" at bounding box center [394, 166] width 284 height 22
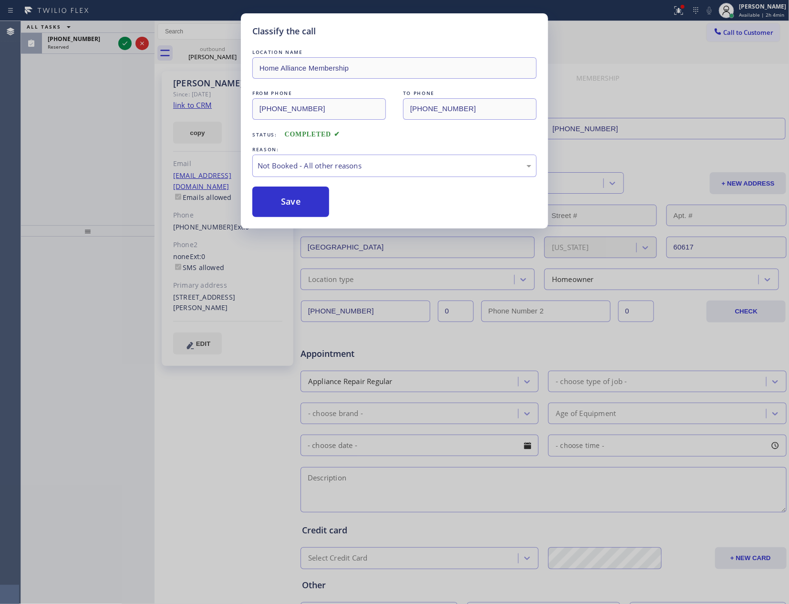
click at [285, 204] on button "Save" at bounding box center [290, 202] width 77 height 31
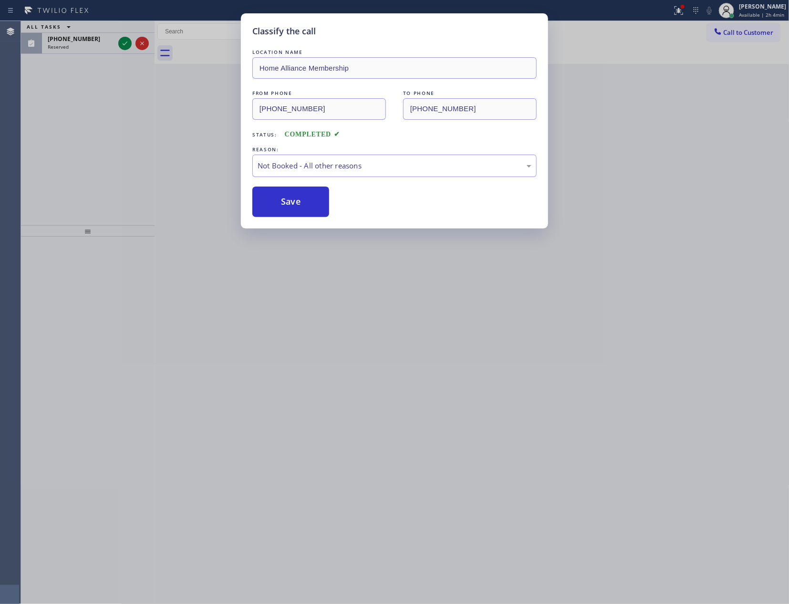
click at [285, 204] on button "Save" at bounding box center [290, 202] width 77 height 31
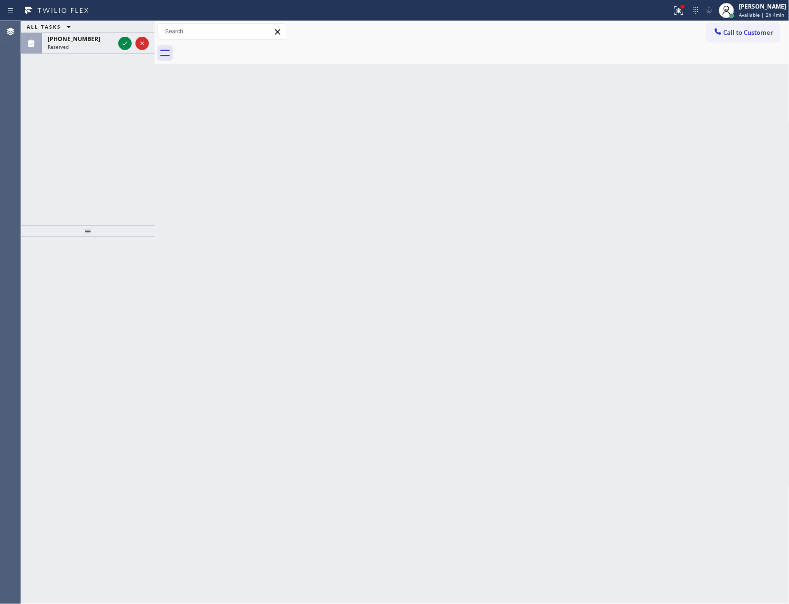
drag, startPoint x: 92, startPoint y: 174, endPoint x: 107, endPoint y: 149, distance: 28.7
click at [107, 149] on div "ALL TASKS ALL TASKS ACTIVE TASKS TASKS IN WRAP UP [PHONE_NUMBER] Reserved" at bounding box center [88, 123] width 134 height 204
click at [126, 44] on icon at bounding box center [124, 43] width 11 height 11
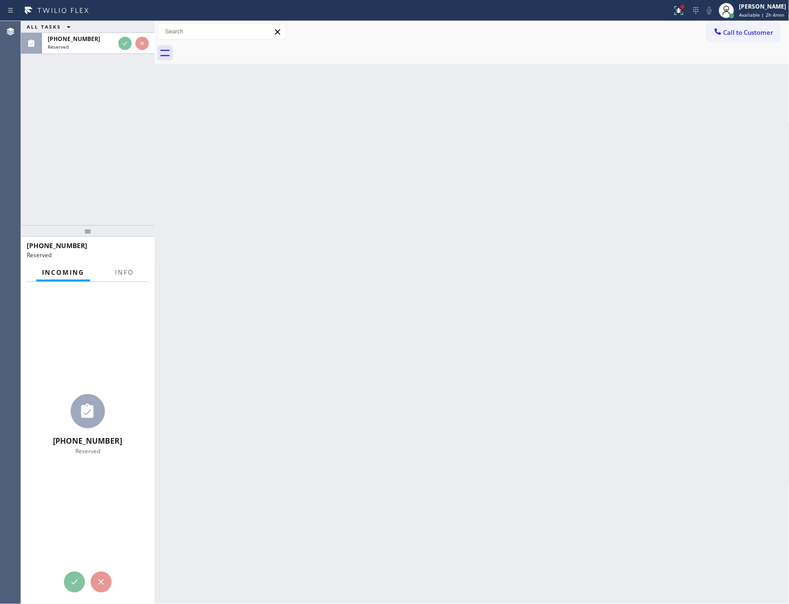
click at [121, 146] on div "ALL TASKS ALL TASKS ACTIVE TASKS TASKS IN WRAP UP [PHONE_NUMBER] Reserved" at bounding box center [88, 123] width 134 height 204
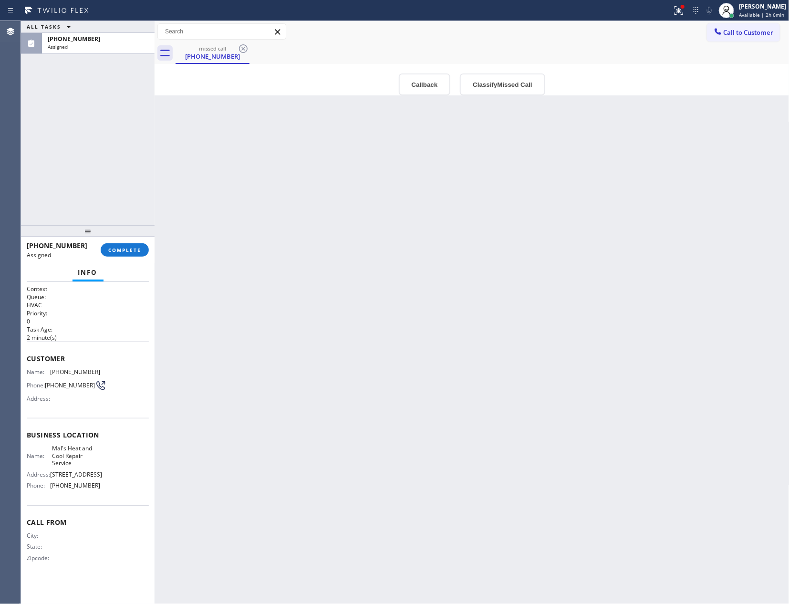
click at [391, 284] on div "Back to Dashboard Change Sender ID Customers Technicians Select a contact Outbo…" at bounding box center [472, 312] width 635 height 583
click at [431, 83] on button "Callback" at bounding box center [425, 84] width 52 height 22
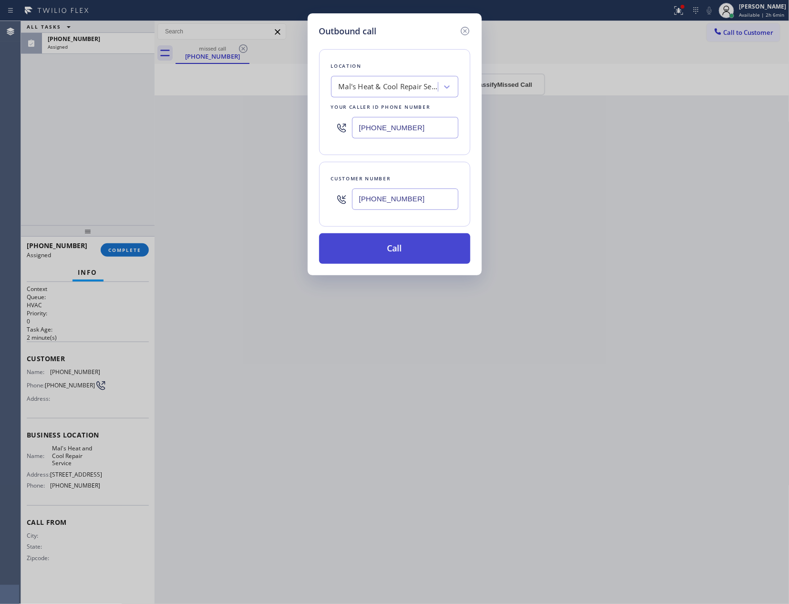
click at [405, 251] on button "Call" at bounding box center [394, 248] width 151 height 31
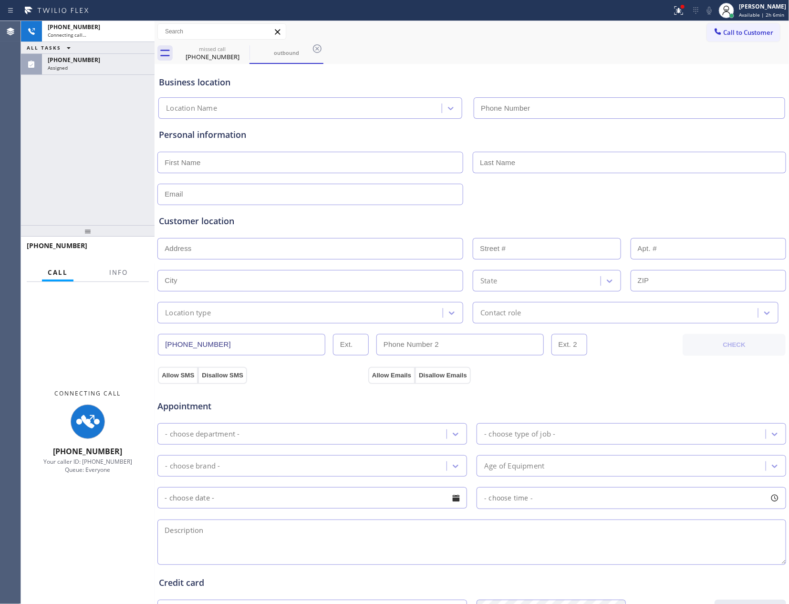
type input "[PHONE_NUMBER]"
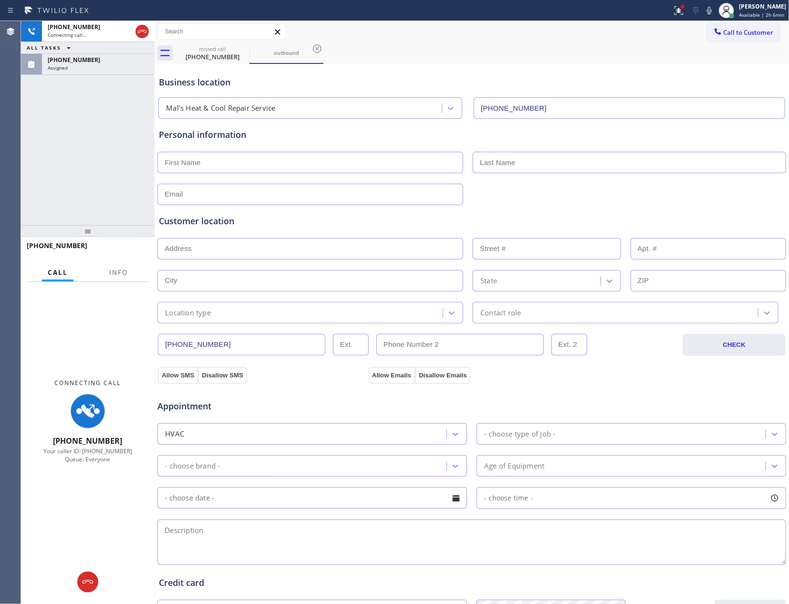
click at [155, 151] on div at bounding box center [155, 312] width 0 height 583
drag, startPoint x: 139, startPoint y: 31, endPoint x: 102, endPoint y: 194, distance: 166.3
click at [139, 35] on icon at bounding box center [140, 31] width 11 height 11
click at [102, 194] on div "[PHONE_NUMBER] Connecting call… ALL TASKS ALL TASKS ACTIVE TASKS TASKS IN WRAP …" at bounding box center [87, 123] width 132 height 204
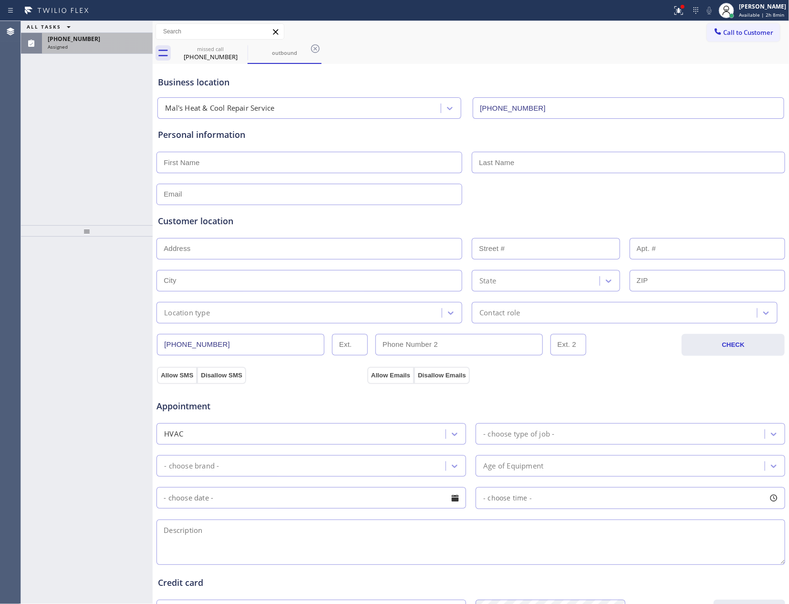
click at [117, 39] on div "[PHONE_NUMBER]" at bounding box center [97, 39] width 99 height 8
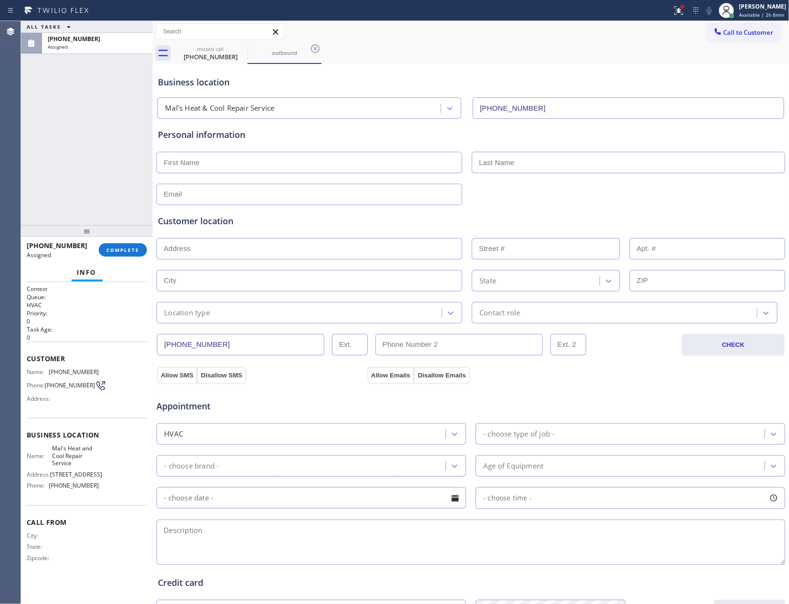
drag, startPoint x: 126, startPoint y: 246, endPoint x: 126, endPoint y: 236, distance: 10.0
click at [126, 242] on div "[PHONE_NUMBER] Assigned COMPLETE" at bounding box center [87, 250] width 120 height 25
click at [98, 116] on div "ALL TASKS ALL TASKS ACTIVE TASKS TASKS IN WRAP UP [PHONE_NUMBER] Assigned" at bounding box center [87, 123] width 132 height 204
click at [97, 116] on div "ALL TASKS ALL TASKS ACTIVE TASKS TASKS IN WRAP UP [PHONE_NUMBER] Assigned" at bounding box center [87, 123] width 132 height 204
click at [128, 250] on span "COMPLETE" at bounding box center [122, 250] width 33 height 7
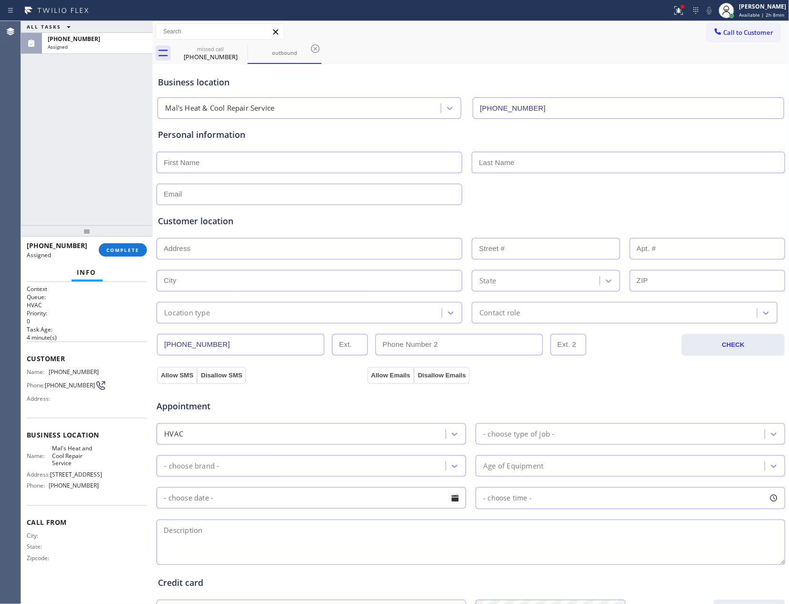
click at [79, 86] on div "ALL TASKS ALL TASKS ACTIVE TASKS TASKS IN WRAP UP [PHONE_NUMBER] Assigned" at bounding box center [87, 123] width 132 height 204
click at [79, 88] on div "ALL TASKS ALL TASKS ACTIVE TASKS TASKS IN WRAP UP [PHONE_NUMBER] Assigned" at bounding box center [87, 123] width 132 height 204
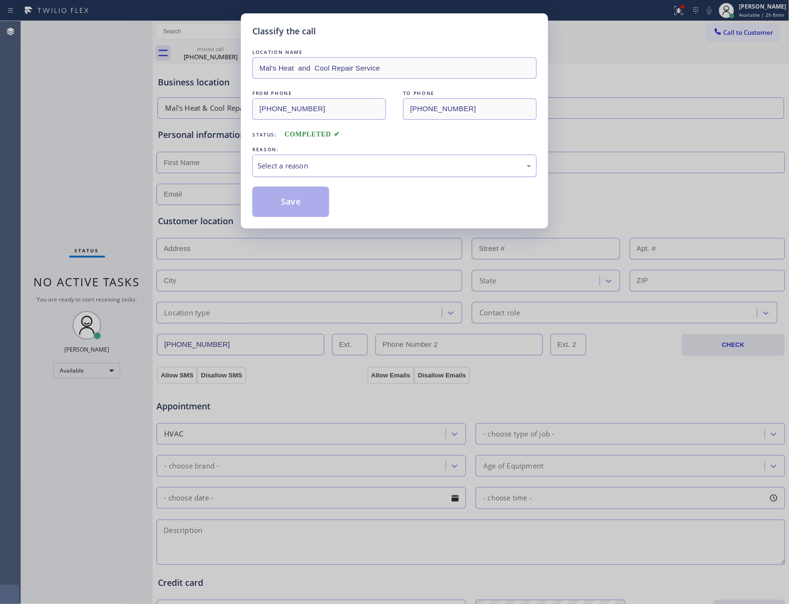
click at [290, 170] on div "Select a reason" at bounding box center [395, 165] width 274 height 11
click at [288, 204] on button "Save" at bounding box center [290, 202] width 77 height 31
drag, startPoint x: 288, startPoint y: 204, endPoint x: 272, endPoint y: 204, distance: 16.2
click at [279, 204] on button "Save" at bounding box center [290, 202] width 77 height 31
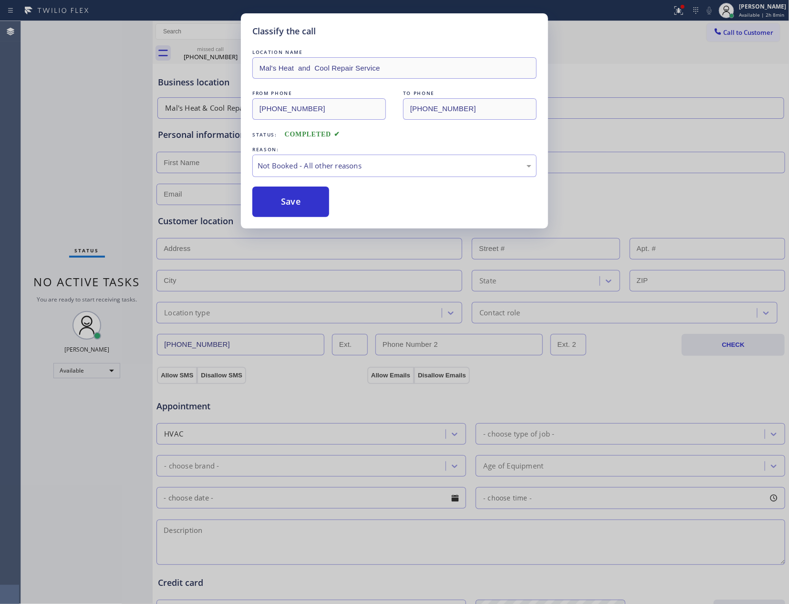
drag, startPoint x: 105, startPoint y: 156, endPoint x: 119, endPoint y: 152, distance: 14.6
click at [119, 152] on div "Classify the call LOCATION NAME Mal's Heat and Cool Repair Service FROM PHONE […" at bounding box center [394, 302] width 789 height 604
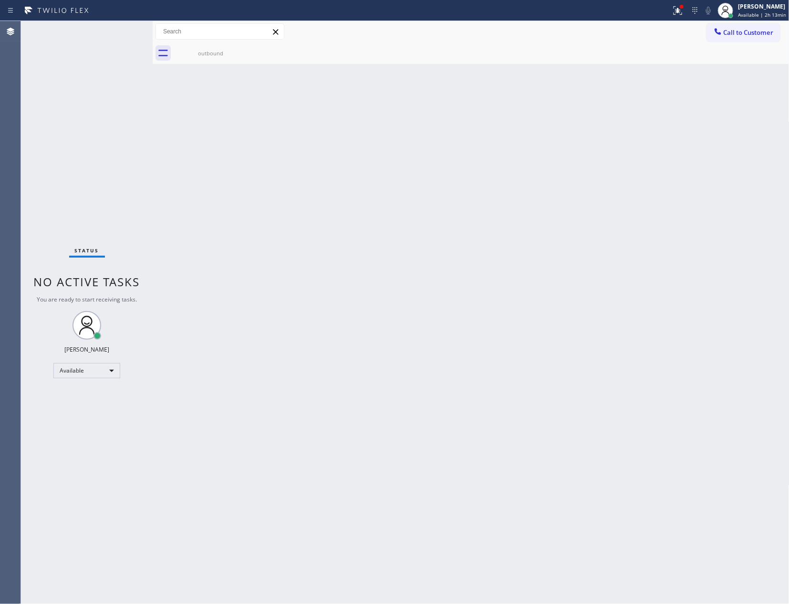
click at [637, 325] on div "Back to Dashboard Change Sender ID Customers Technicians Select a contact Outbo…" at bounding box center [471, 312] width 637 height 583
click at [778, 19] on div "[PERSON_NAME] Available | 2h 13min" at bounding box center [752, 10] width 74 height 21
click at [594, 333] on div "Back to Dashboard Change Sender ID Customers Technicians Select a contact Outbo…" at bounding box center [471, 312] width 637 height 583
click at [740, 12] on span "Available | 2h 13min" at bounding box center [762, 14] width 48 height 7
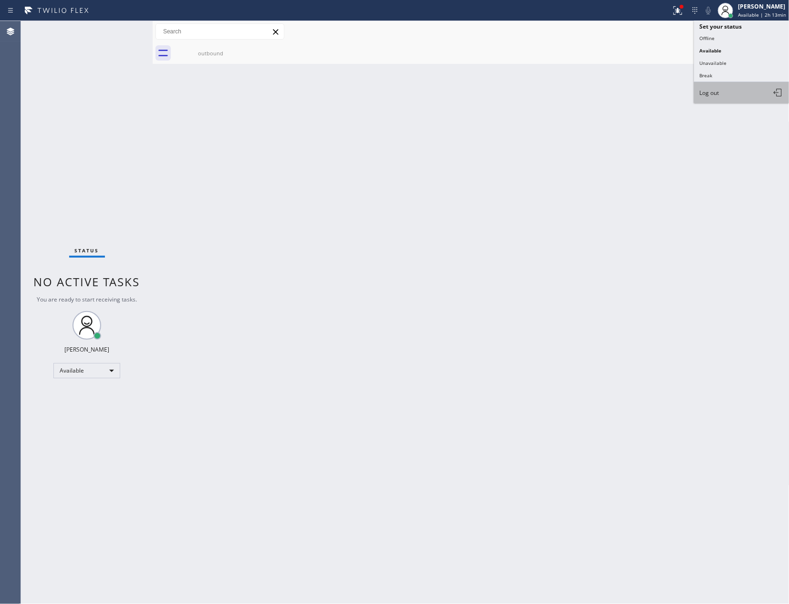
click at [717, 93] on span "Log out" at bounding box center [710, 93] width 20 height 8
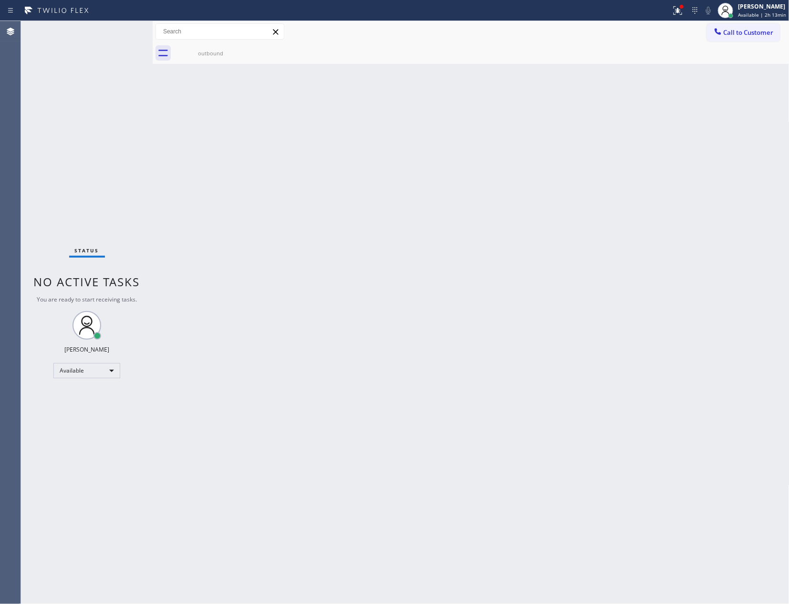
click at [717, 93] on div "Back to Dashboard Change Sender ID Customers Technicians Select a contact Outbo…" at bounding box center [471, 312] width 637 height 583
